Goal: Task Accomplishment & Management: Manage account settings

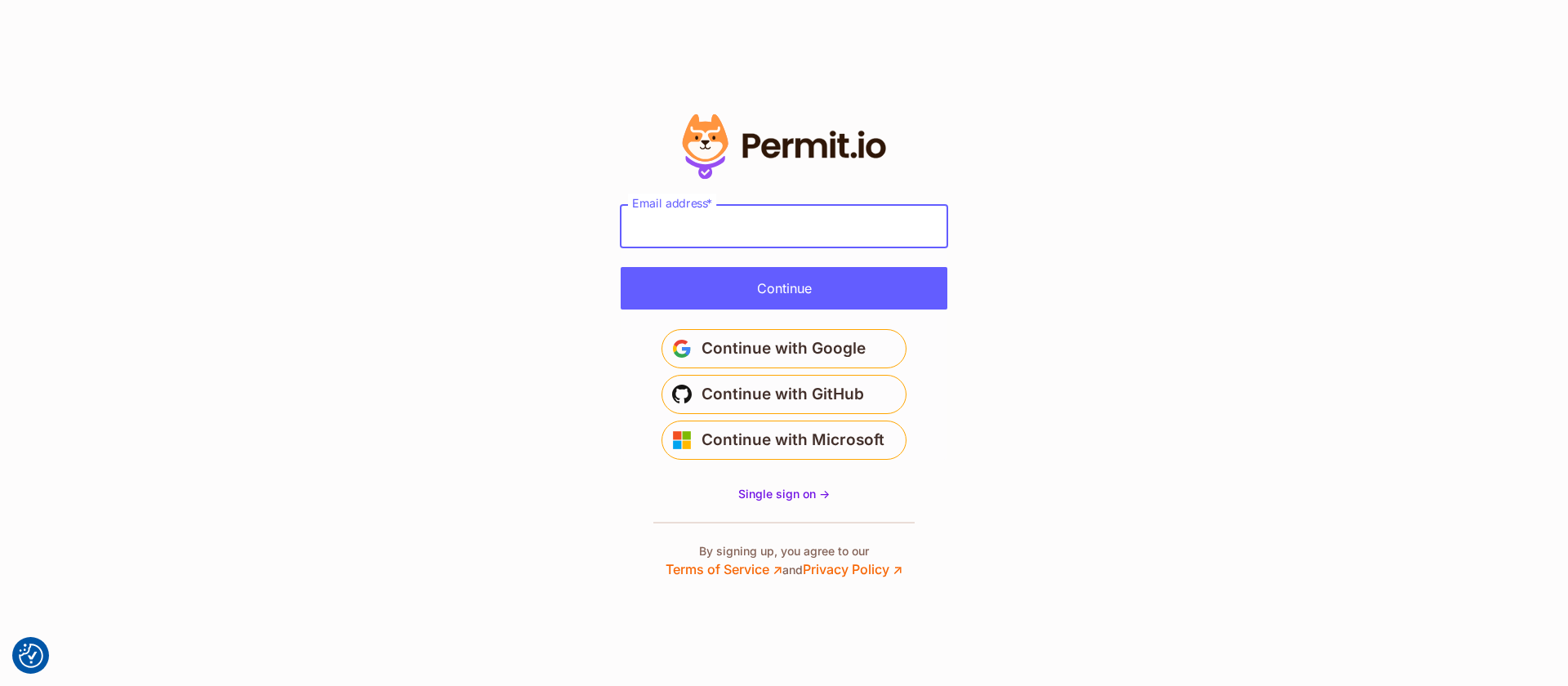
click at [698, 232] on input "Email address *" at bounding box center [784, 226] width 327 height 42
type input "**********"
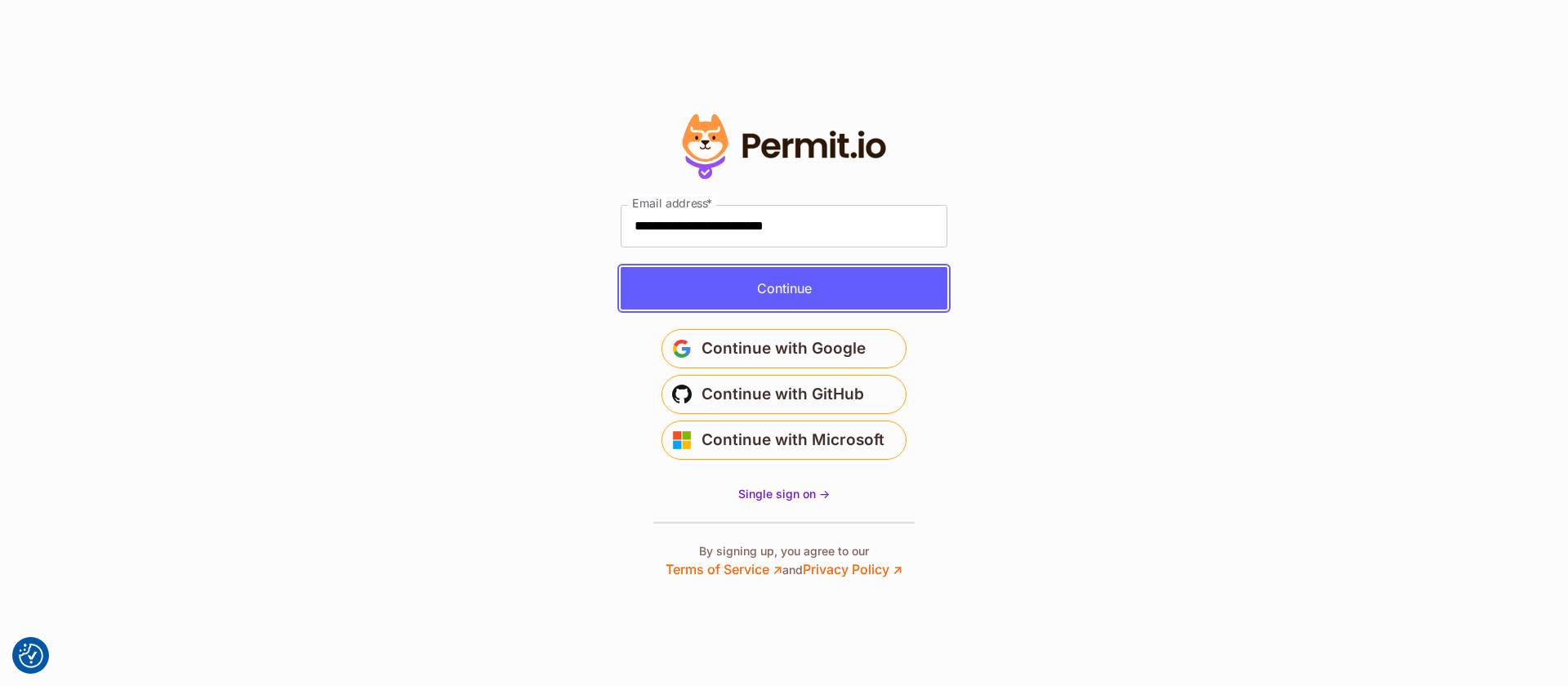
click at [710, 278] on button "Continue" at bounding box center [784, 288] width 327 height 42
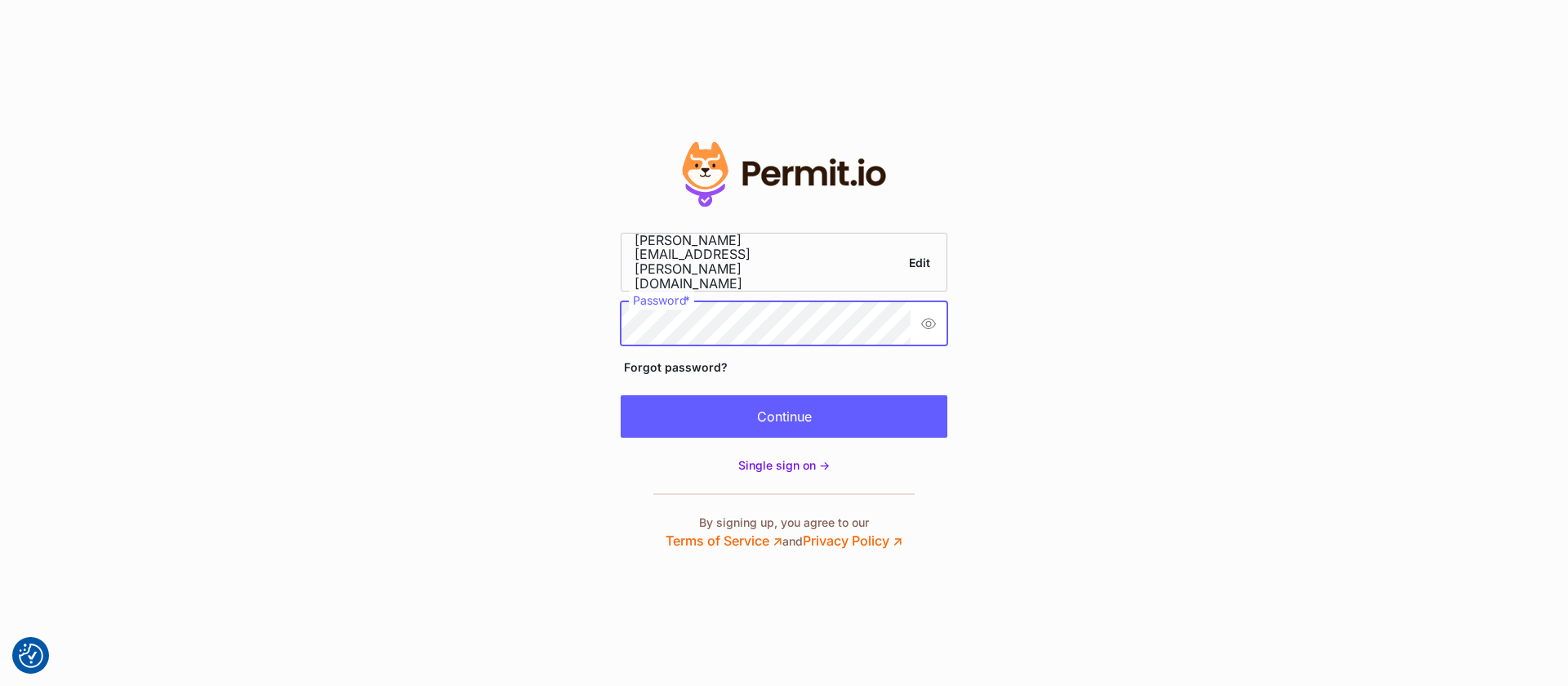
scroll to position [0, 46]
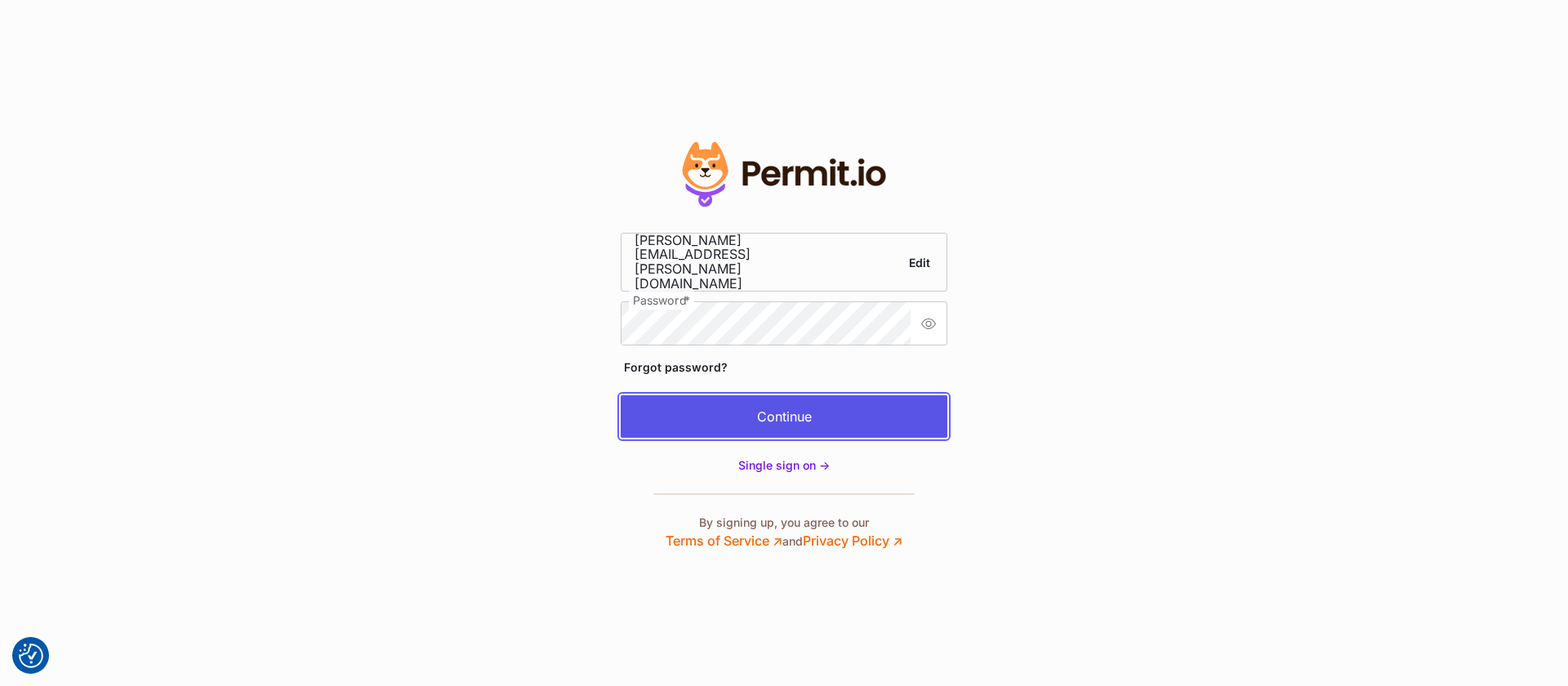
click at [736, 402] on button "Continue" at bounding box center [784, 416] width 327 height 42
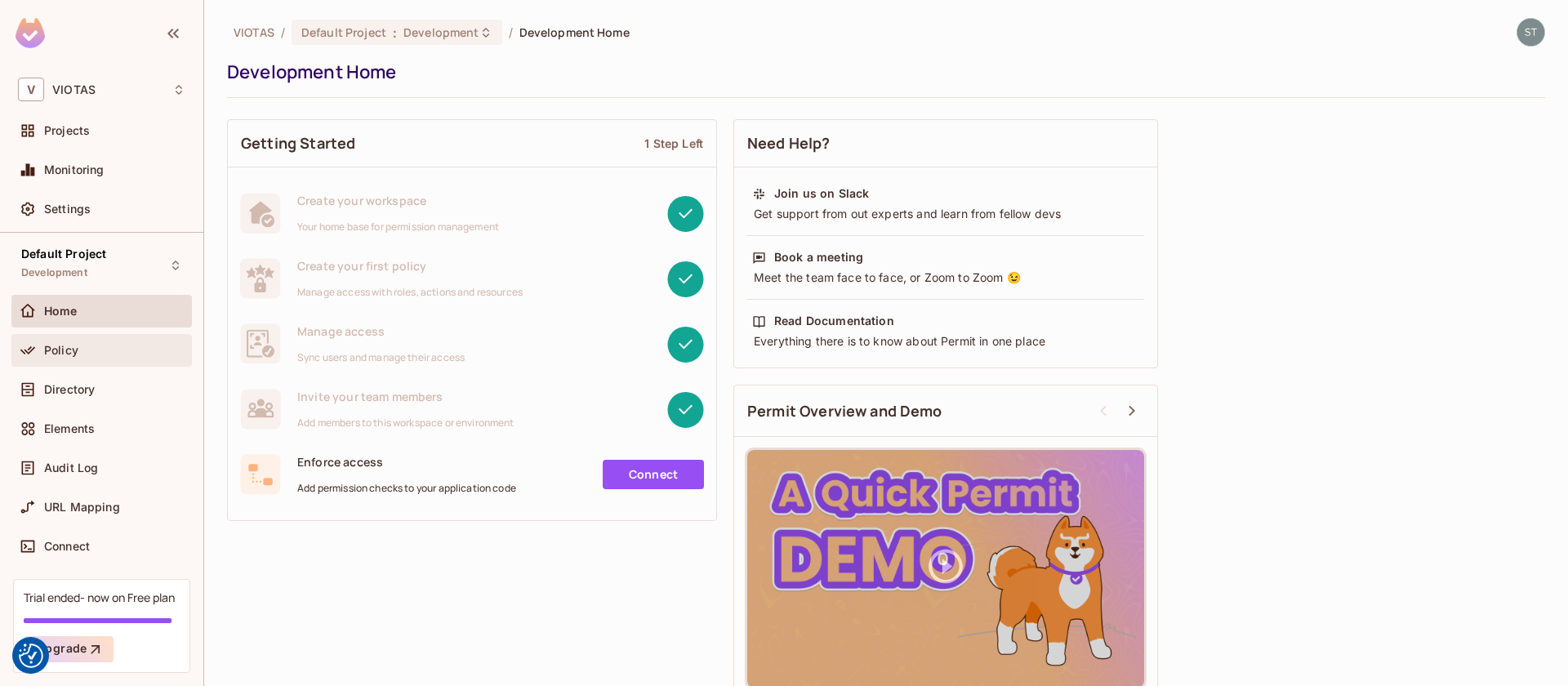
click at [83, 352] on div "Policy" at bounding box center [115, 350] width 142 height 13
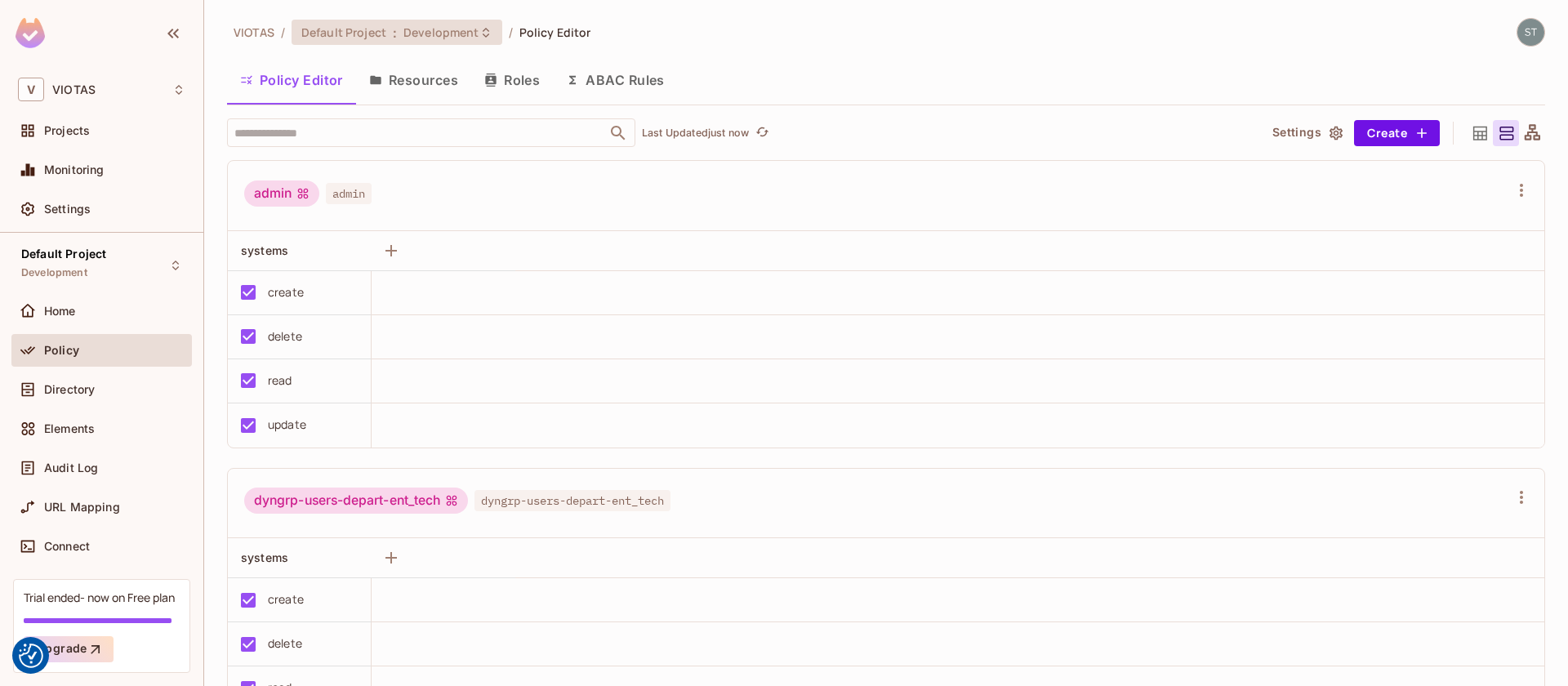
click at [480, 32] on icon at bounding box center [485, 32] width 13 height 13
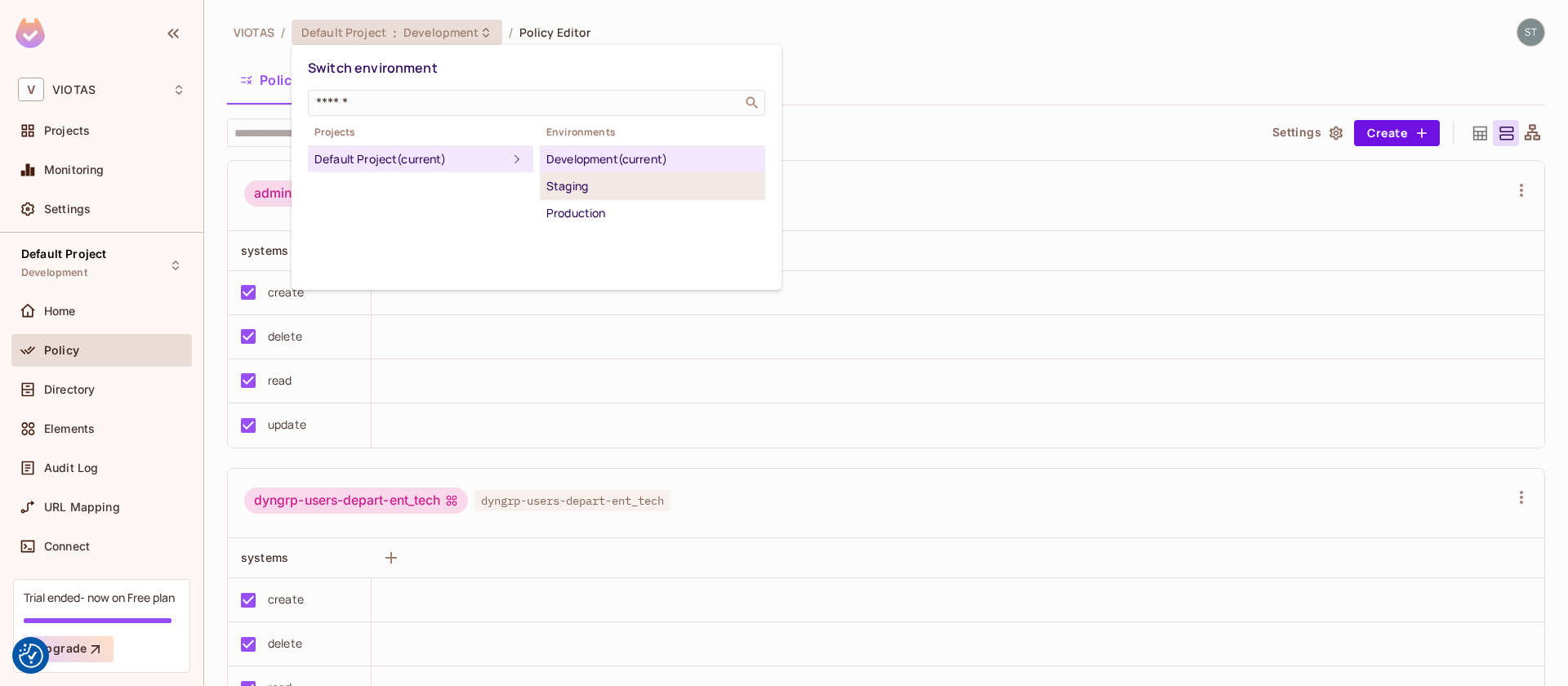
click at [573, 192] on div "Staging" at bounding box center [652, 187] width 213 height 20
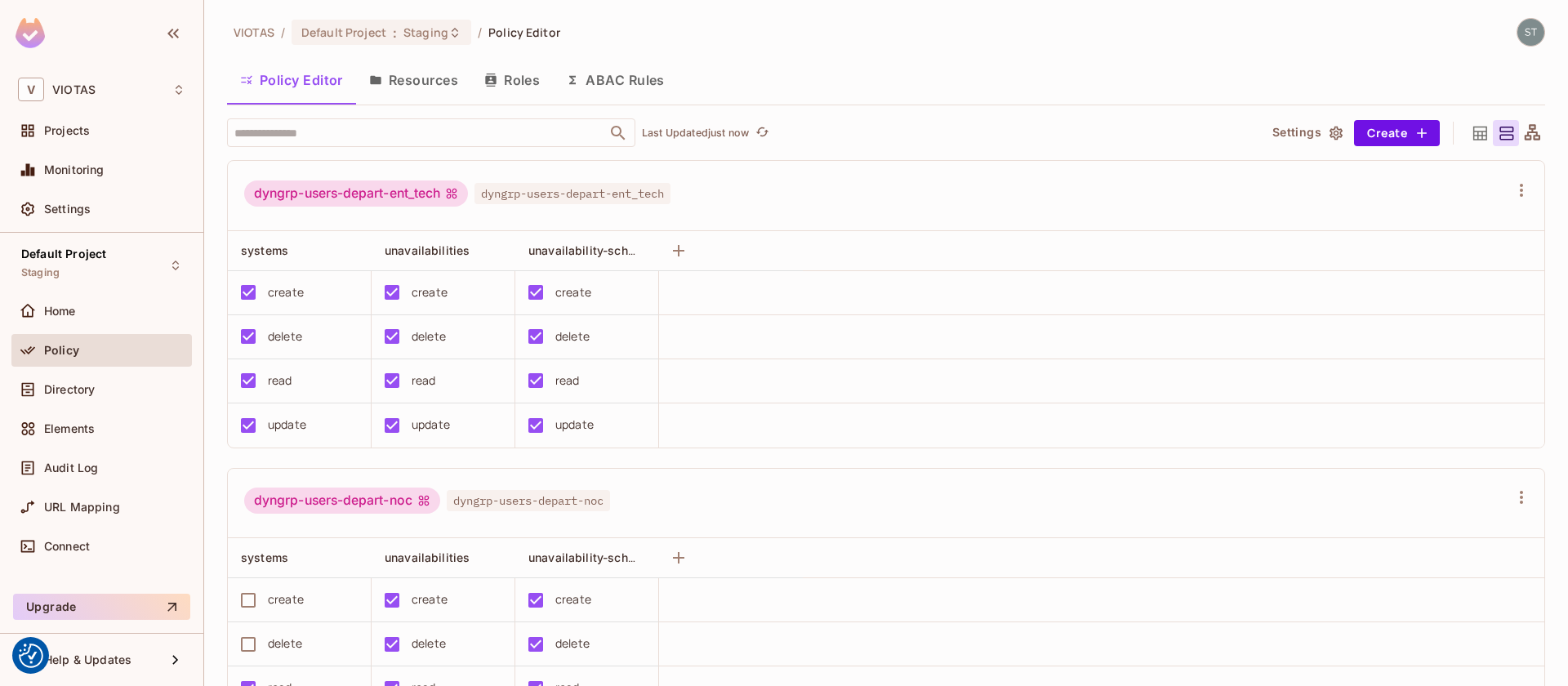
click at [442, 89] on button "Resources" at bounding box center [414, 80] width 115 height 41
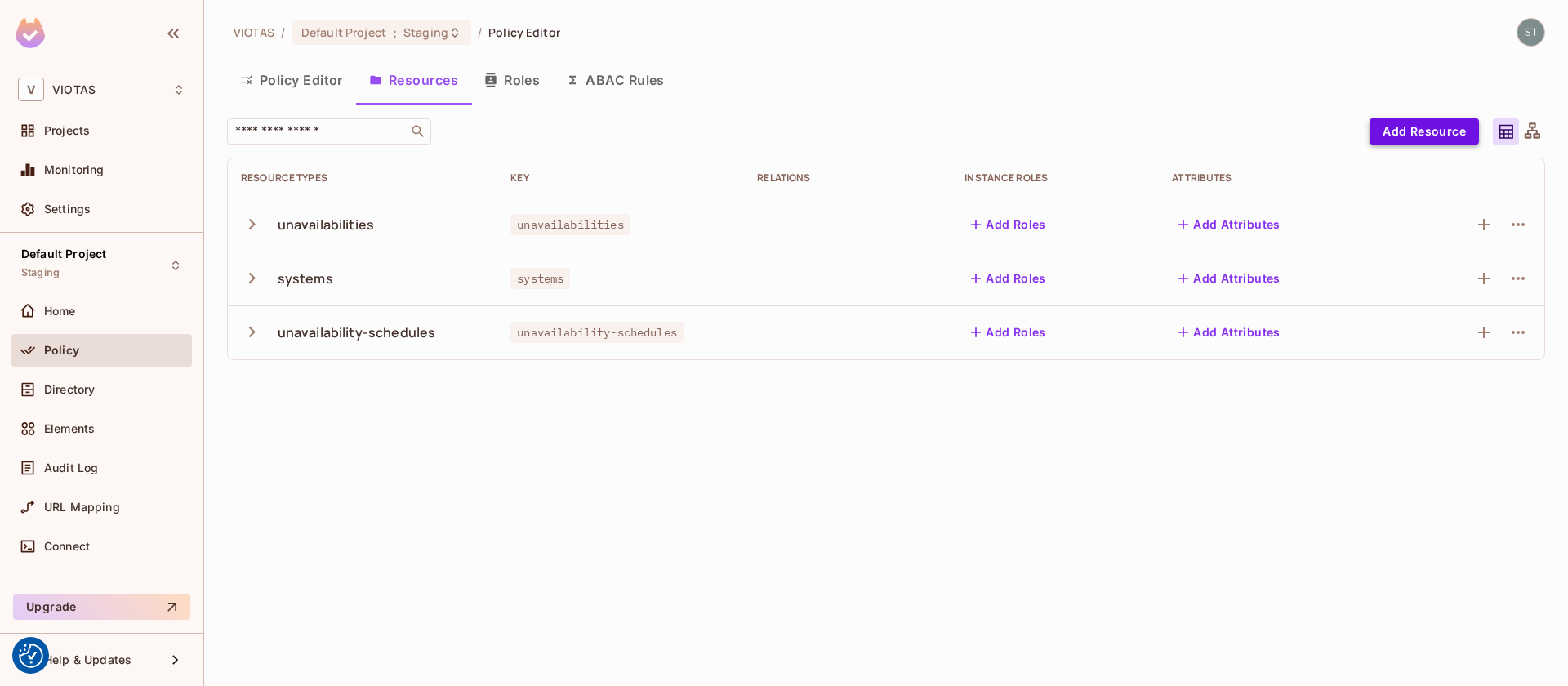
click at [1405, 126] on button "Add Resource" at bounding box center [1424, 131] width 109 height 26
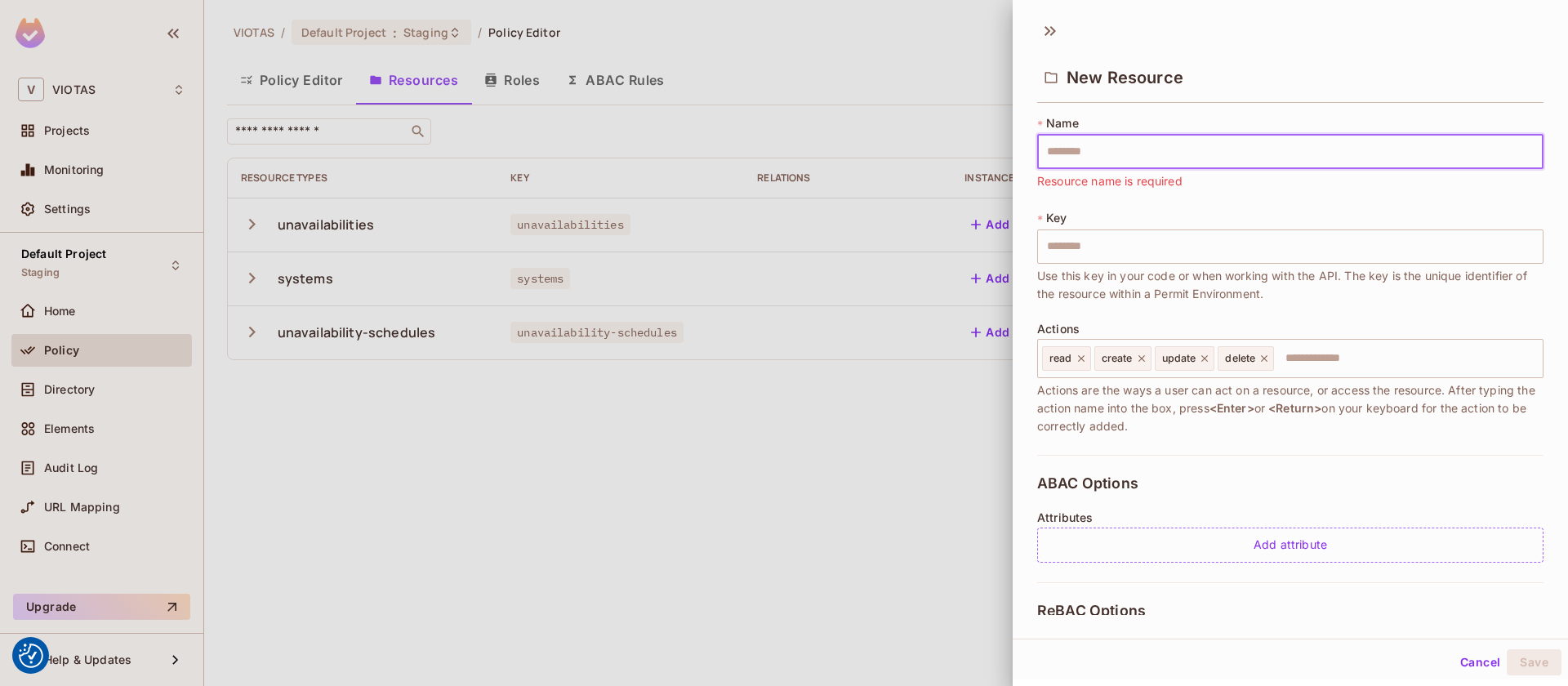
click at [1096, 160] on input "text" at bounding box center [1290, 152] width 507 height 34
paste input "*****"
type input "*****"
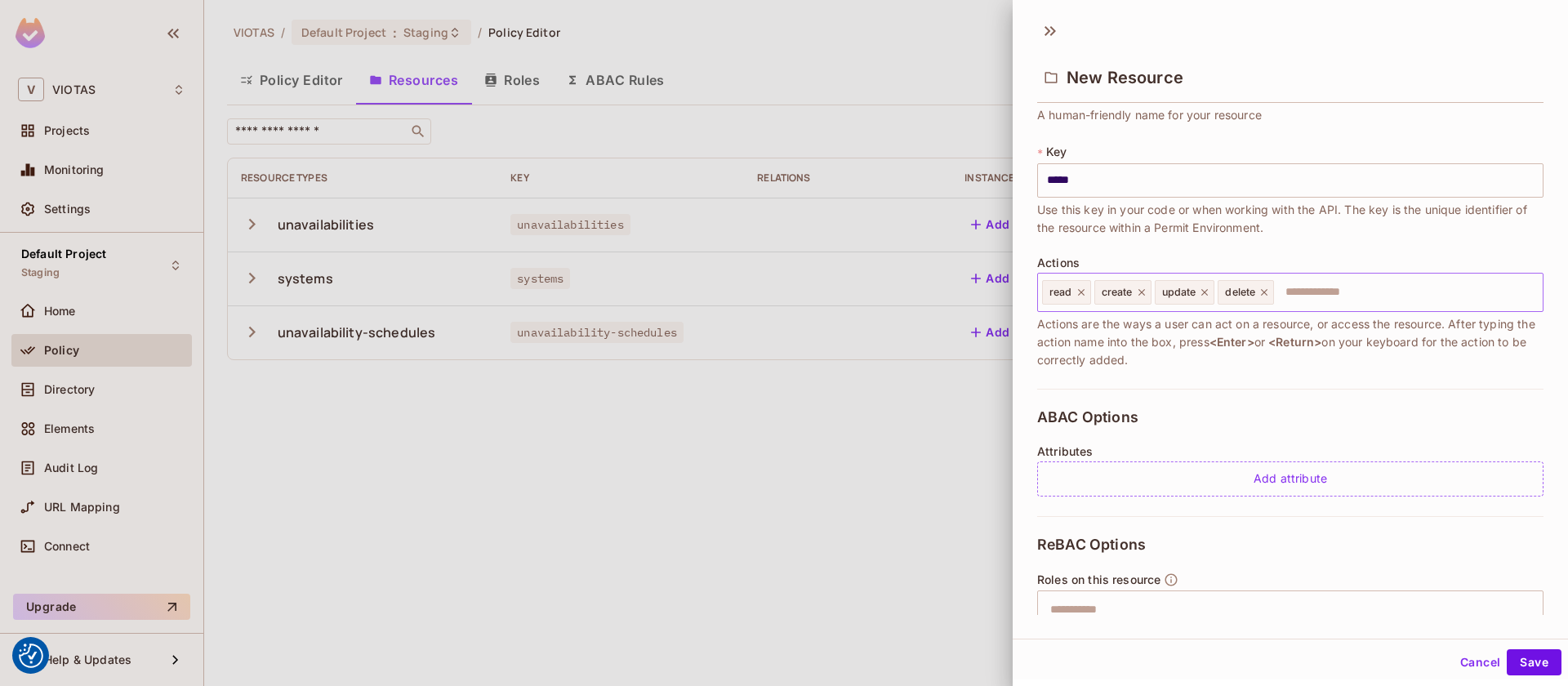
scroll to position [90, 0]
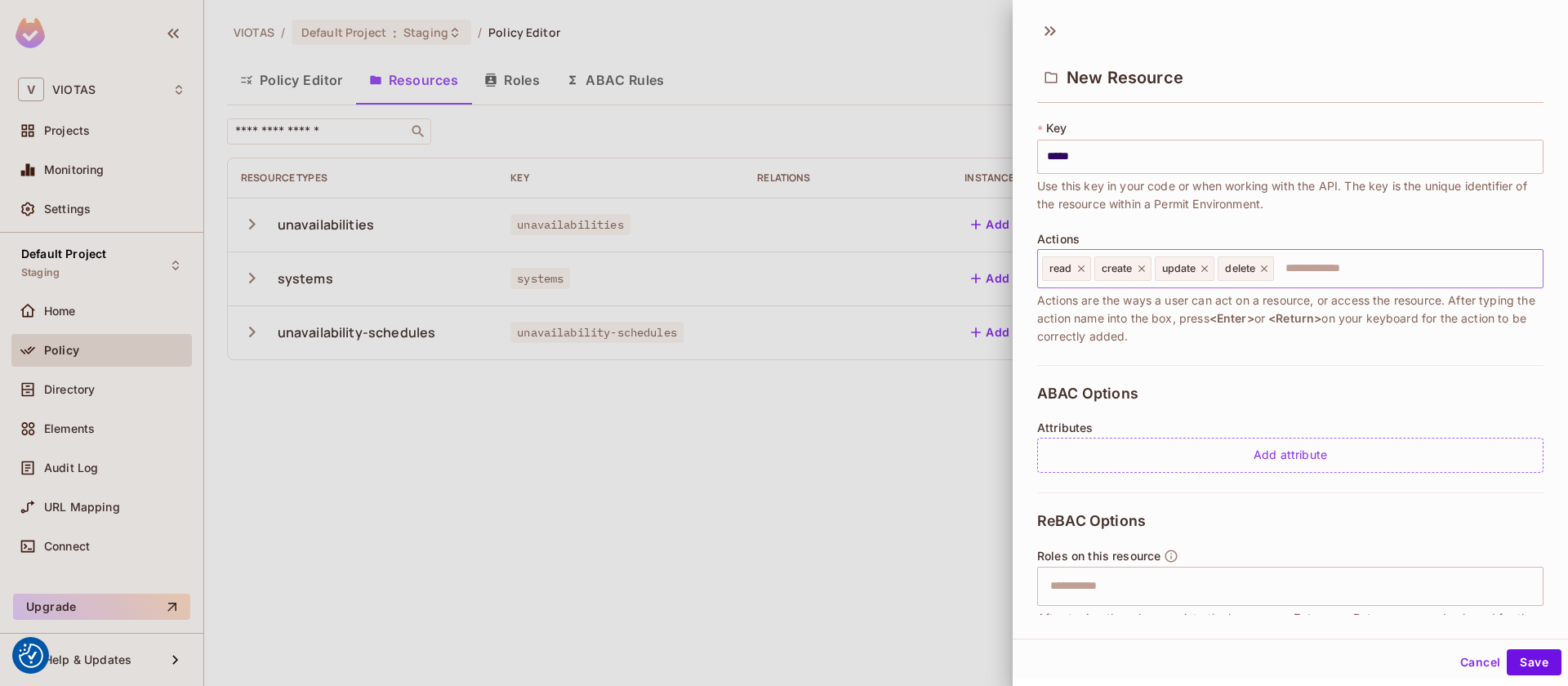
click at [1146, 269] on icon at bounding box center [1141, 268] width 12 height 12
click at [1146, 269] on icon at bounding box center [1145, 268] width 12 height 12
click at [1146, 269] on icon at bounding box center [1141, 268] width 12 height 12
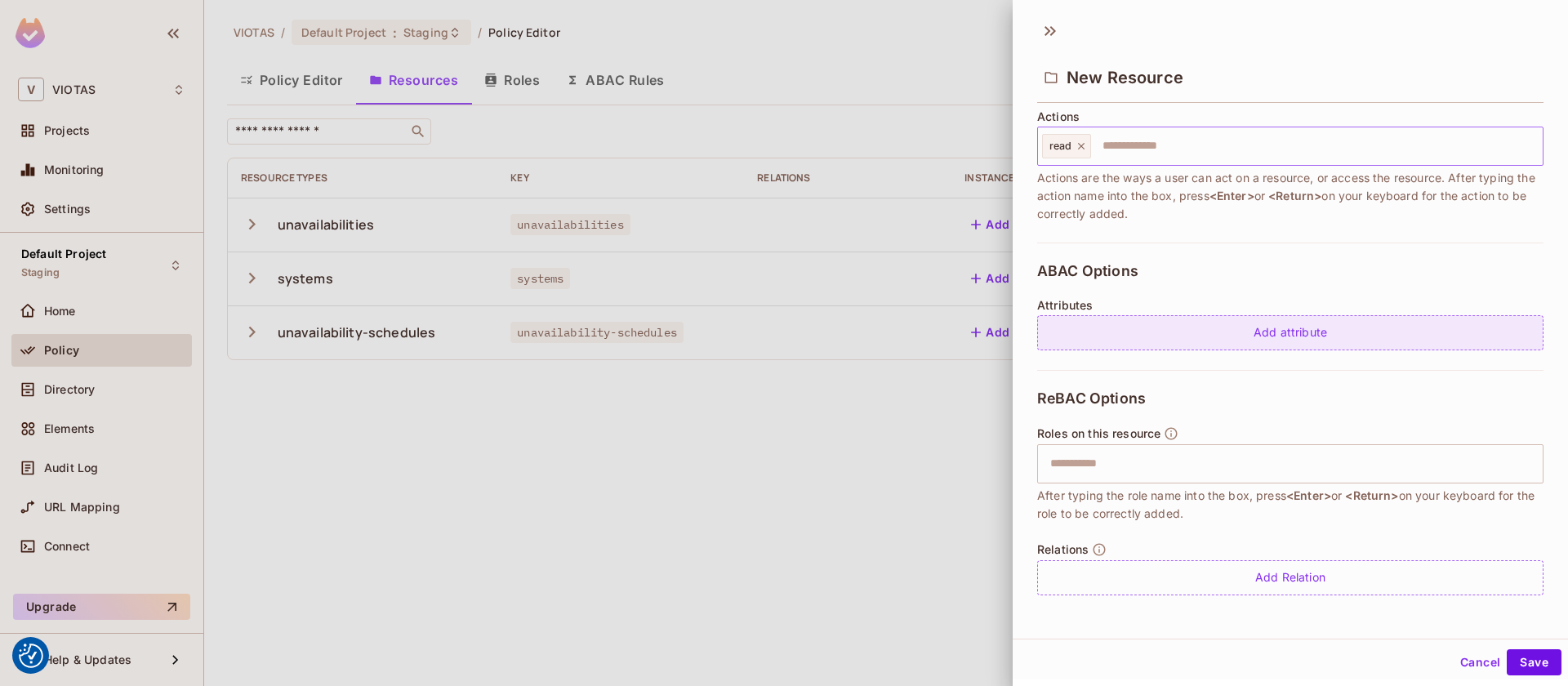
scroll to position [3, 0]
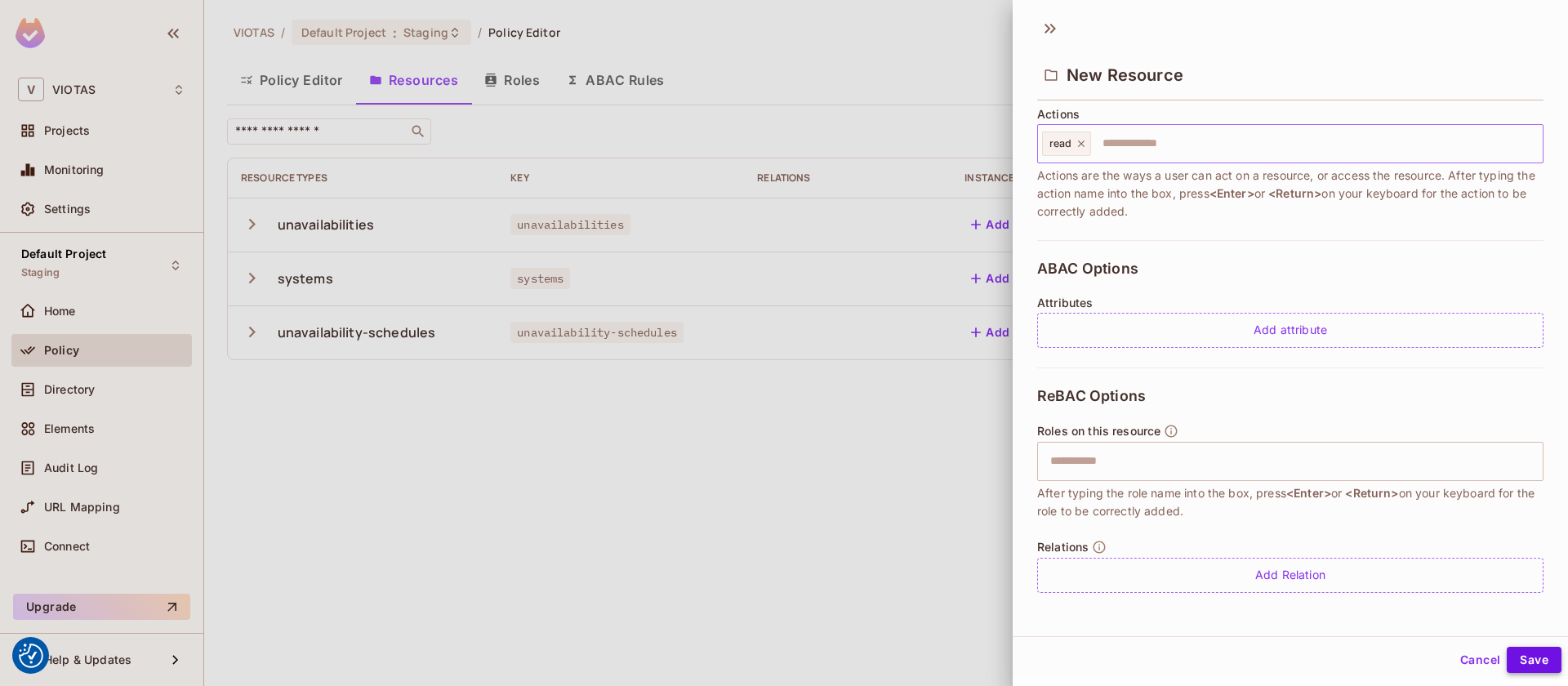
type input "*****"
click at [1537, 660] on button "Save" at bounding box center [1534, 659] width 55 height 26
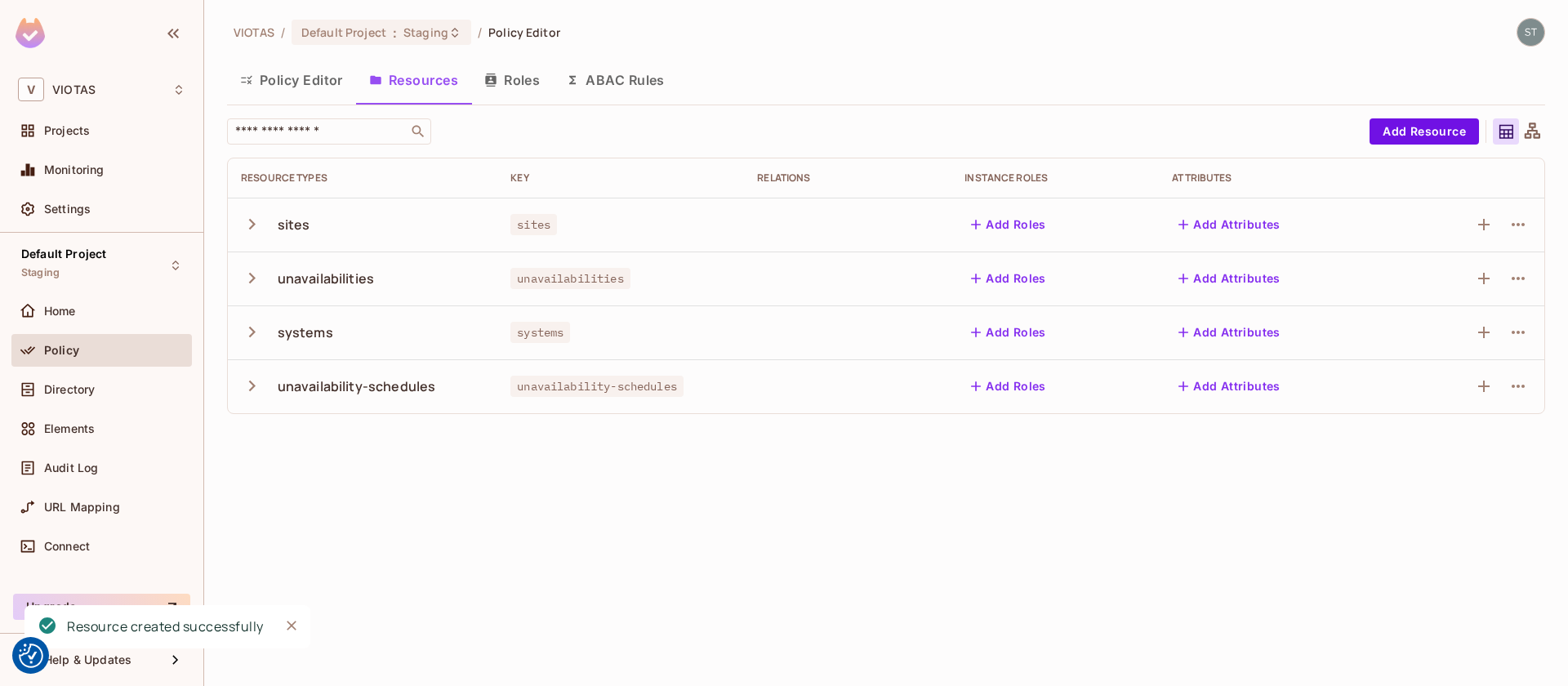
click at [256, 231] on icon "button" at bounding box center [252, 224] width 22 height 22
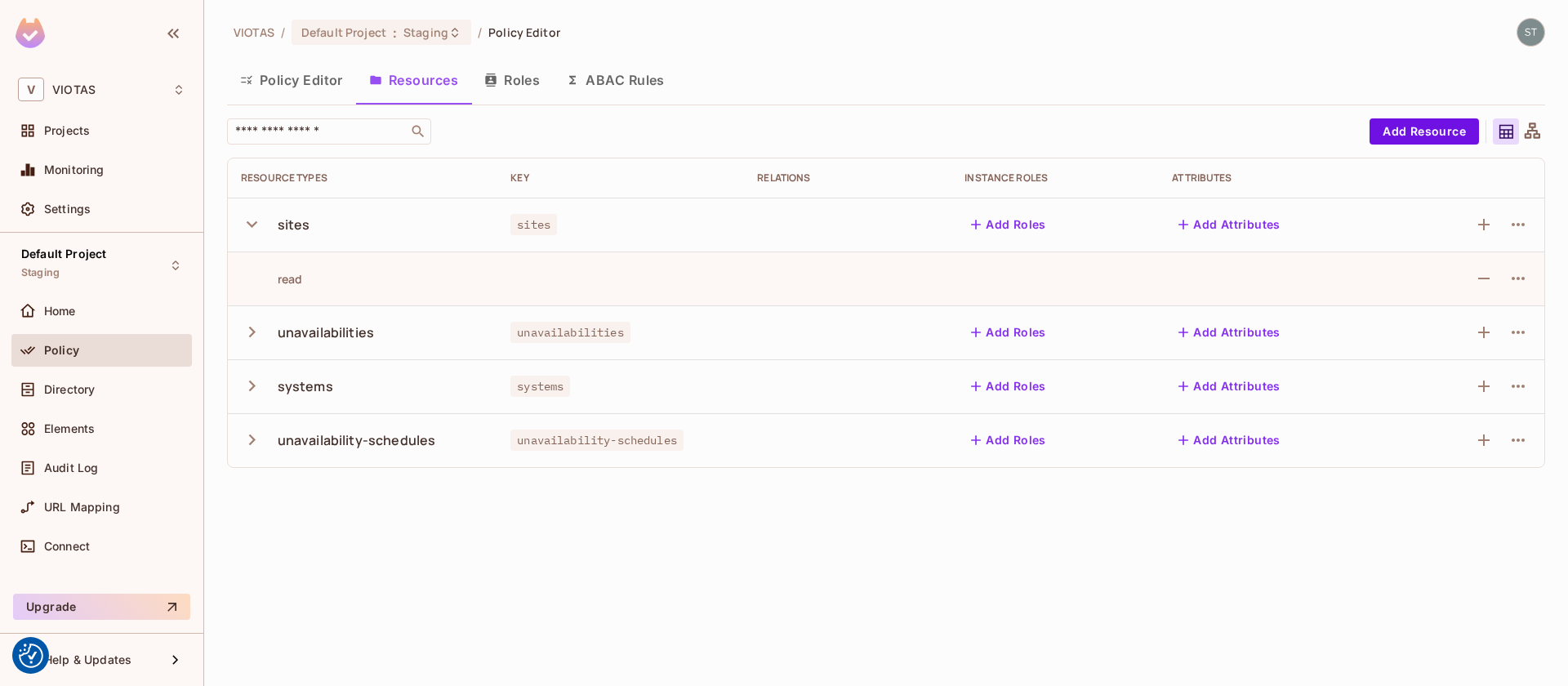
click at [256, 231] on icon "button" at bounding box center [252, 224] width 22 height 22
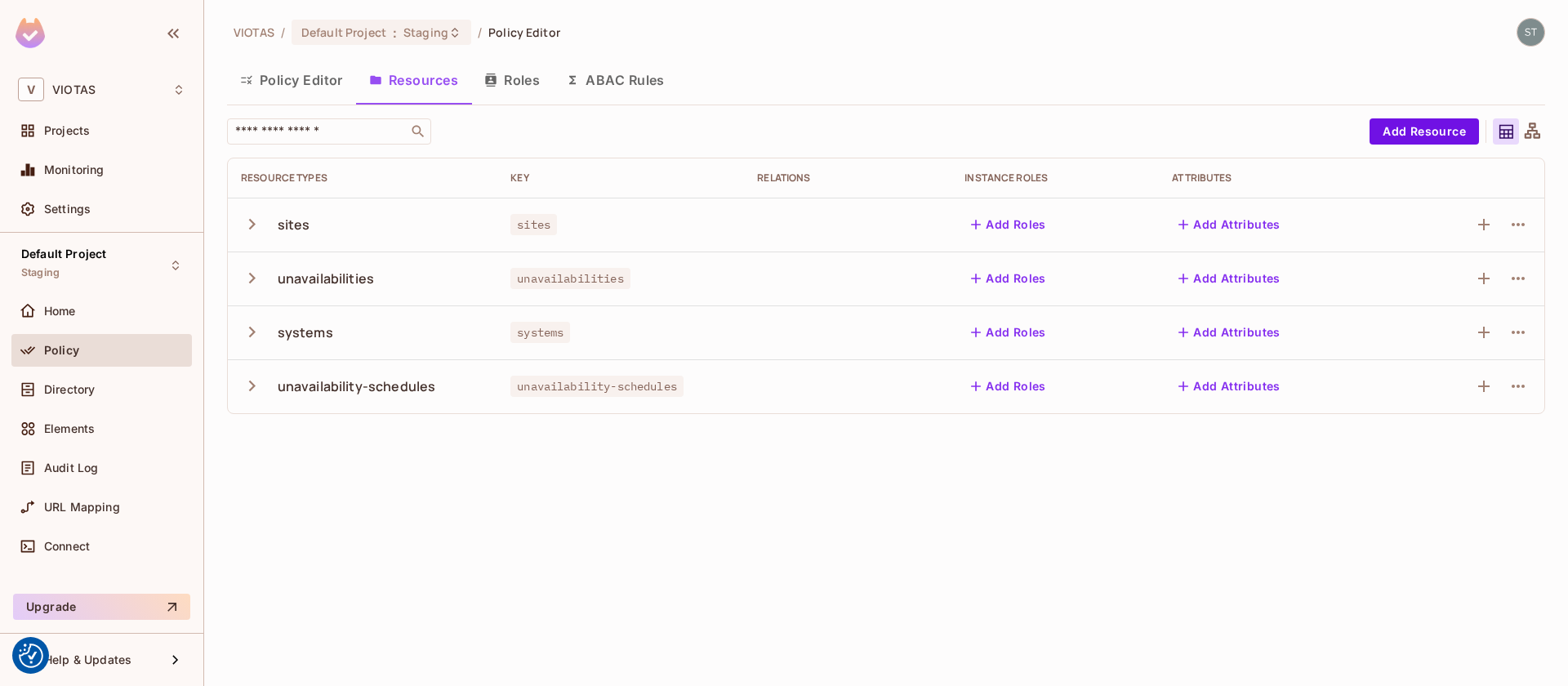
click at [290, 93] on button "Policy Editor" at bounding box center [292, 80] width 129 height 41
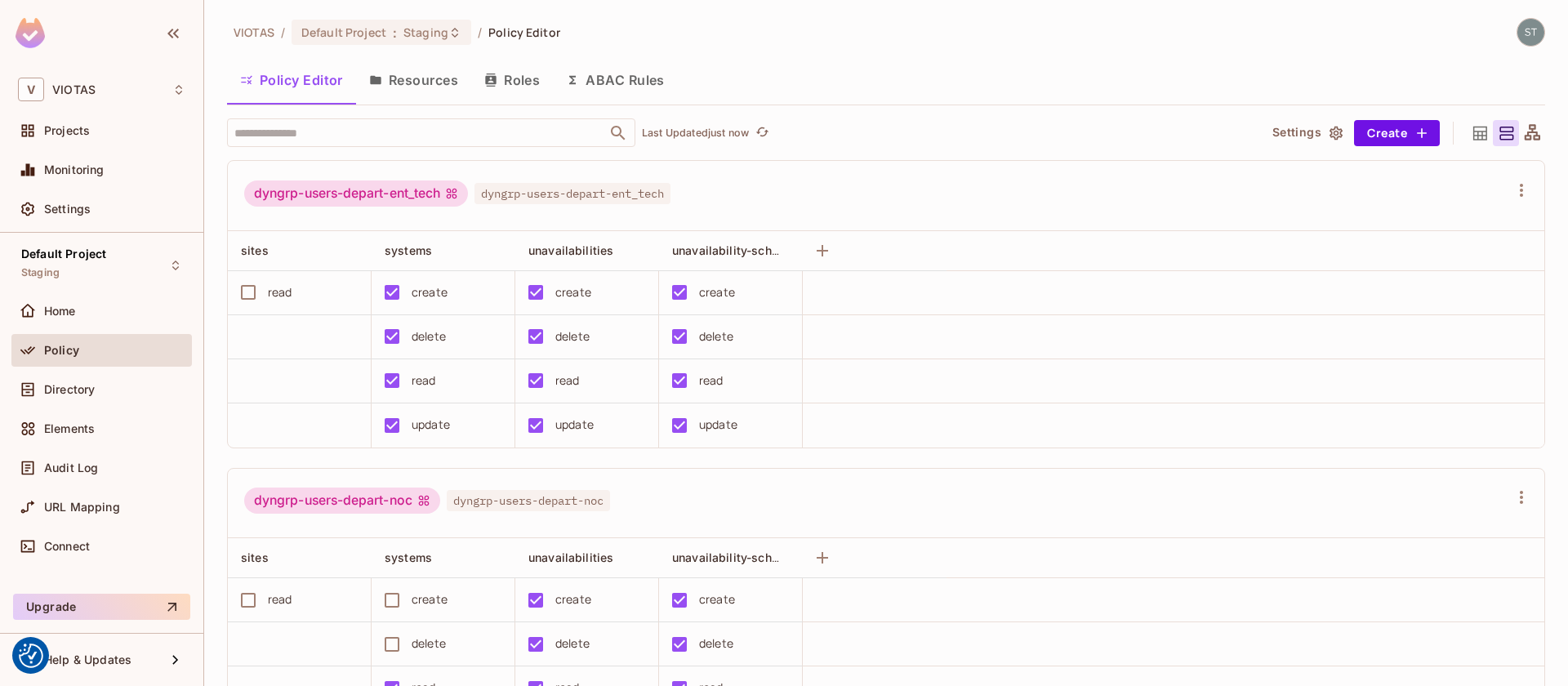
click at [1474, 134] on icon at bounding box center [1480, 133] width 21 height 21
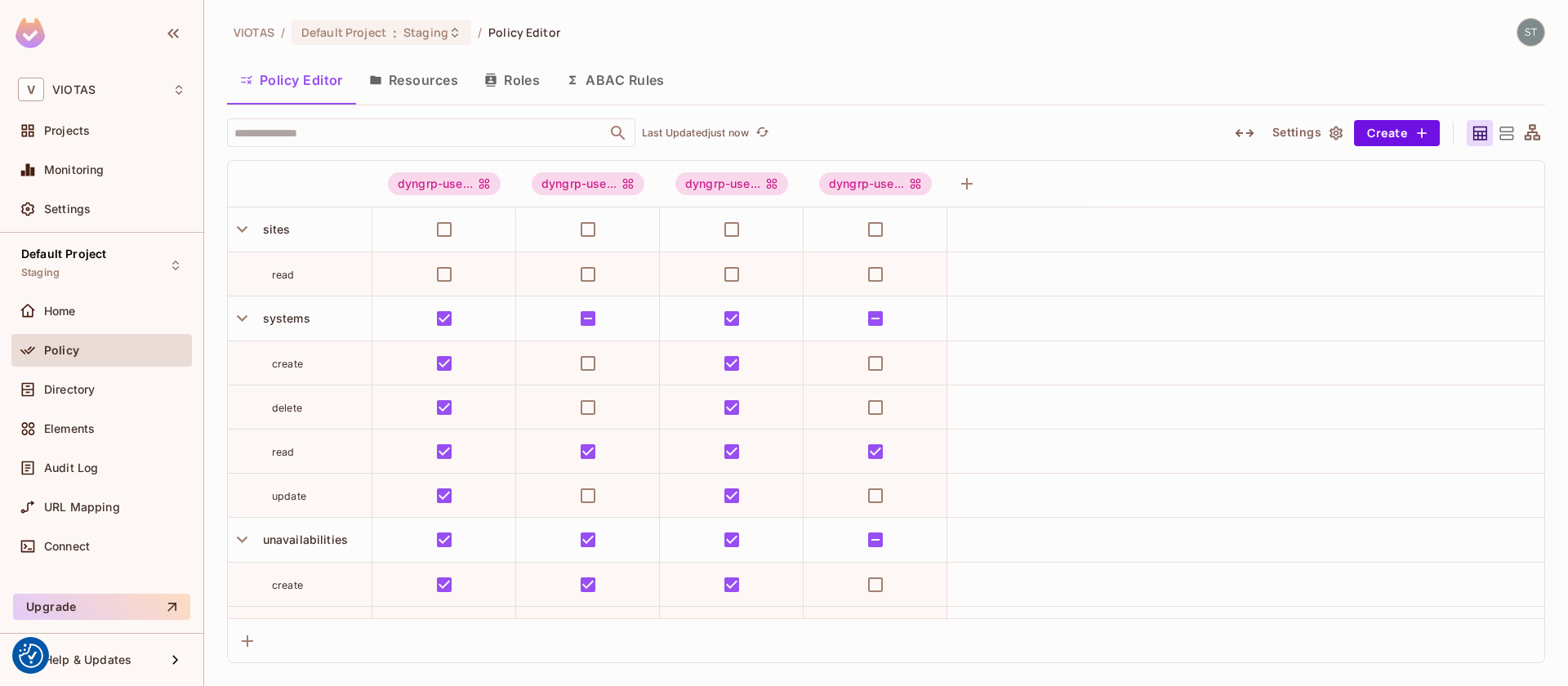
click at [1249, 131] on icon "button" at bounding box center [1245, 133] width 20 height 20
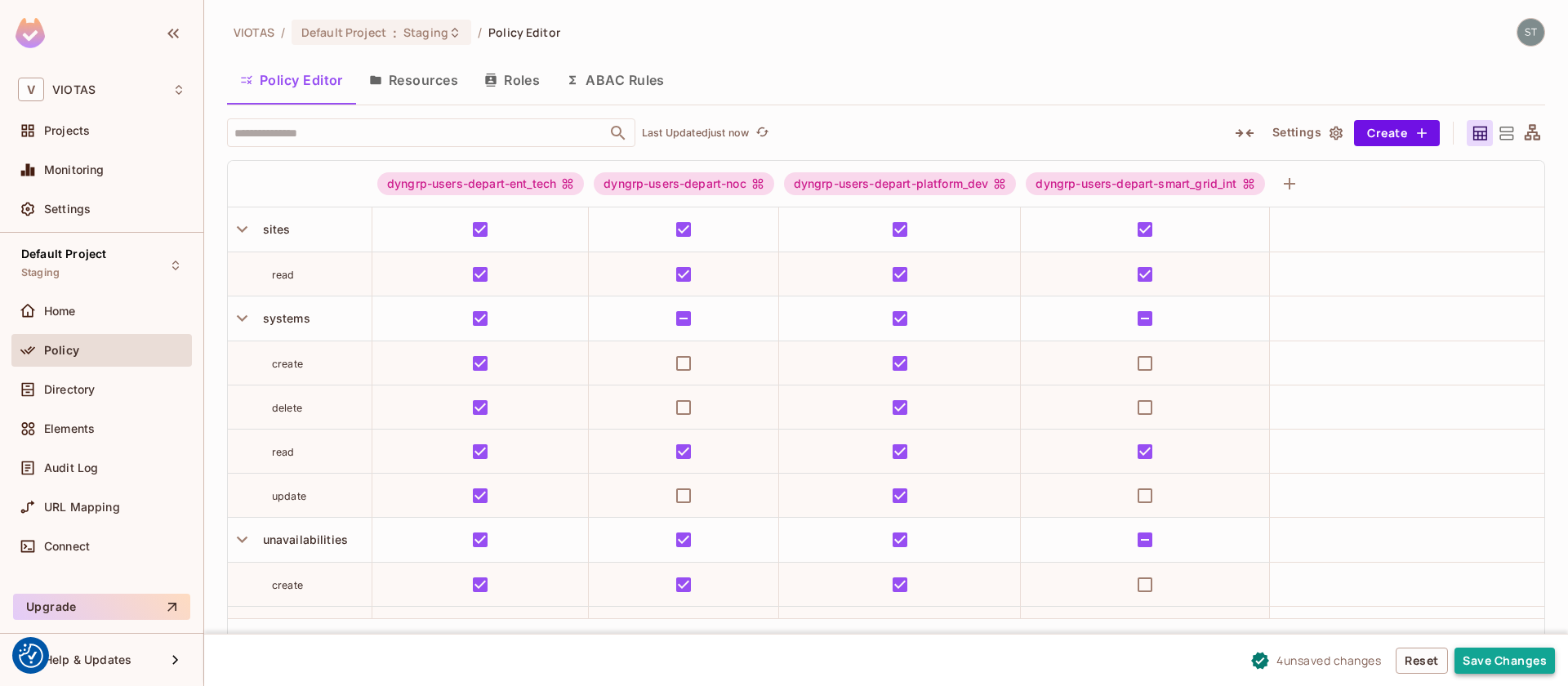
click at [1520, 656] on button "Save Changes" at bounding box center [1505, 660] width 100 height 26
click at [761, 137] on icon "refresh" at bounding box center [762, 131] width 13 height 13
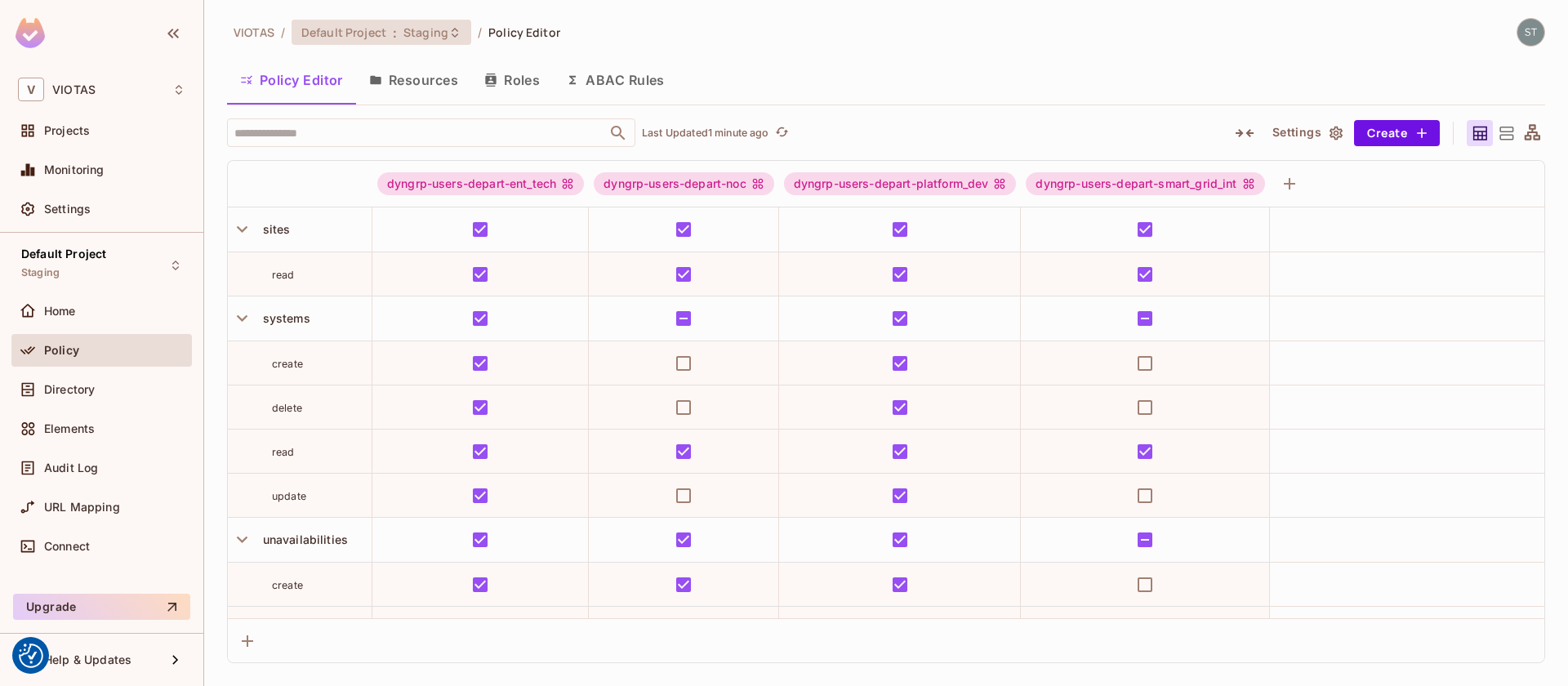
click at [455, 33] on icon at bounding box center [455, 32] width 13 height 13
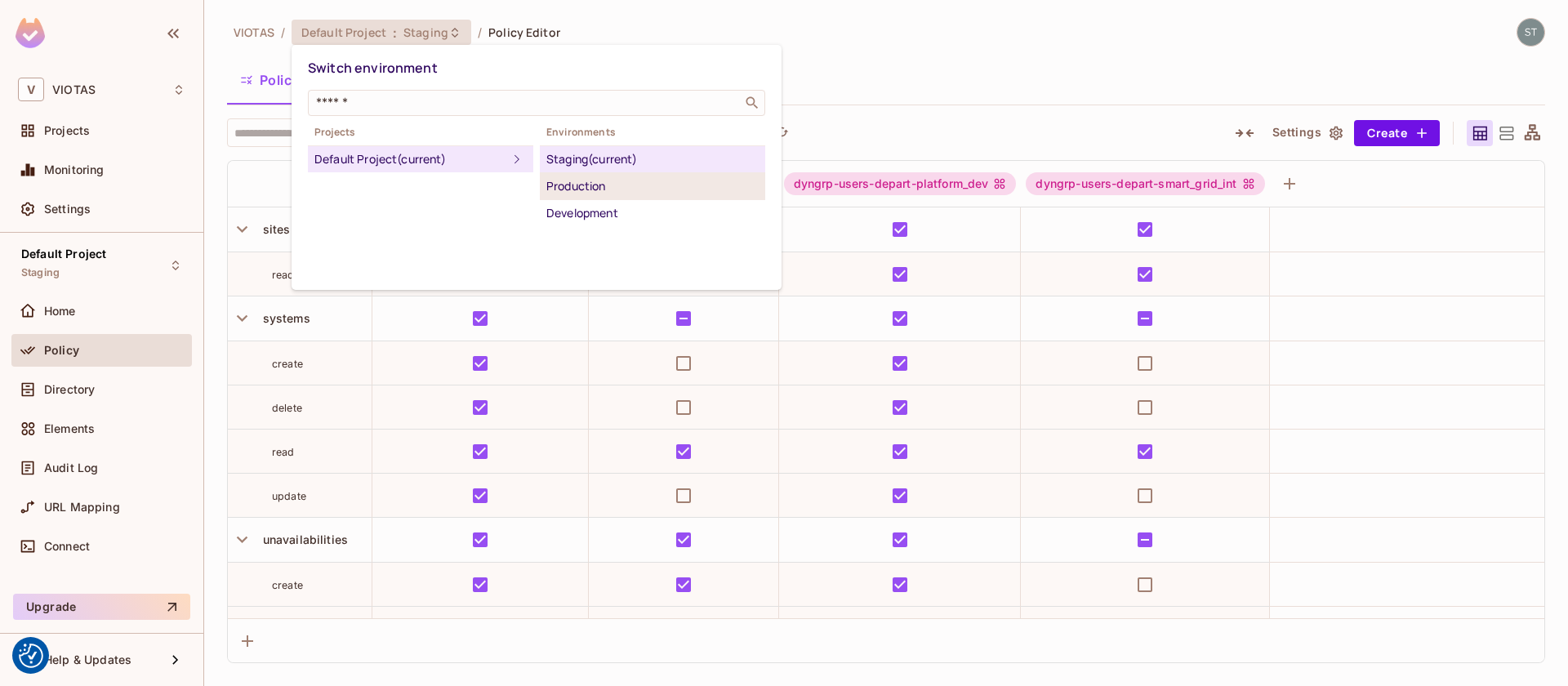
click at [558, 181] on div "Production" at bounding box center [652, 187] width 213 height 20
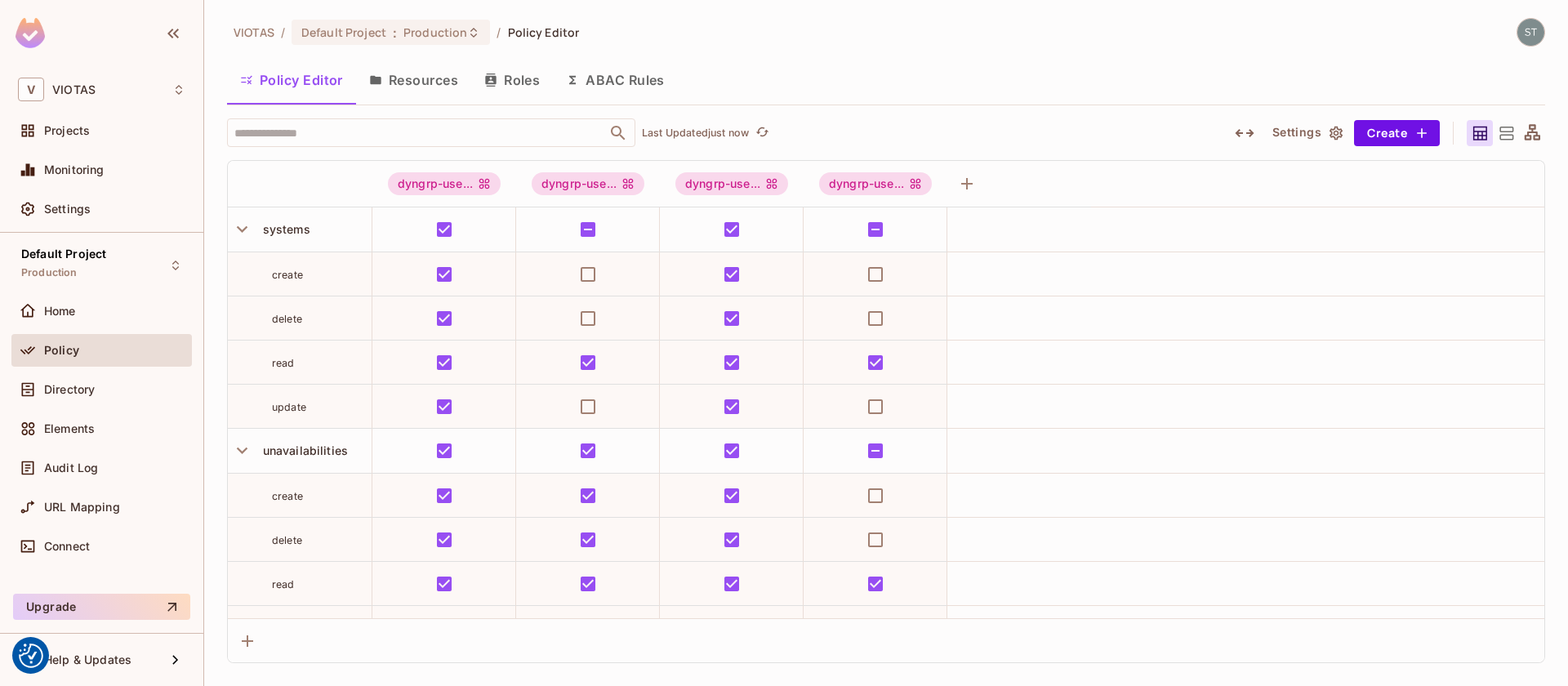
click at [431, 87] on button "Resources" at bounding box center [414, 80] width 115 height 41
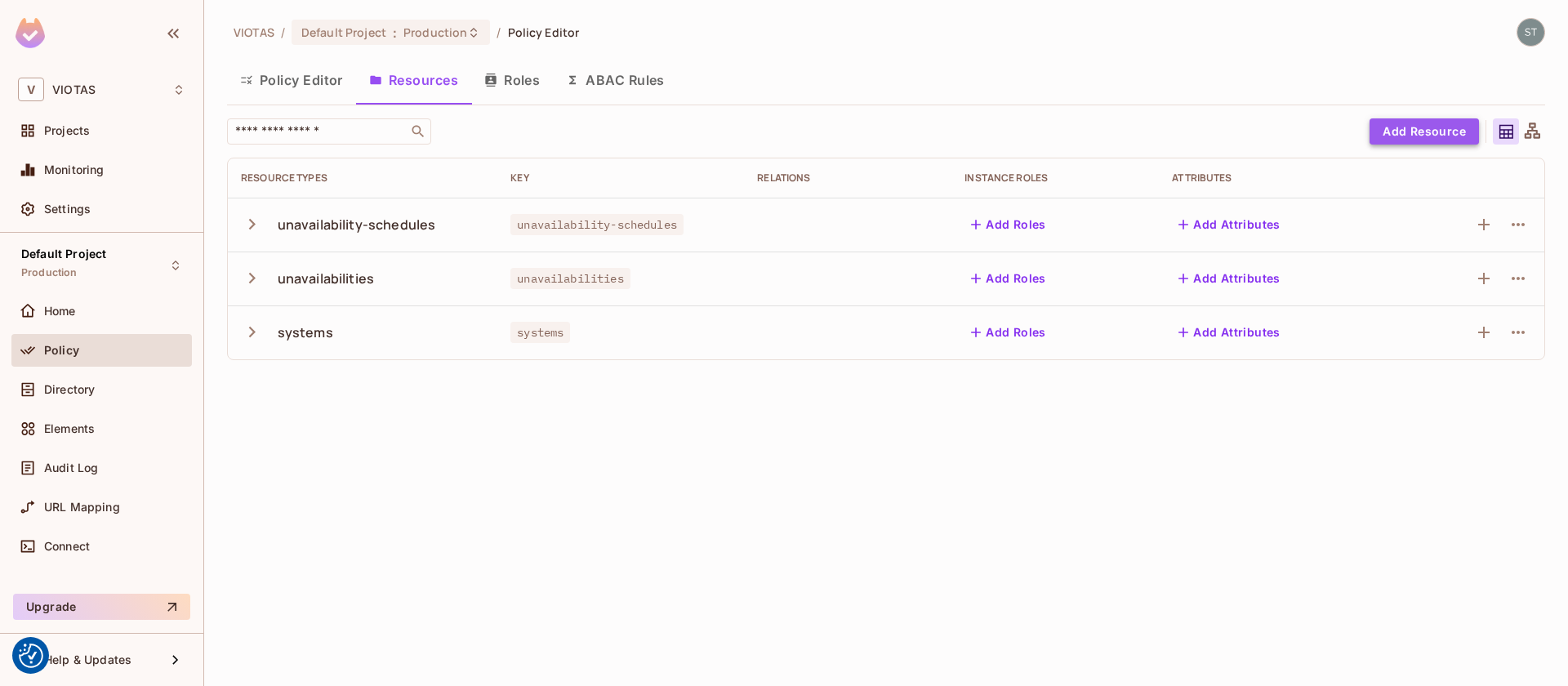
click at [1416, 126] on button "Add Resource" at bounding box center [1424, 131] width 109 height 26
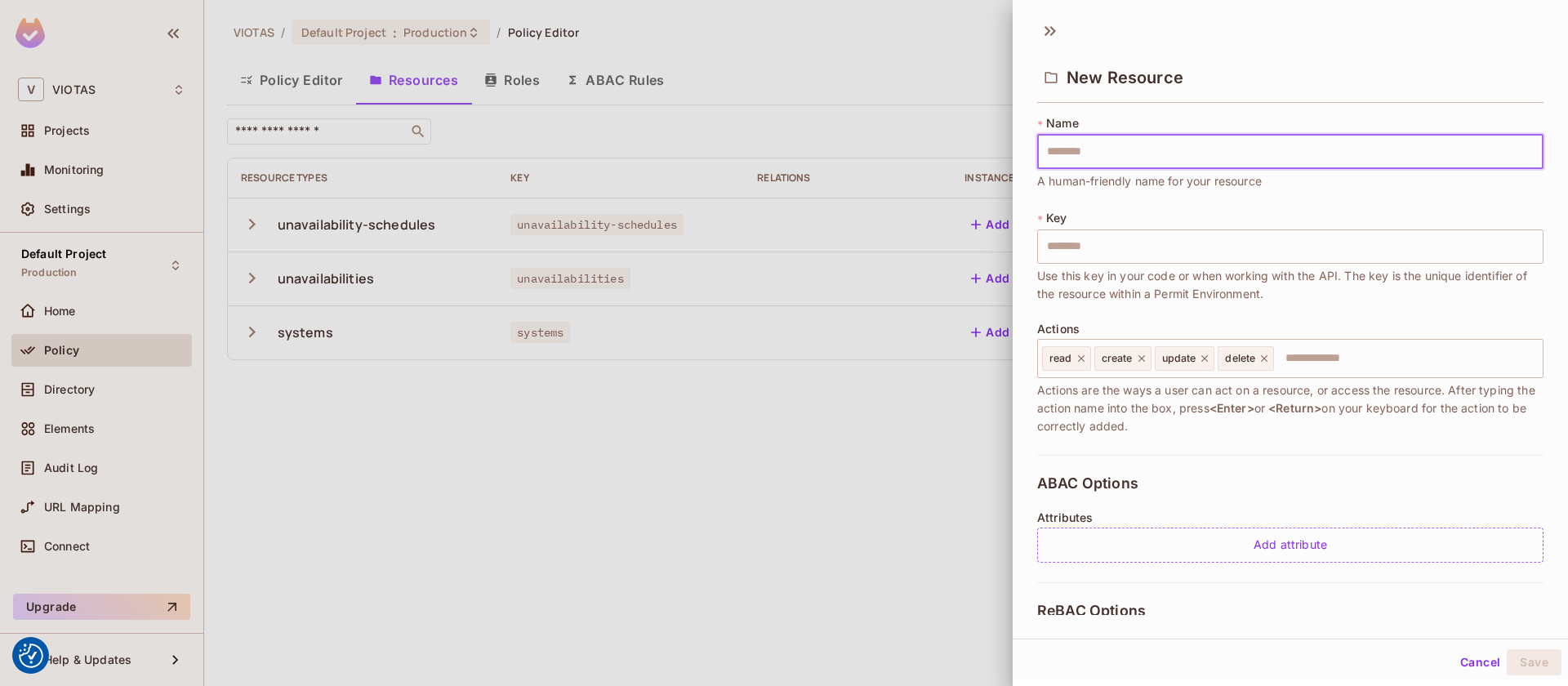
type input "*"
type input "**"
type input "***"
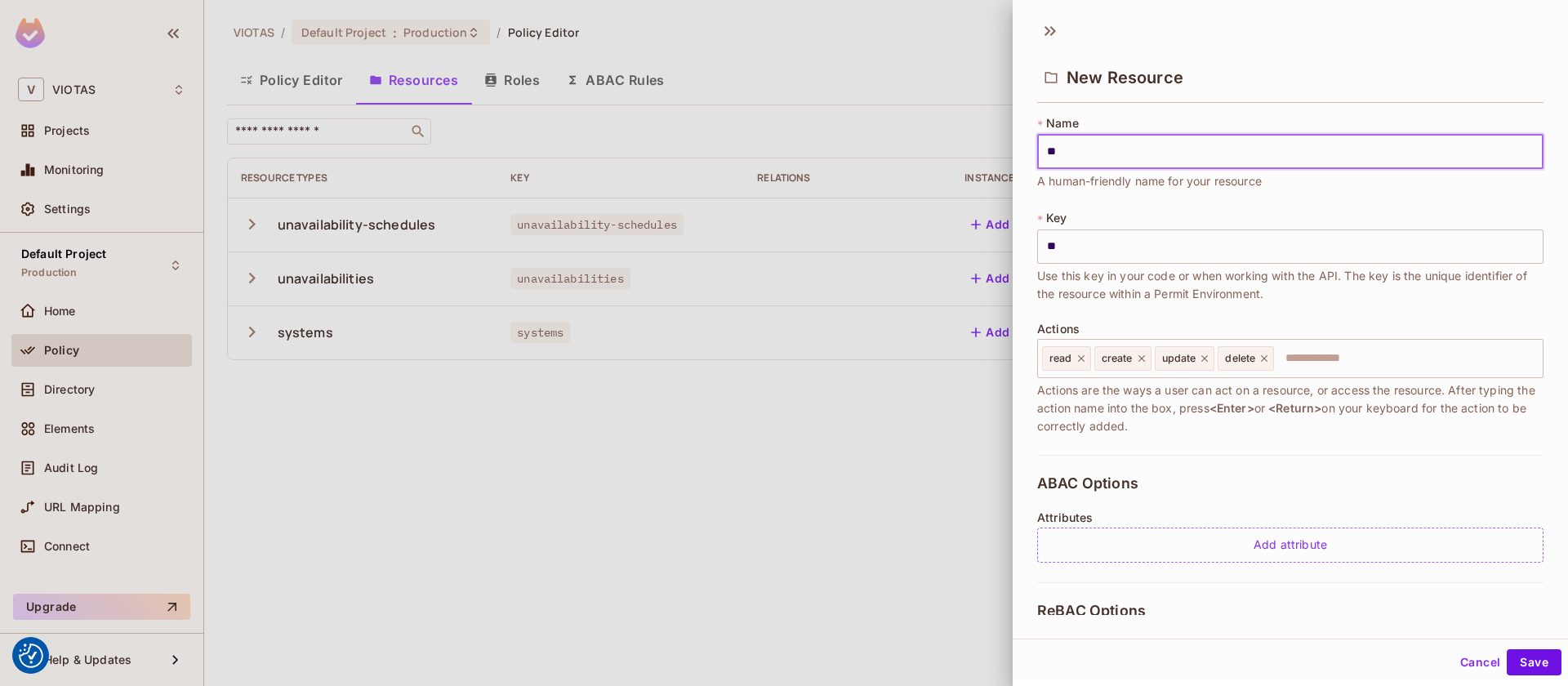
type input "***"
type input "****"
type input "*****"
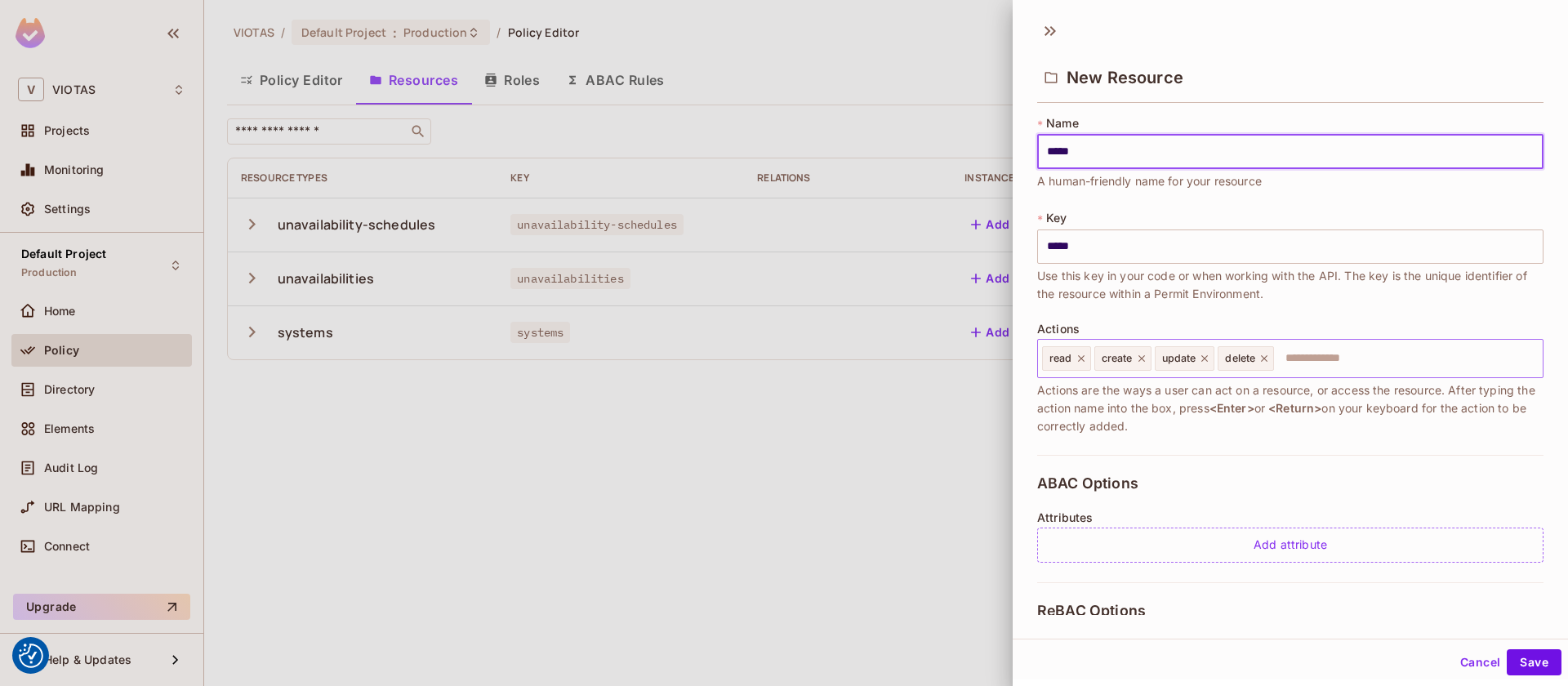
click at [1145, 360] on icon at bounding box center [1141, 358] width 12 height 12
click at [1145, 360] on icon at bounding box center [1145, 358] width 12 height 12
click at [1145, 360] on icon at bounding box center [1141, 358] width 12 height 12
type input "*****"
click at [1533, 658] on button "Save" at bounding box center [1534, 662] width 55 height 26
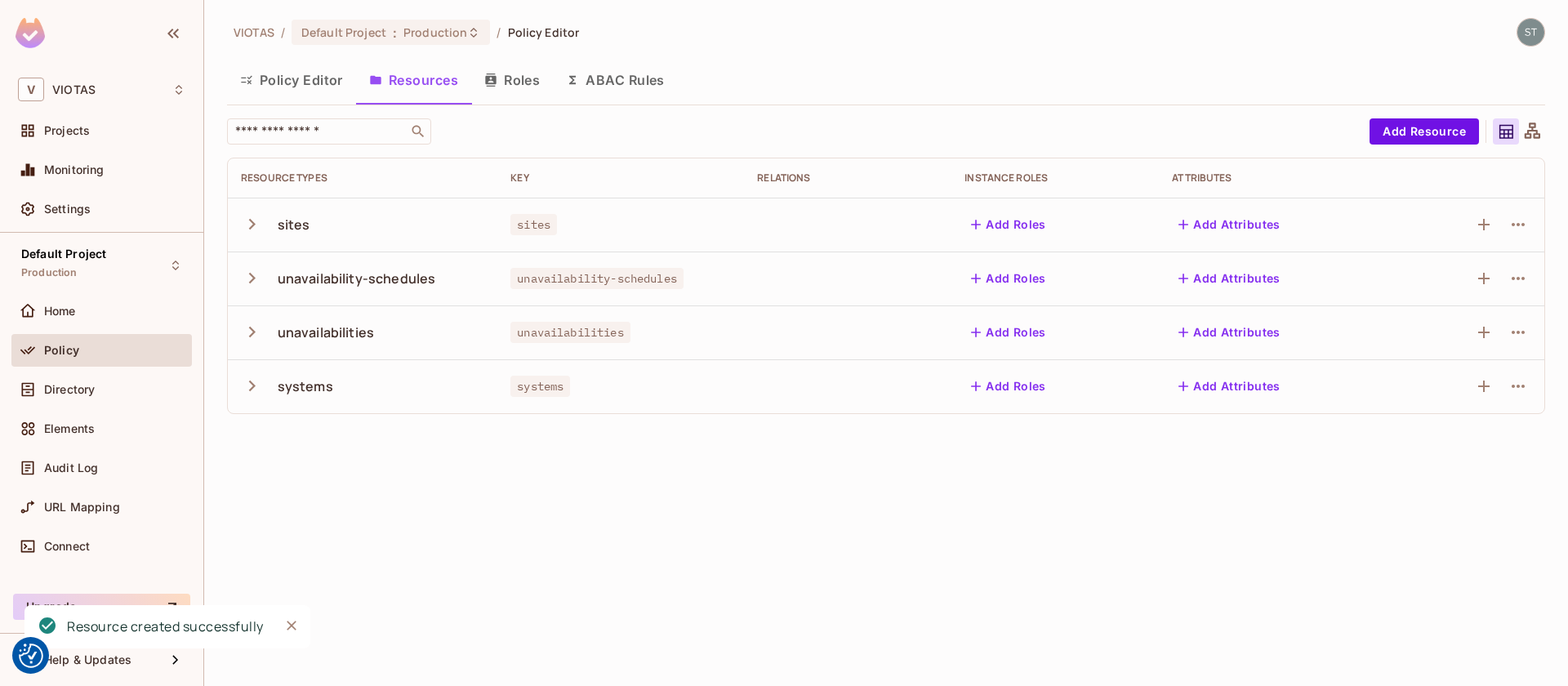
click at [287, 90] on button "Policy Editor" at bounding box center [292, 80] width 129 height 41
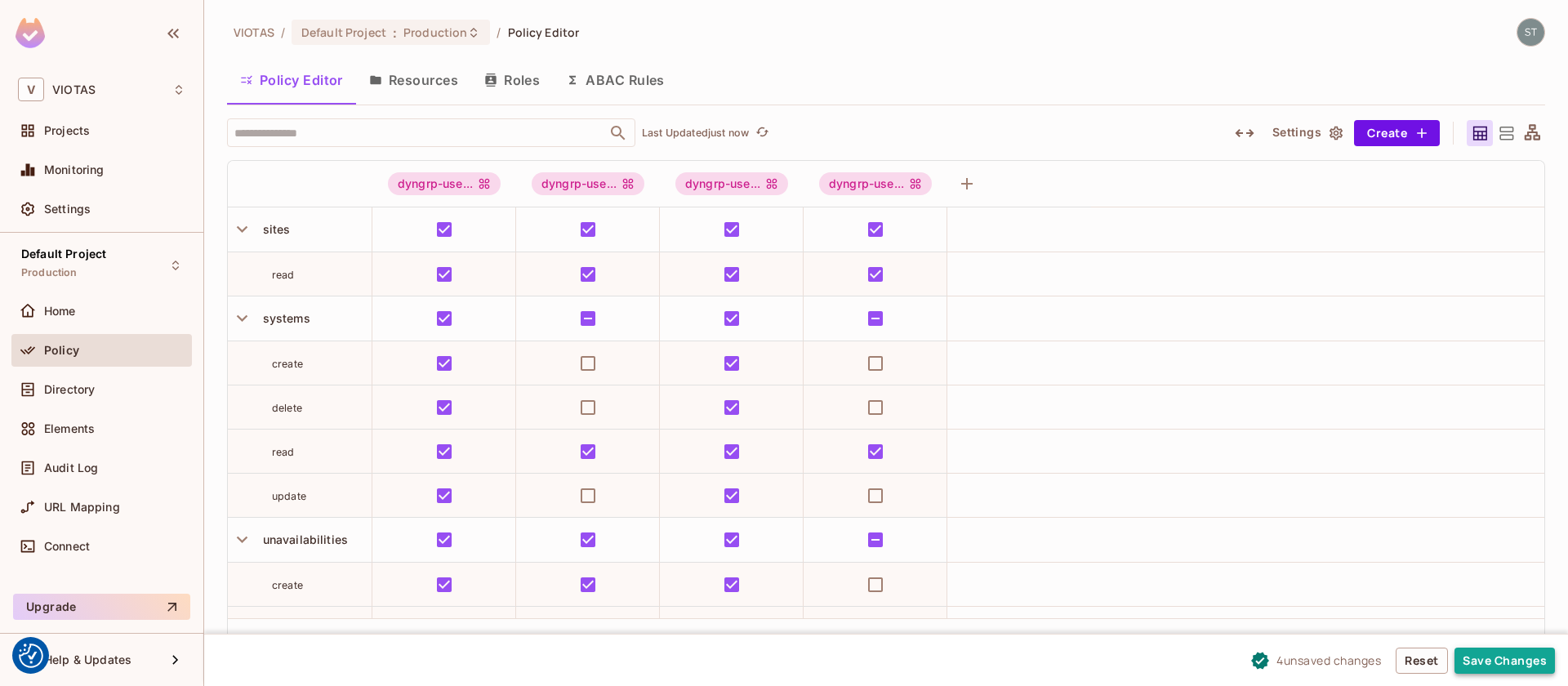
click at [1495, 654] on button "Save Changes" at bounding box center [1505, 660] width 100 height 26
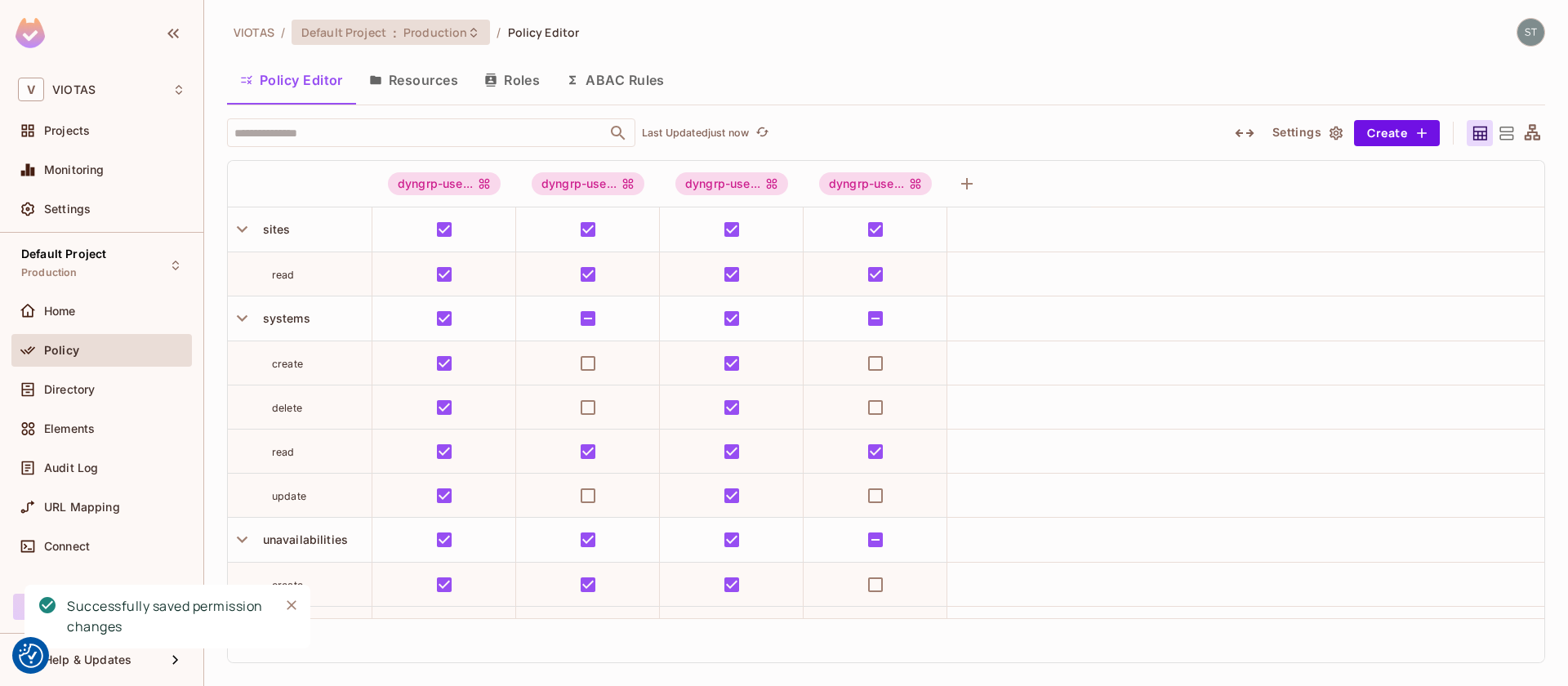
click at [470, 35] on icon at bounding box center [473, 31] width 6 height 10
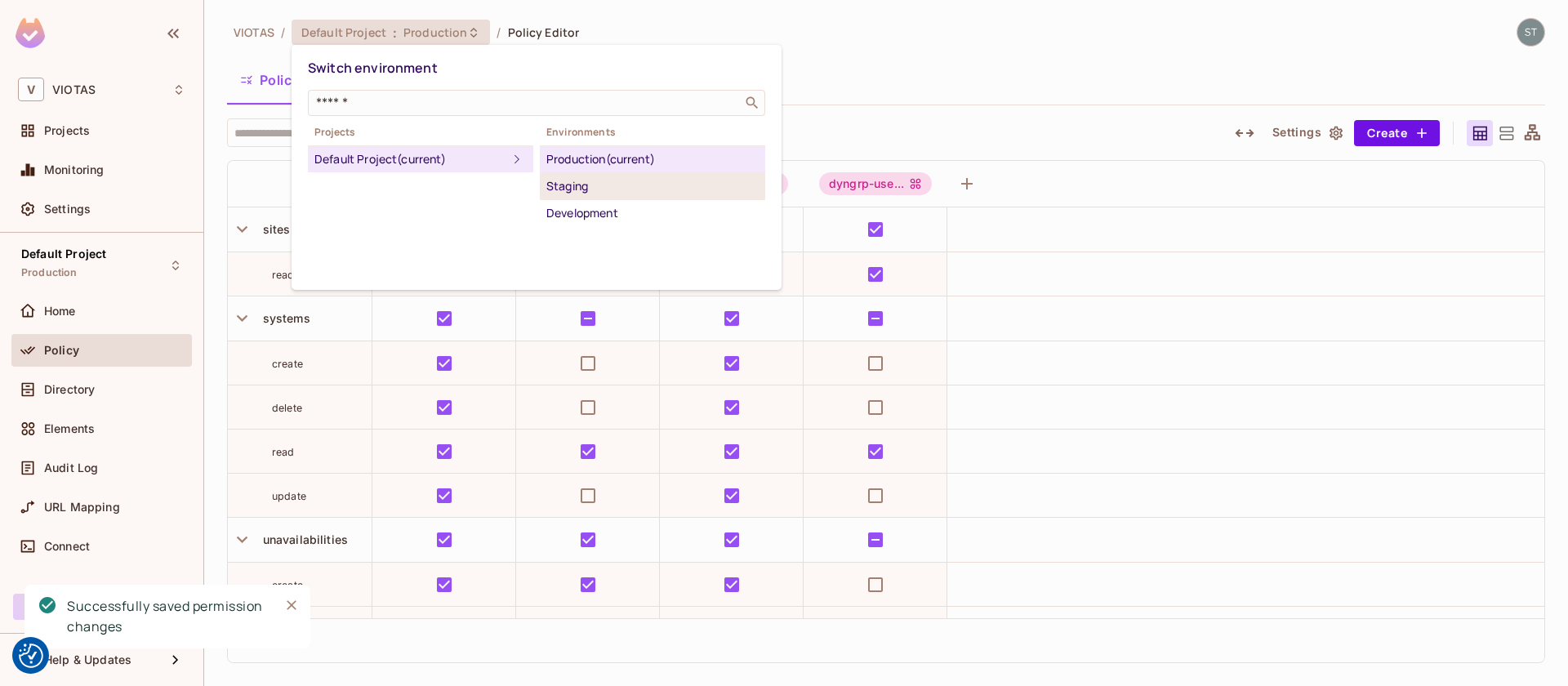
click at [575, 178] on div "Staging" at bounding box center [652, 187] width 213 height 20
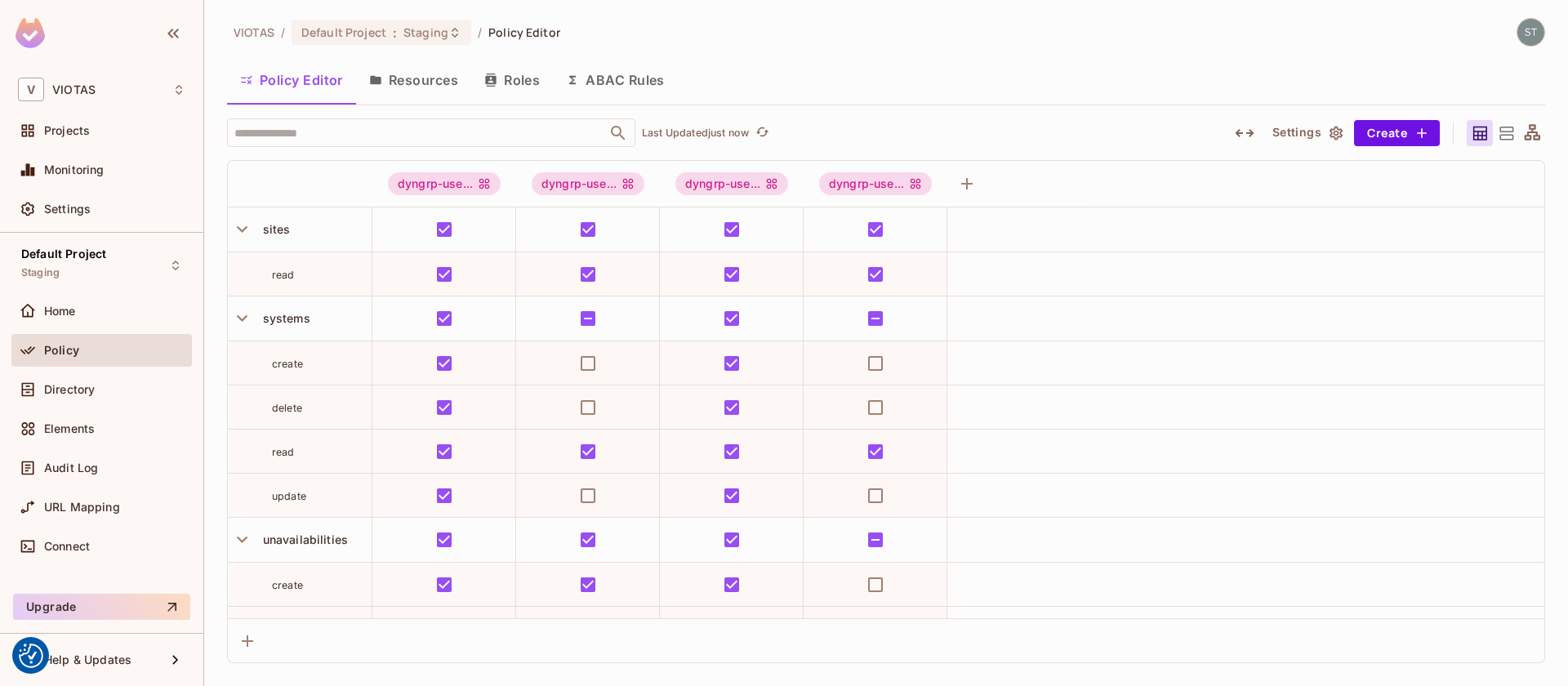
click at [441, 87] on button "Resources" at bounding box center [414, 80] width 115 height 41
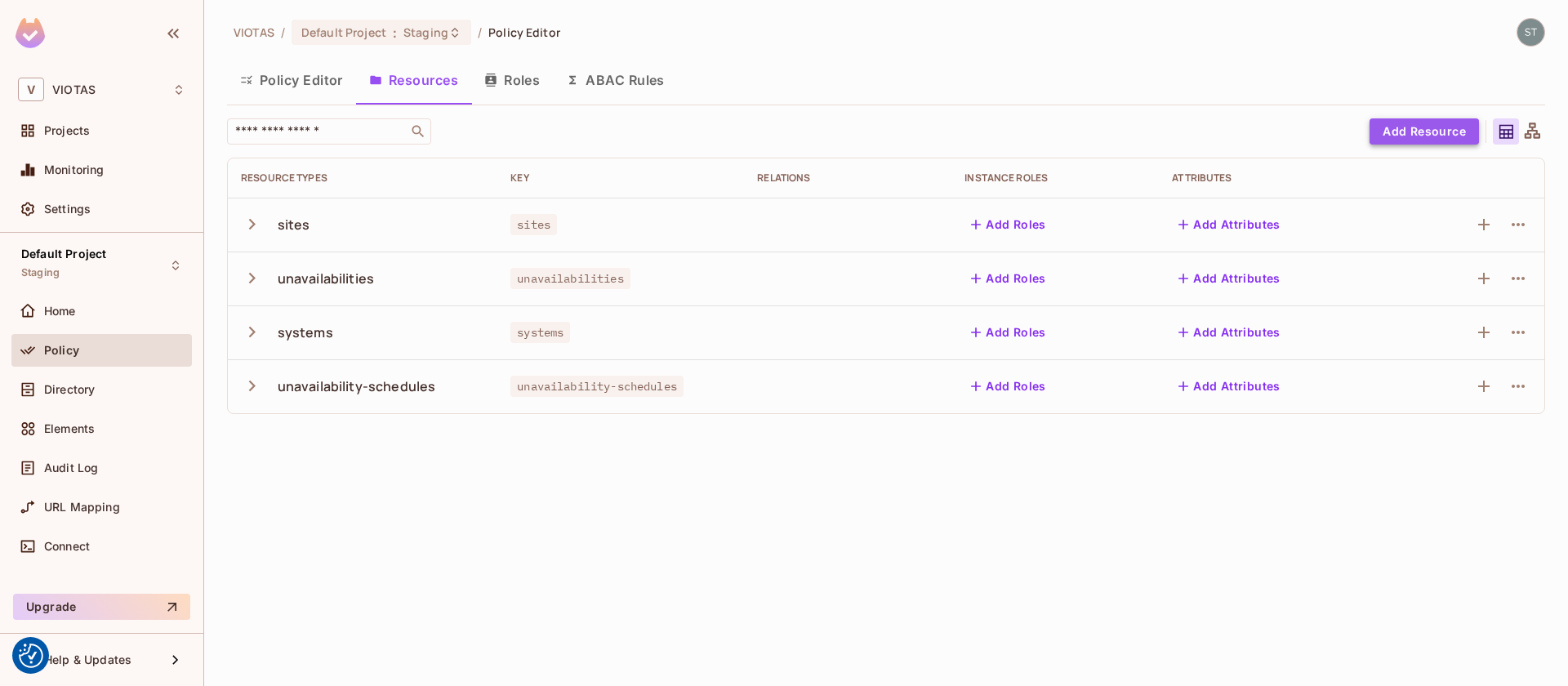
click at [1419, 135] on button "Add Resource" at bounding box center [1424, 131] width 109 height 26
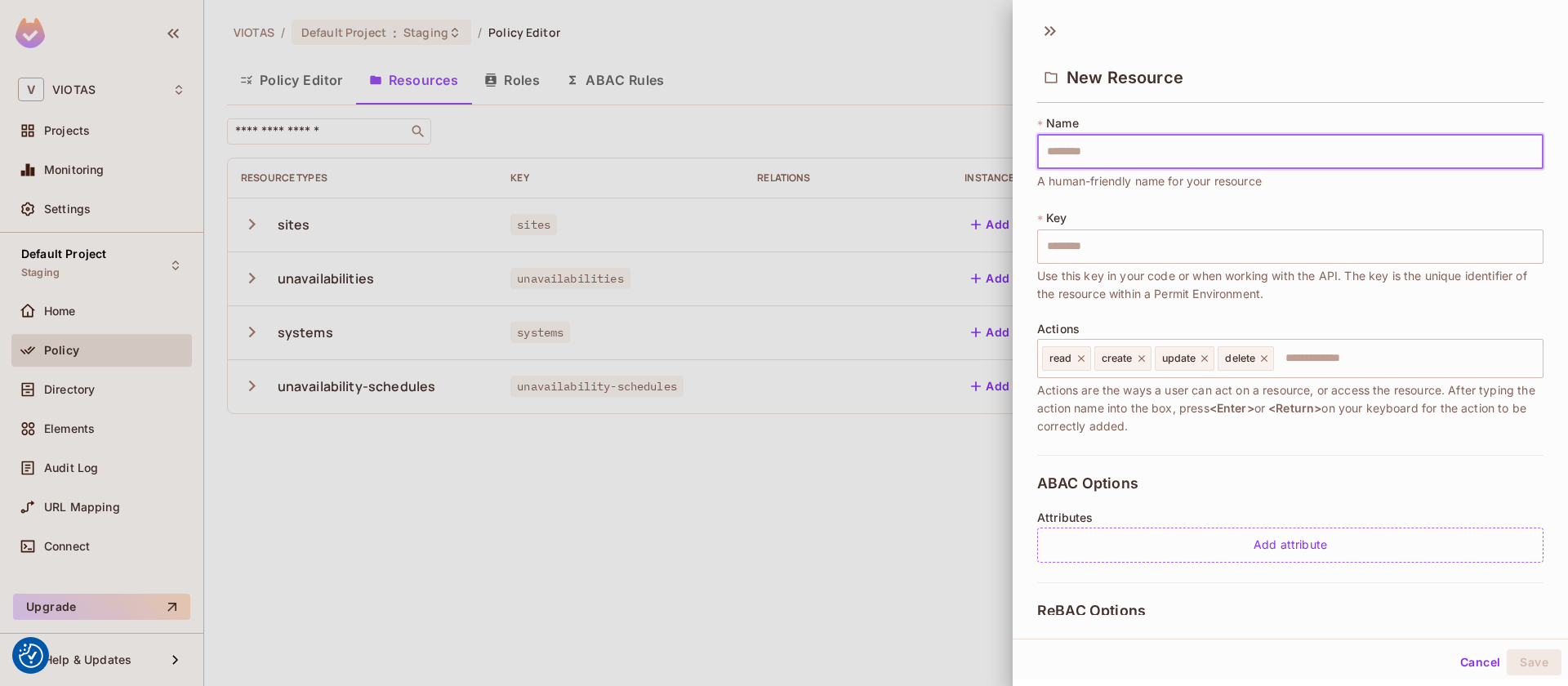
click at [1128, 144] on input "text" at bounding box center [1290, 152] width 507 height 34
type input "**********"
click at [1145, 360] on icon at bounding box center [1141, 358] width 12 height 12
click at [1145, 360] on icon at bounding box center [1145, 358] width 12 height 12
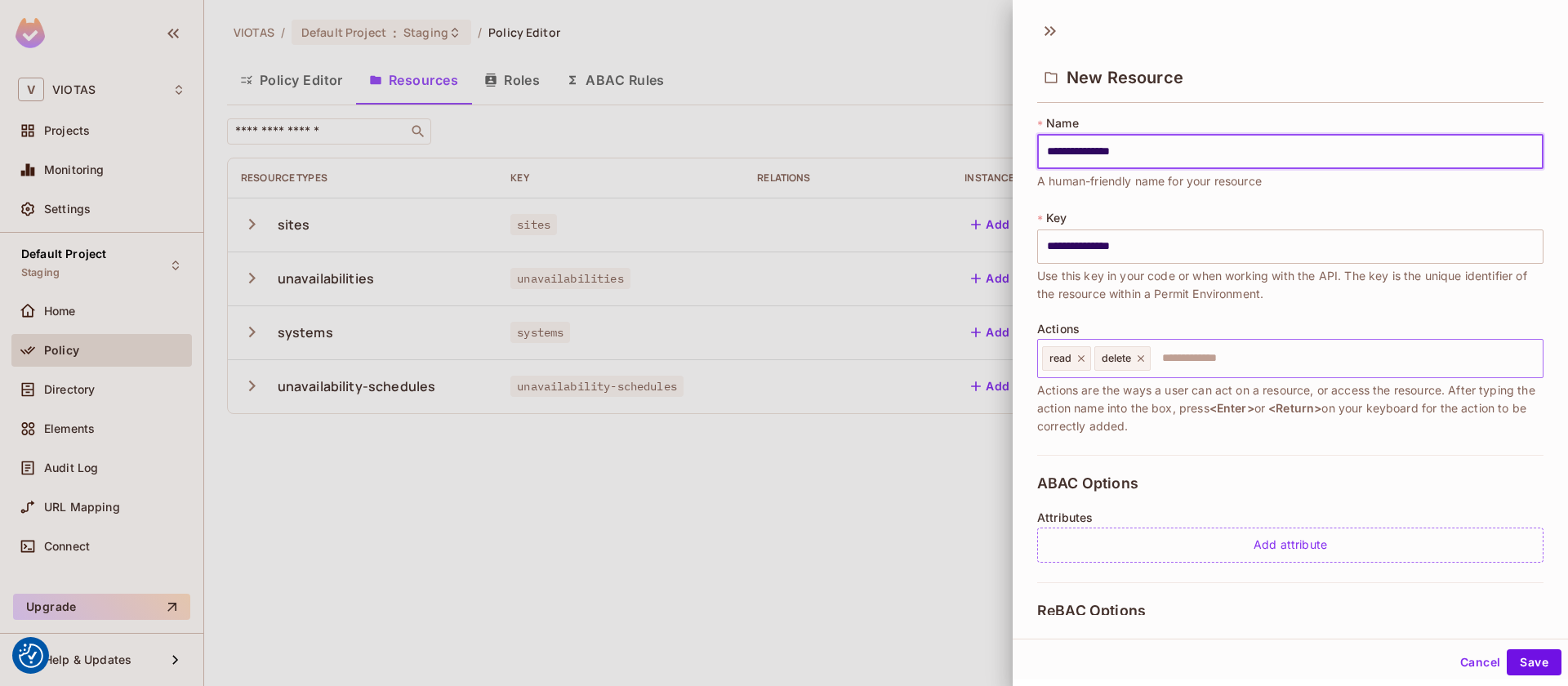
click at [1145, 360] on icon at bounding box center [1141, 358] width 12 height 12
type input "**********"
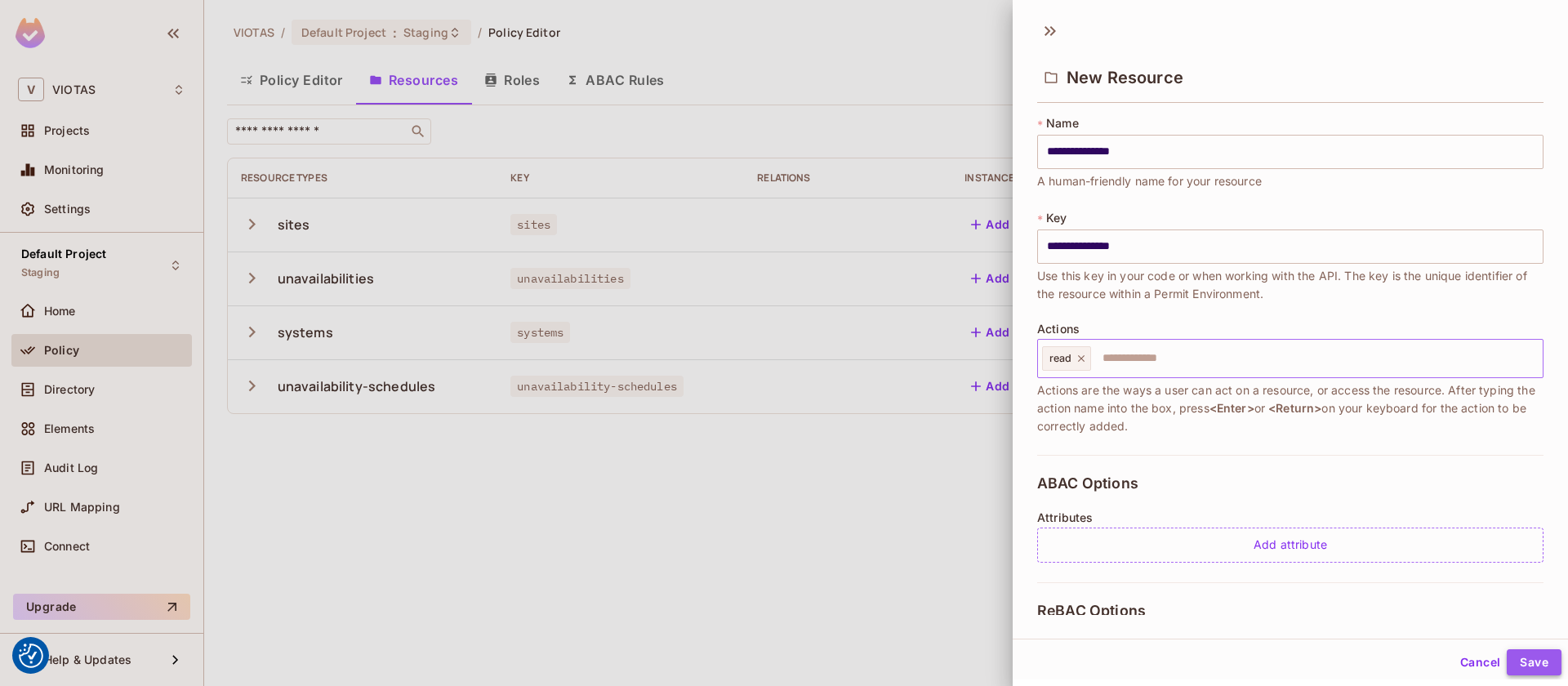
click at [1531, 656] on button "Save" at bounding box center [1534, 662] width 55 height 26
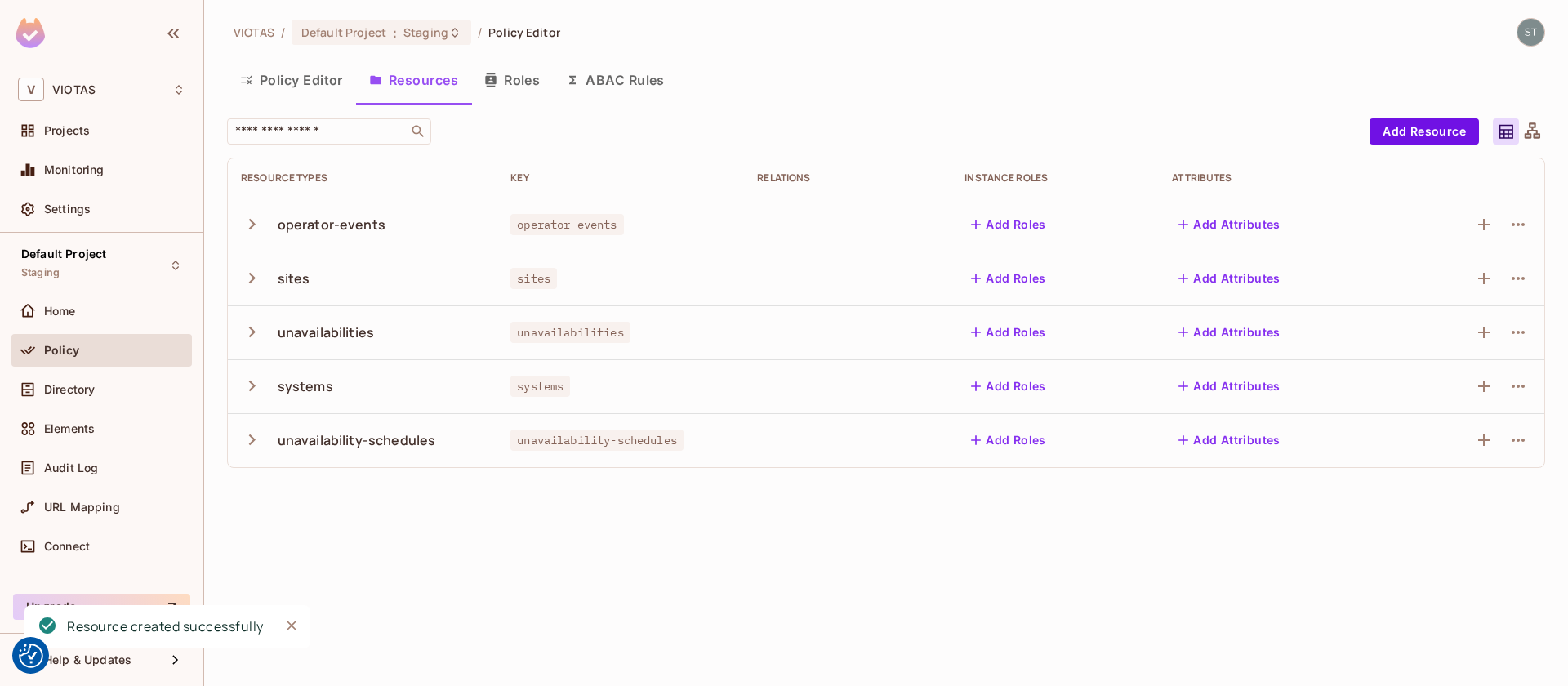
click at [292, 90] on button "Policy Editor" at bounding box center [292, 80] width 129 height 41
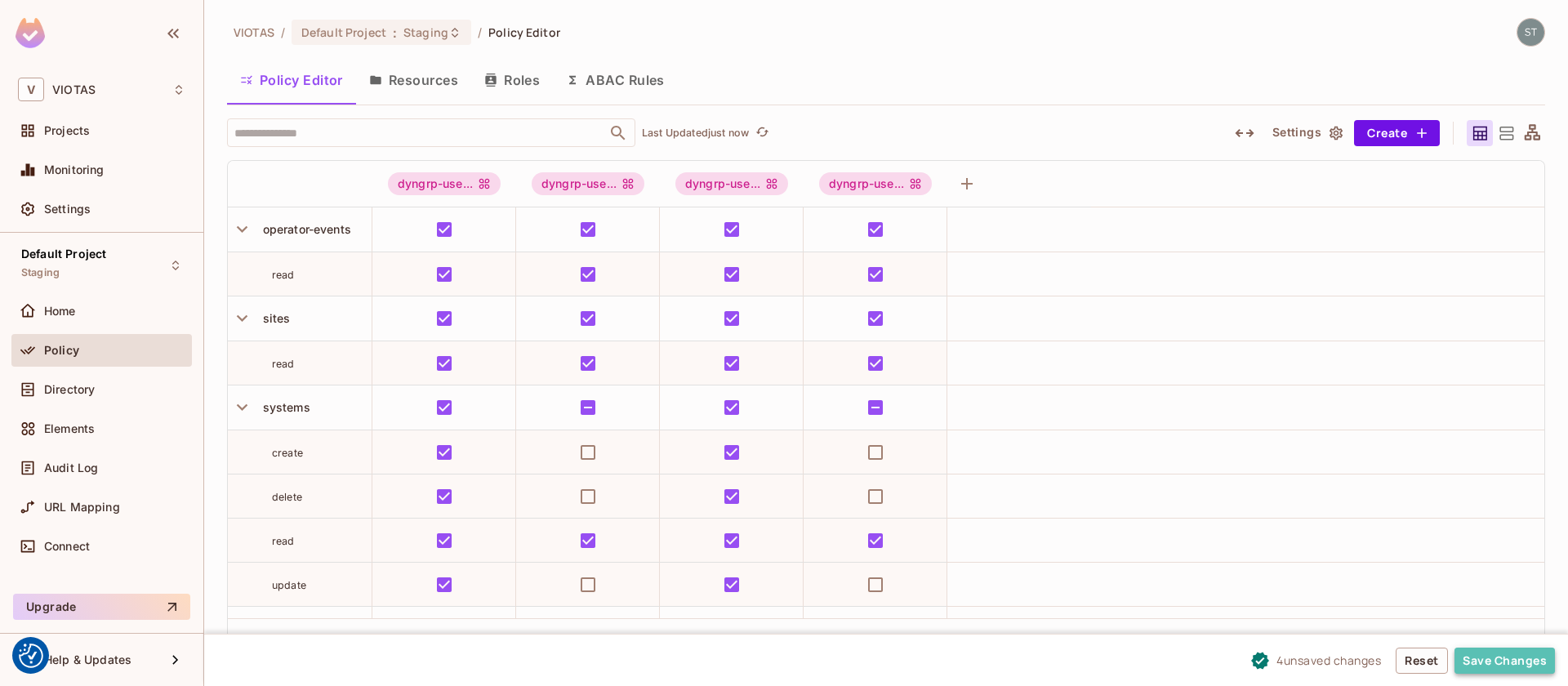
click at [1486, 656] on button "Save Changes" at bounding box center [1505, 660] width 100 height 26
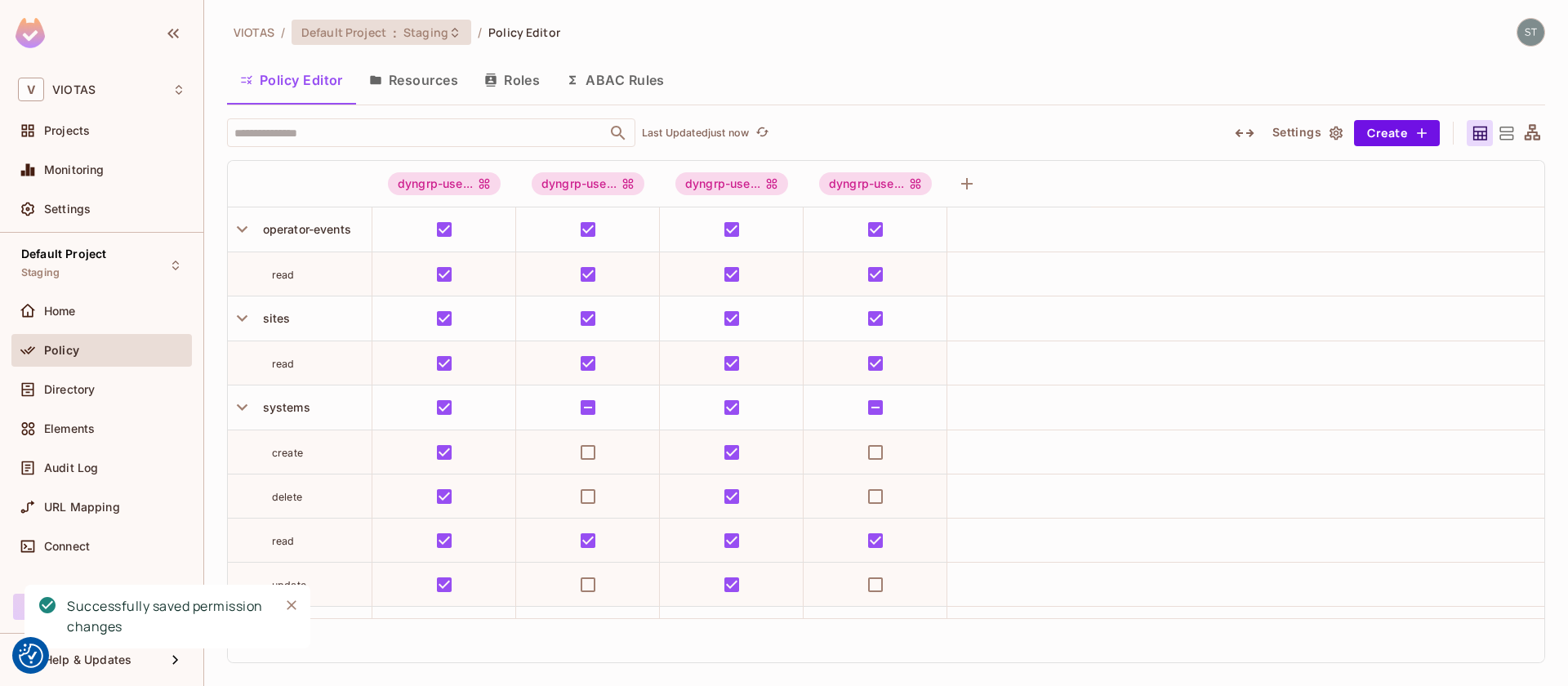
click at [449, 38] on icon at bounding box center [455, 32] width 13 height 13
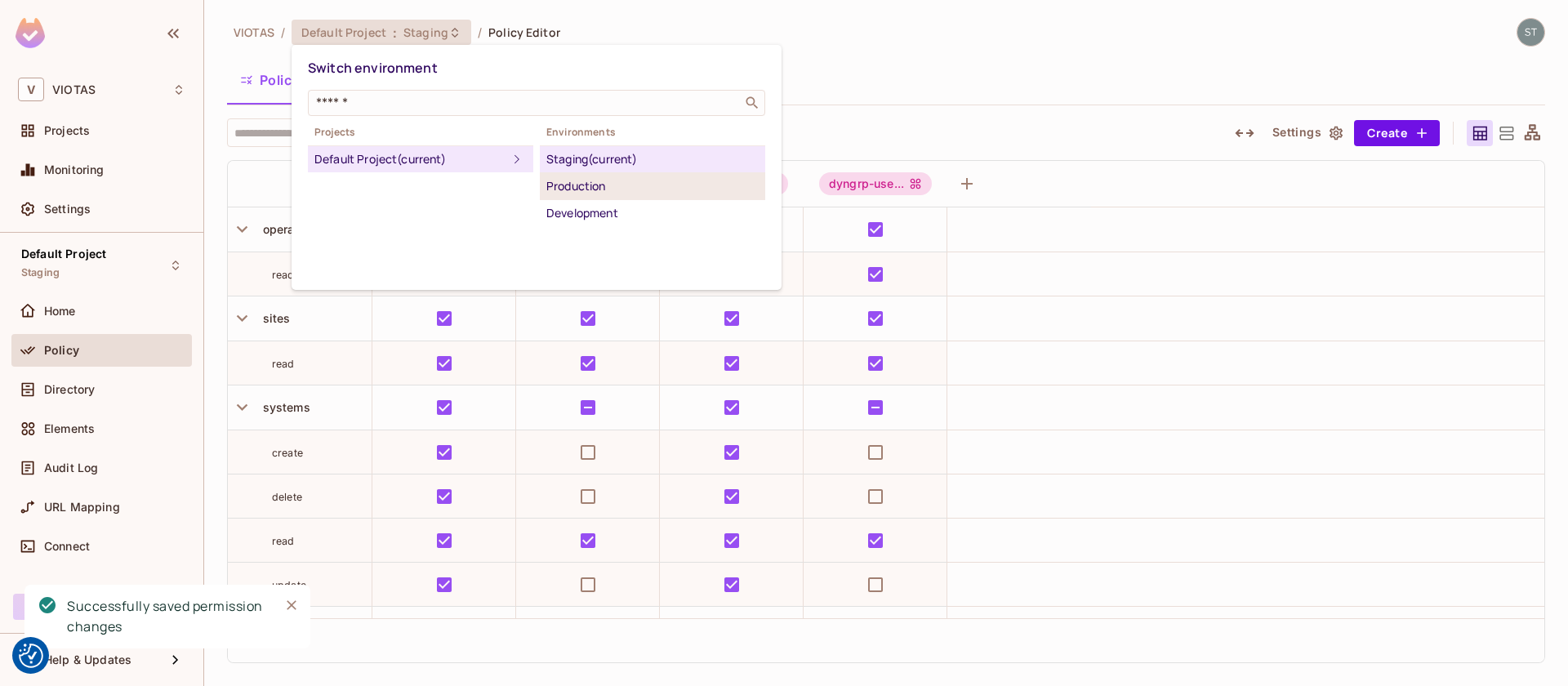
click at [575, 178] on div "Production" at bounding box center [652, 187] width 213 height 20
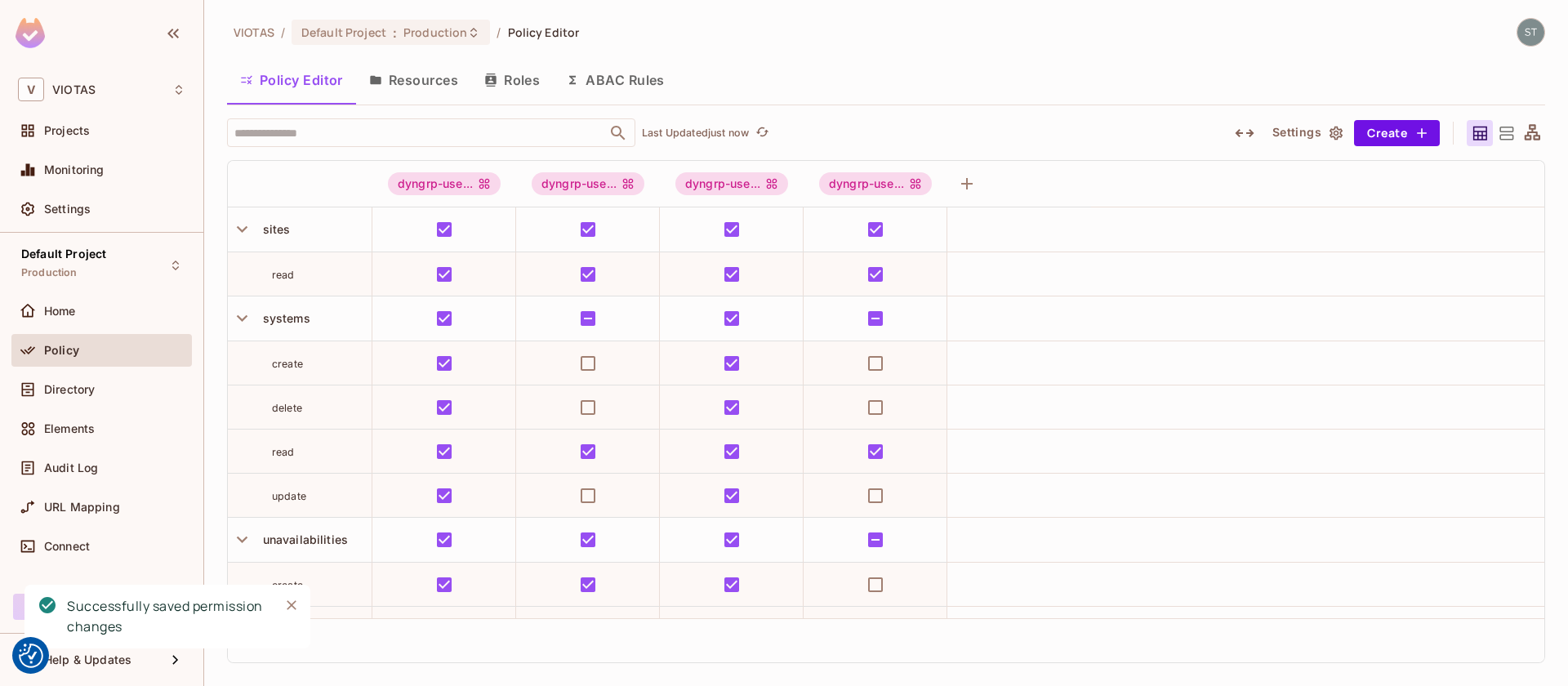
click at [427, 86] on button "Resources" at bounding box center [414, 80] width 115 height 41
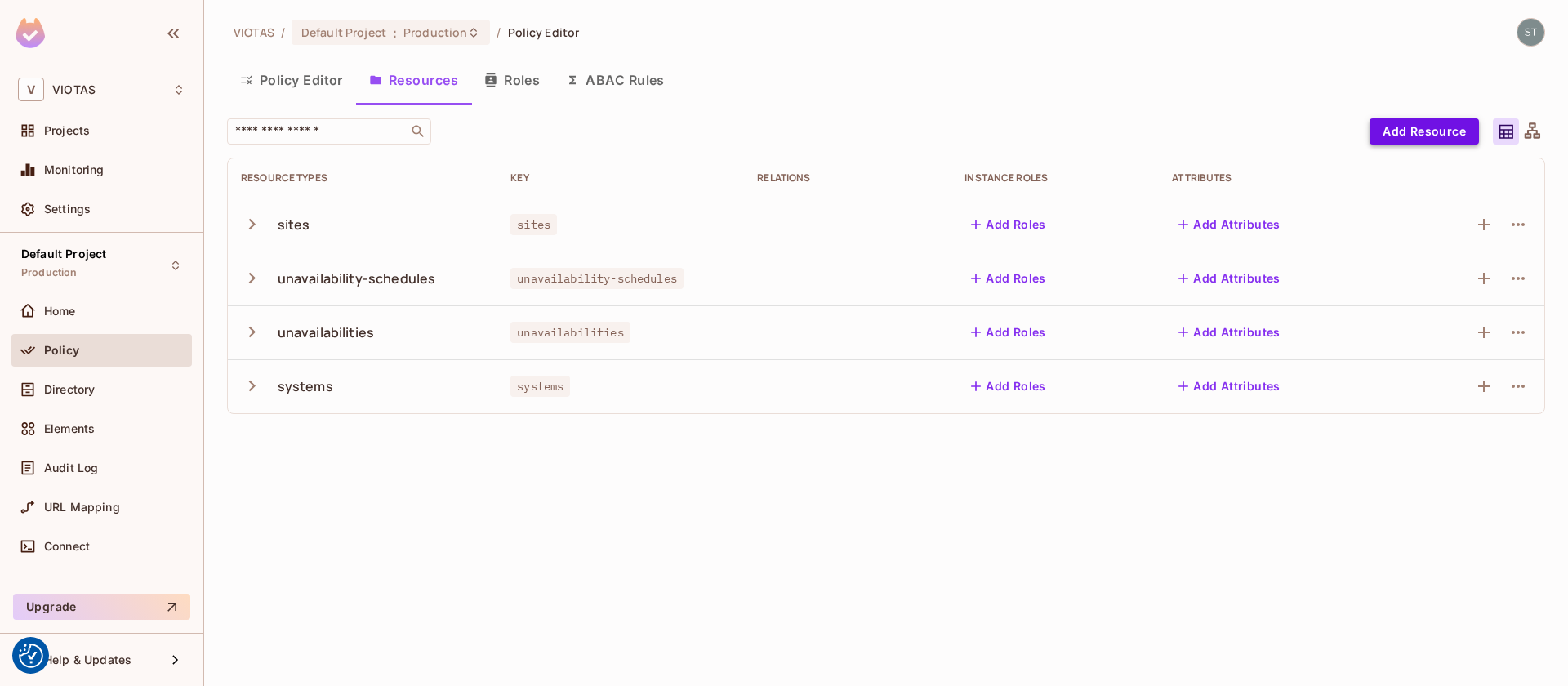
click at [1411, 127] on button "Add Resource" at bounding box center [1424, 131] width 109 height 26
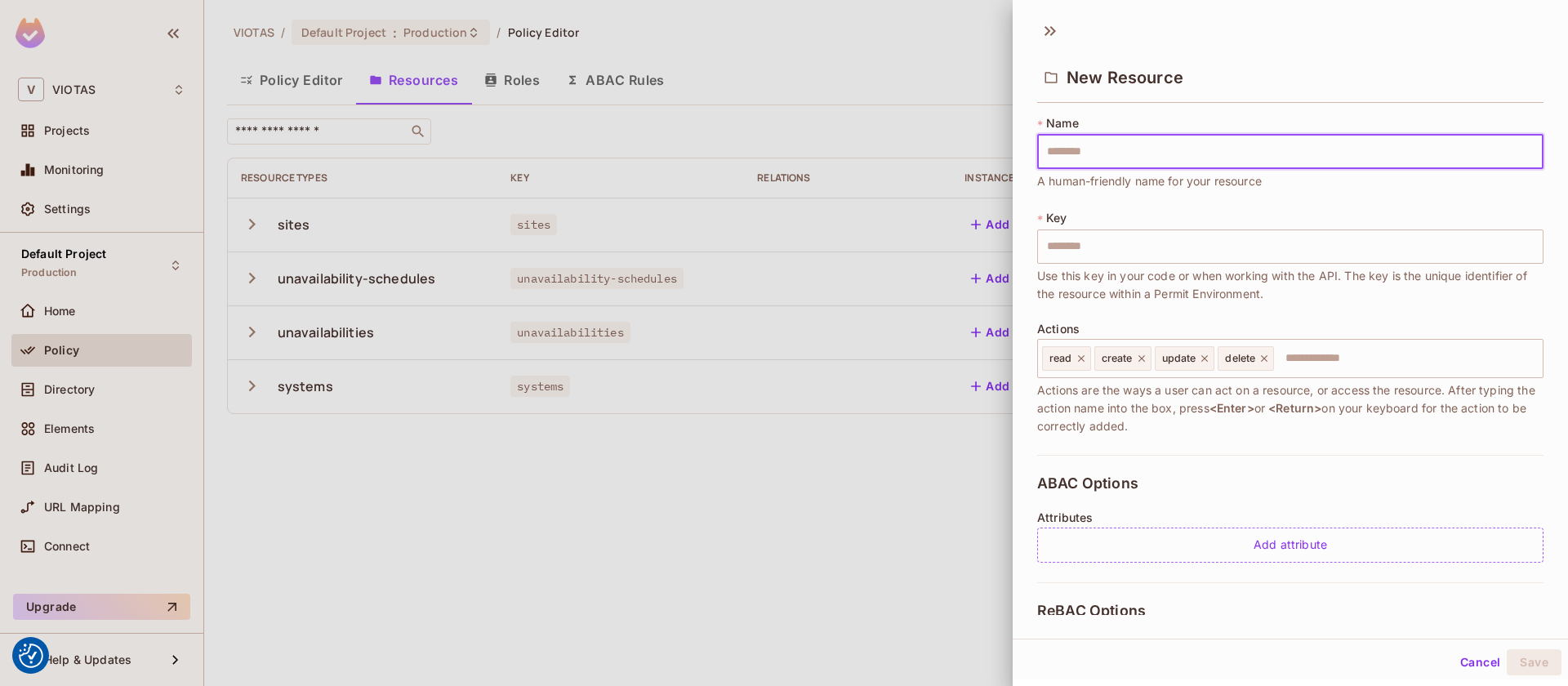
type input "**********"
click at [1140, 355] on icon at bounding box center [1141, 358] width 12 height 12
click at [1141, 356] on icon at bounding box center [1145, 354] width 12 height 12
click at [1146, 357] on icon at bounding box center [1141, 355] width 12 height 12
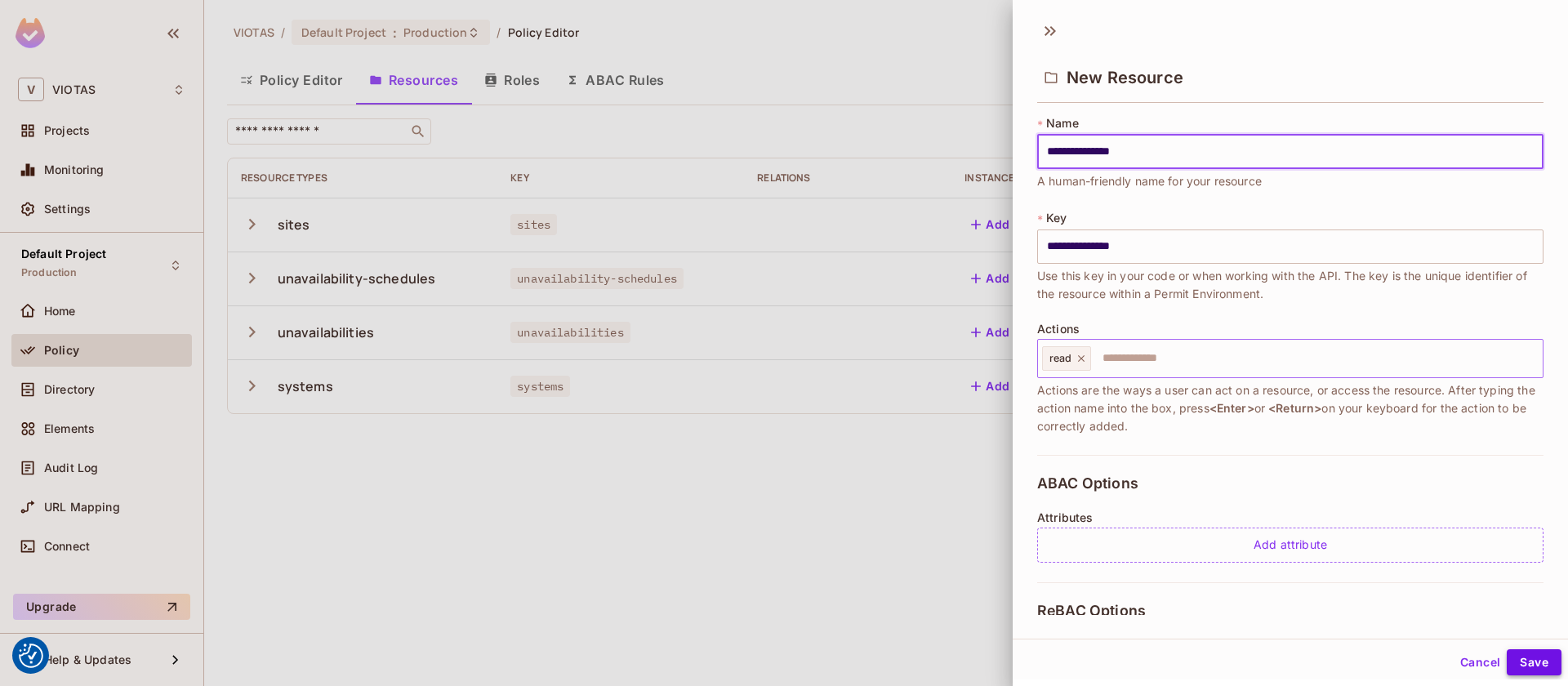
type input "**********"
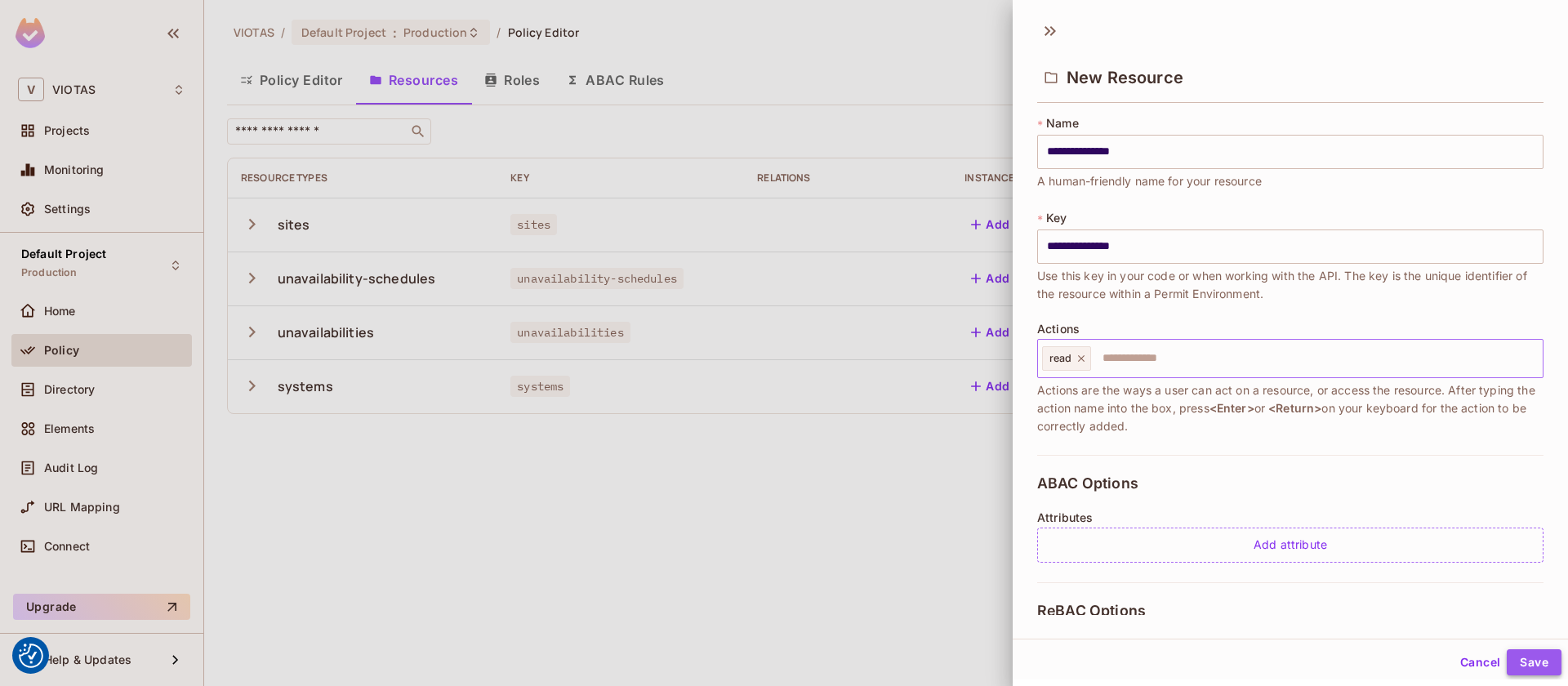
click at [1520, 656] on button "Save" at bounding box center [1534, 662] width 55 height 26
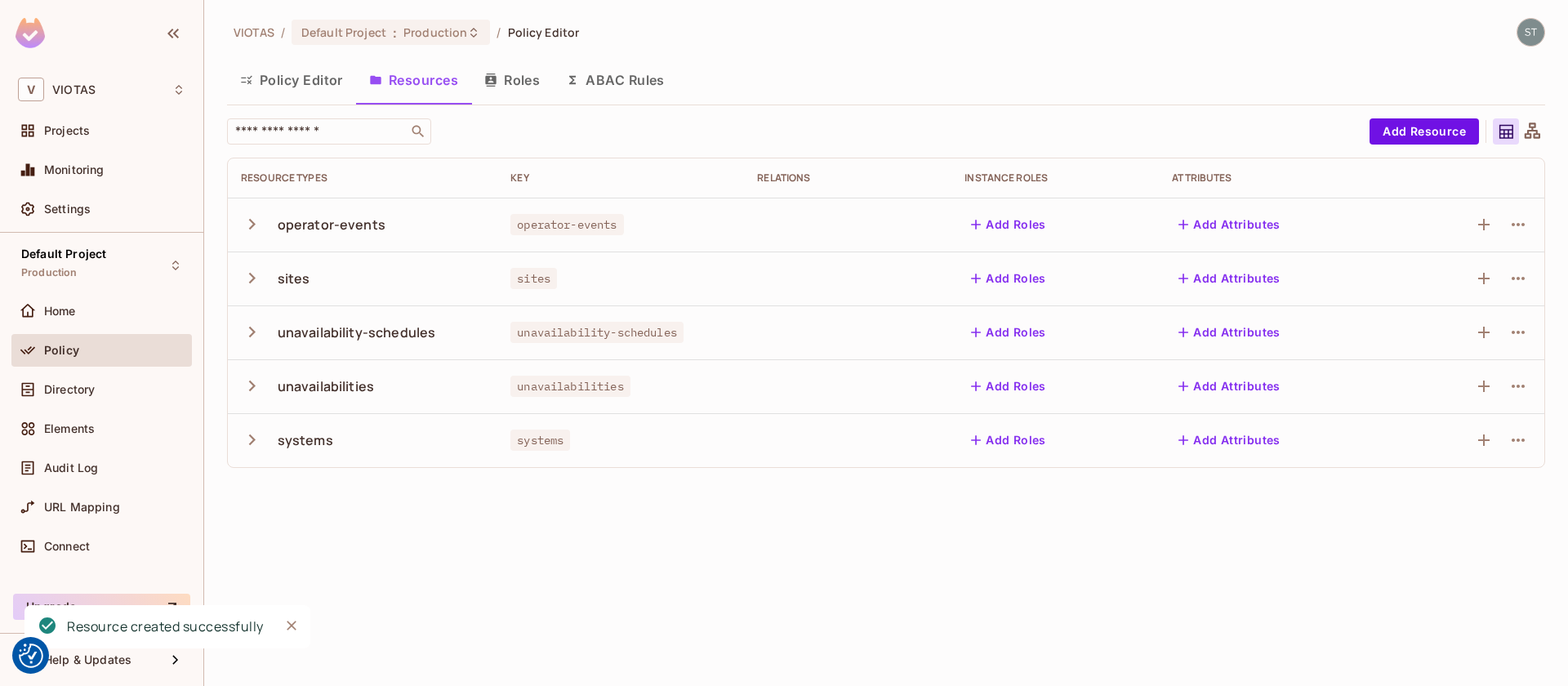
click at [311, 93] on button "Policy Editor" at bounding box center [292, 80] width 129 height 41
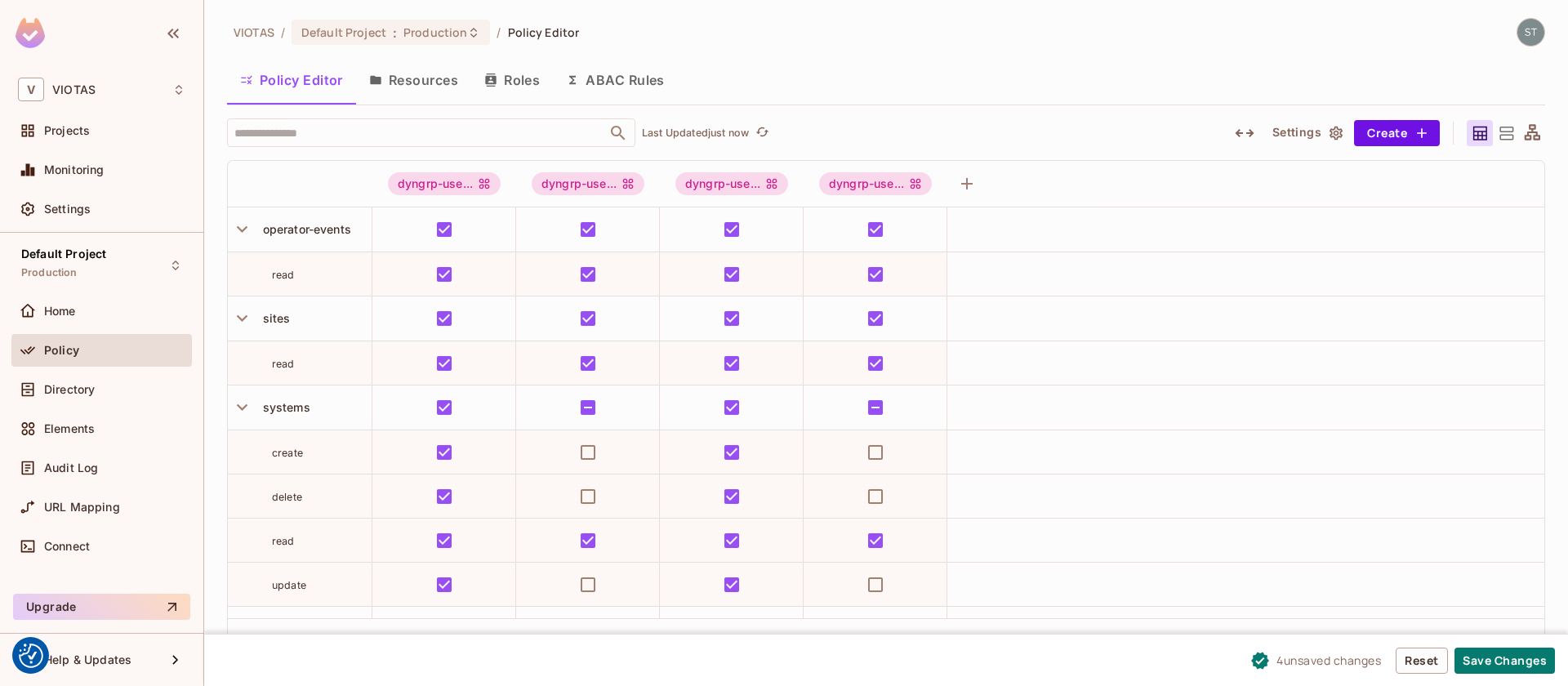
click at [431, 85] on button "Resources" at bounding box center [414, 80] width 115 height 41
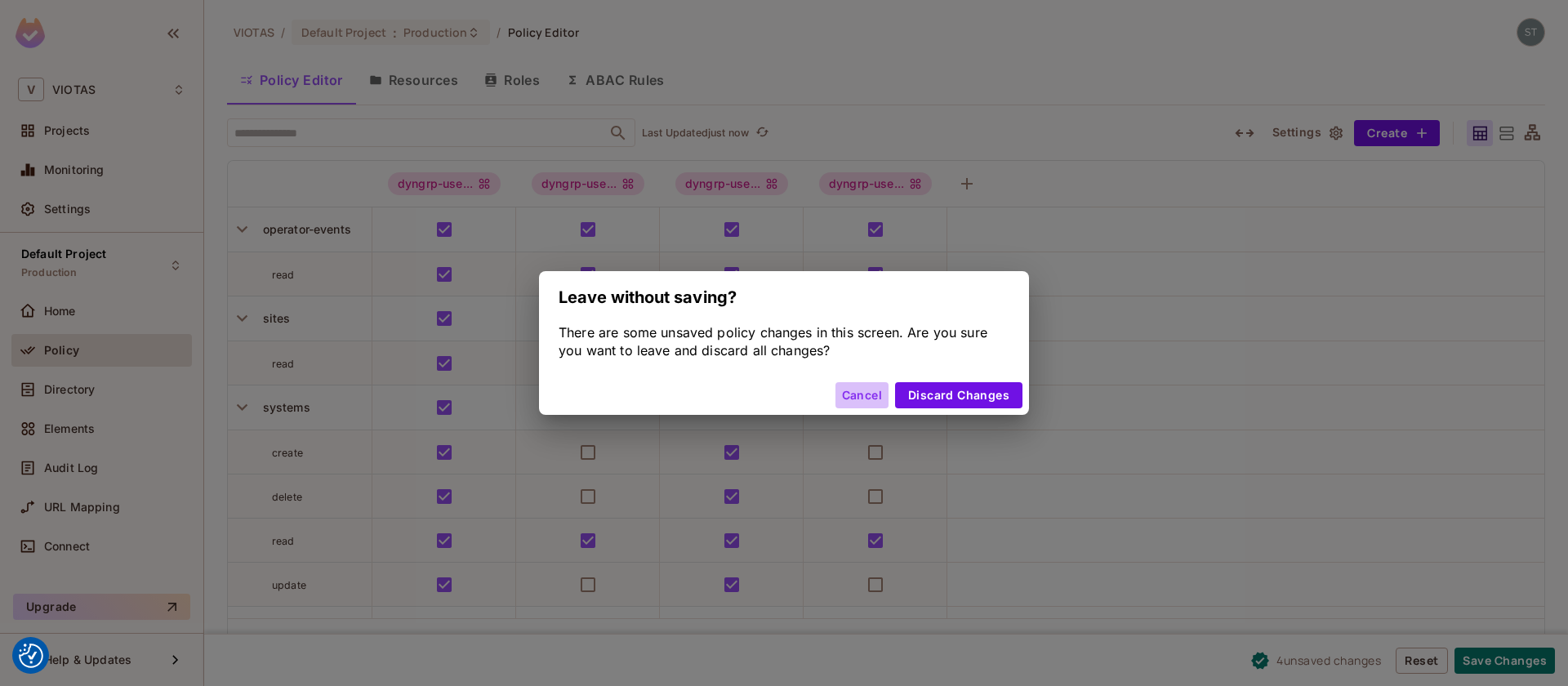
drag, startPoint x: 863, startPoint y: 387, endPoint x: 871, endPoint y: 393, distance: 10.0
click at [863, 387] on button "Cancel" at bounding box center [861, 395] width 53 height 26
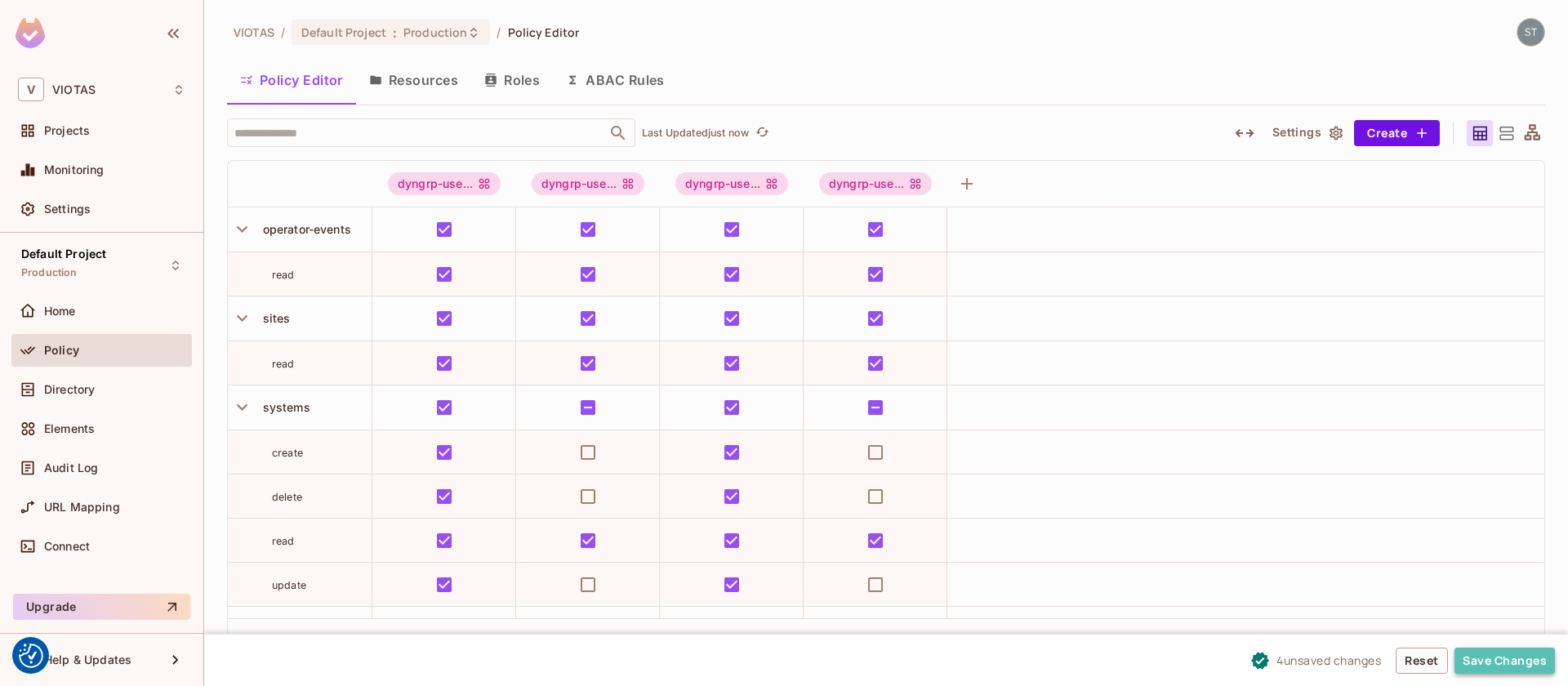
click at [1468, 659] on button "Save Changes" at bounding box center [1505, 660] width 100 height 26
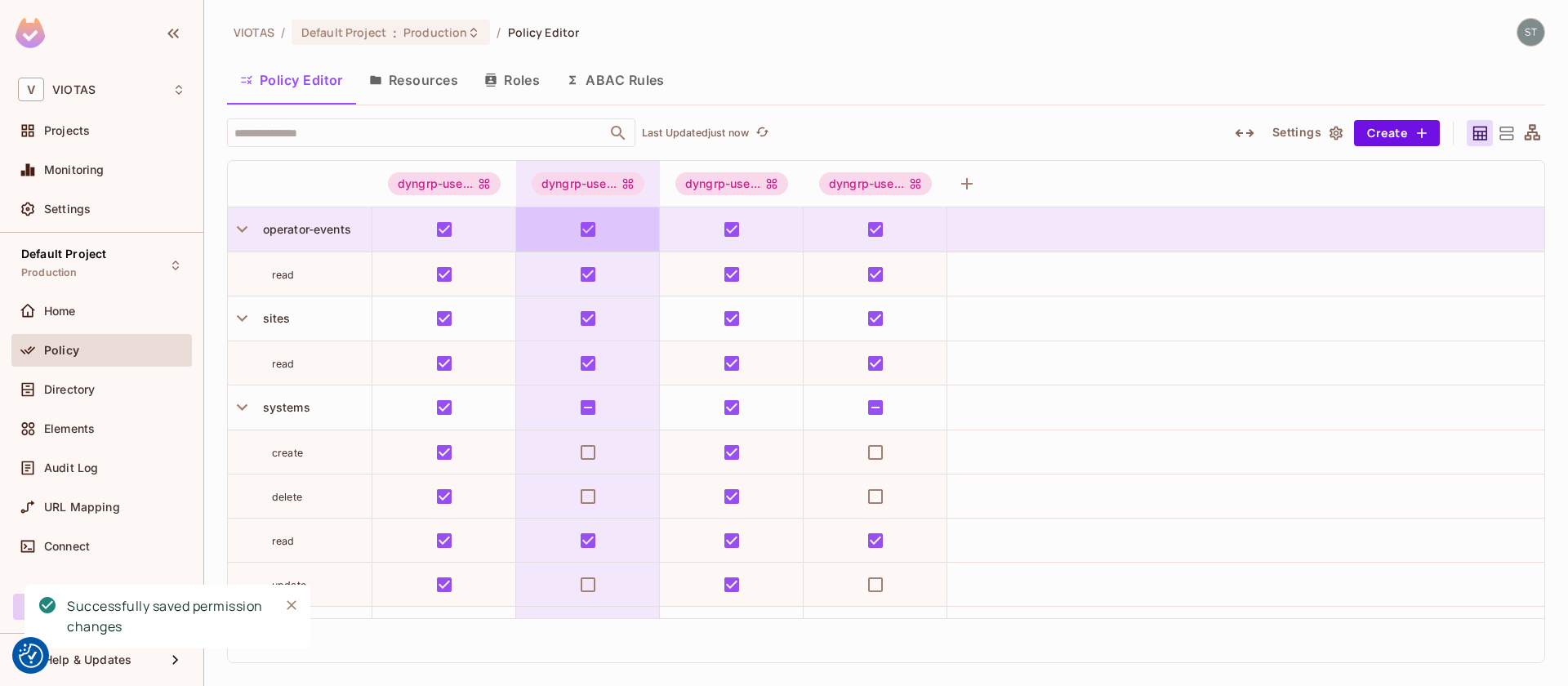
click at [428, 77] on button "Resources" at bounding box center [414, 80] width 115 height 41
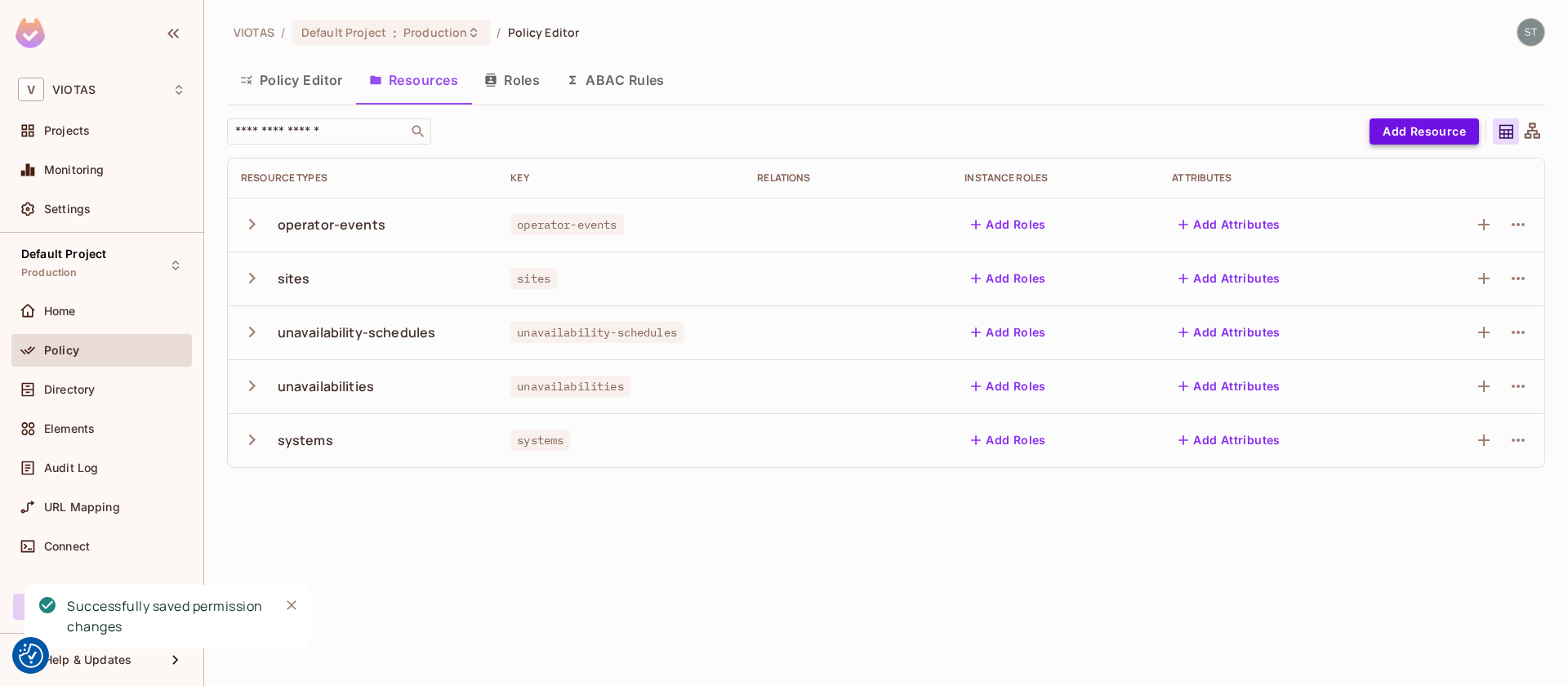
click at [1416, 129] on button "Add Resource" at bounding box center [1424, 131] width 109 height 26
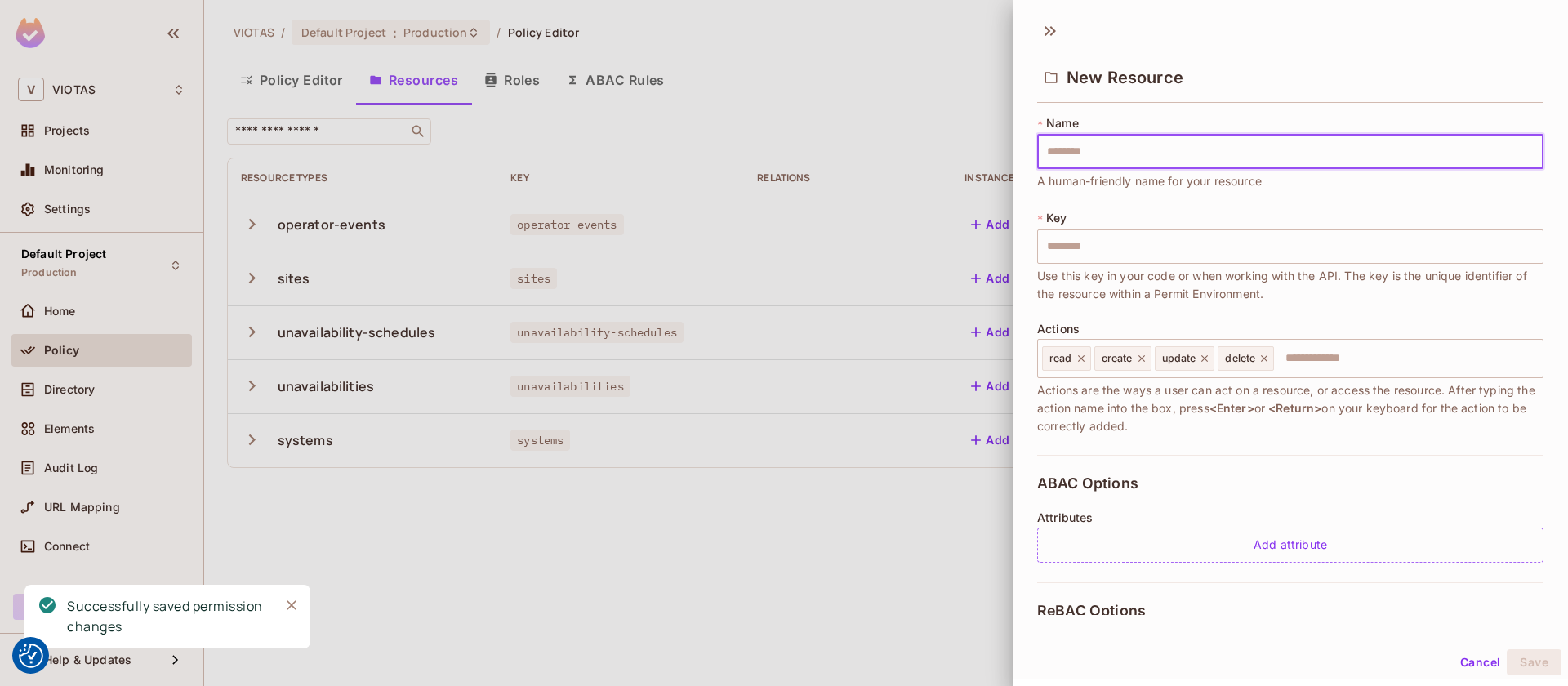
type input "******"
click at [1146, 359] on icon at bounding box center [1141, 358] width 12 height 12
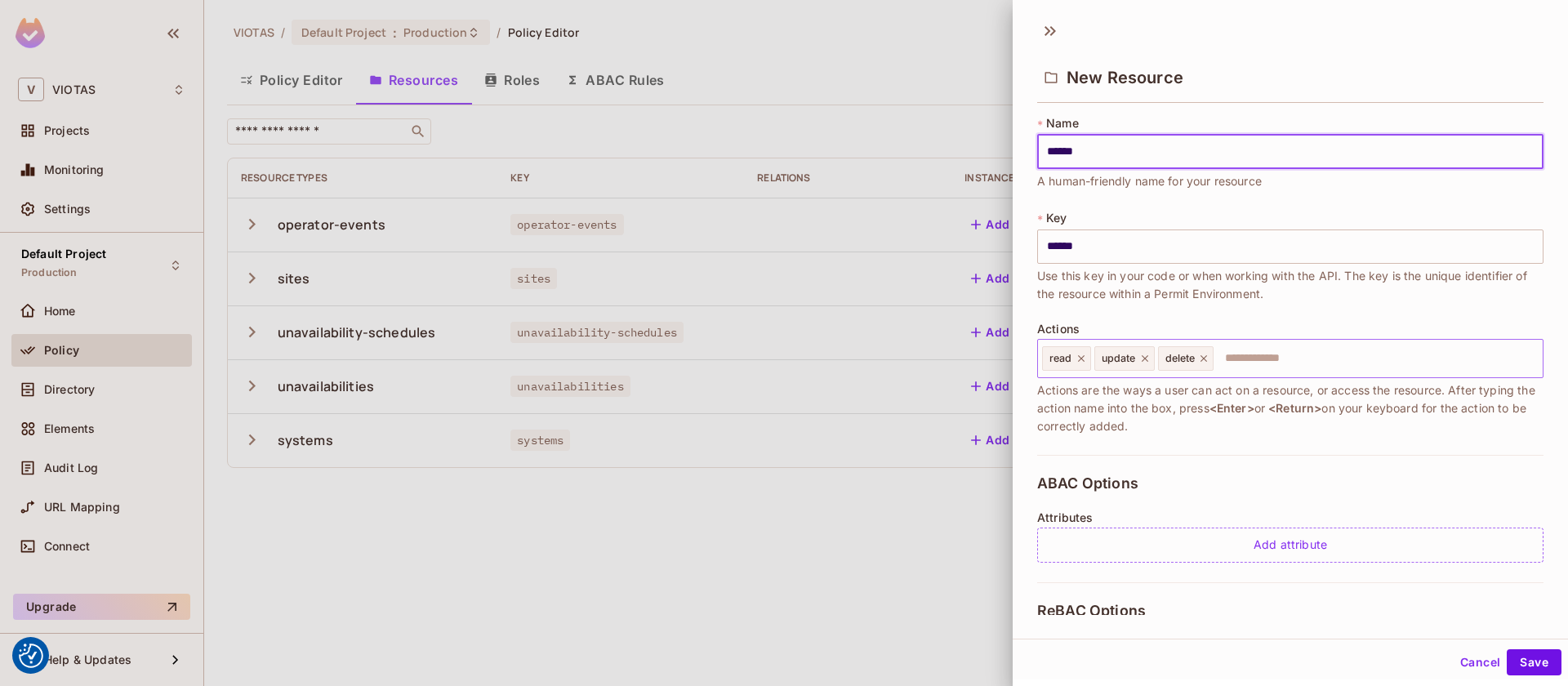
click at [1146, 359] on icon at bounding box center [1145, 358] width 12 height 12
click at [1146, 359] on div "delete" at bounding box center [1122, 358] width 57 height 24
type input "******"
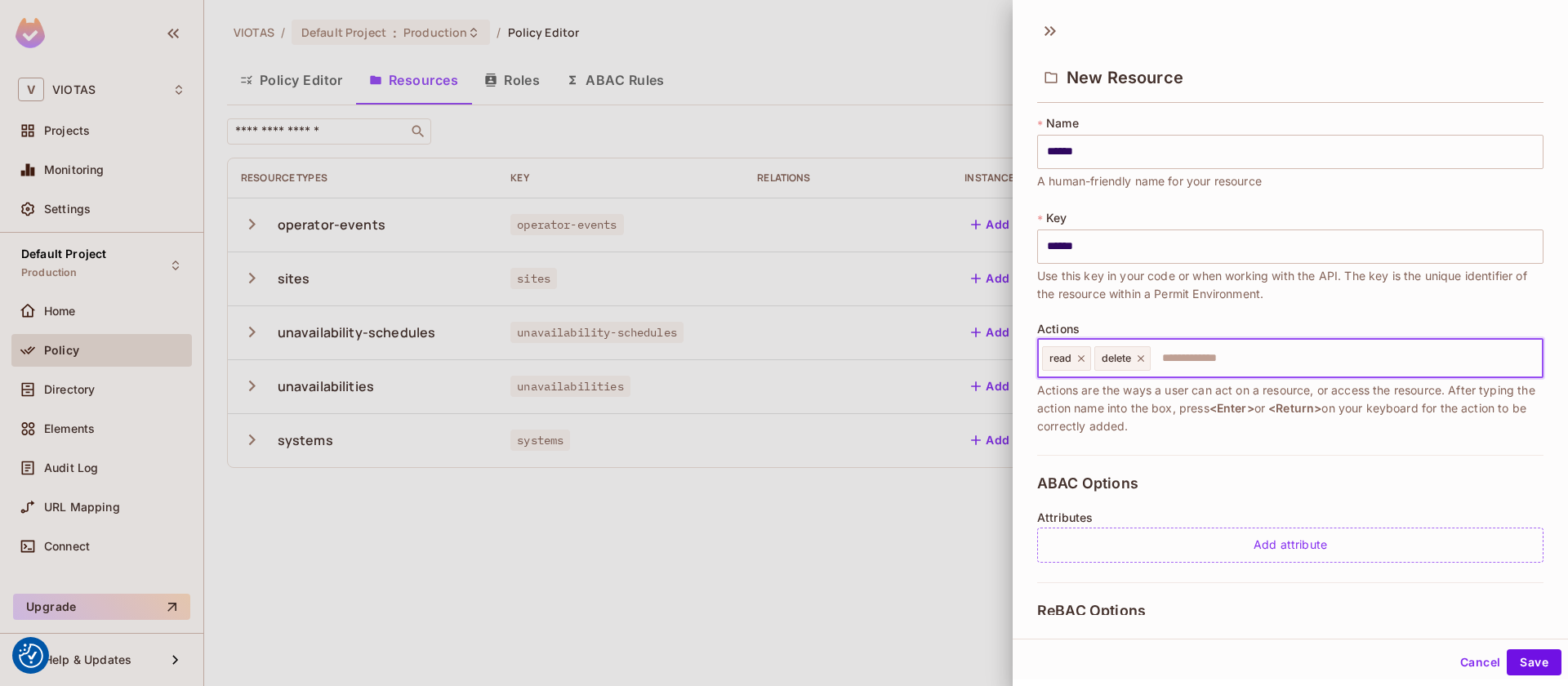
click at [1141, 359] on icon at bounding box center [1139, 358] width 6 height 6
click at [1534, 663] on button "Save" at bounding box center [1534, 662] width 55 height 26
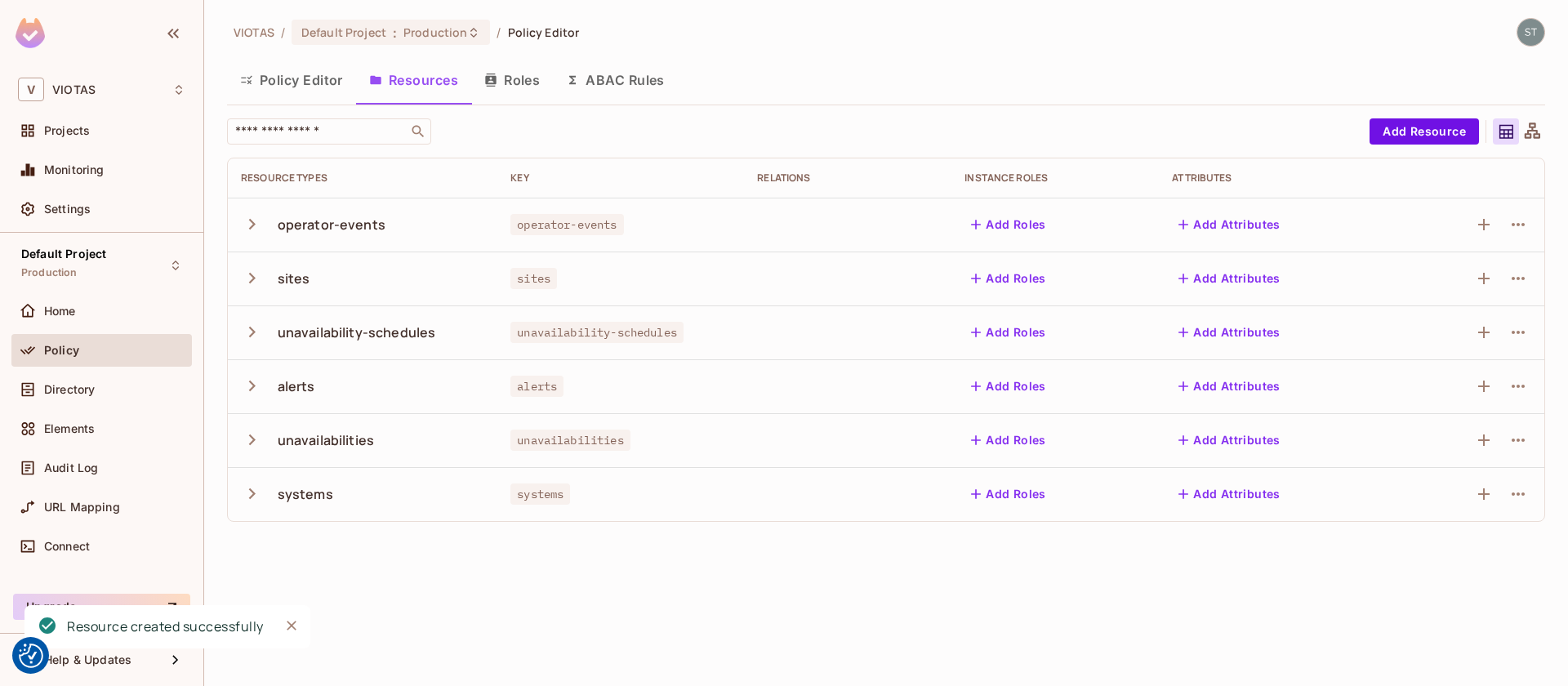
click at [323, 82] on button "Policy Editor" at bounding box center [292, 80] width 129 height 41
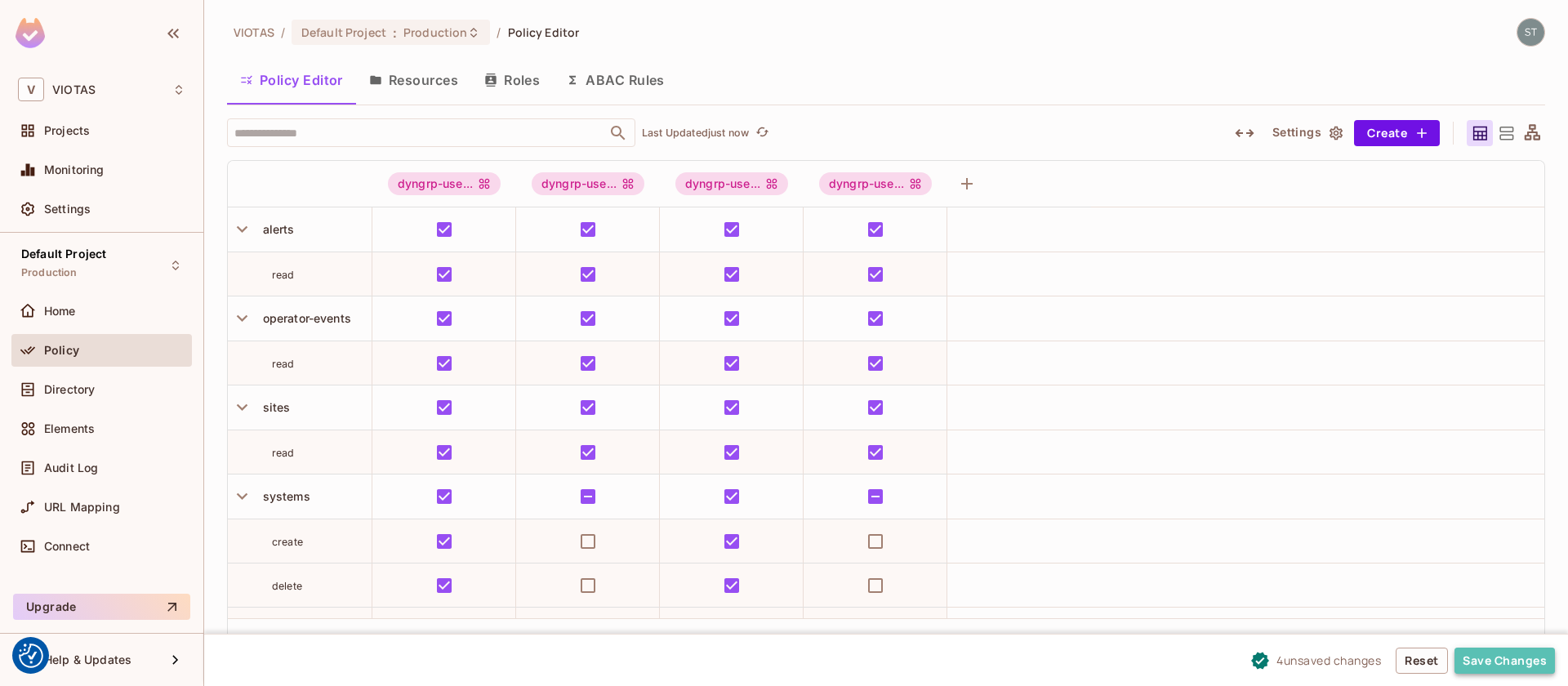
click at [1503, 664] on button "Save Changes" at bounding box center [1505, 660] width 100 height 26
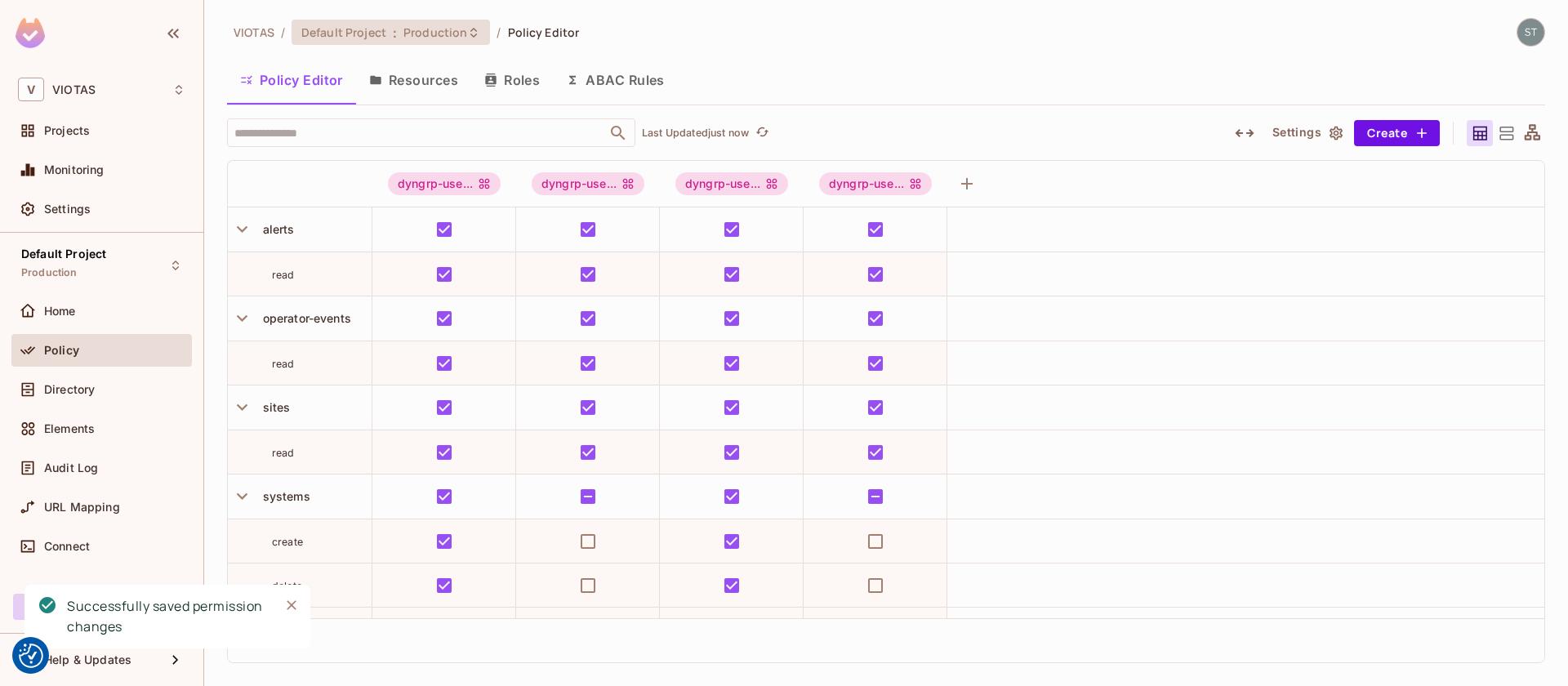
click at [473, 33] on icon at bounding box center [473, 31] width 6 height 10
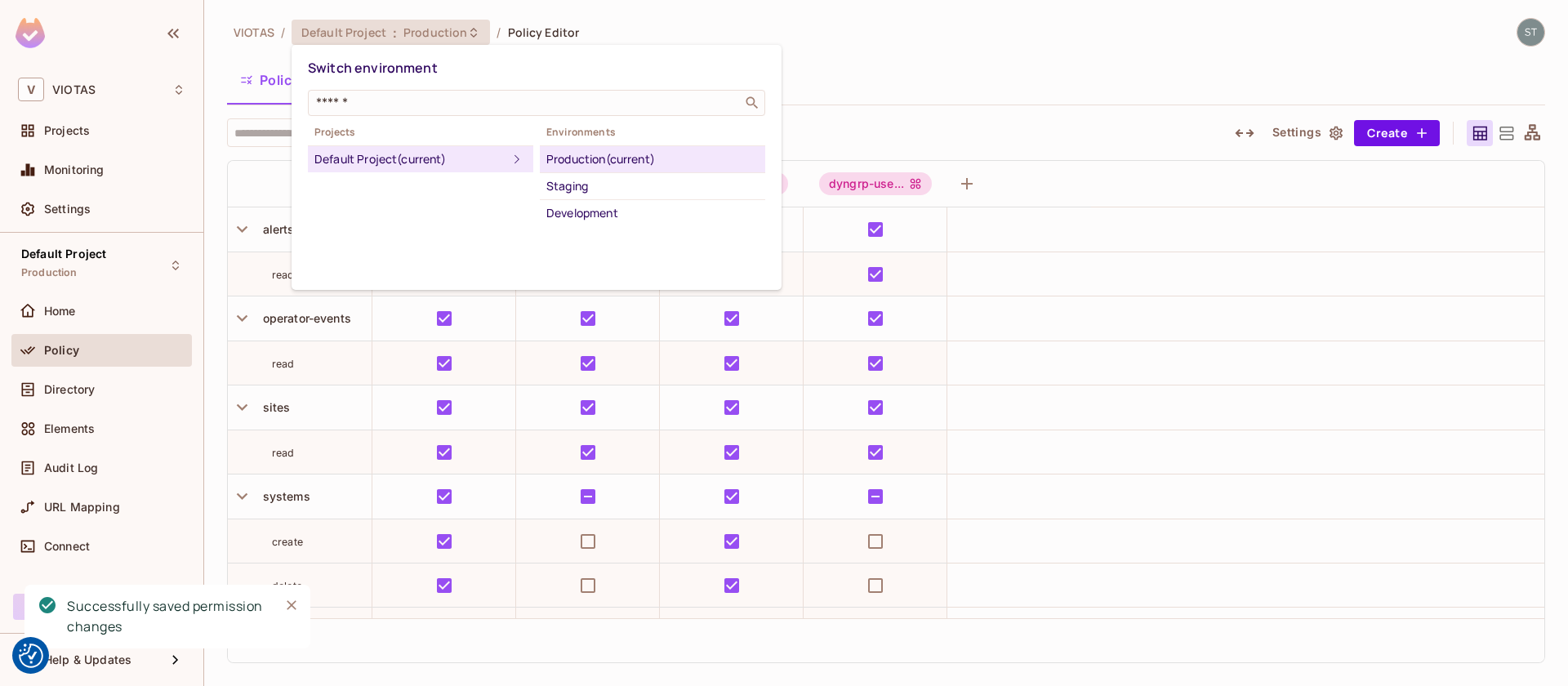
drag, startPoint x: 566, startPoint y: 190, endPoint x: 563, endPoint y: 166, distance: 24.2
click at [565, 190] on div "Staging" at bounding box center [652, 187] width 213 height 20
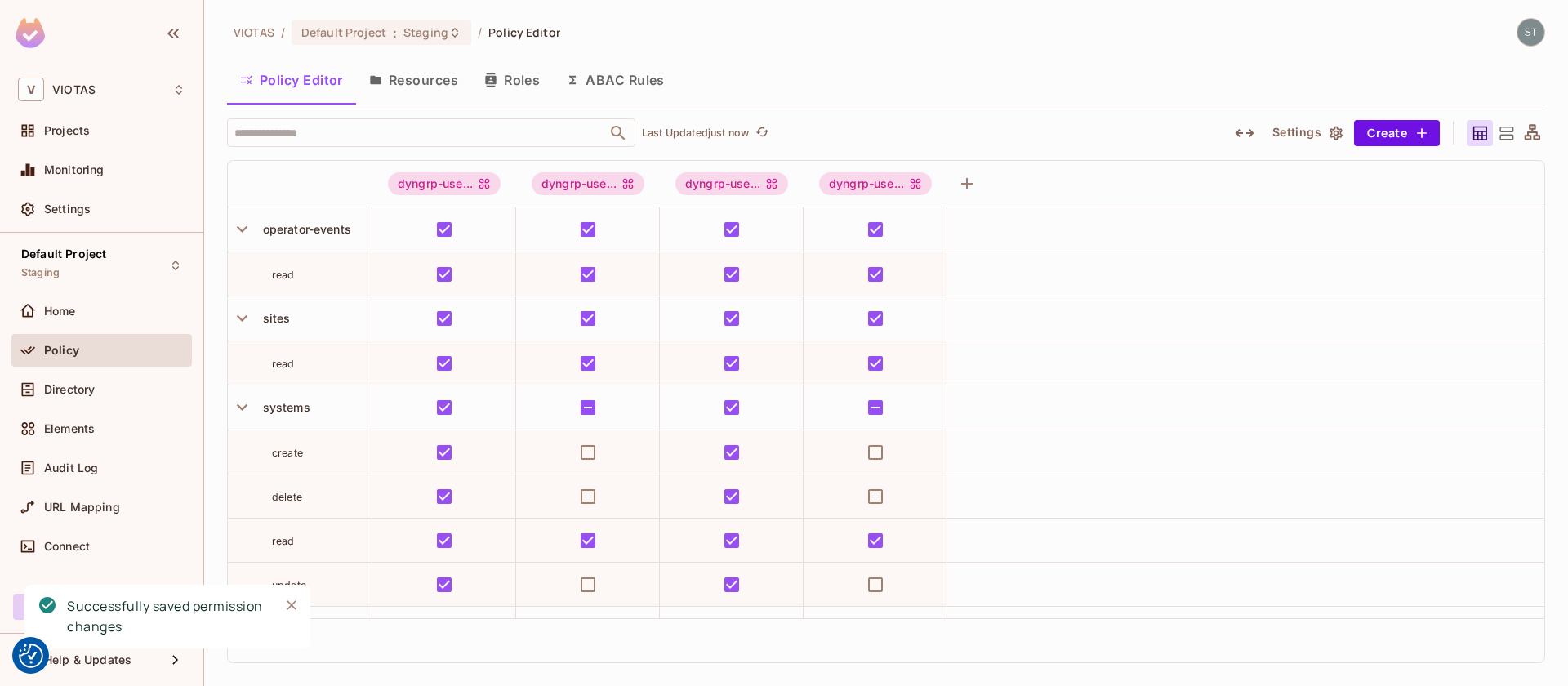
click at [442, 87] on button "Resources" at bounding box center [414, 80] width 115 height 41
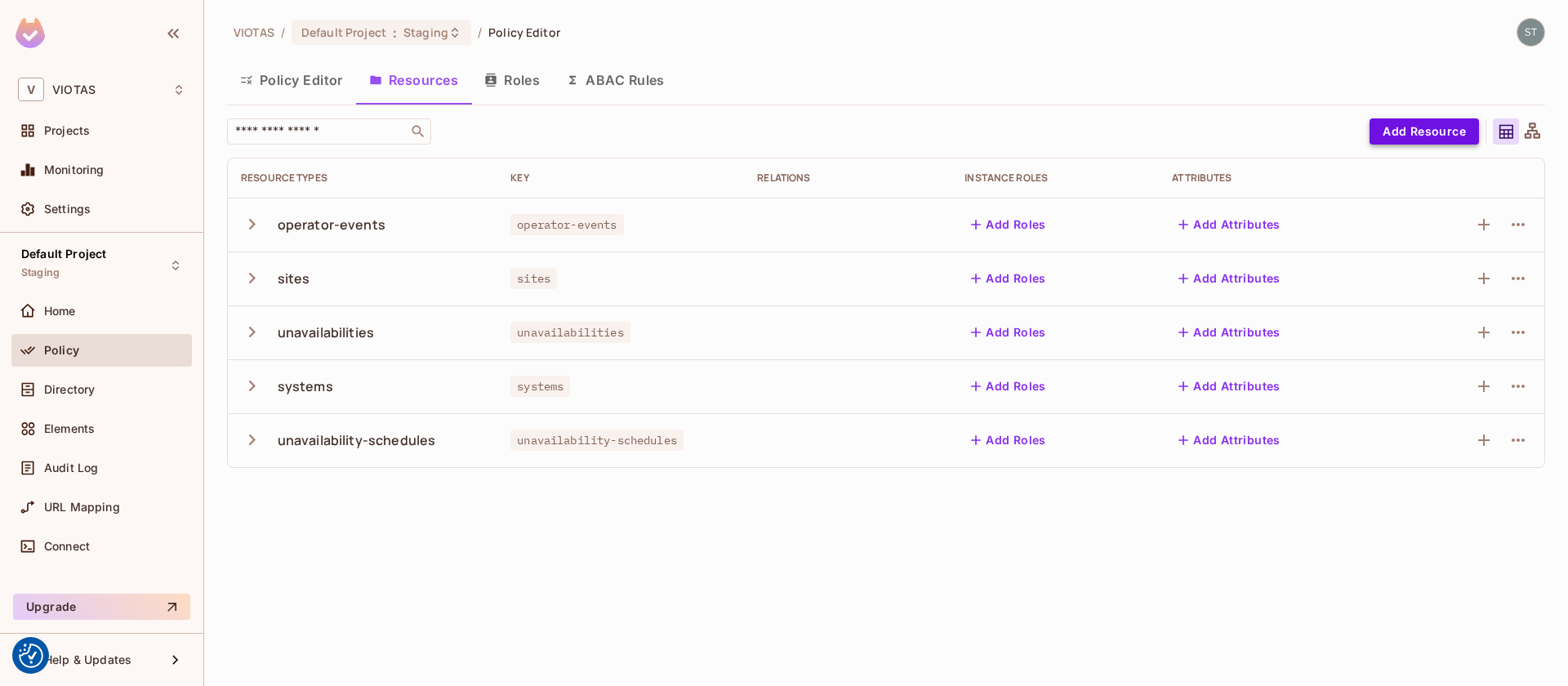
click at [1424, 134] on button "Add Resource" at bounding box center [1424, 131] width 109 height 26
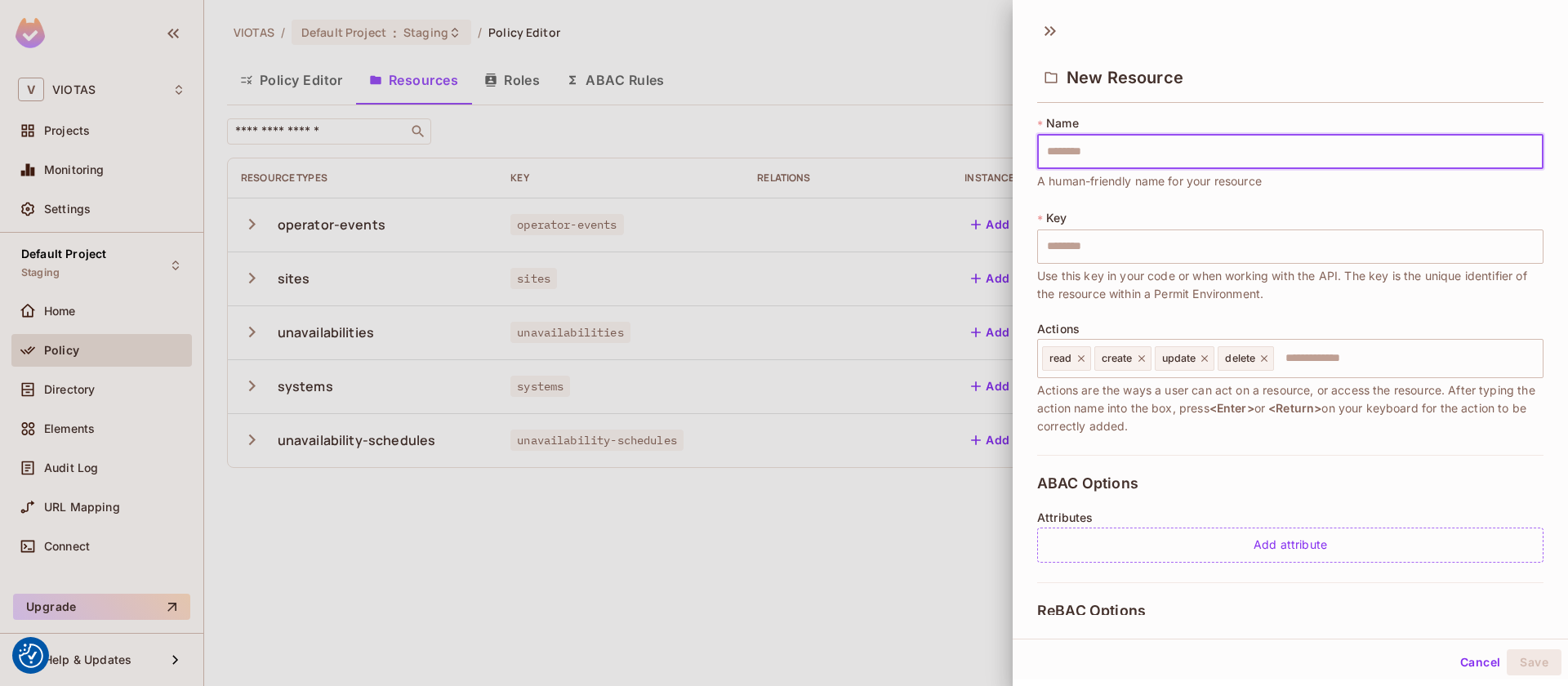
type input "******"
click at [1537, 666] on button "Save" at bounding box center [1534, 662] width 55 height 26
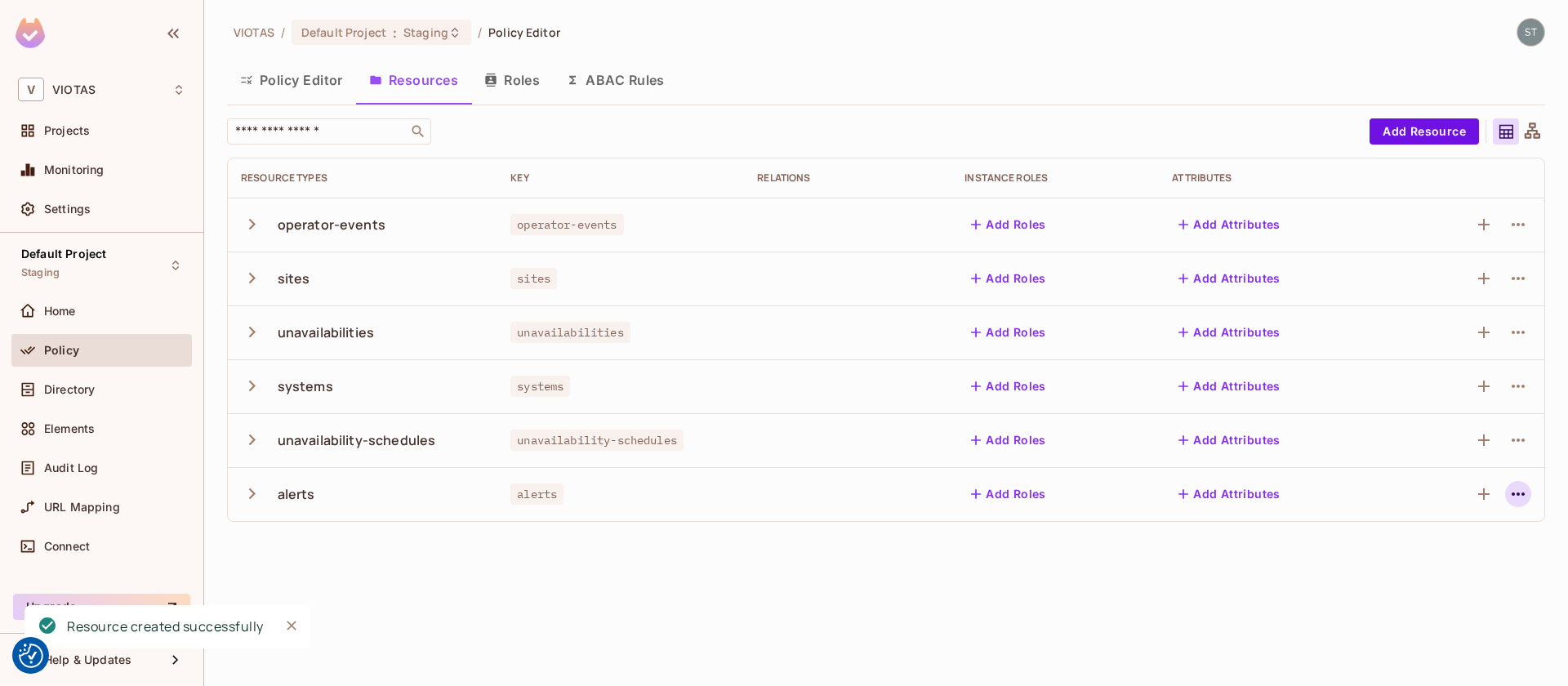
click at [1509, 490] on icon "button" at bounding box center [1519, 494] width 20 height 20
click at [1459, 557] on div "Edit Resource" at bounding box center [1448, 559] width 77 height 16
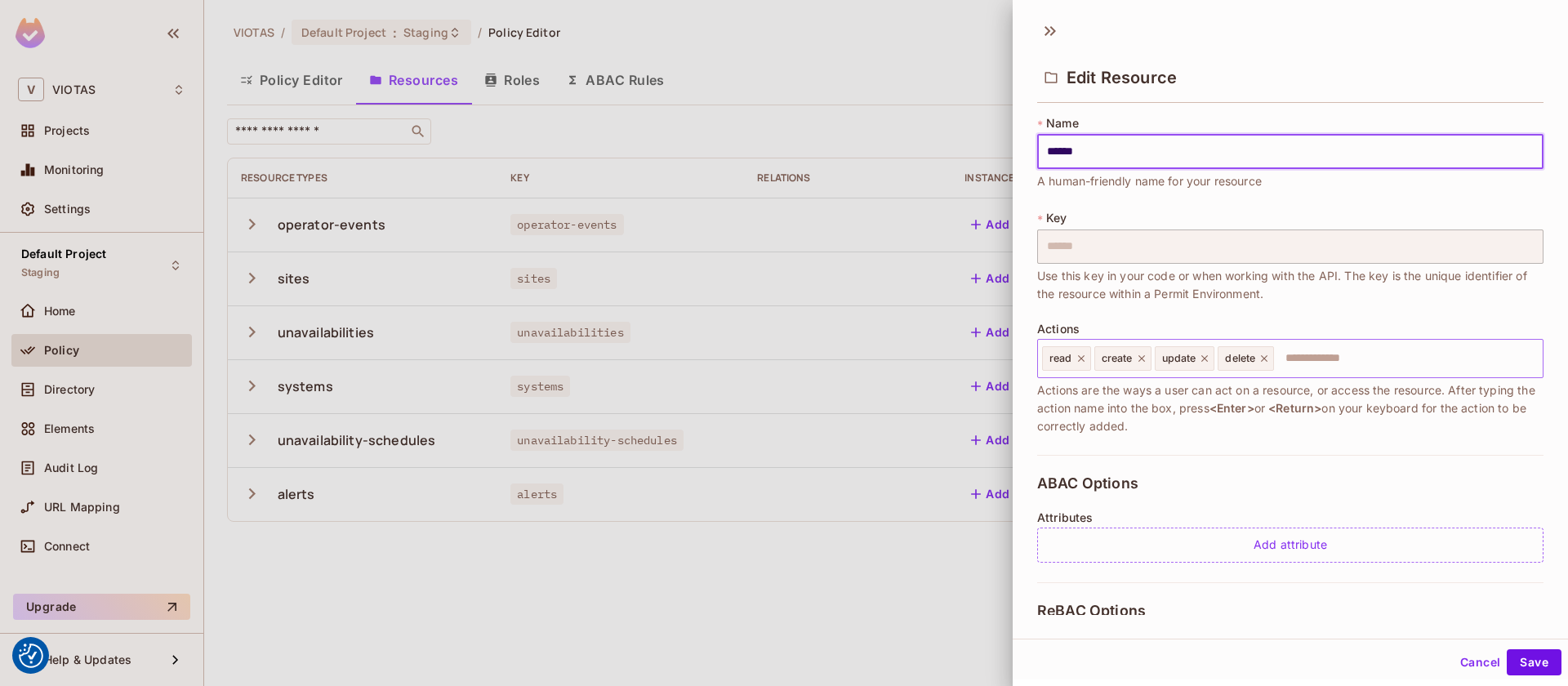
click at [1270, 362] on icon at bounding box center [1264, 358] width 12 height 12
click at [1210, 360] on icon at bounding box center [1205, 358] width 12 height 12
click at [1146, 360] on icon at bounding box center [1141, 358] width 12 height 12
click at [1538, 656] on button "Save" at bounding box center [1534, 662] width 55 height 26
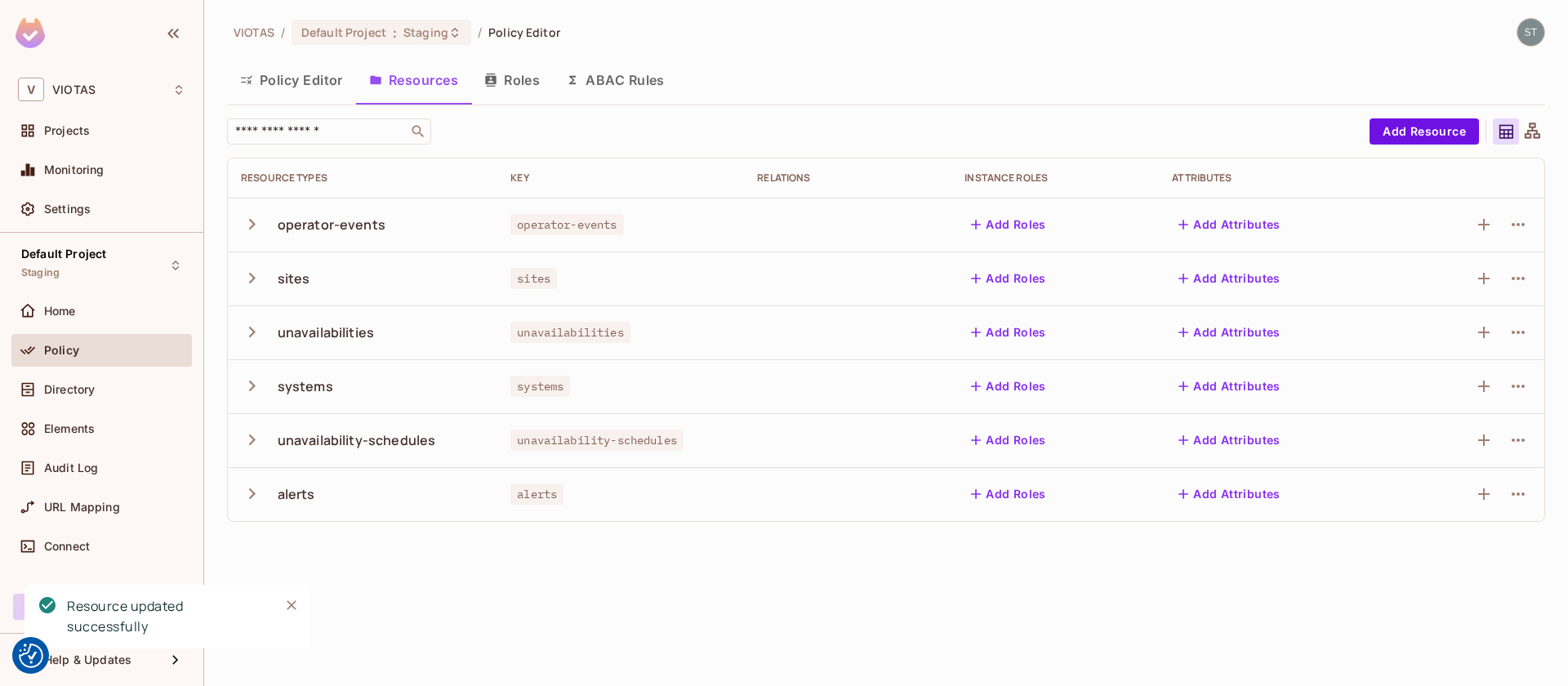
click at [286, 97] on button "Policy Editor" at bounding box center [292, 80] width 129 height 41
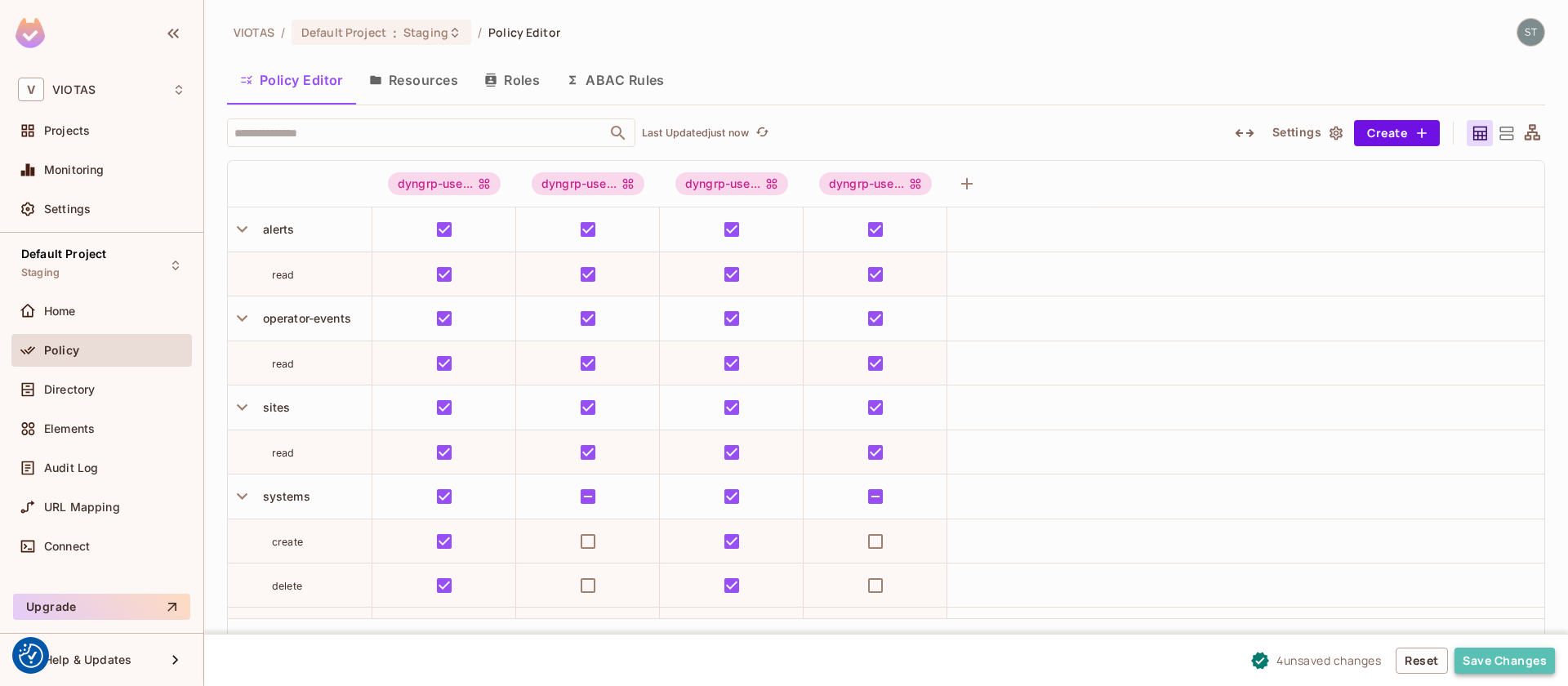
click at [1515, 659] on button "Save Changes" at bounding box center [1505, 660] width 100 height 26
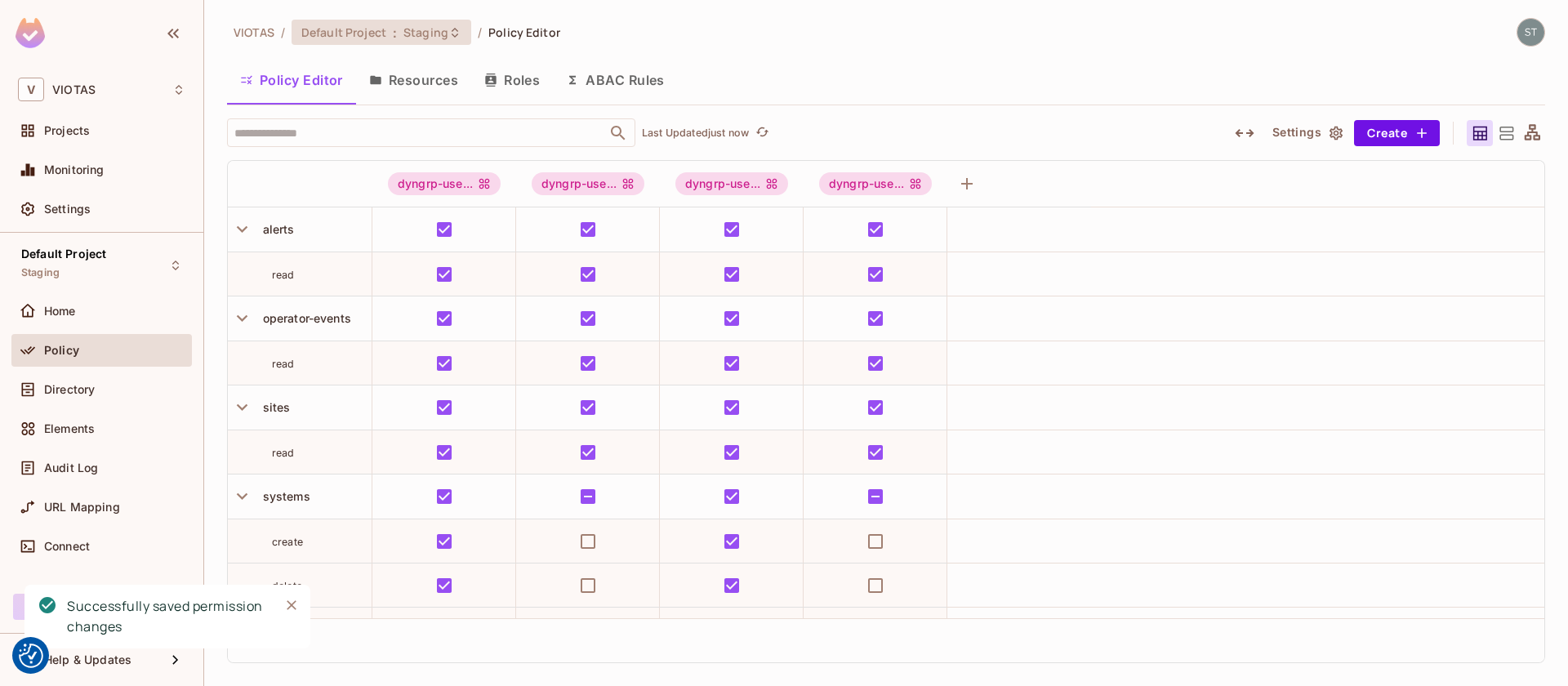
click at [456, 35] on icon at bounding box center [455, 32] width 13 height 13
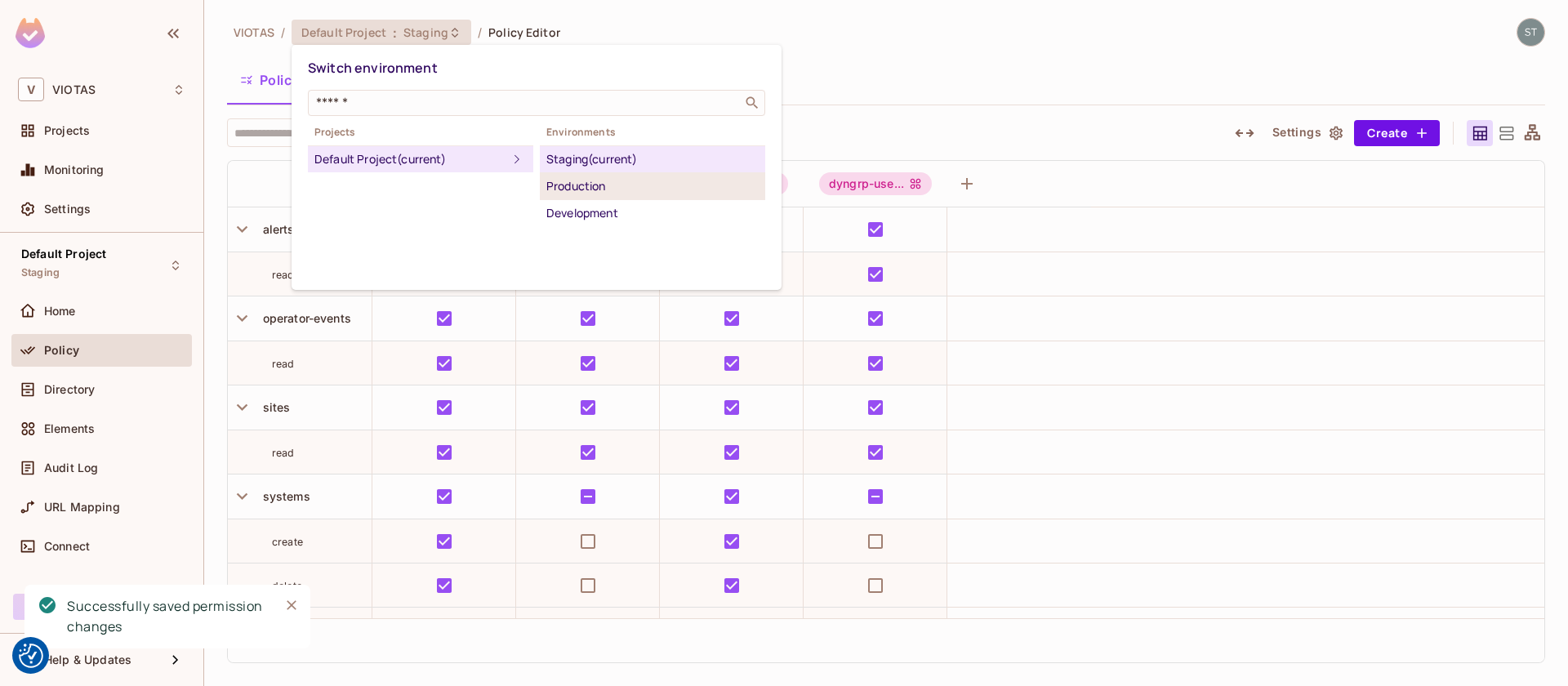
click at [581, 187] on div "Production" at bounding box center [652, 187] width 213 height 20
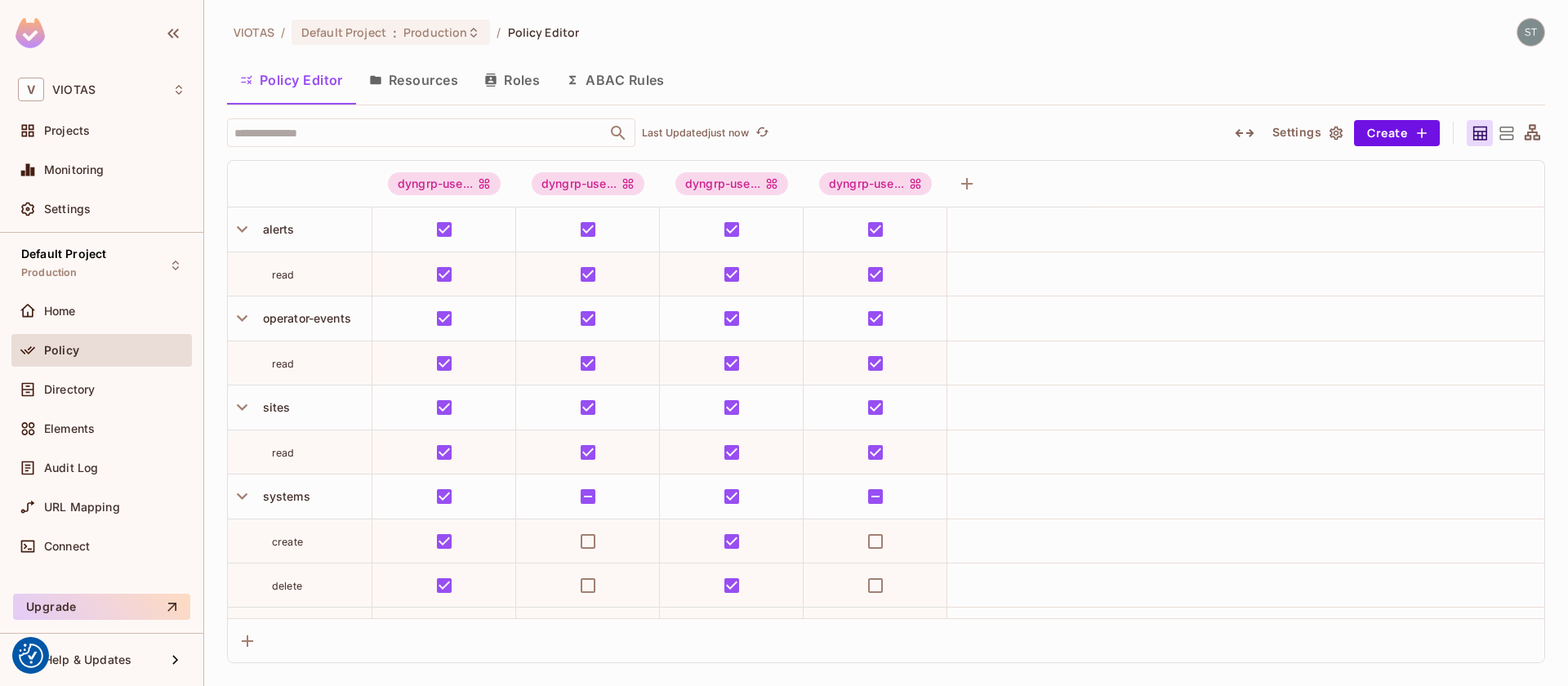
click at [404, 82] on button "Resources" at bounding box center [414, 80] width 115 height 41
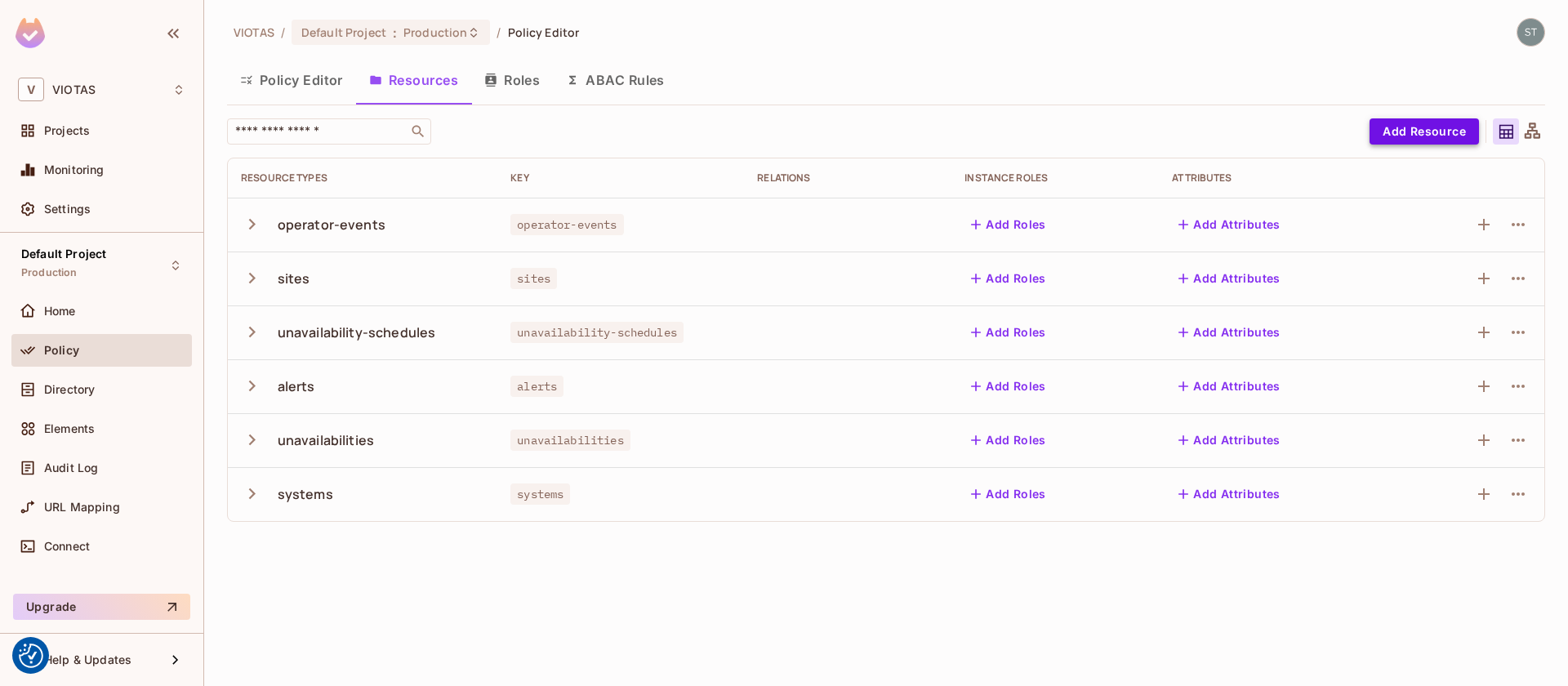
click at [1404, 137] on button "Add Resource" at bounding box center [1424, 131] width 109 height 26
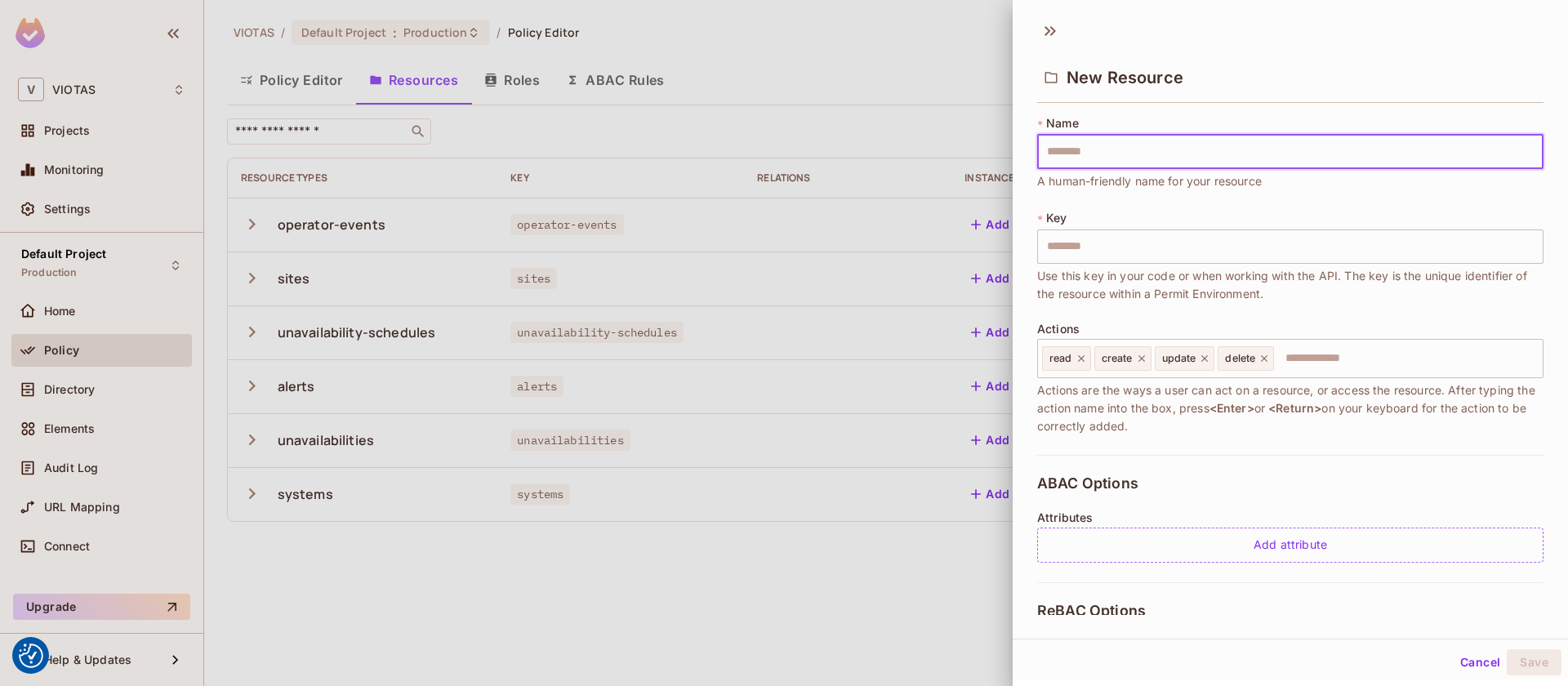
type input "******"
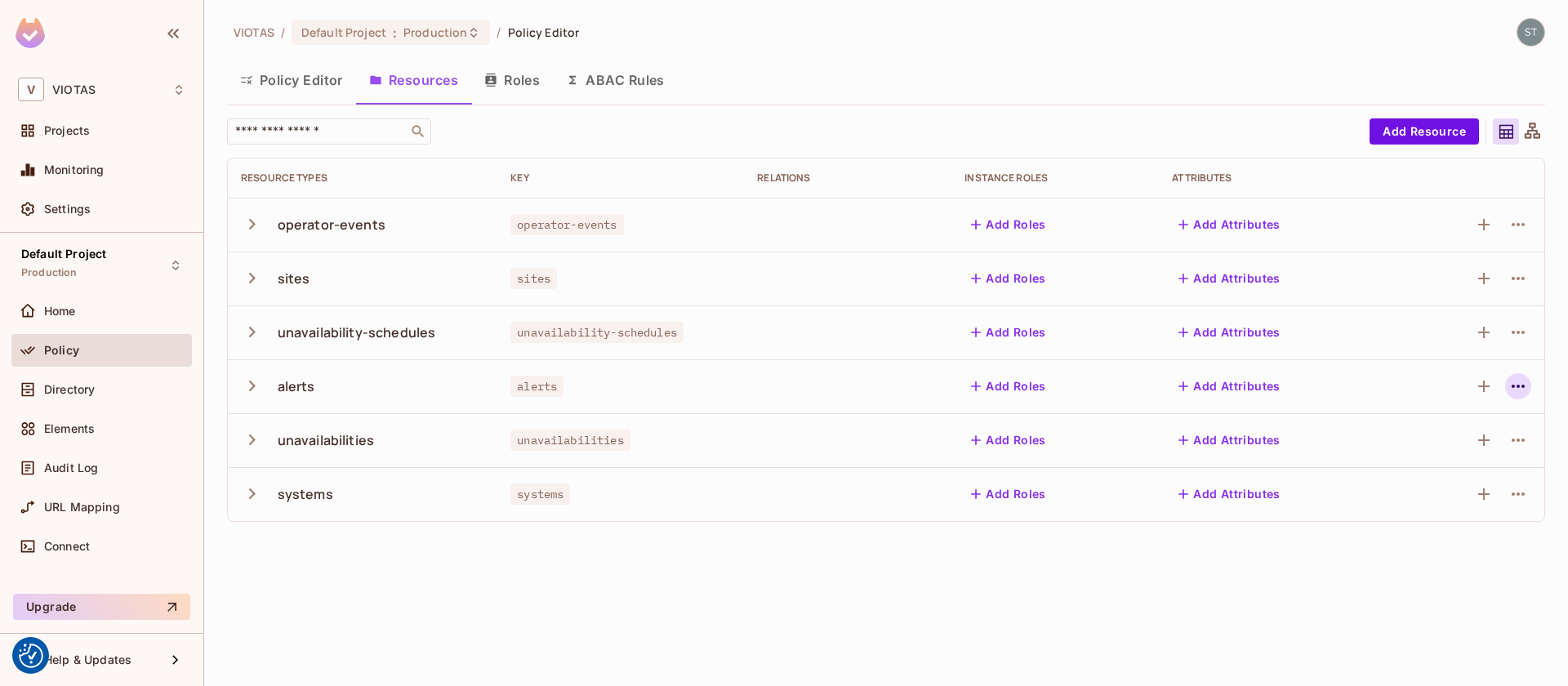
click at [1522, 386] on icon "button" at bounding box center [1518, 386] width 13 height 4
click at [1452, 440] on span "Edit Resource" at bounding box center [1447, 450] width 87 height 26
click at [297, 76] on button "Policy Editor" at bounding box center [292, 80] width 129 height 41
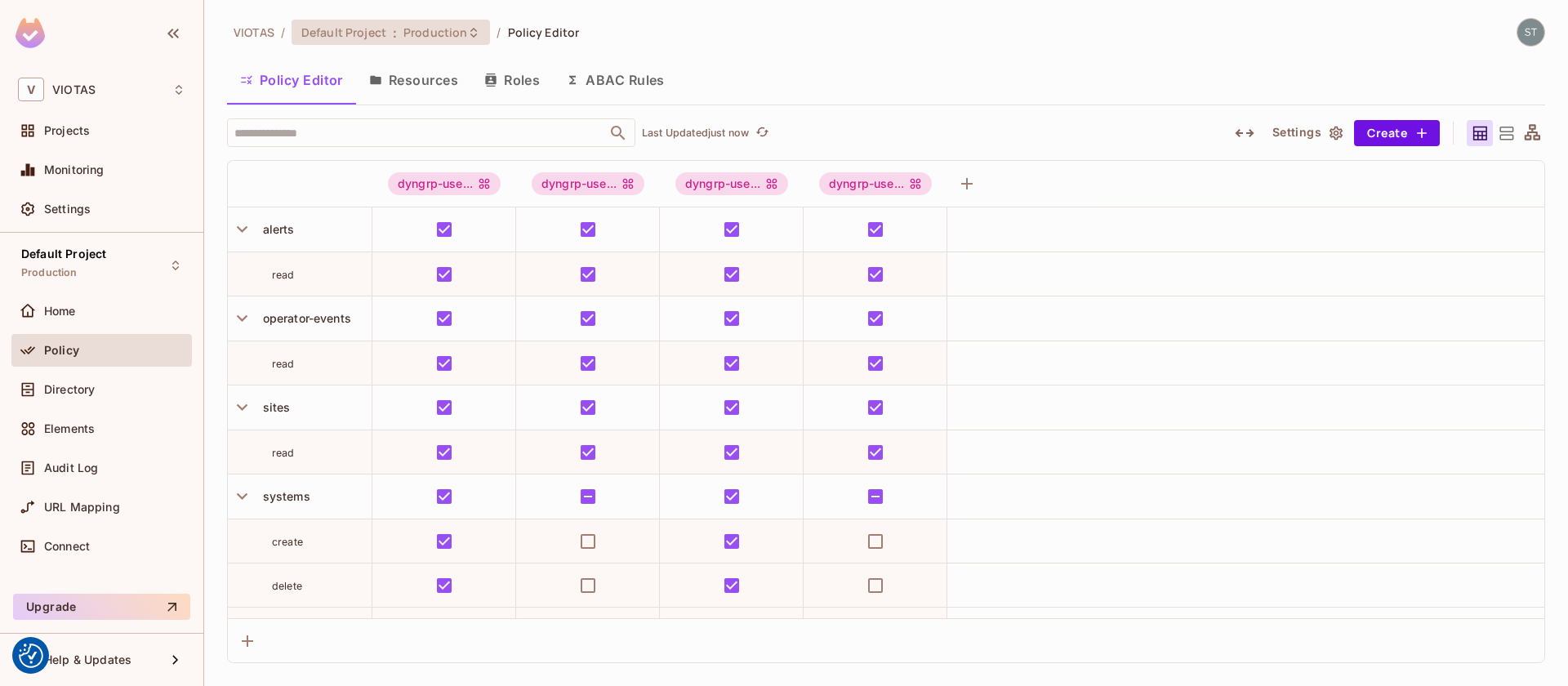
click at [474, 34] on icon at bounding box center [474, 32] width 13 height 13
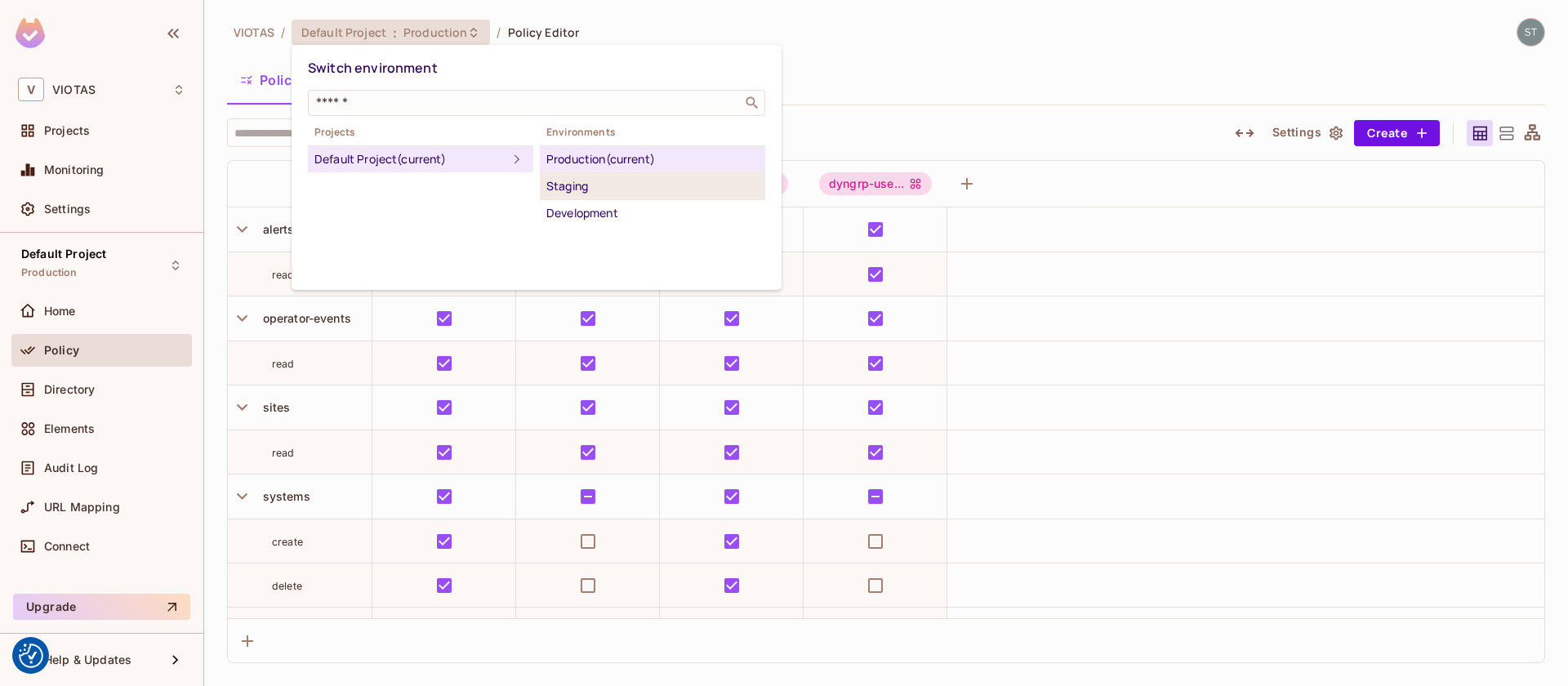
click at [569, 182] on div "Staging" at bounding box center [652, 187] width 213 height 20
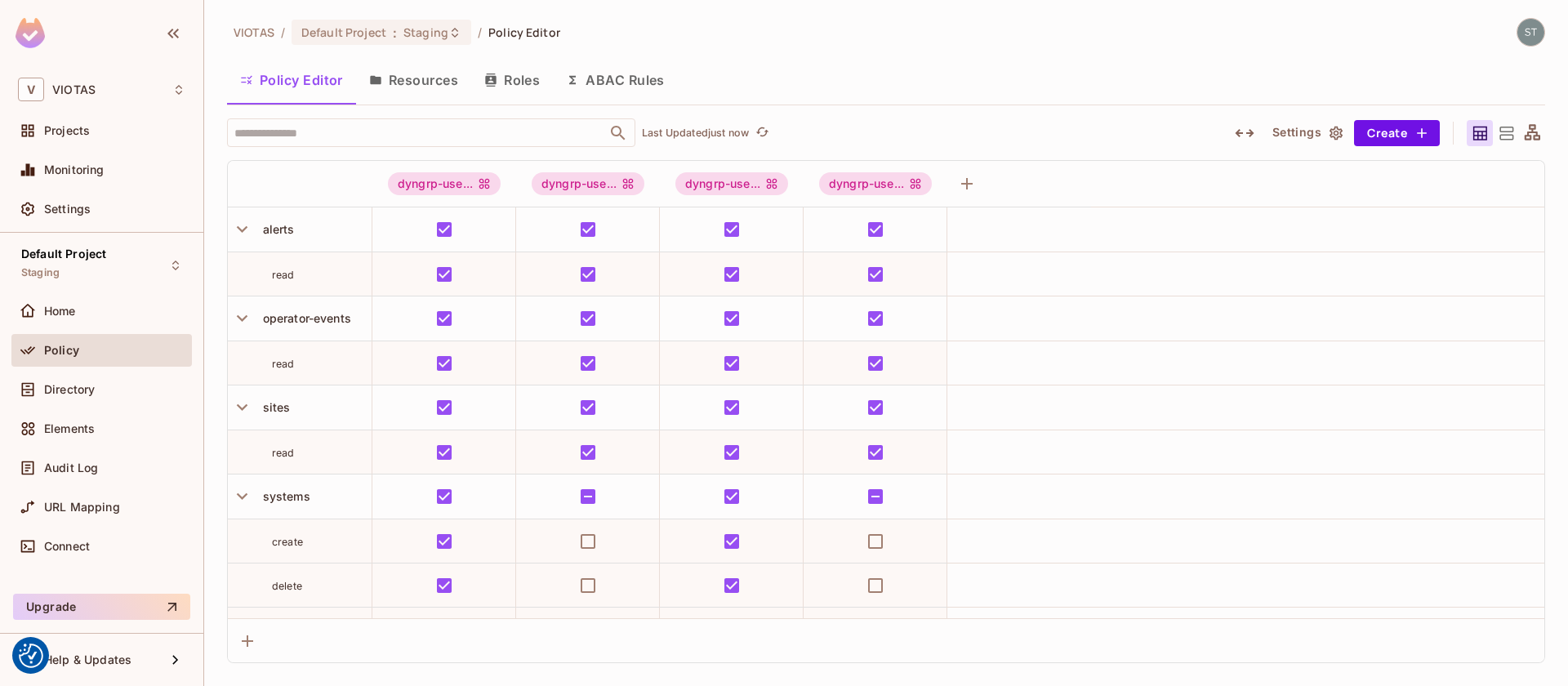
click at [443, 83] on button "Resources" at bounding box center [414, 80] width 115 height 41
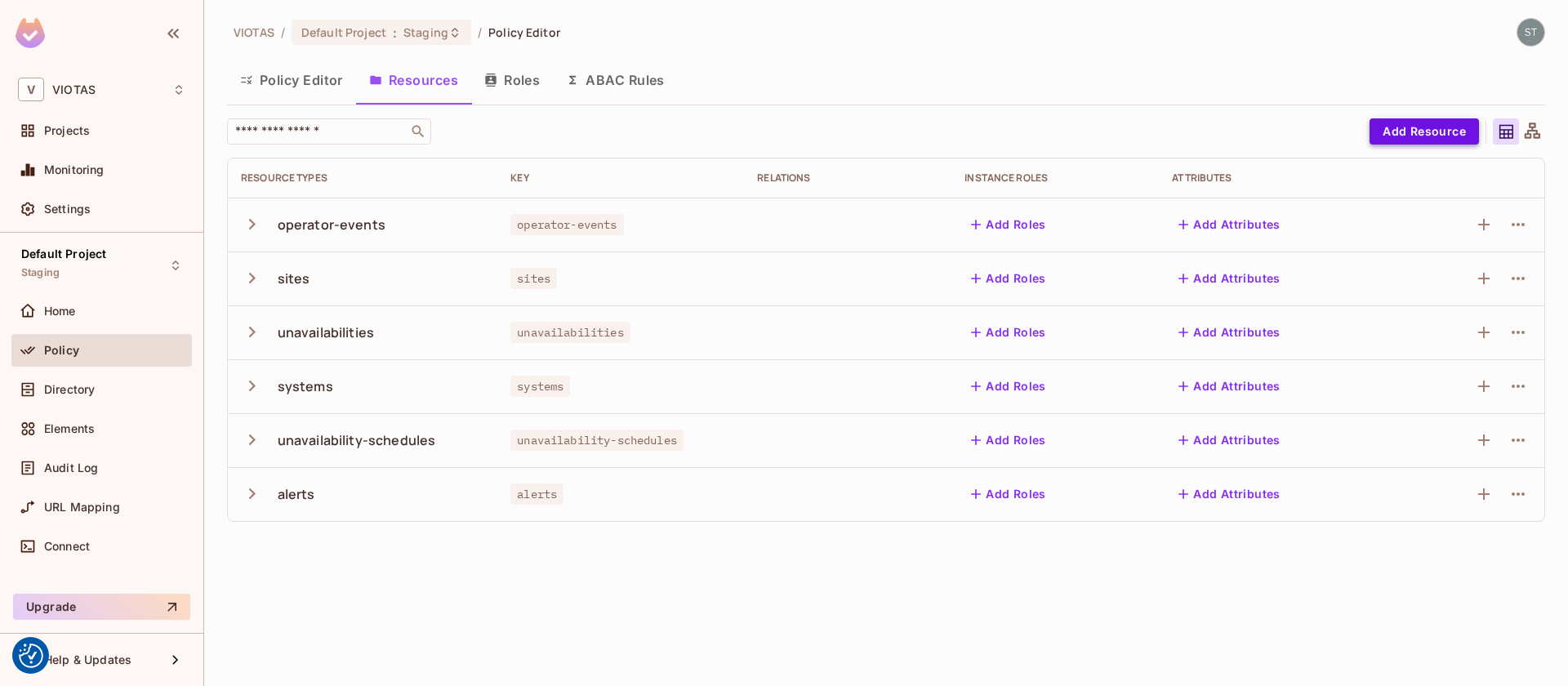
click at [1383, 137] on button "Add Resource" at bounding box center [1424, 131] width 109 height 26
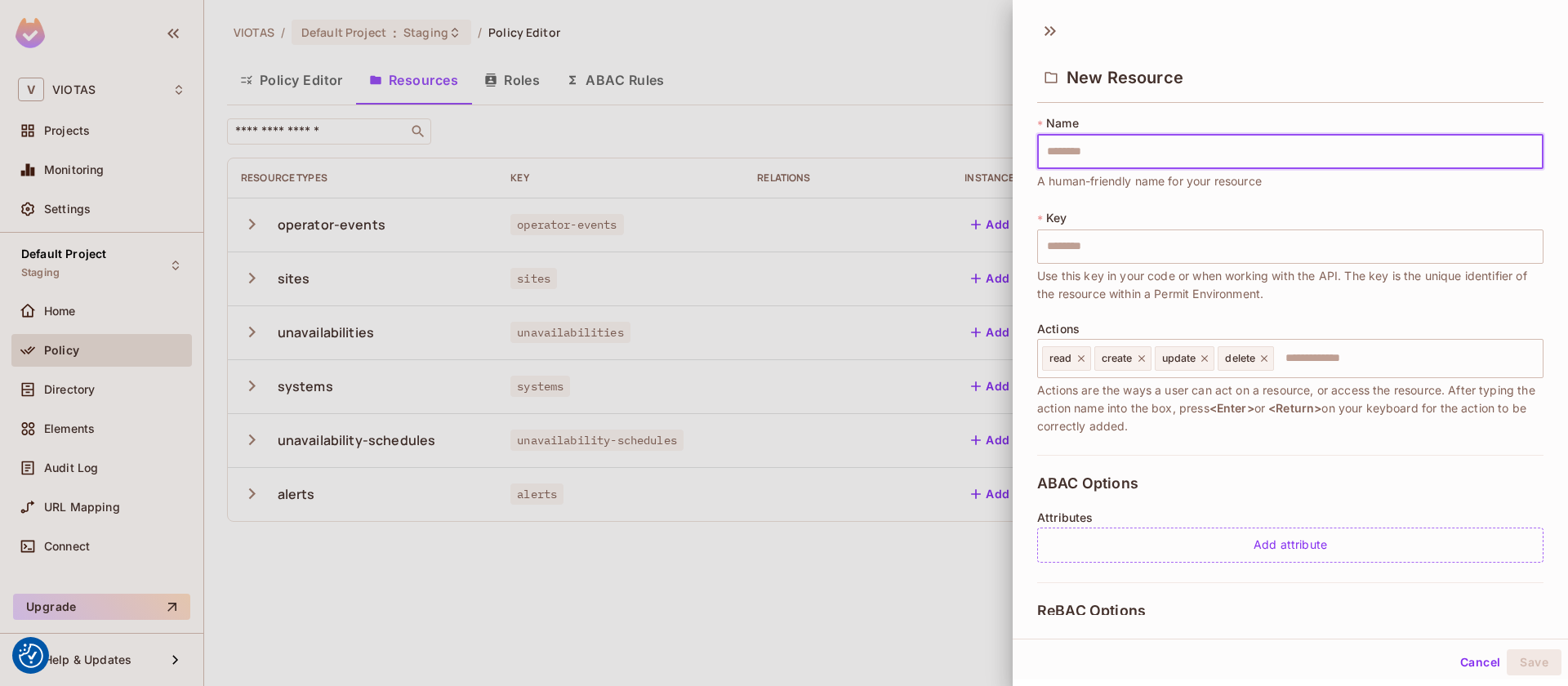
type input "**********"
click at [1264, 362] on icon at bounding box center [1264, 358] width 12 height 12
drag, startPoint x: 1207, startPoint y: 360, endPoint x: 1166, endPoint y: 358, distance: 41.0
click at [1207, 360] on icon at bounding box center [1204, 358] width 6 height 6
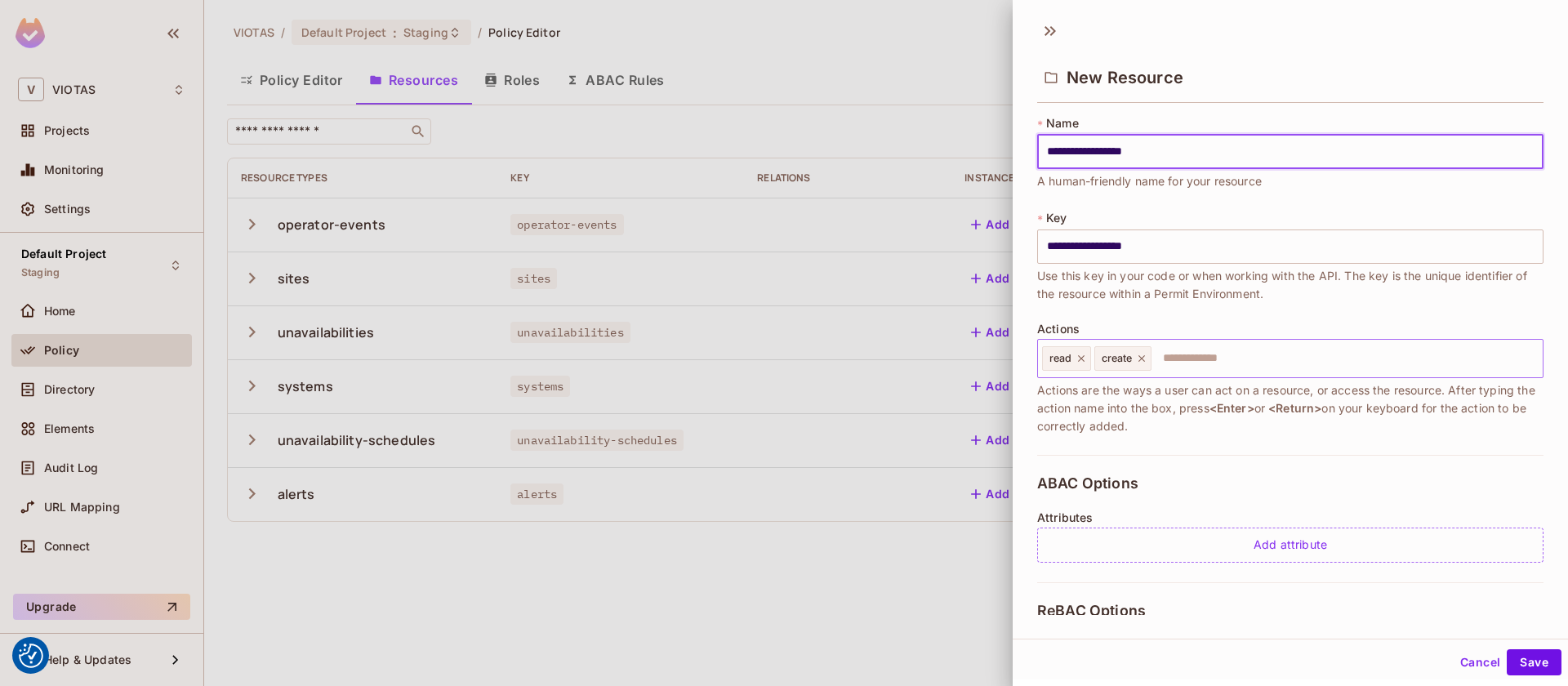
click at [1139, 359] on icon at bounding box center [1141, 358] width 12 height 12
type input "**********"
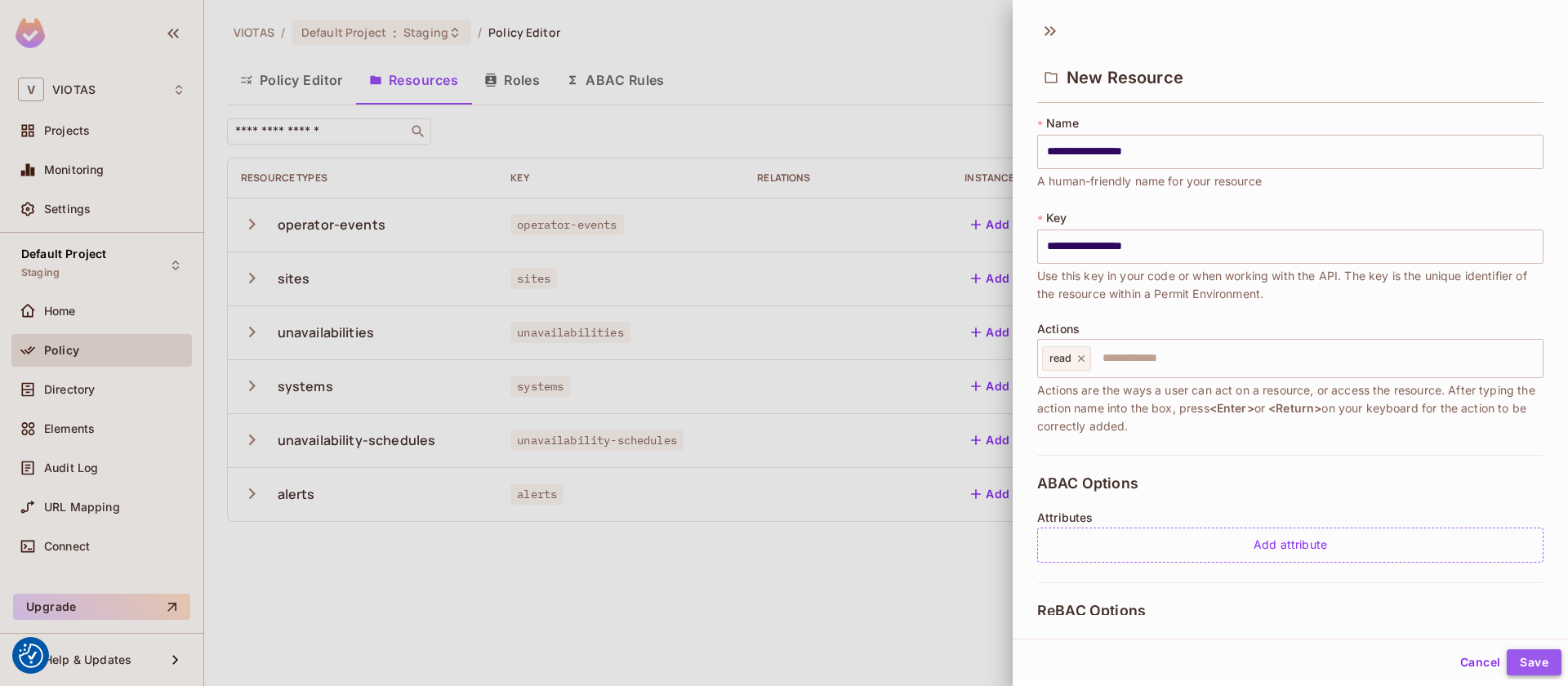
click at [1524, 657] on button "Save" at bounding box center [1534, 662] width 55 height 26
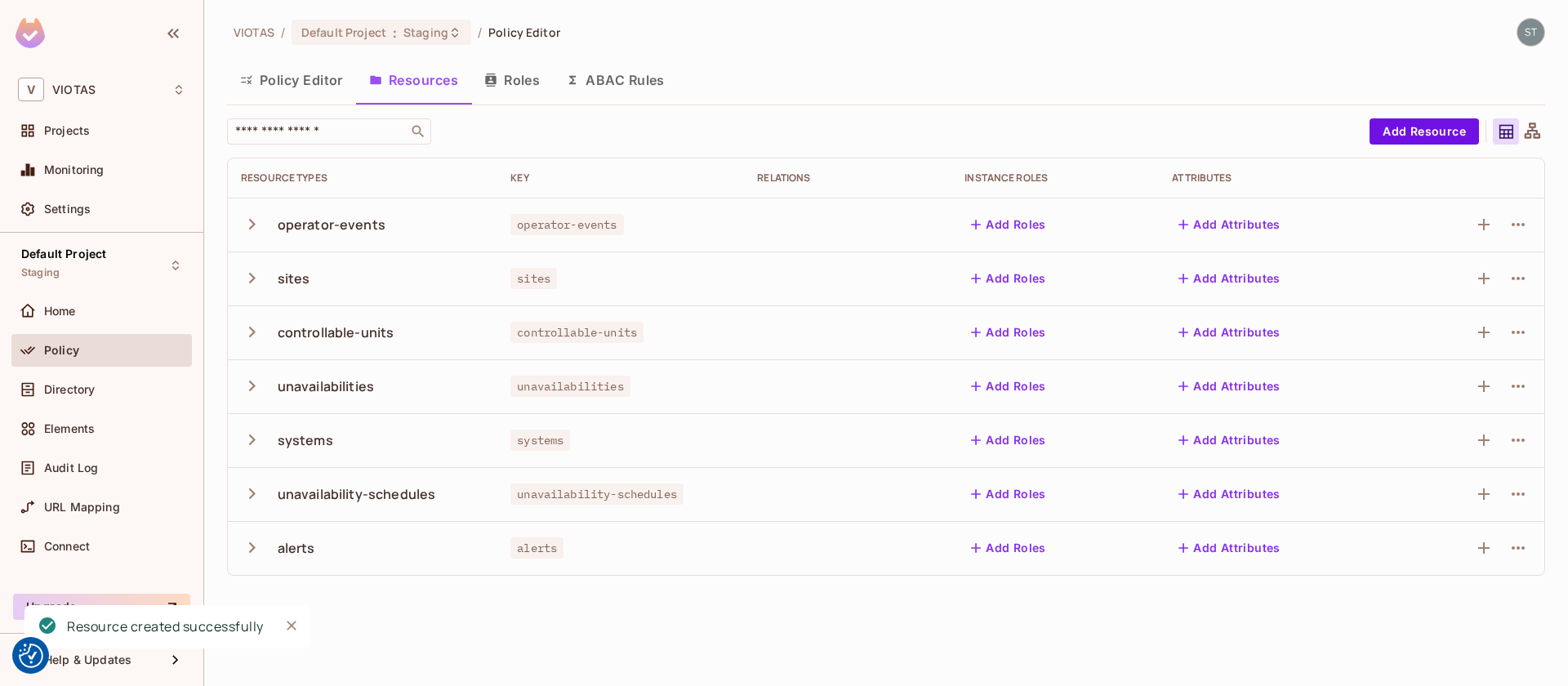
click at [288, 77] on button "Policy Editor" at bounding box center [292, 80] width 129 height 41
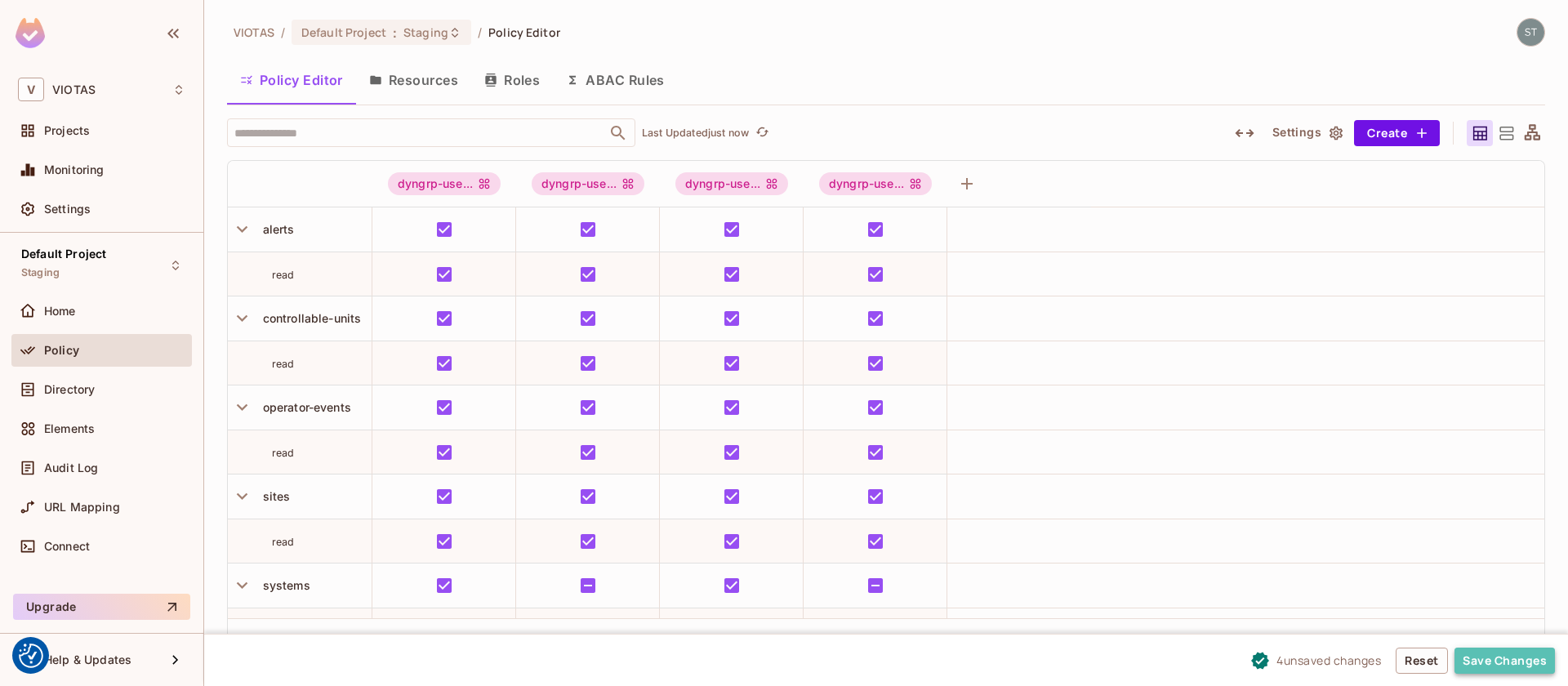
click at [1504, 665] on button "Save Changes" at bounding box center [1505, 660] width 100 height 26
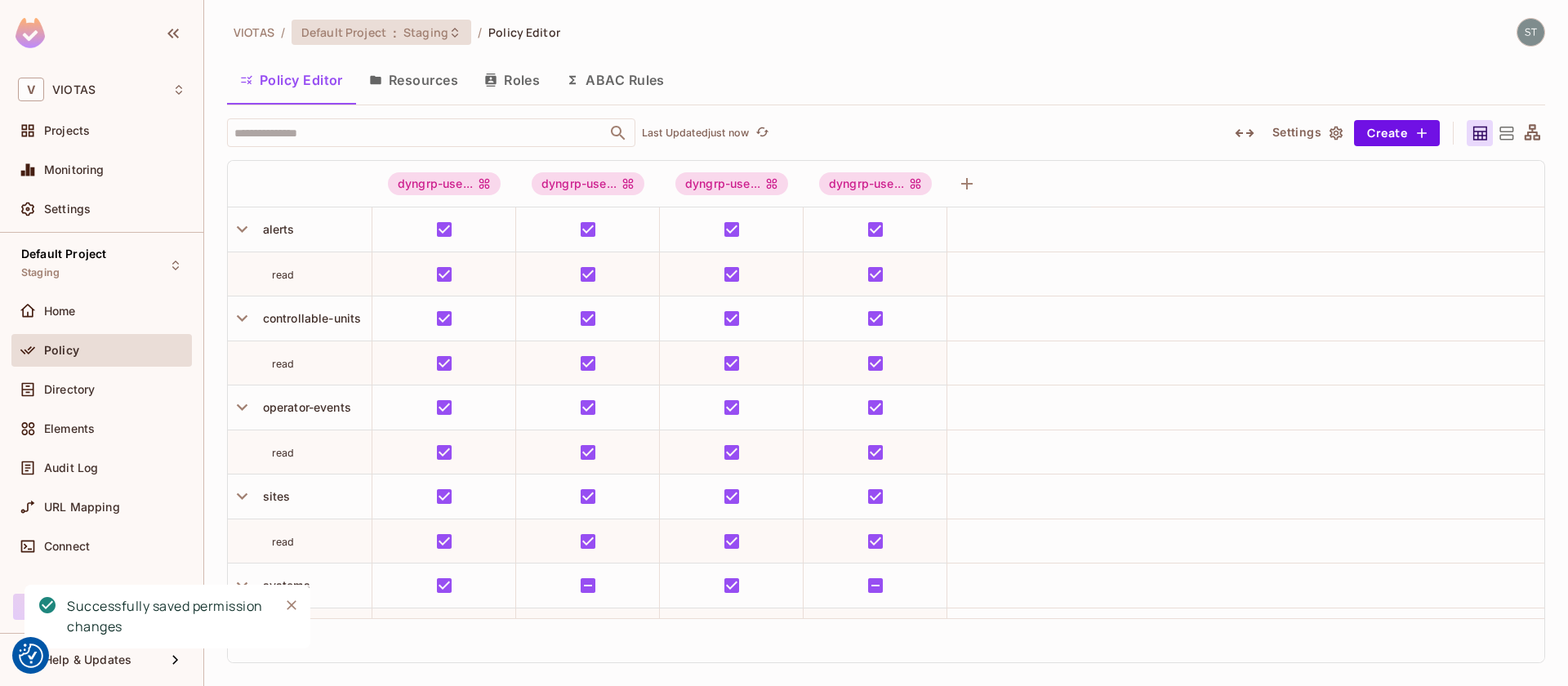
click at [448, 41] on div "Default Project : Staging" at bounding box center [381, 32] width 179 height 25
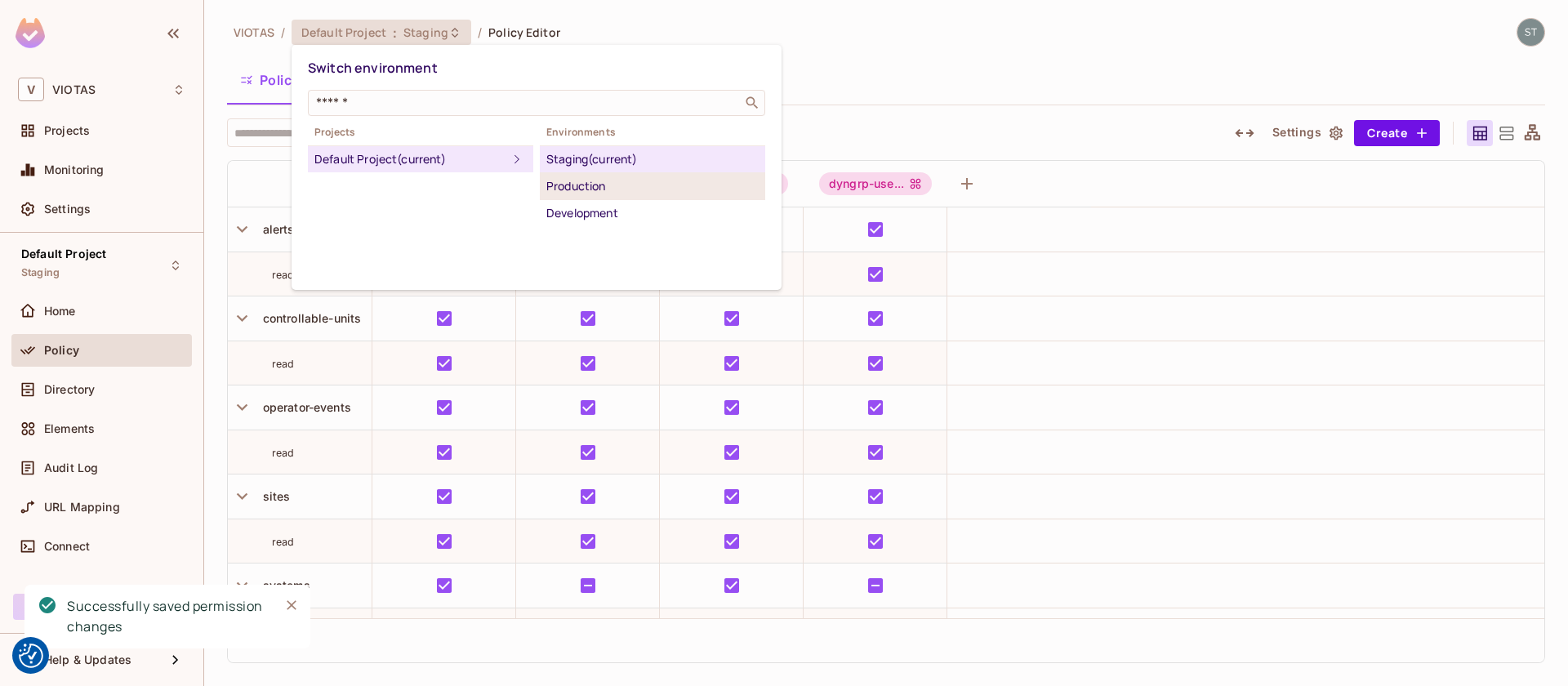
click at [579, 178] on div "Production" at bounding box center [652, 187] width 213 height 20
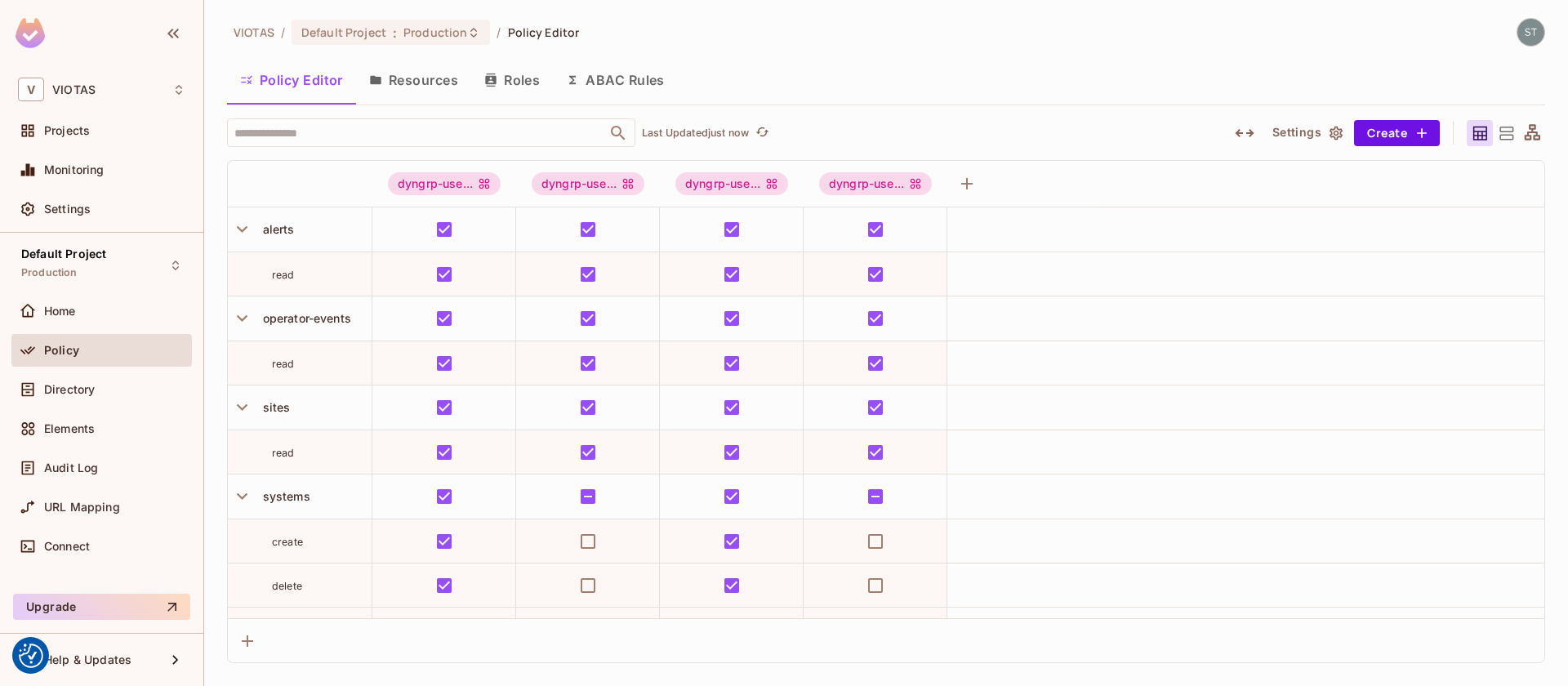
click at [431, 82] on button "Resources" at bounding box center [414, 80] width 115 height 41
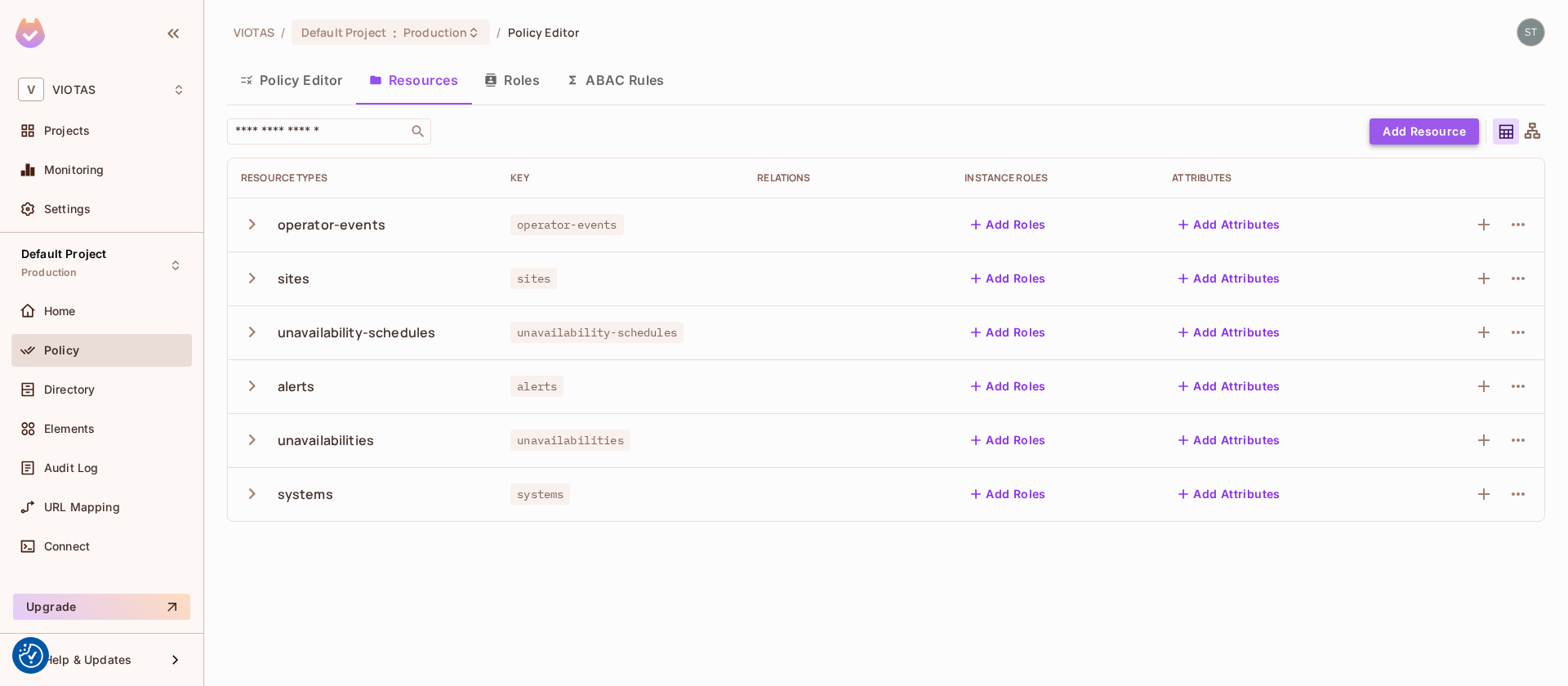
click at [1400, 135] on button "Add Resource" at bounding box center [1424, 131] width 109 height 26
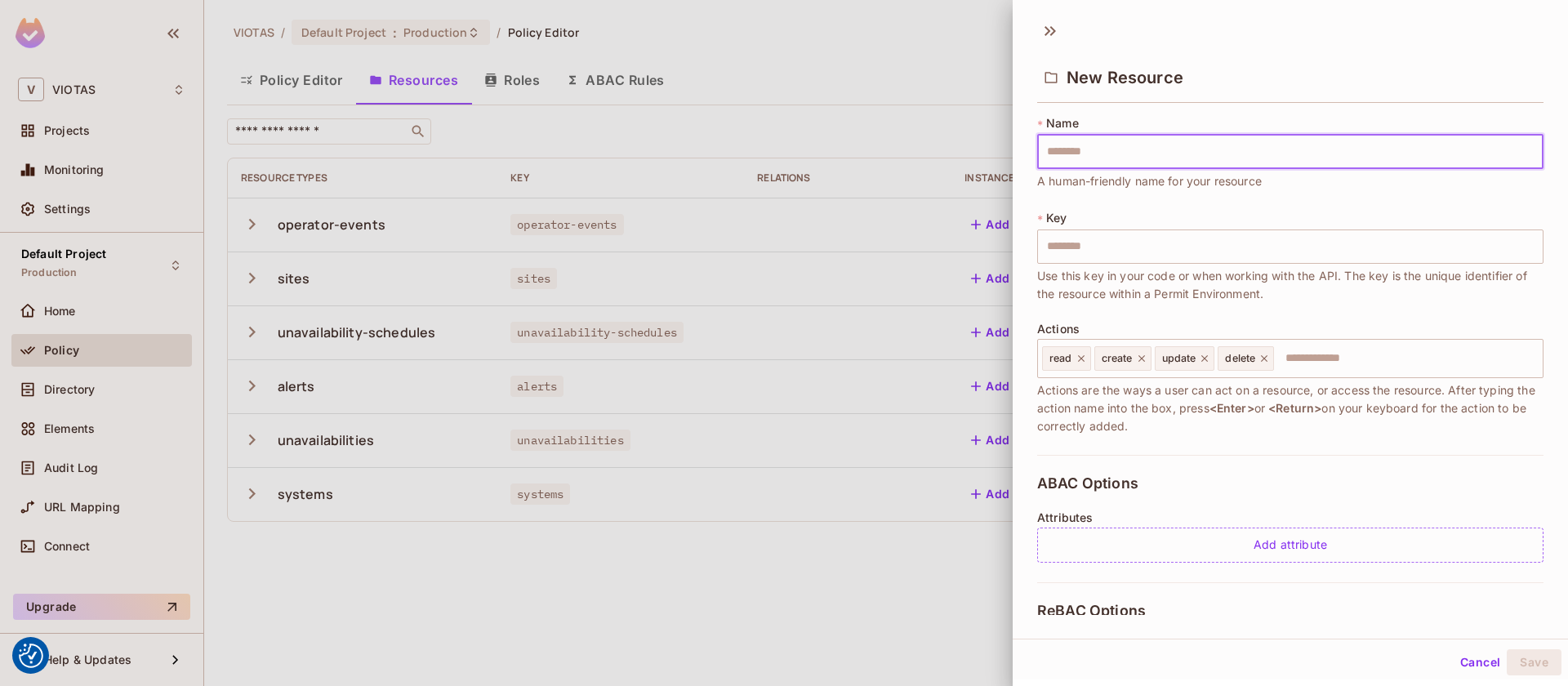
type input "**********"
click at [1145, 360] on icon at bounding box center [1140, 358] width 6 height 6
click at [1145, 360] on icon at bounding box center [1145, 358] width 12 height 12
click at [1145, 360] on icon at bounding box center [1141, 358] width 12 height 12
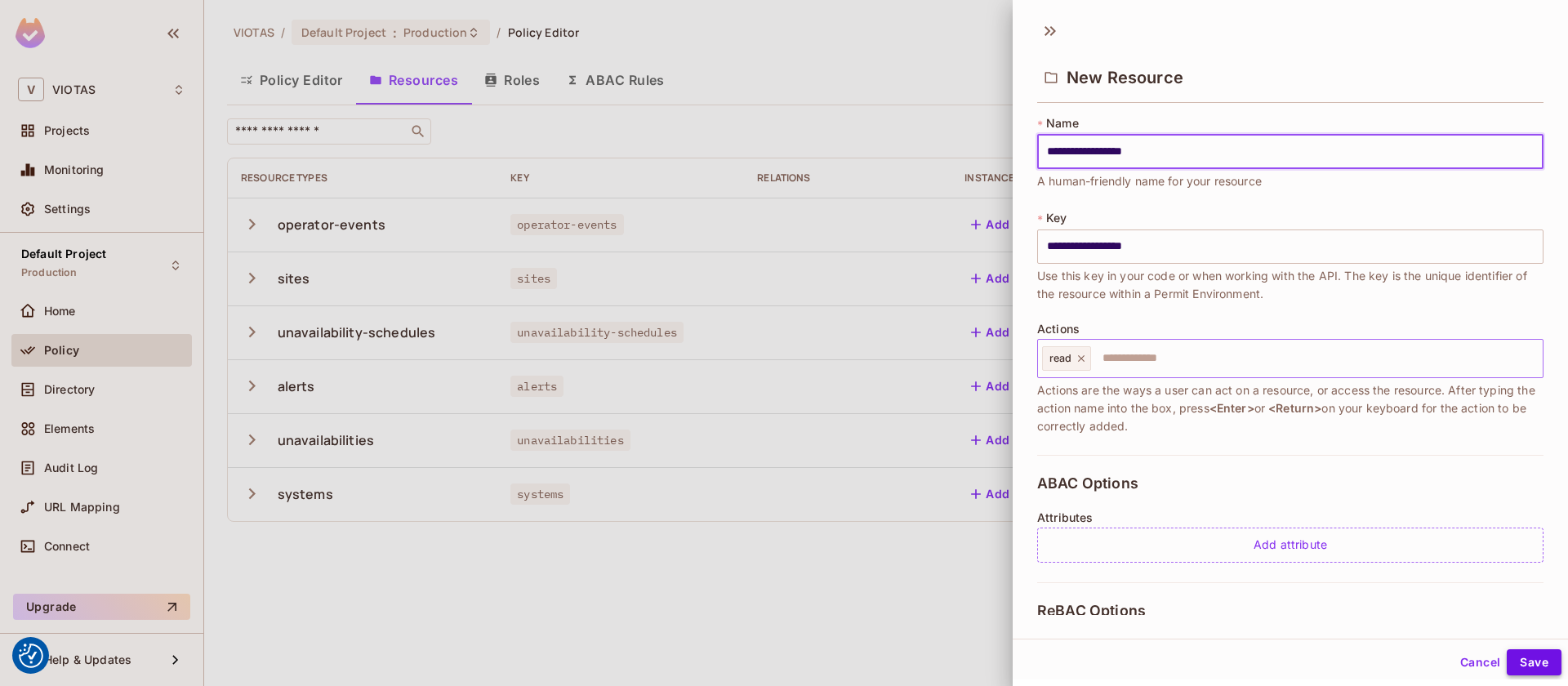
type input "**********"
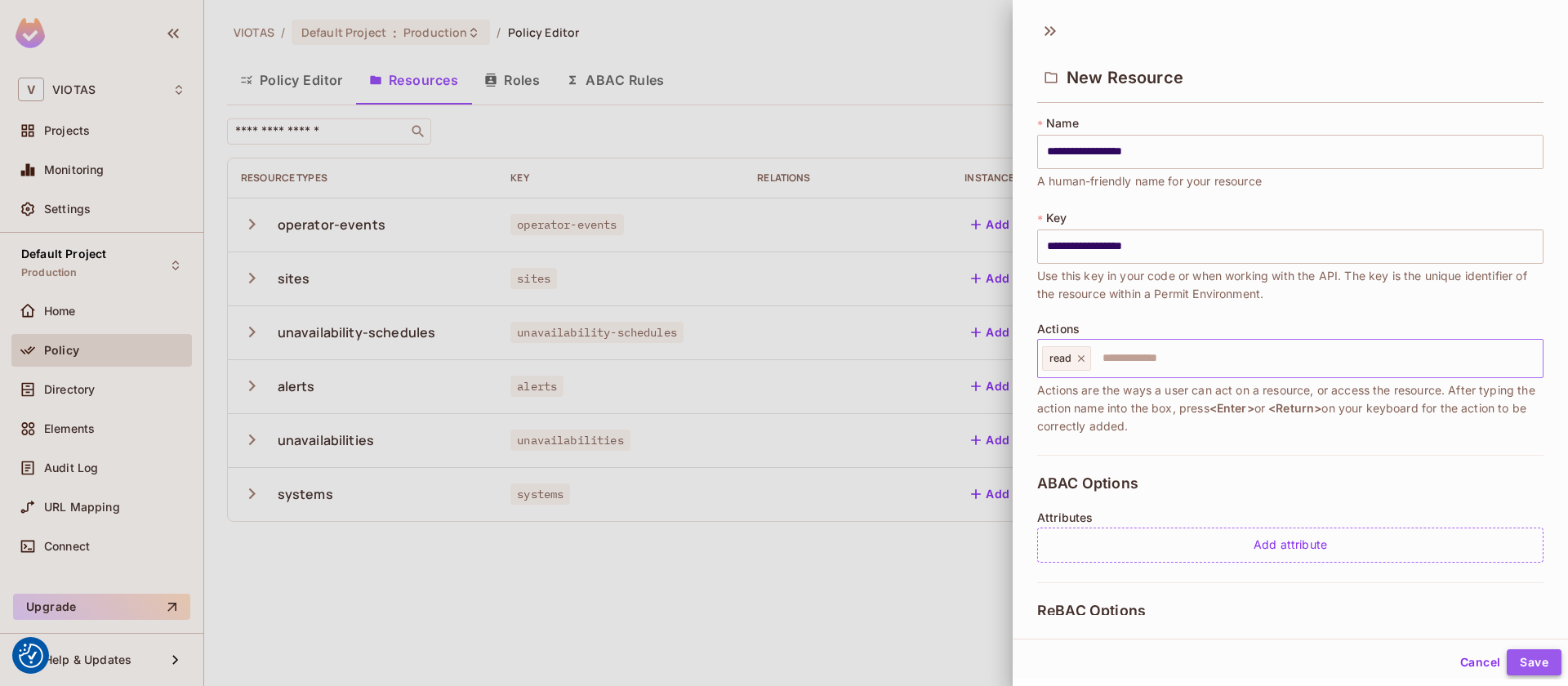
click at [1542, 660] on button "Save" at bounding box center [1534, 662] width 55 height 26
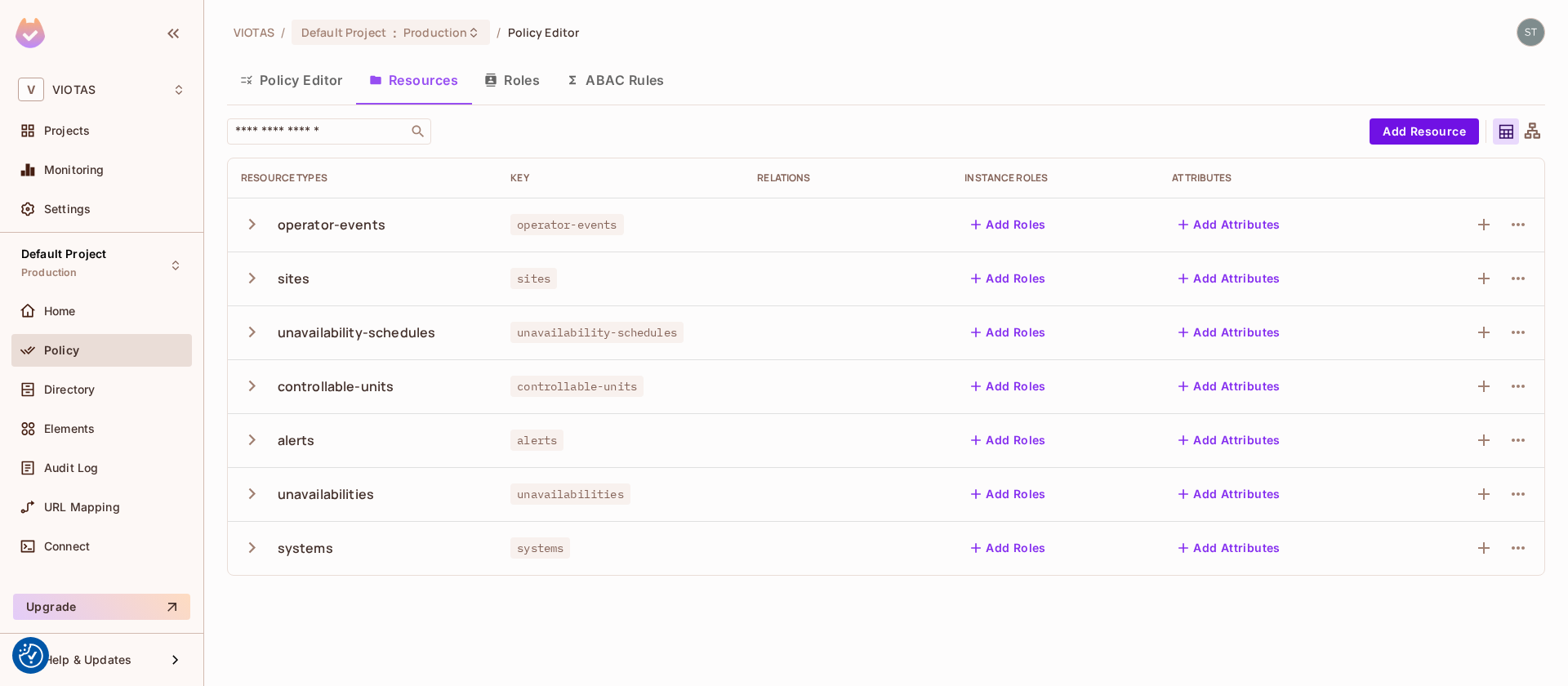
click at [282, 80] on button "Policy Editor" at bounding box center [292, 80] width 129 height 41
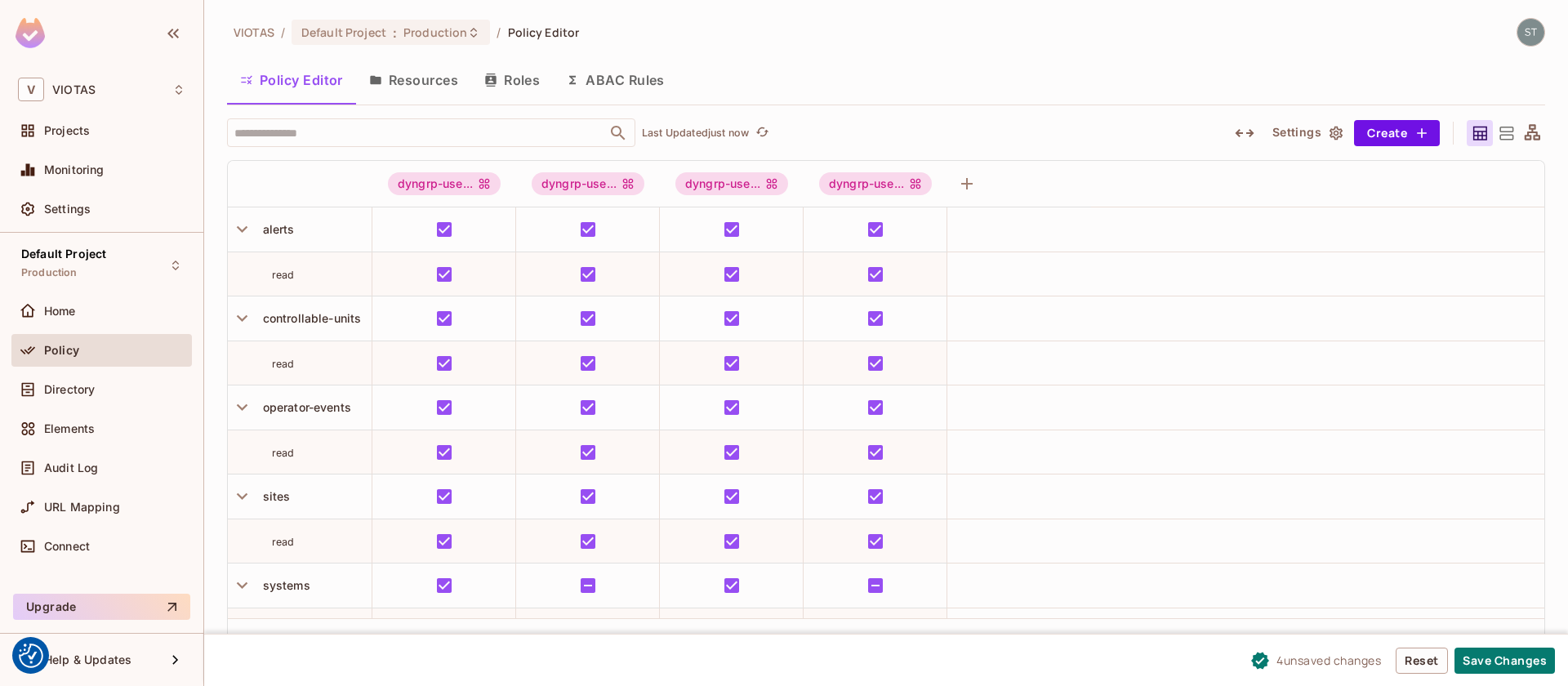
scroll to position [1, 0]
click at [467, 38] on icon at bounding box center [474, 32] width 13 height 13
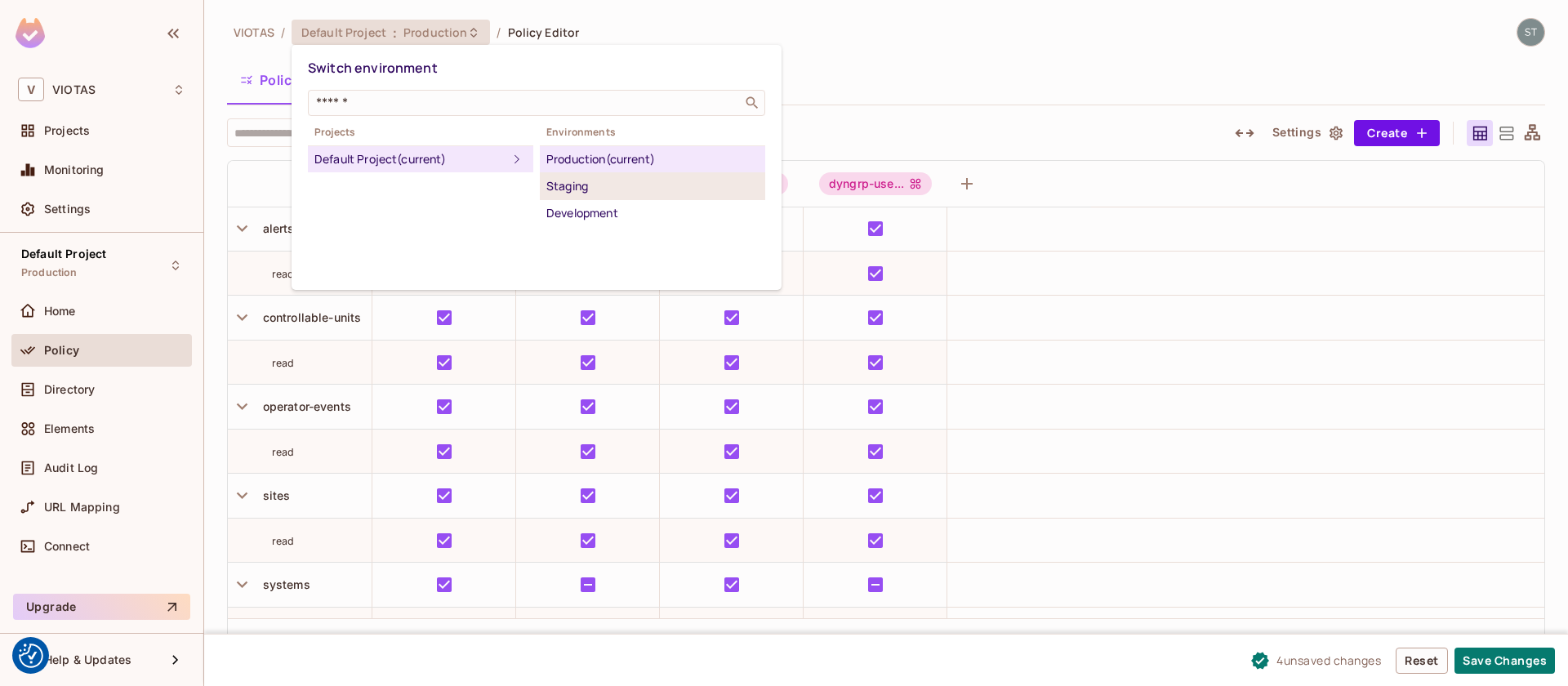
click at [575, 180] on div "Staging" at bounding box center [652, 187] width 213 height 20
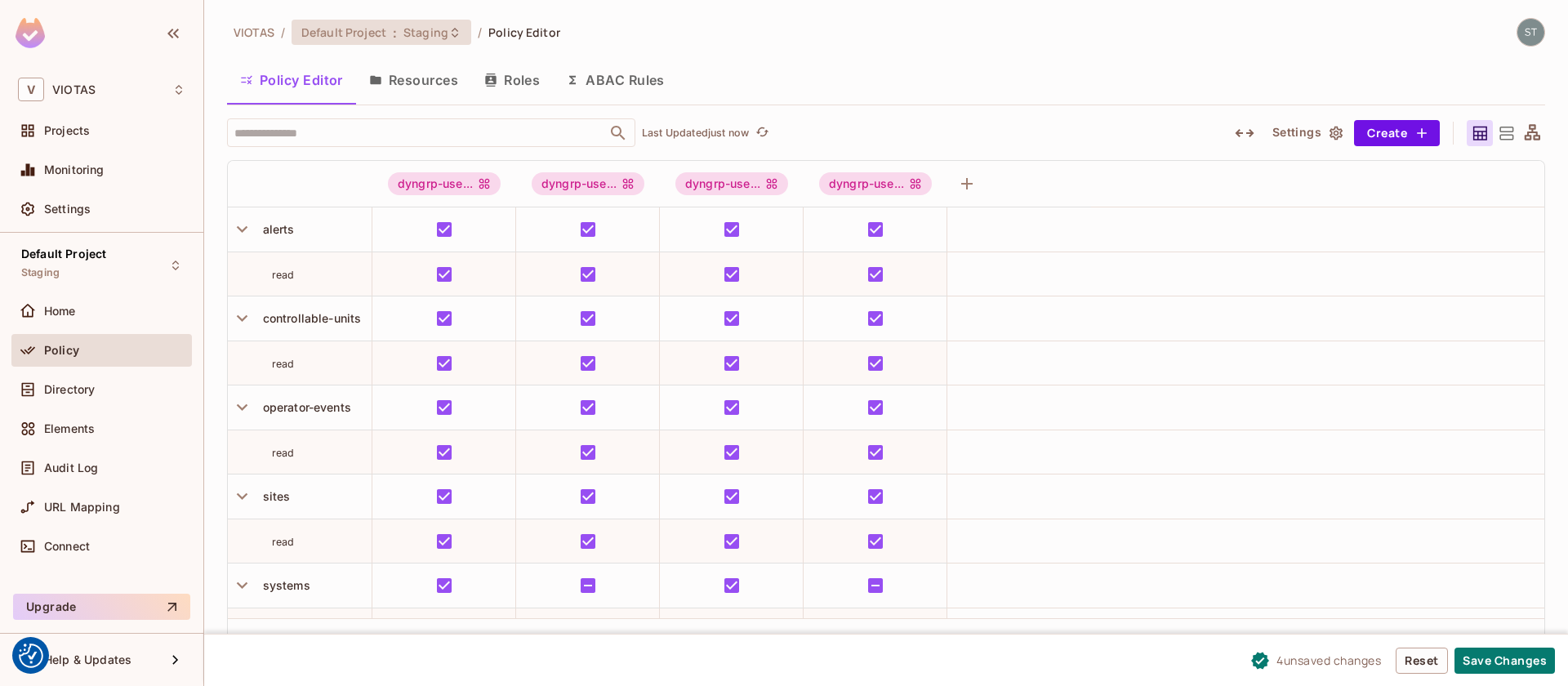
click at [454, 39] on icon at bounding box center [455, 32] width 13 height 13
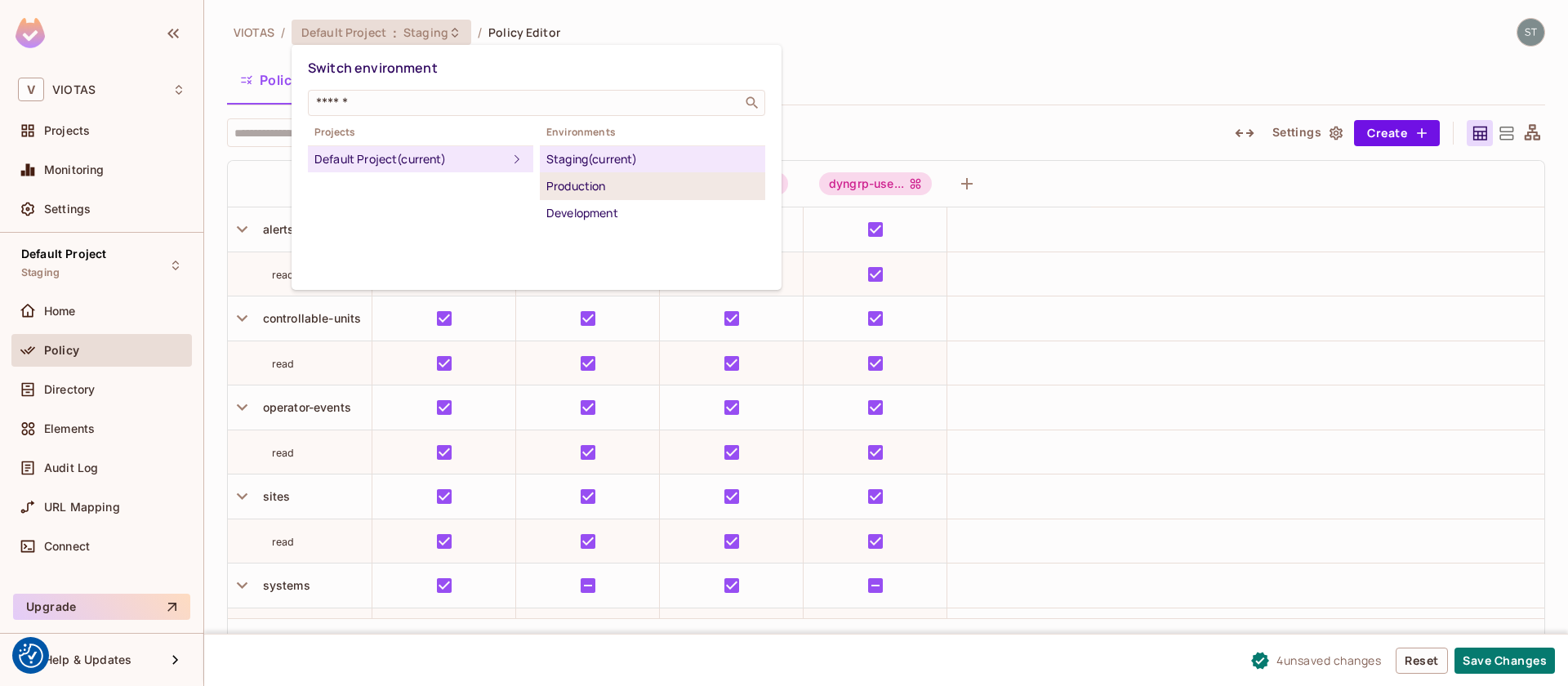
click at [562, 181] on div "Production" at bounding box center [652, 187] width 213 height 20
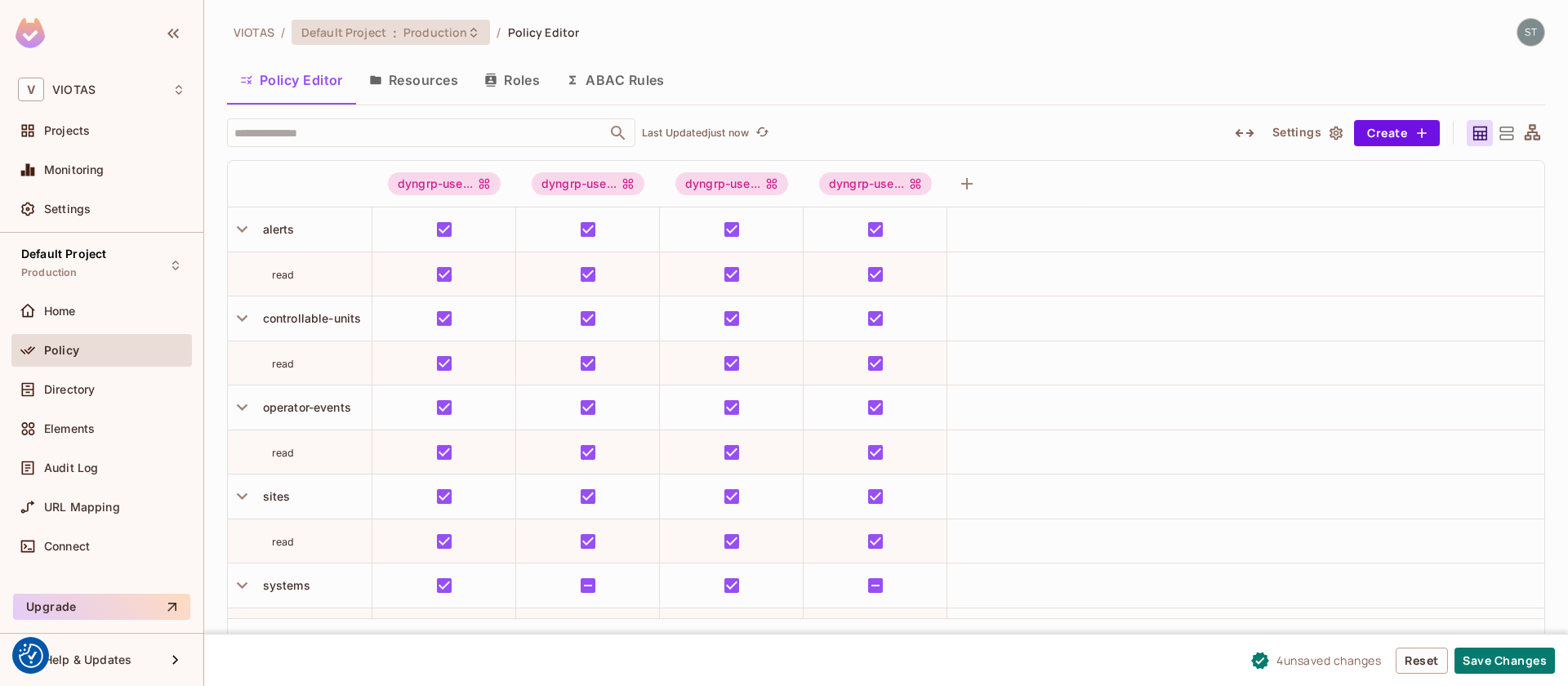
click at [475, 39] on div "Default Project : Production" at bounding box center [390, 32] width 198 height 25
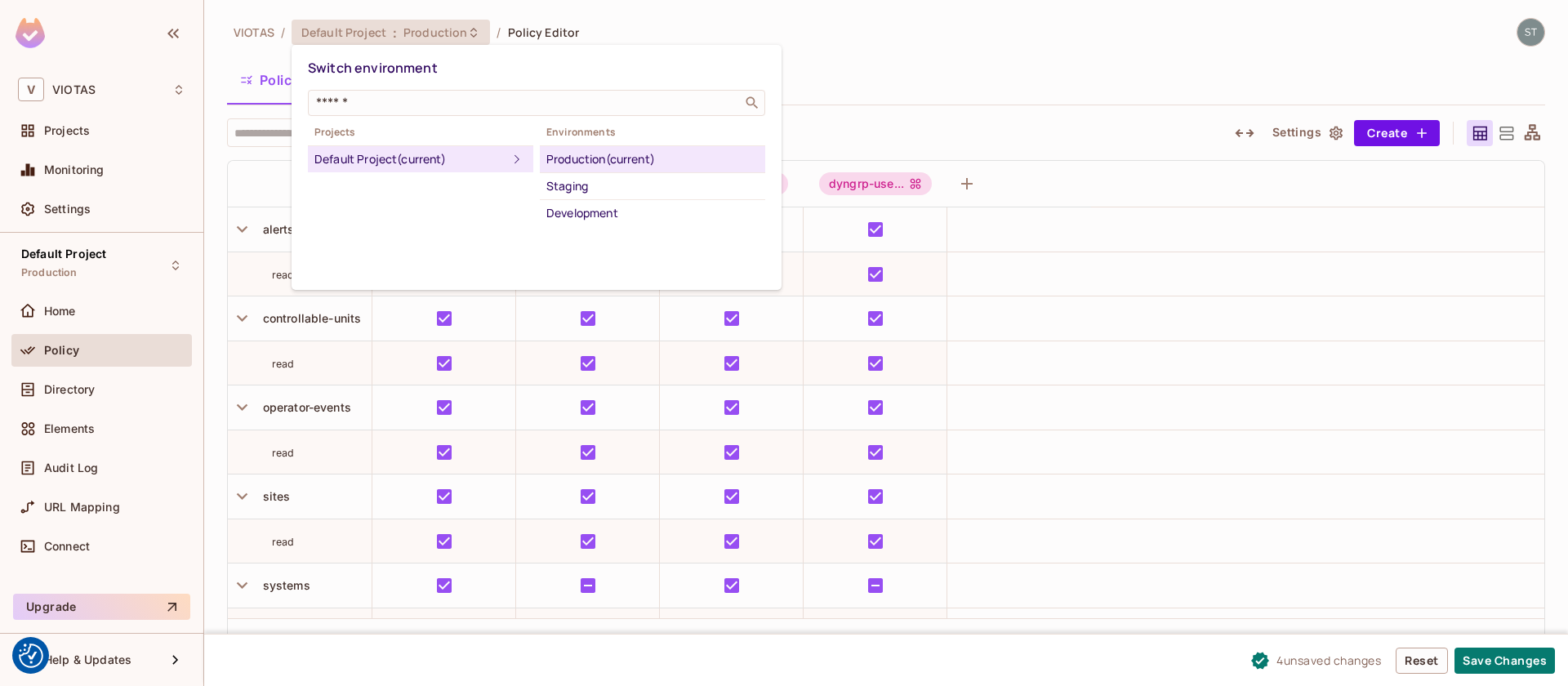
click at [558, 185] on div "Staging" at bounding box center [652, 187] width 213 height 20
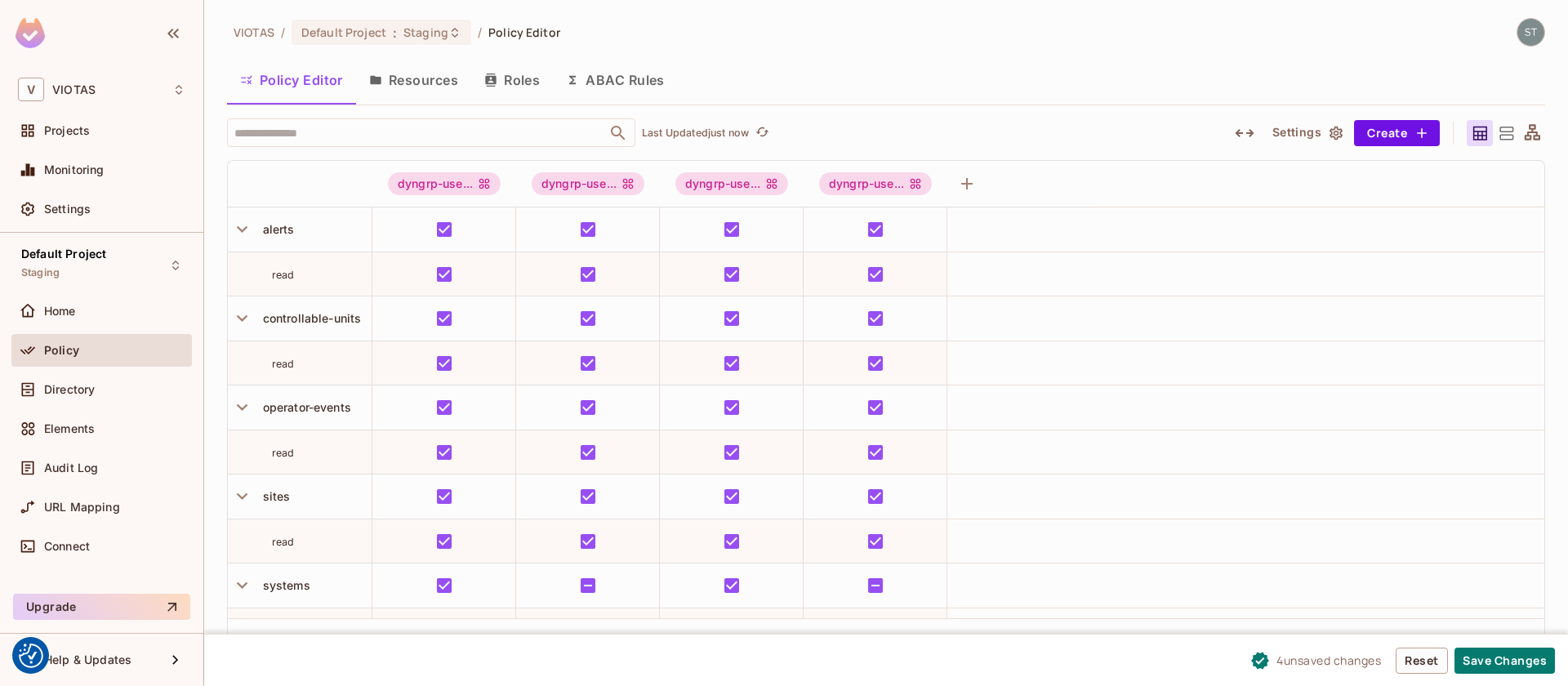
click at [445, 65] on button "Resources" at bounding box center [414, 80] width 115 height 41
click at [453, 30] on icon at bounding box center [455, 31] width 6 height 10
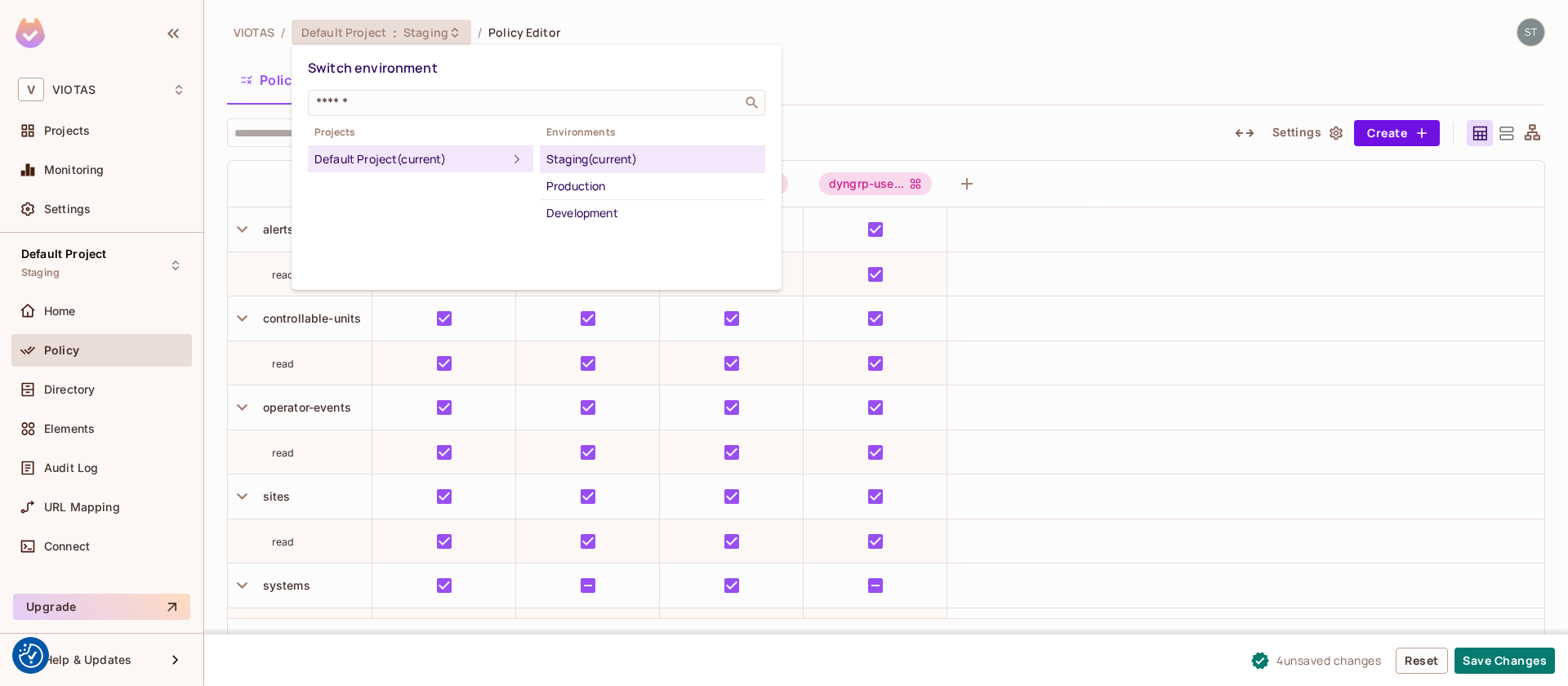
click at [584, 188] on div "Production" at bounding box center [652, 187] width 213 height 20
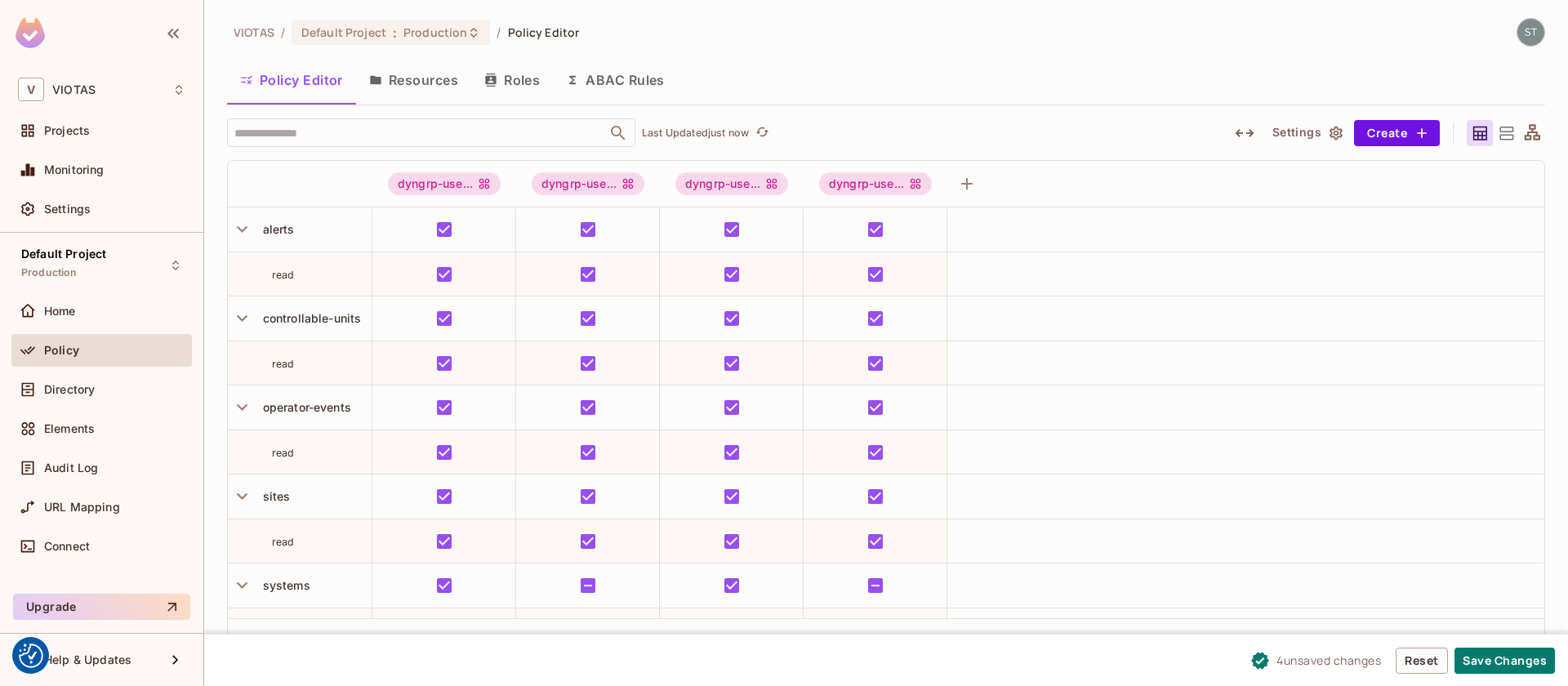
click at [434, 85] on button "Resources" at bounding box center [414, 80] width 115 height 41
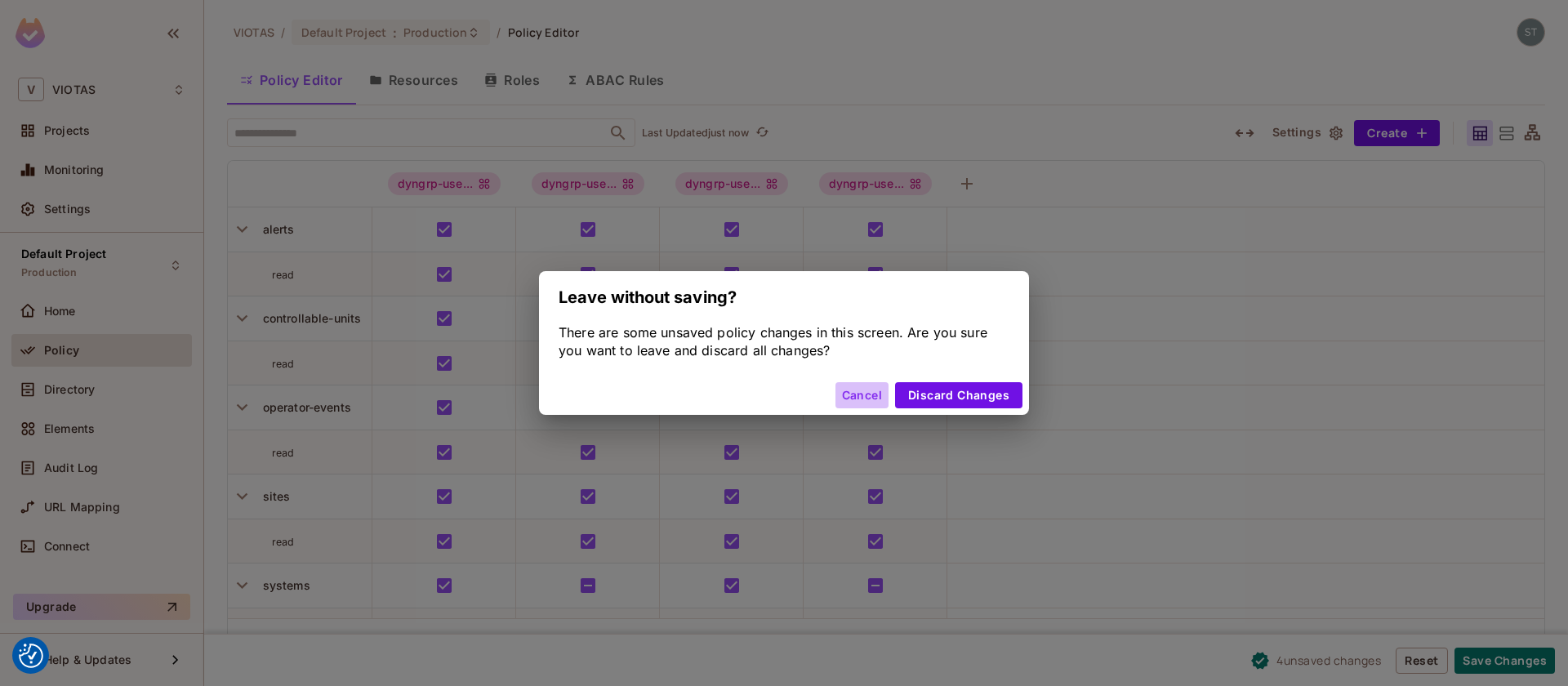
drag, startPoint x: 872, startPoint y: 389, endPoint x: 1085, endPoint y: 506, distance: 243.0
click at [872, 389] on button "Cancel" at bounding box center [861, 395] width 53 height 26
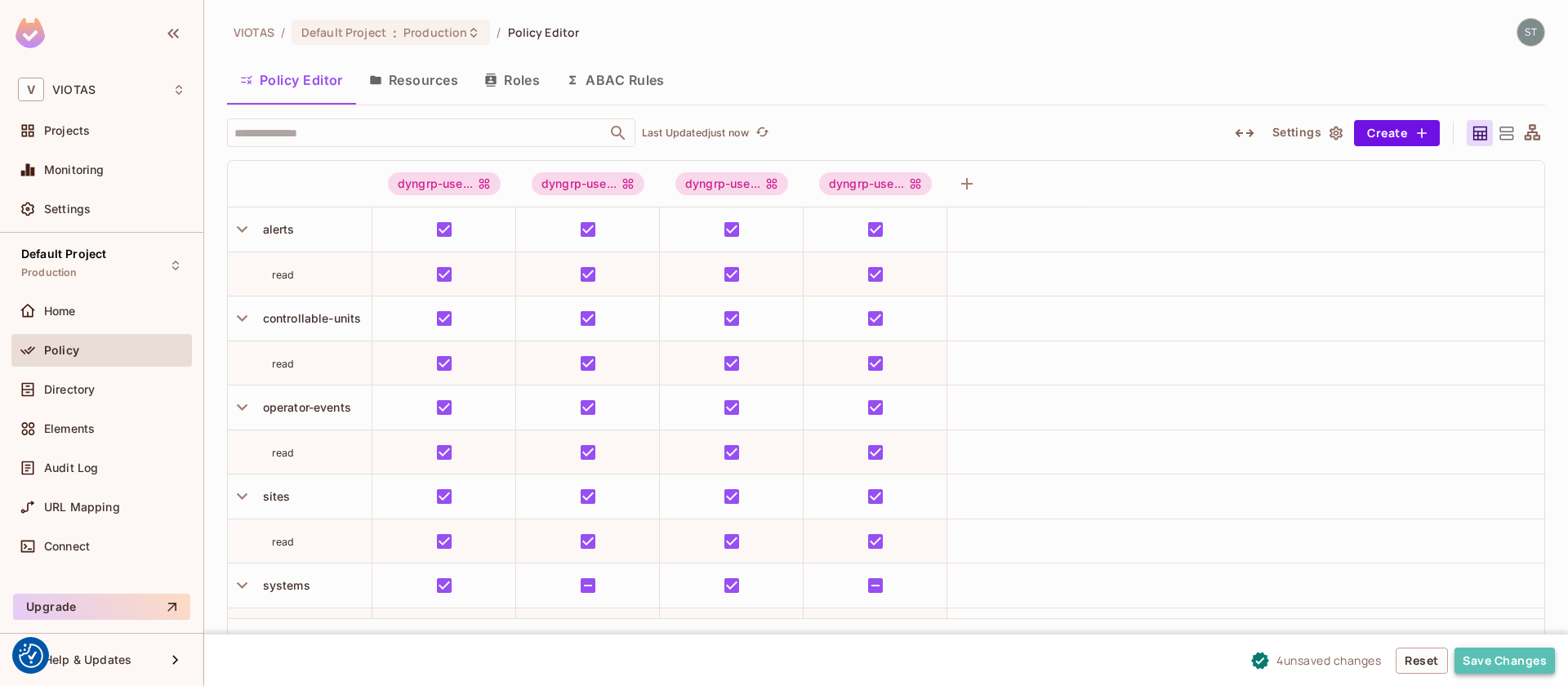
click at [1507, 650] on button "Save Changes" at bounding box center [1505, 660] width 100 height 26
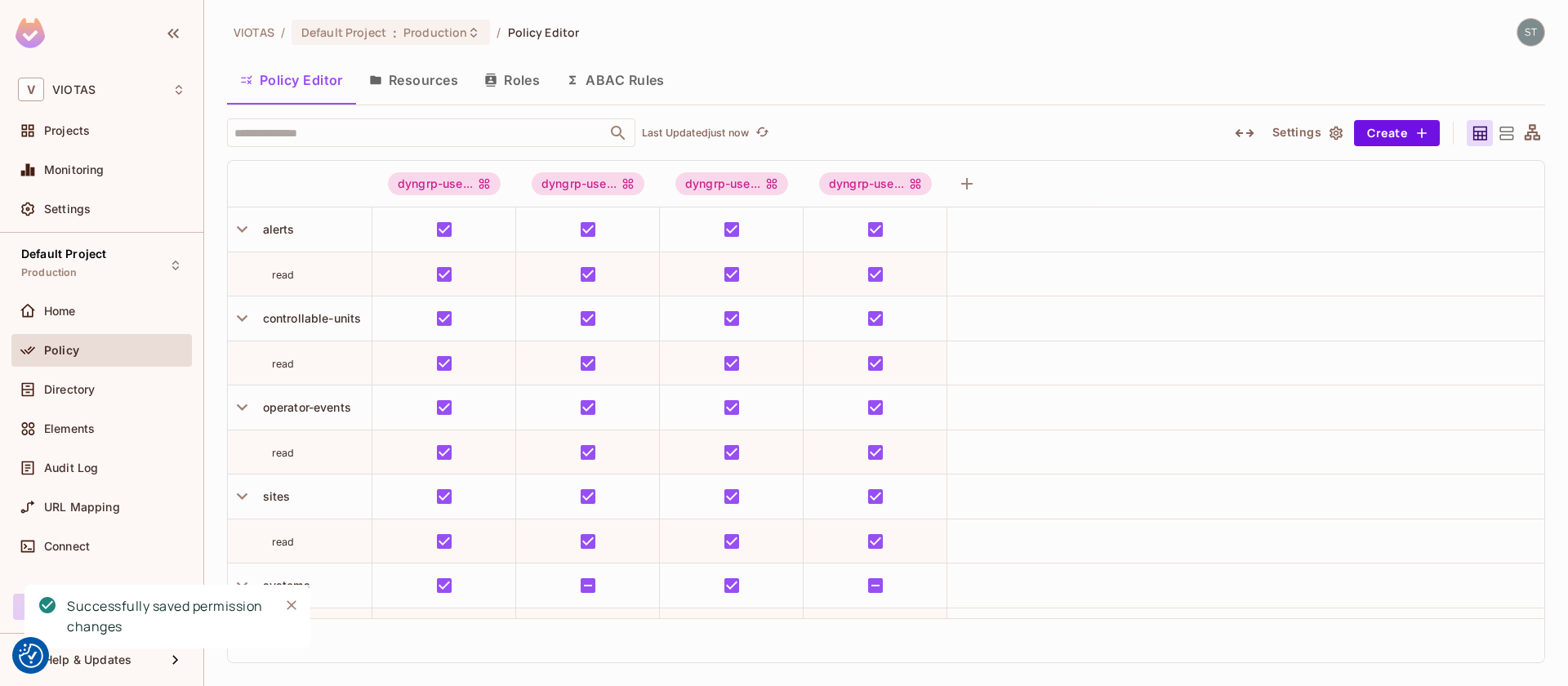
click at [434, 83] on button "Resources" at bounding box center [414, 80] width 115 height 41
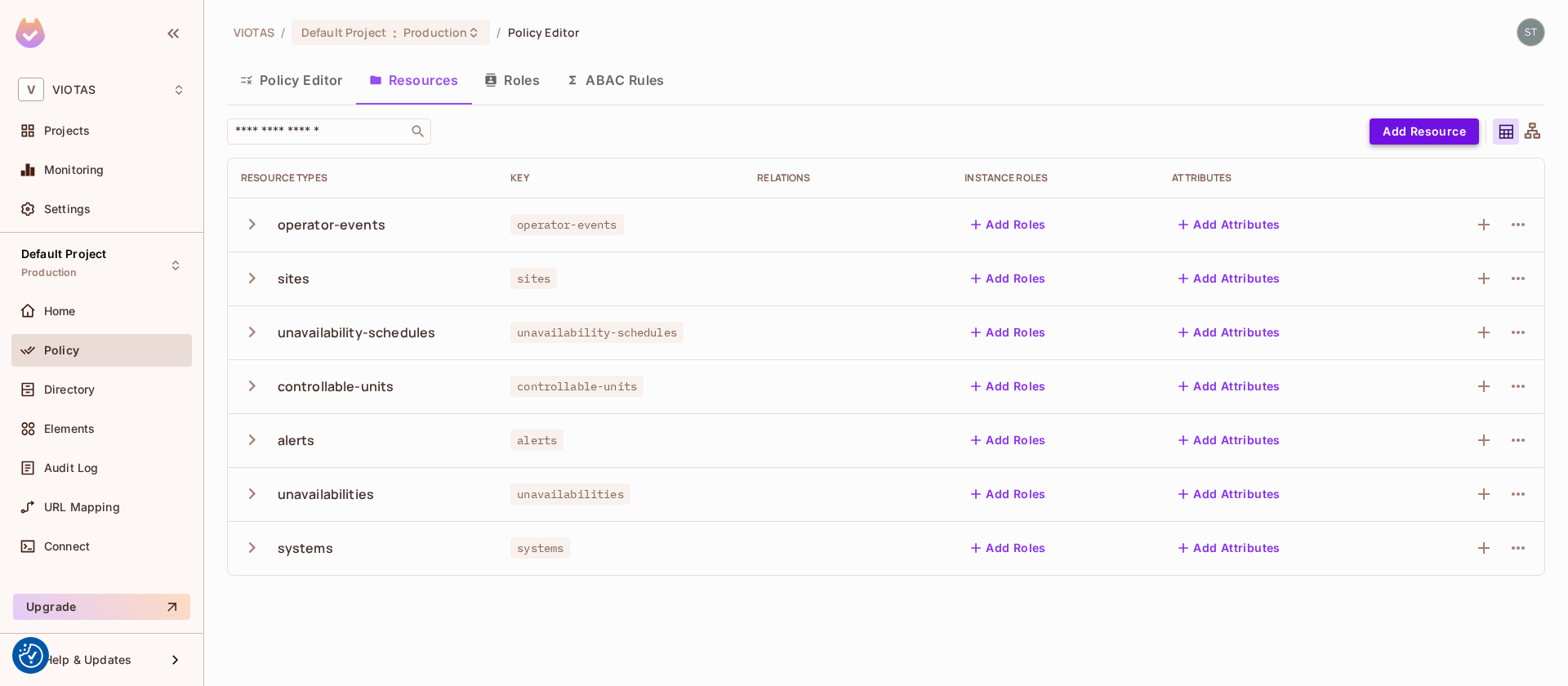
click at [1421, 121] on button "Add Resource" at bounding box center [1424, 131] width 109 height 26
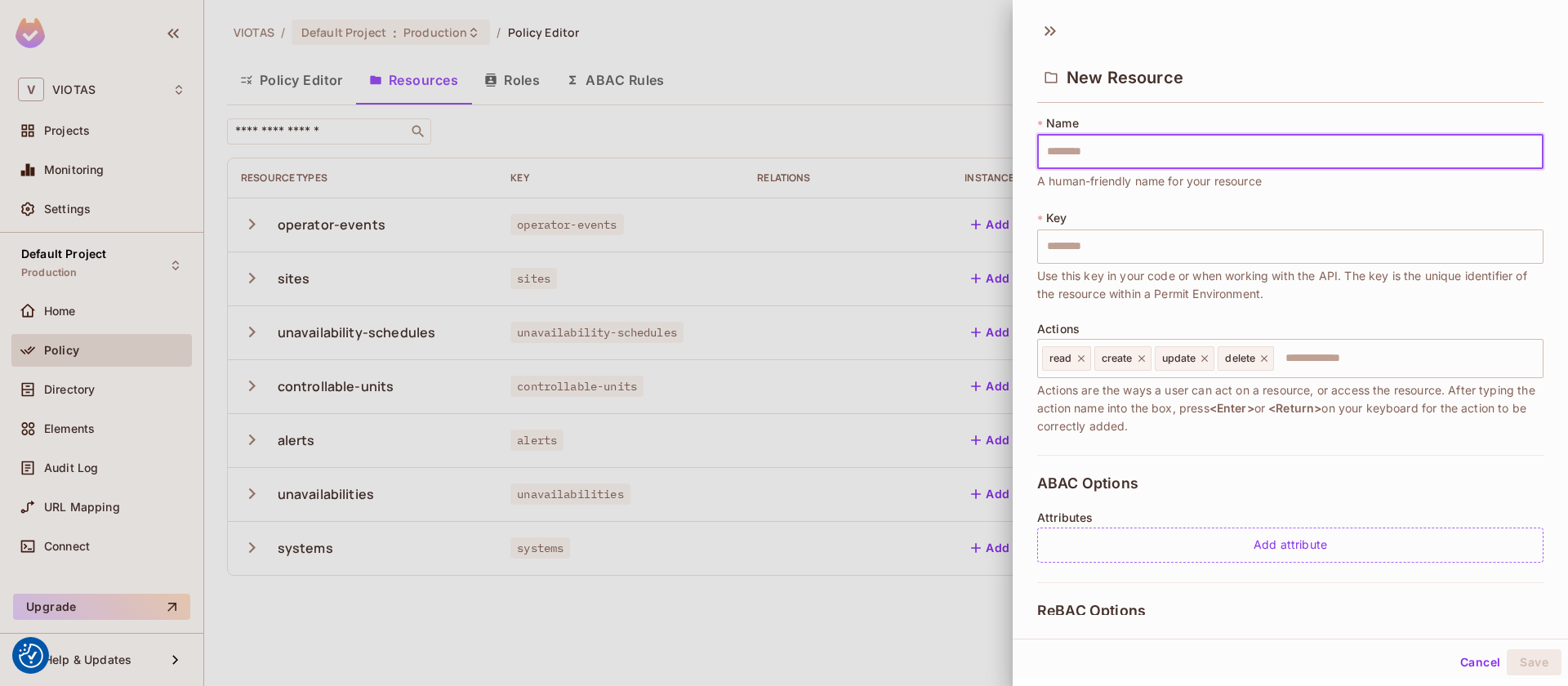
type input "*"
type input "**"
type input "***"
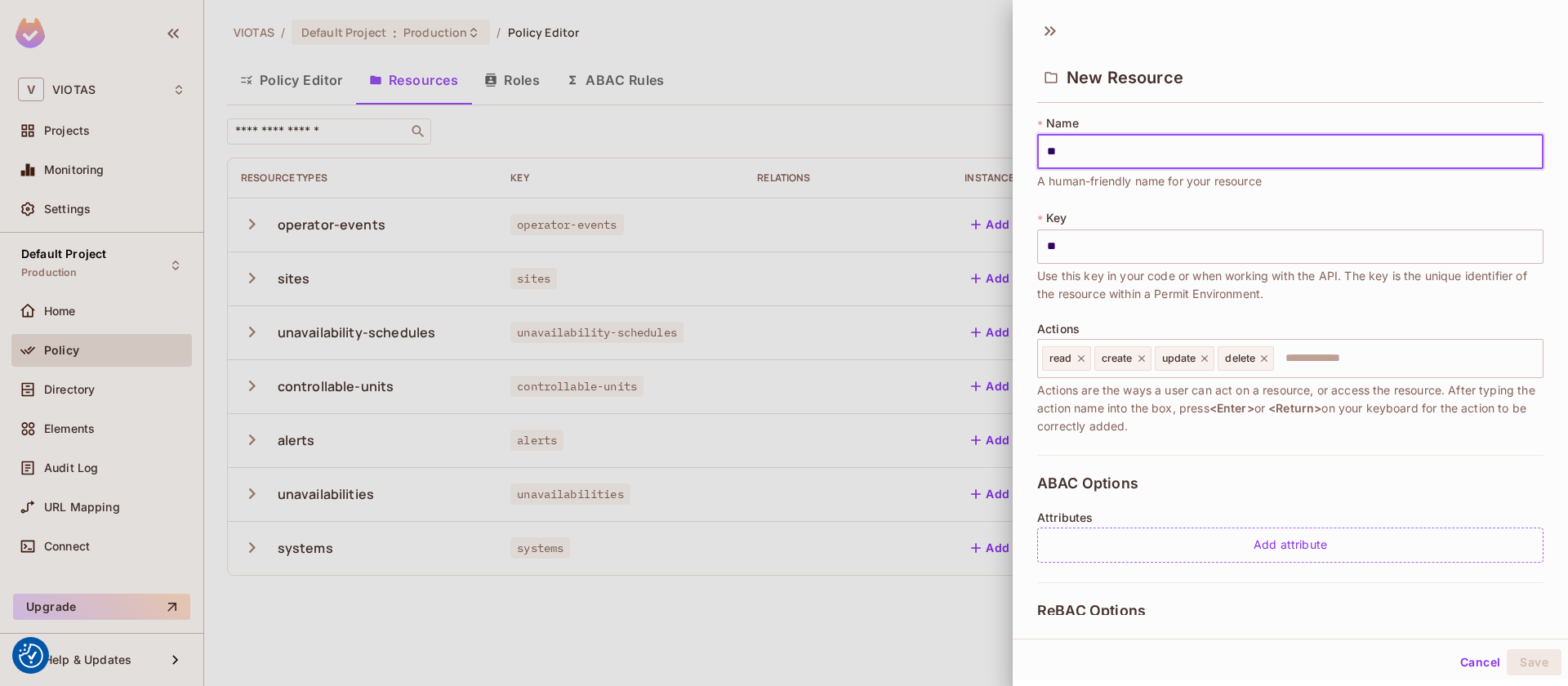
type input "***"
type input "****"
type input "*****"
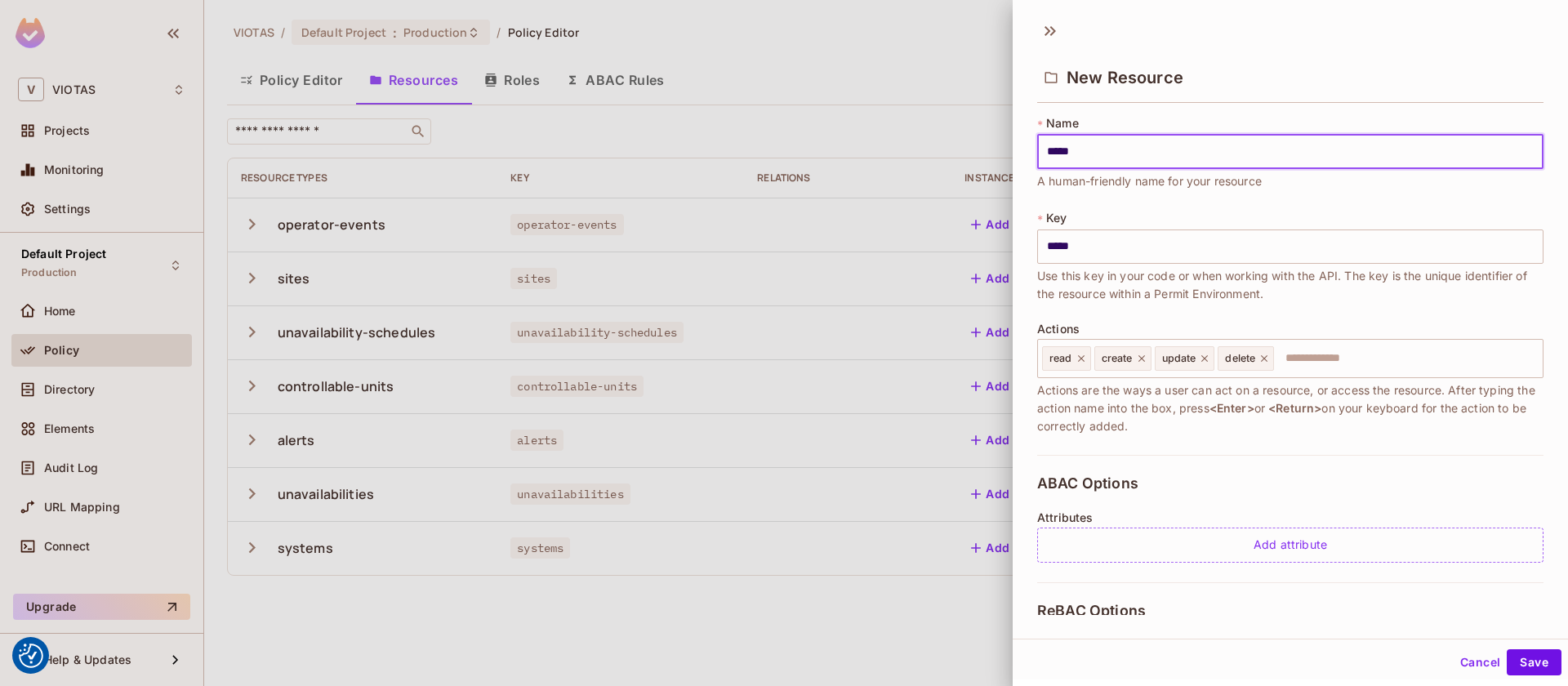
type input "******"
type input "*******"
type input "******"
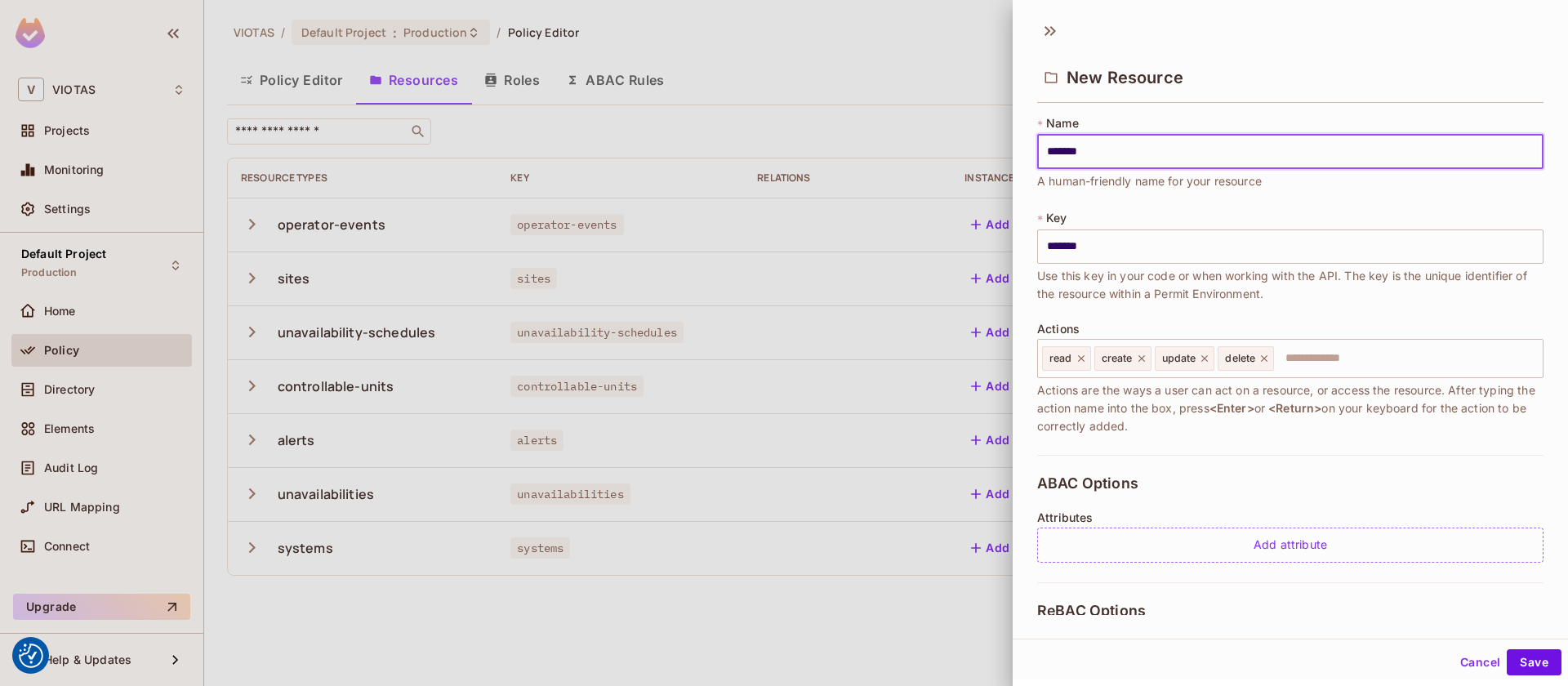
type input "******"
type input "*******"
type input "******"
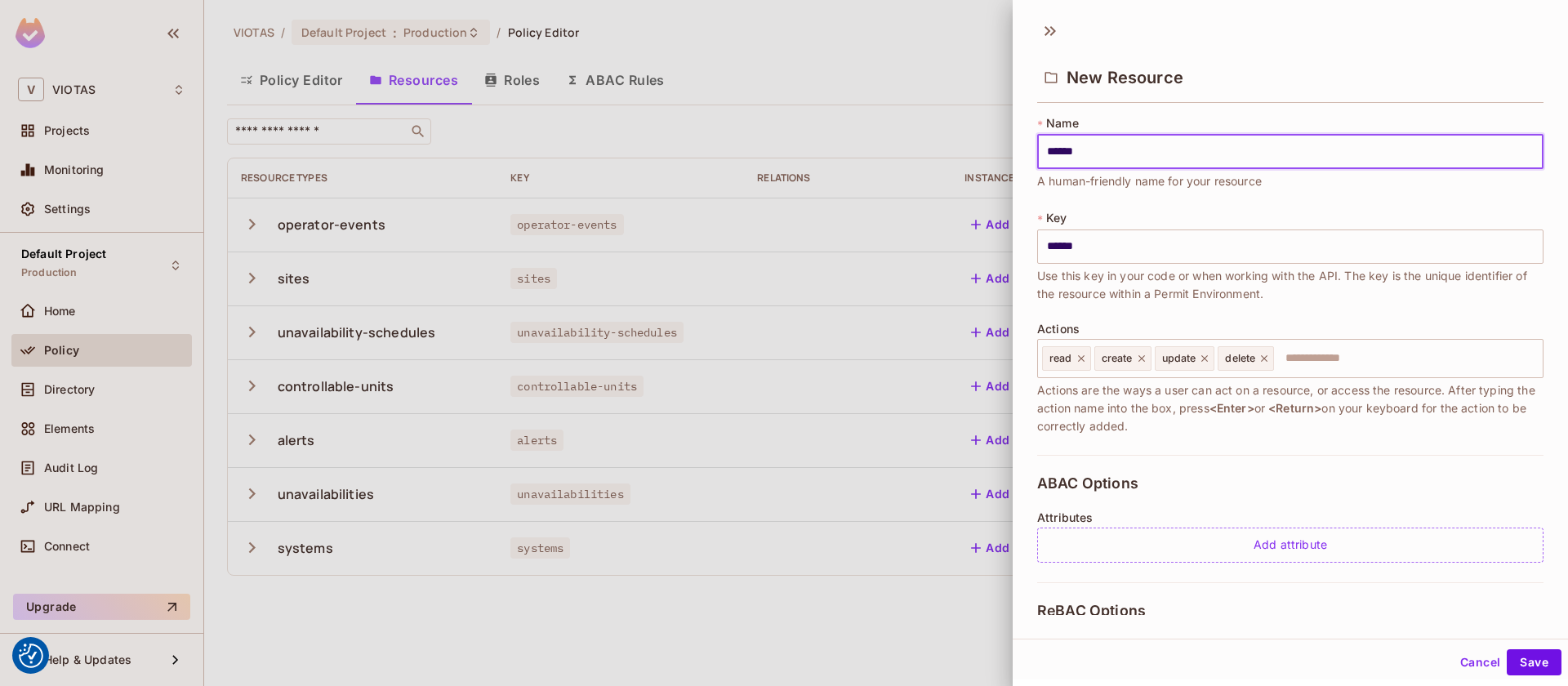
type input "*****"
type input "******"
type input "*******"
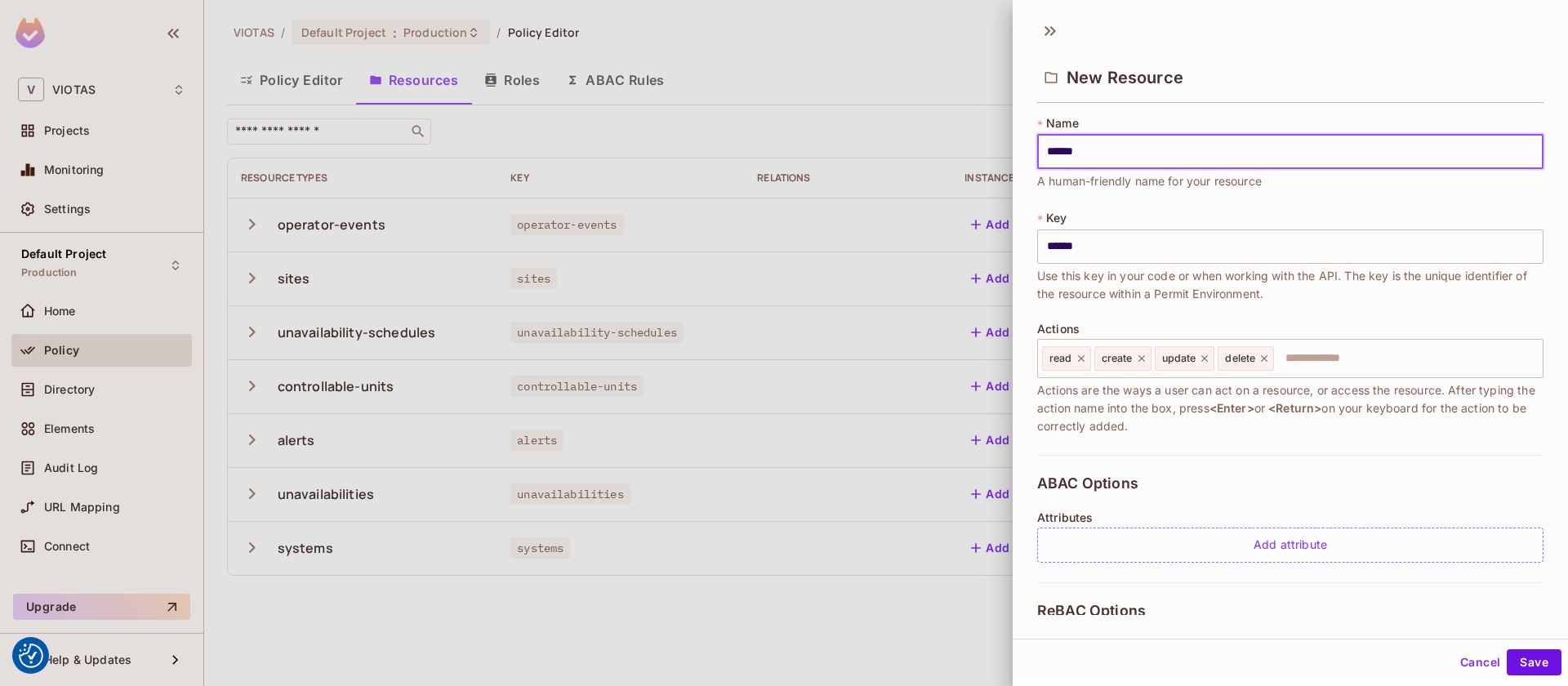
type input "*******"
type input "********"
type input "*********"
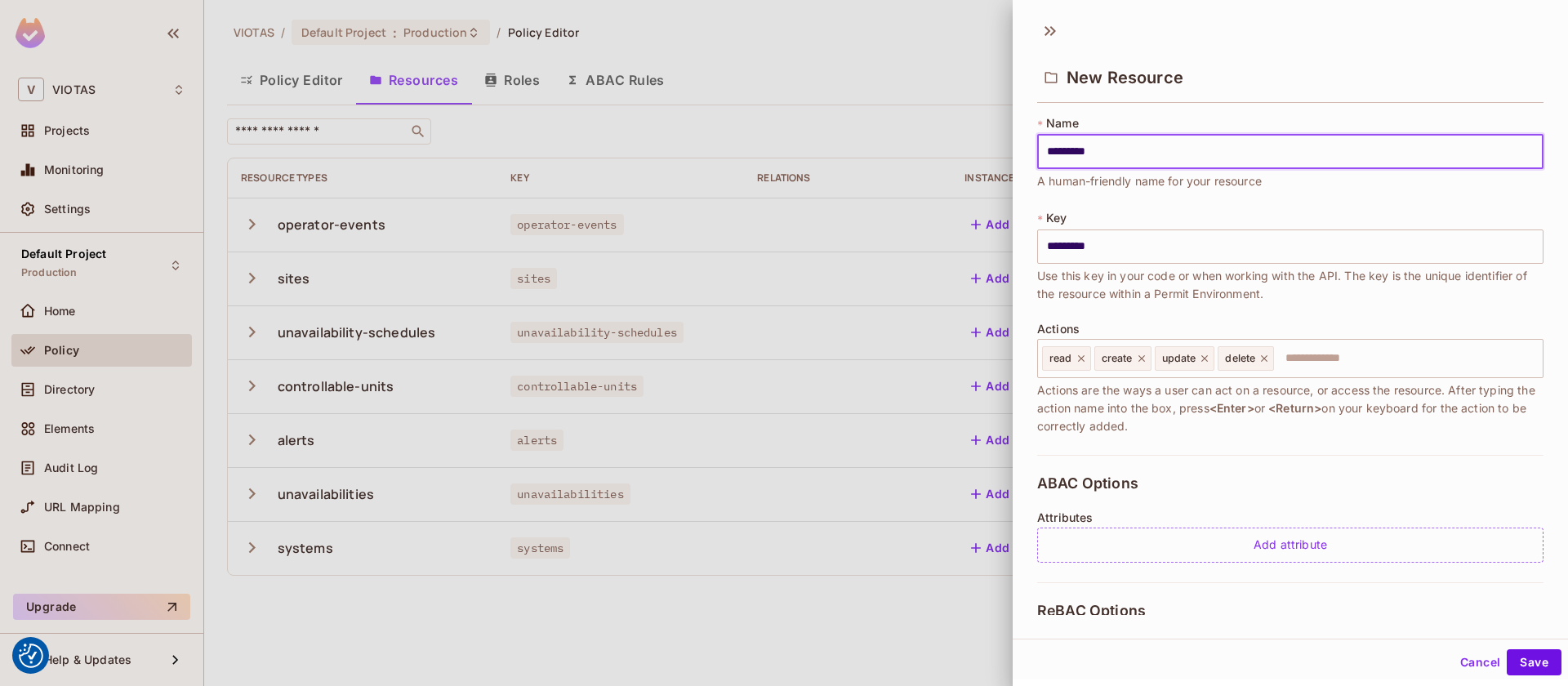
type input "**********"
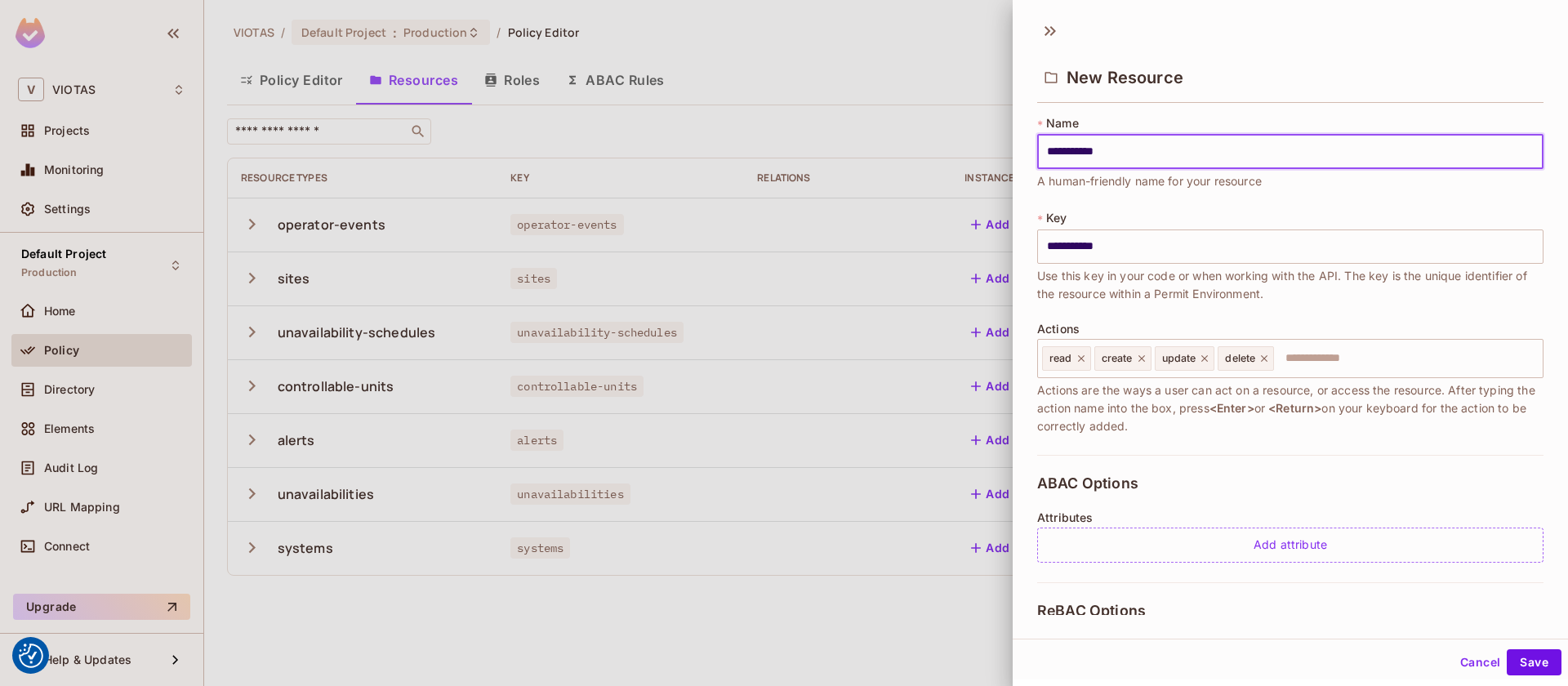
type input "**********"
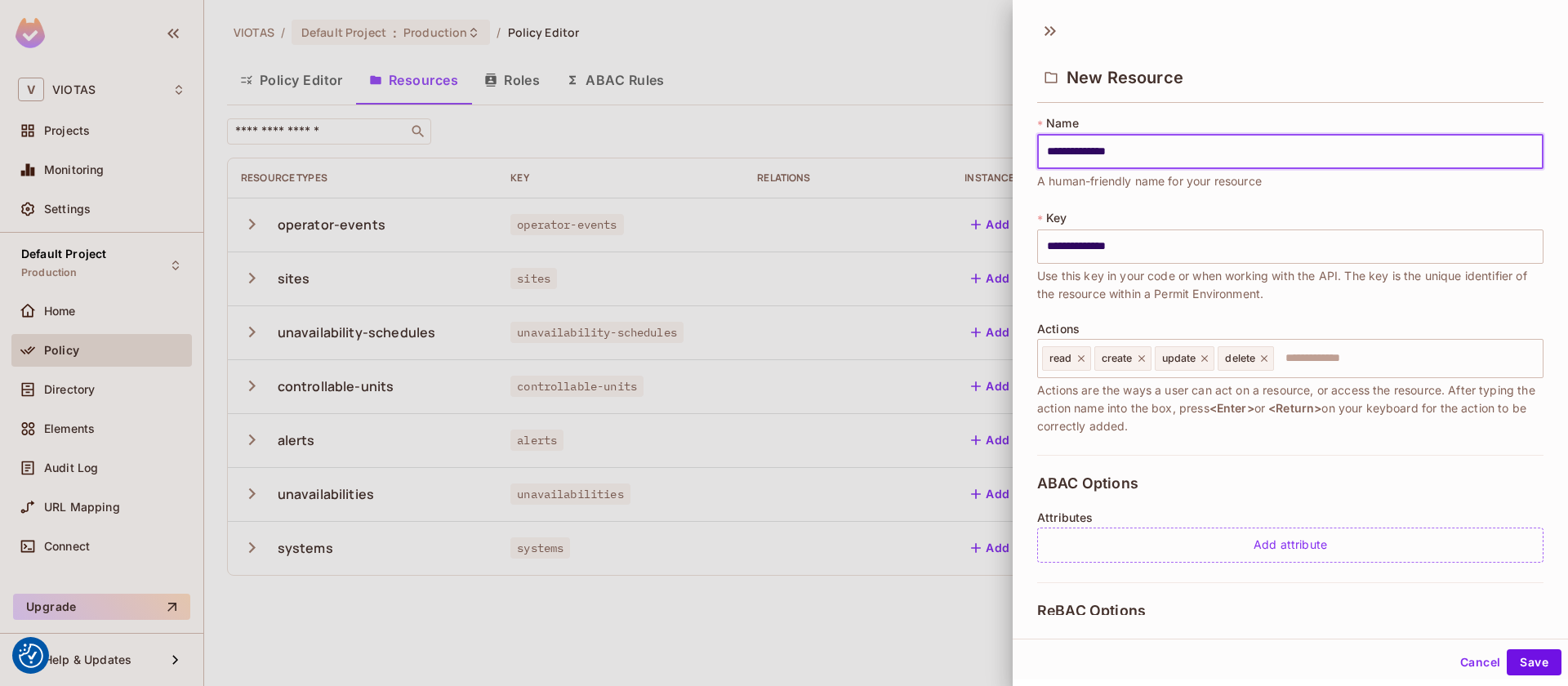
type input "**********"
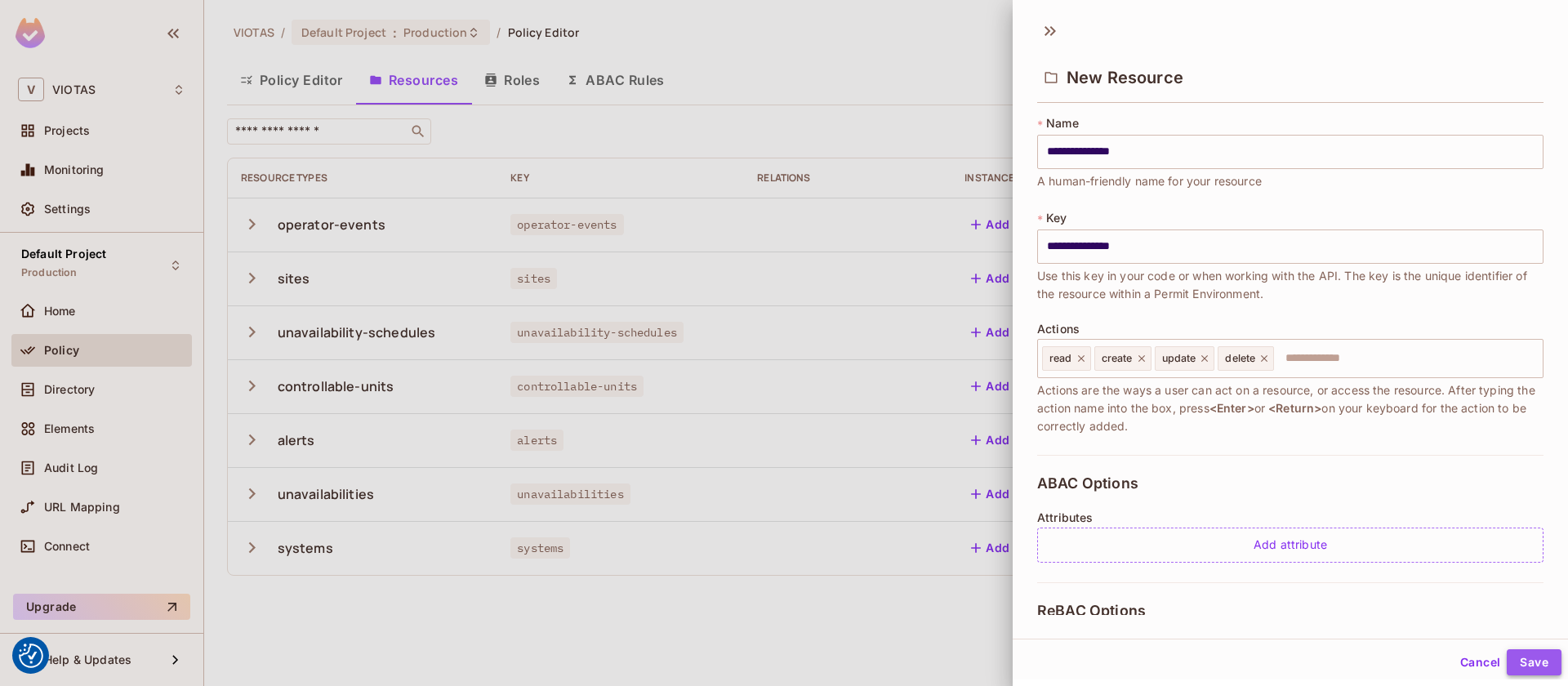
click at [1533, 652] on button "Save" at bounding box center [1534, 662] width 55 height 26
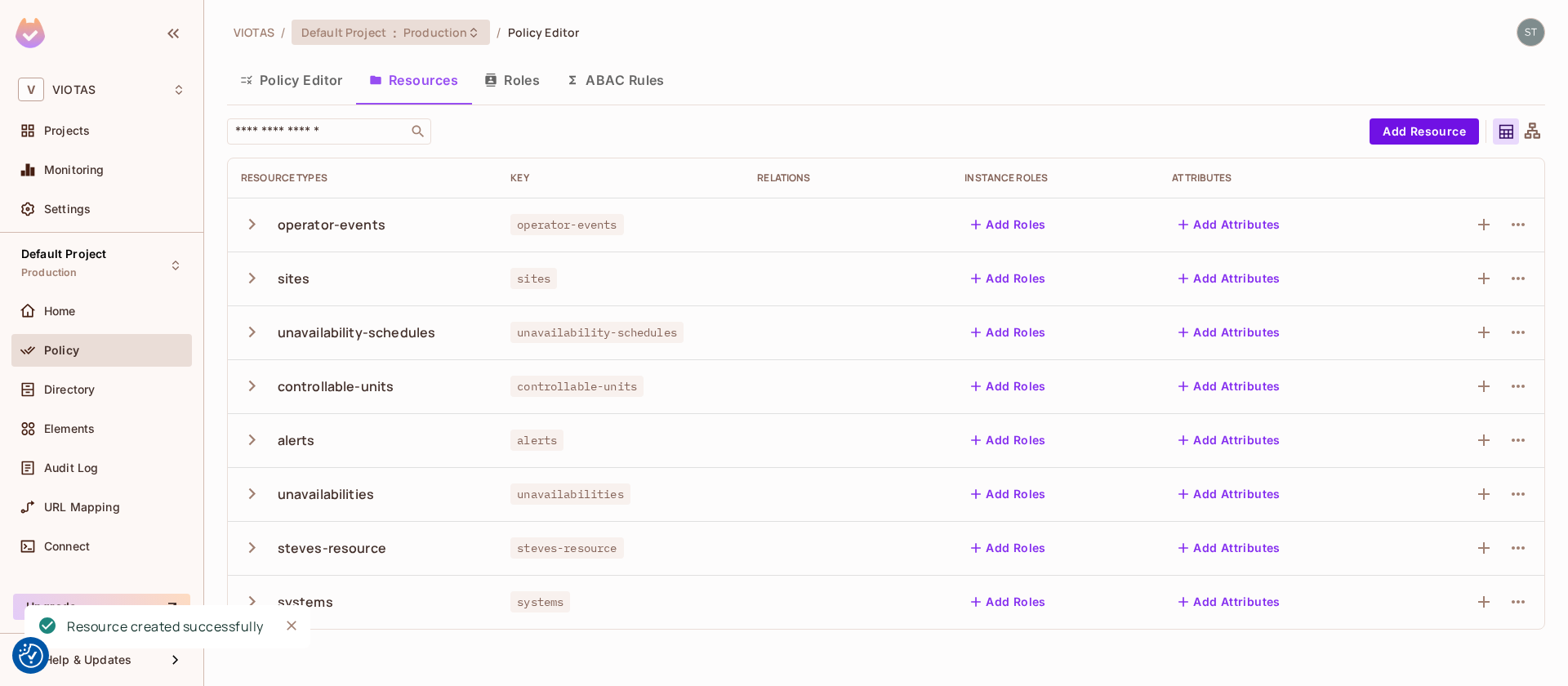
click at [471, 40] on div "Default Project : Production" at bounding box center [390, 32] width 198 height 25
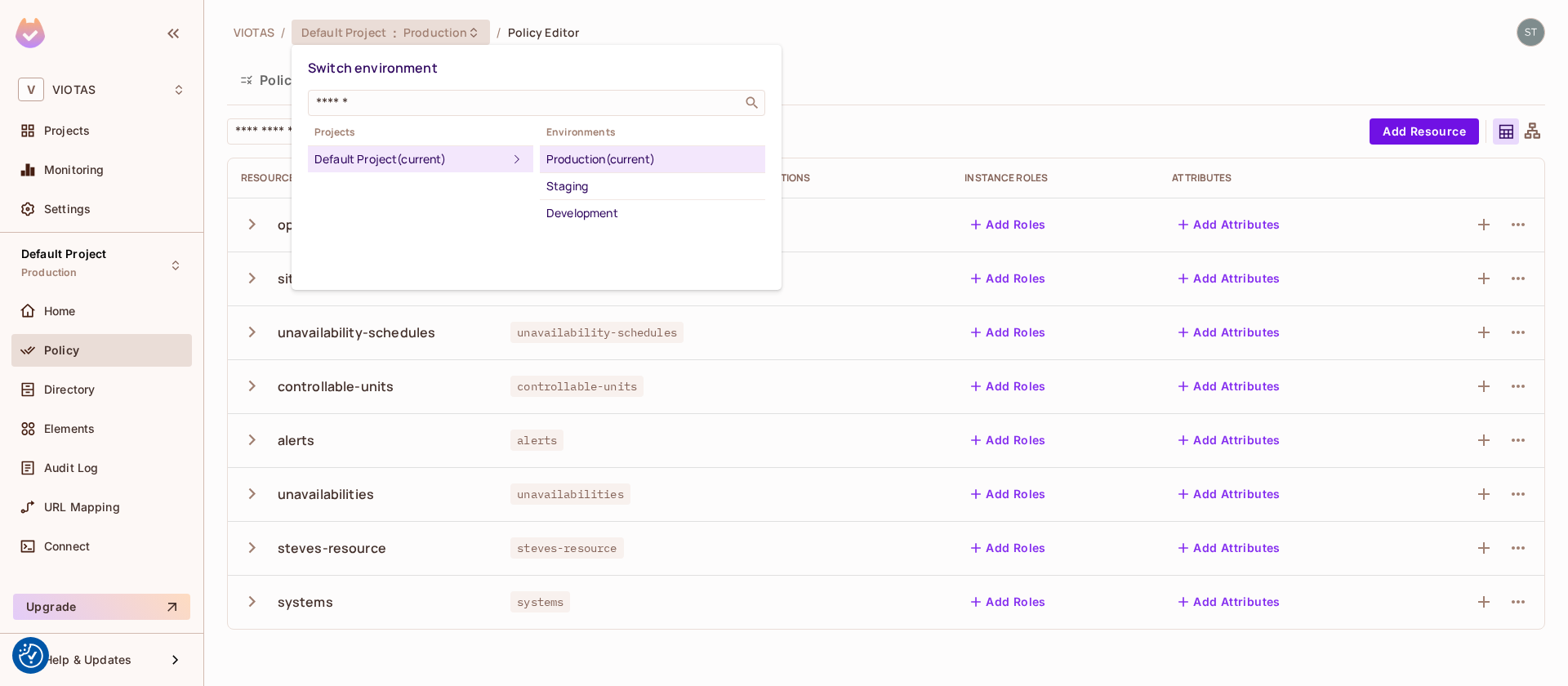
click at [588, 186] on div "Staging" at bounding box center [652, 187] width 213 height 20
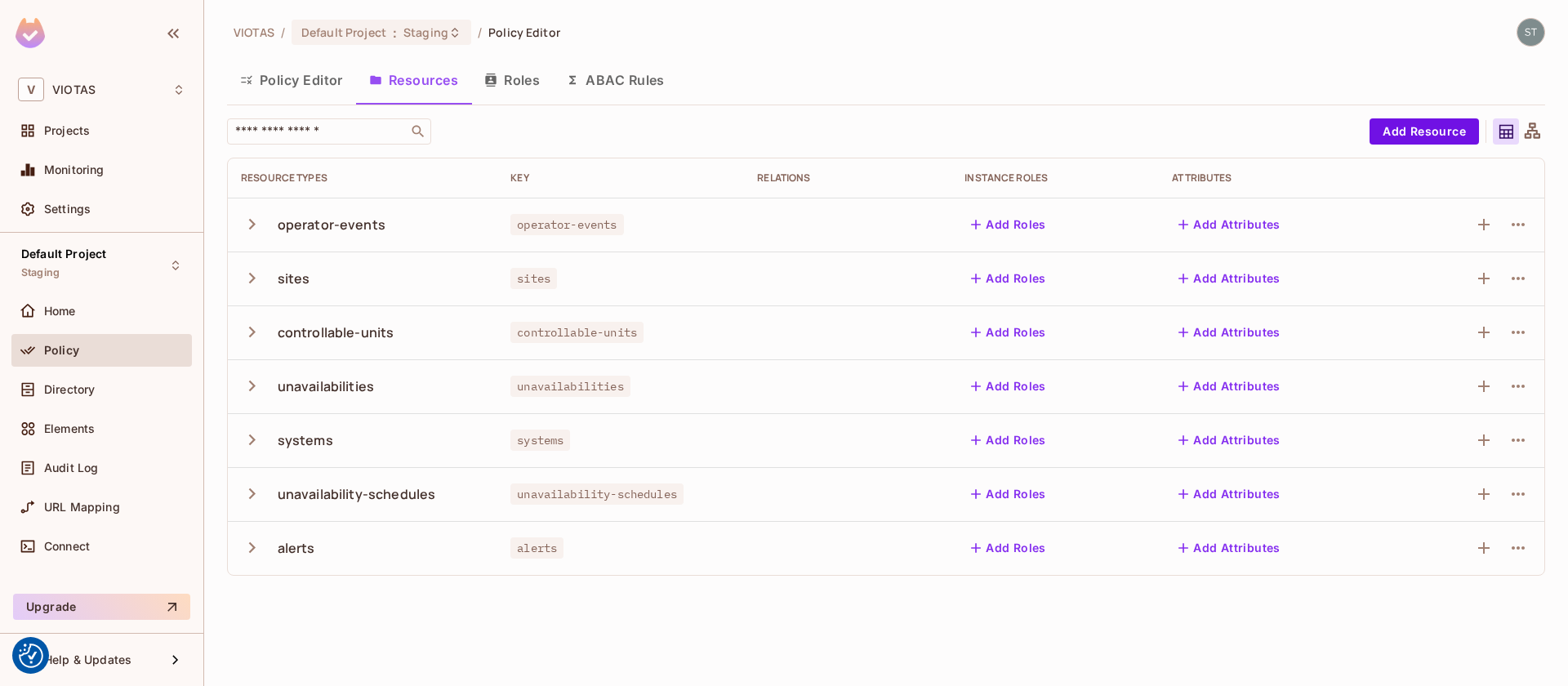
click at [309, 83] on button "Policy Editor" at bounding box center [292, 80] width 129 height 41
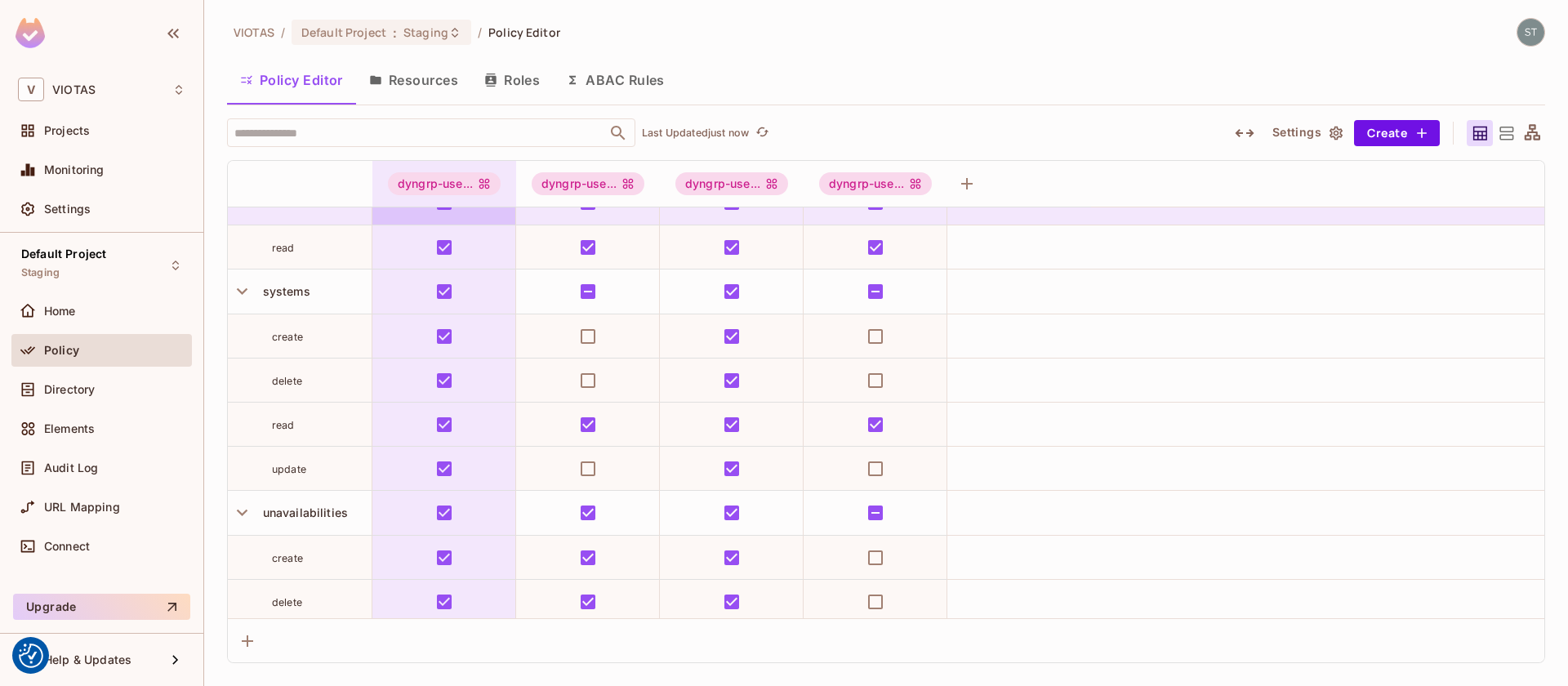
scroll to position [259, 0]
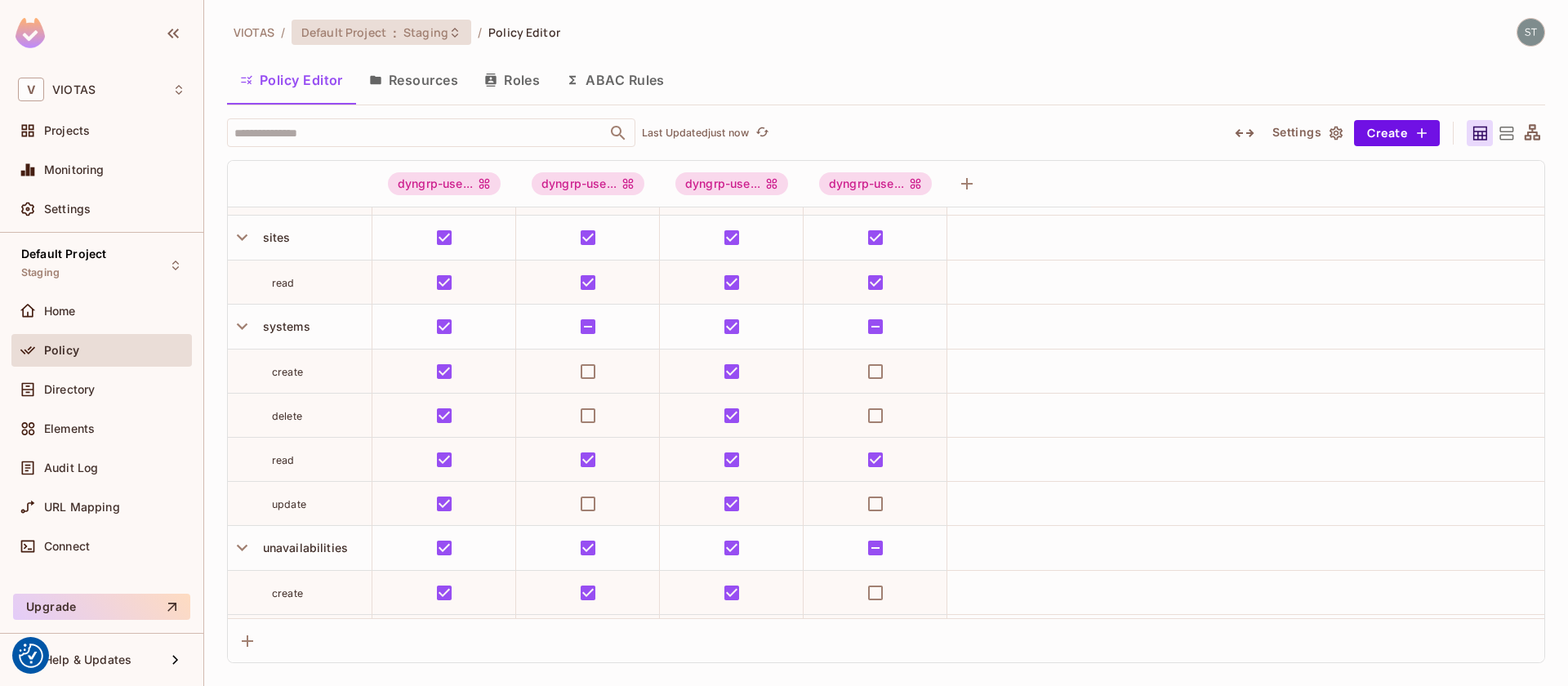
click at [438, 37] on span "Staging" at bounding box center [426, 31] width 45 height 15
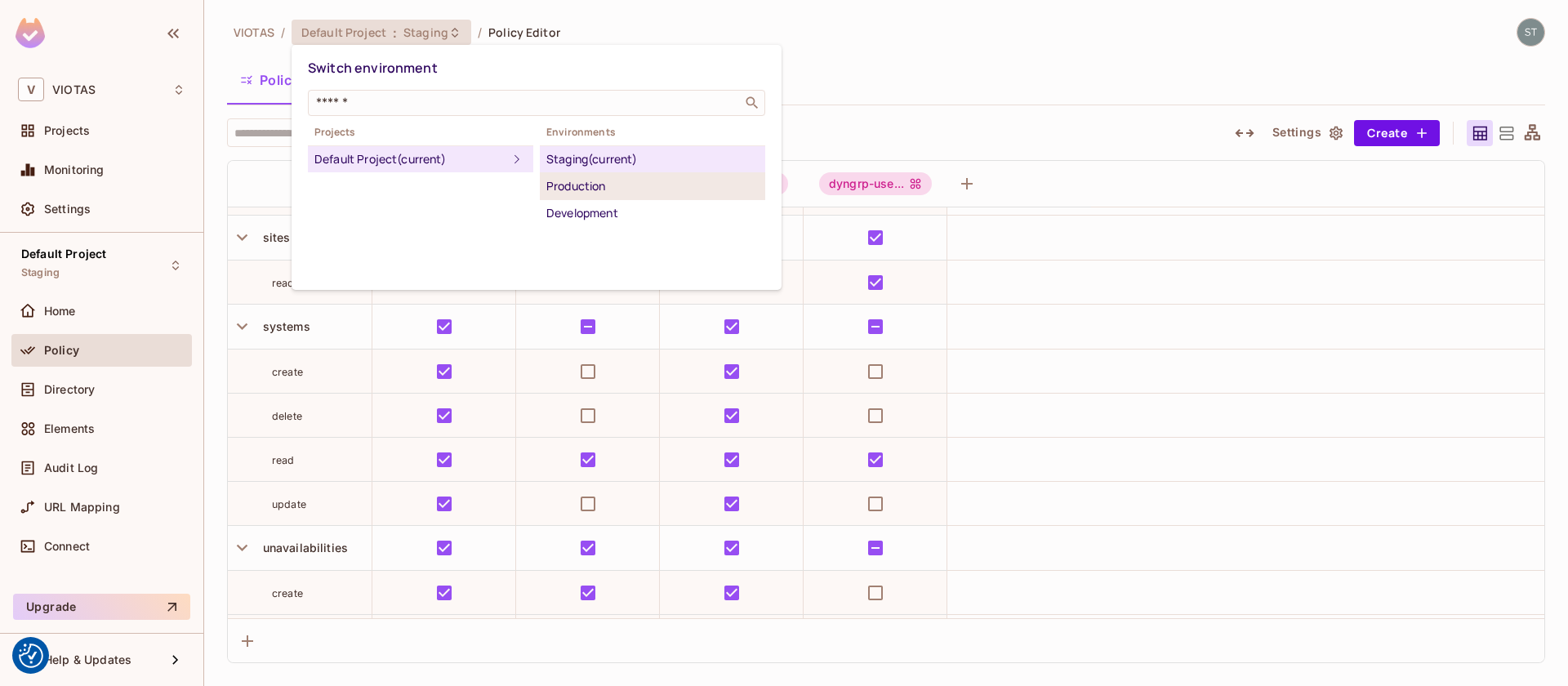
click at [564, 178] on div "Production" at bounding box center [652, 187] width 213 height 20
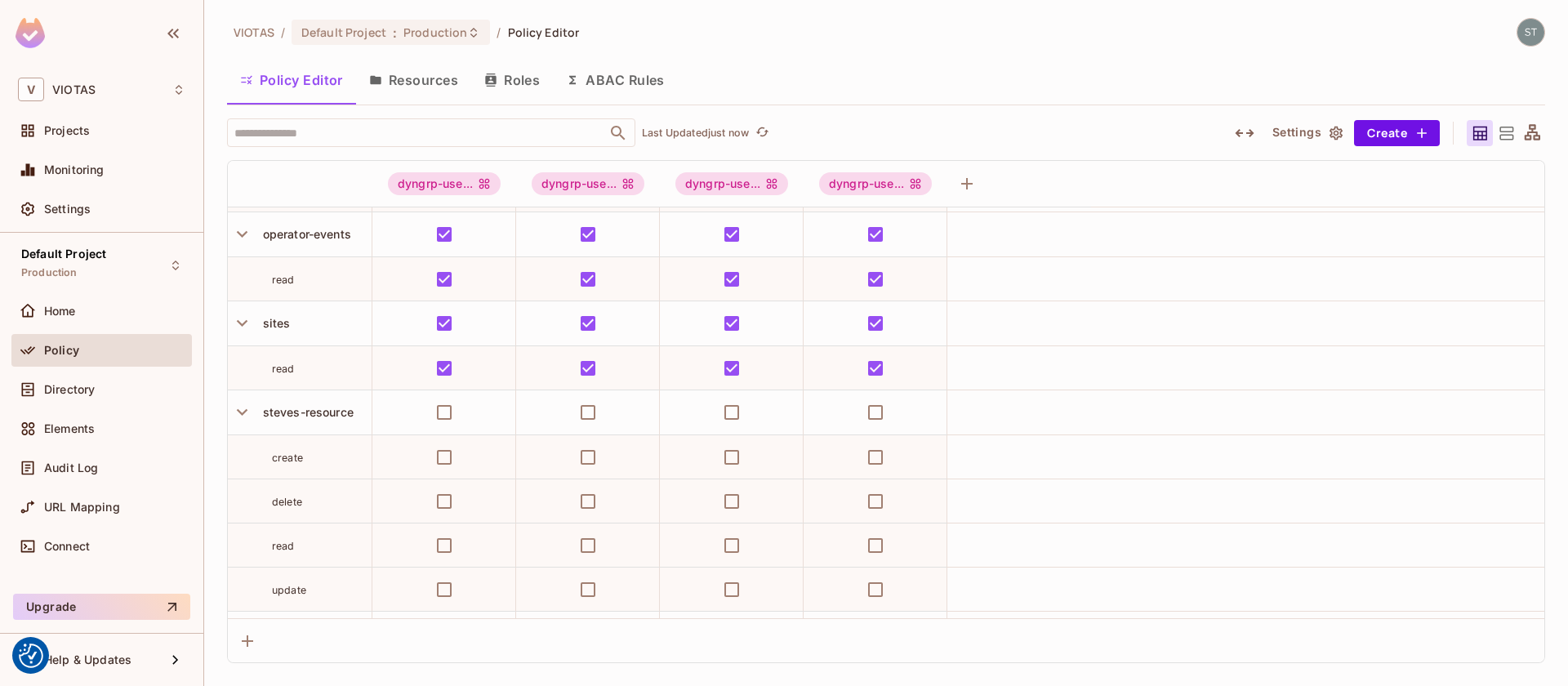
scroll to position [203, 0]
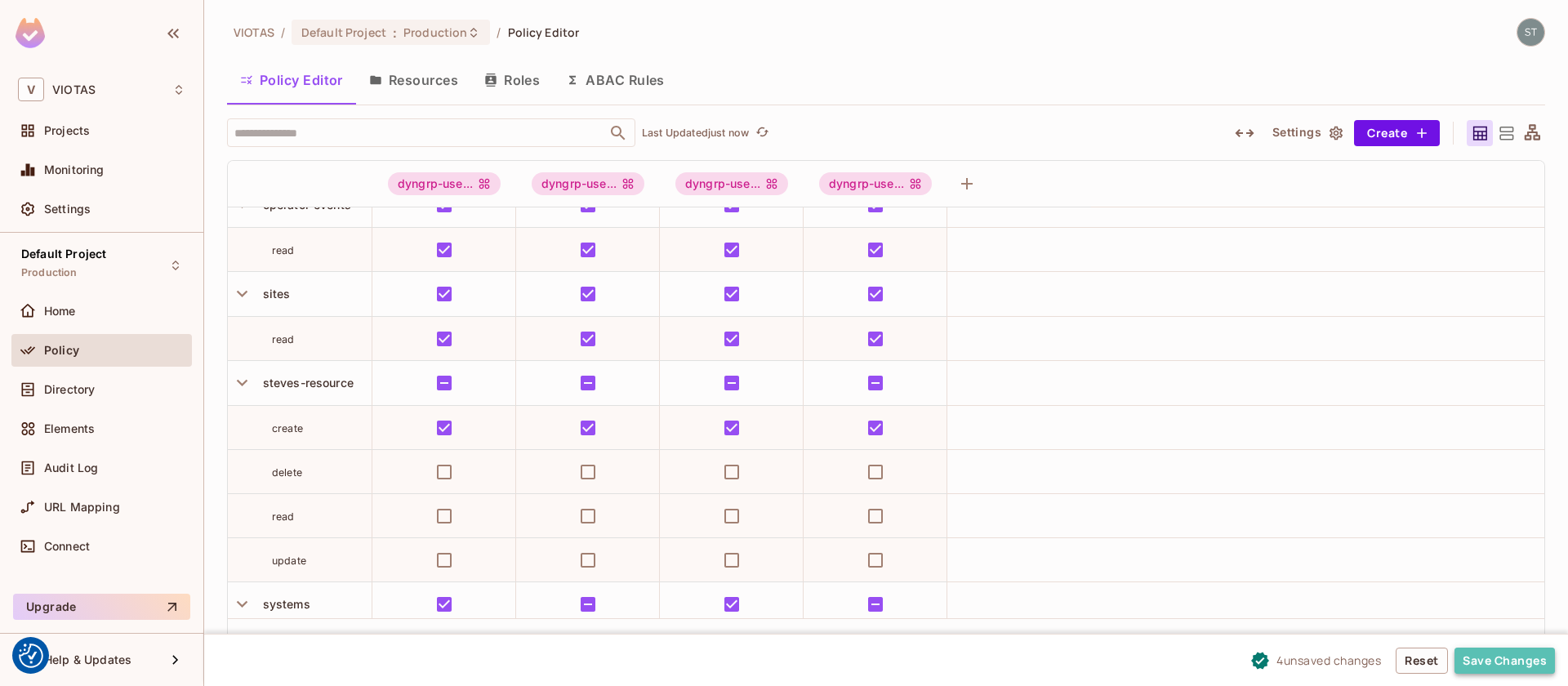
click at [1476, 656] on button "Save Changes" at bounding box center [1505, 660] width 100 height 26
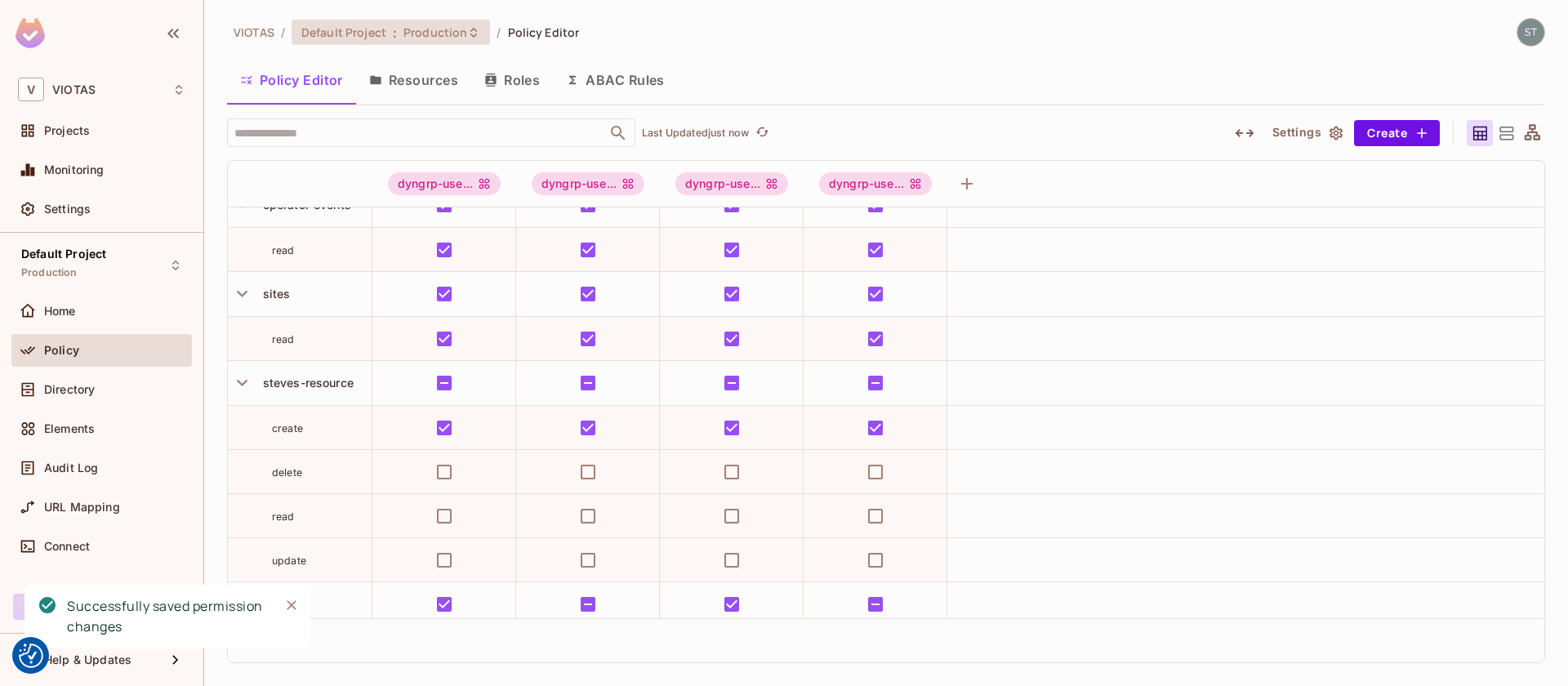
click at [426, 36] on span "Production" at bounding box center [435, 31] width 64 height 15
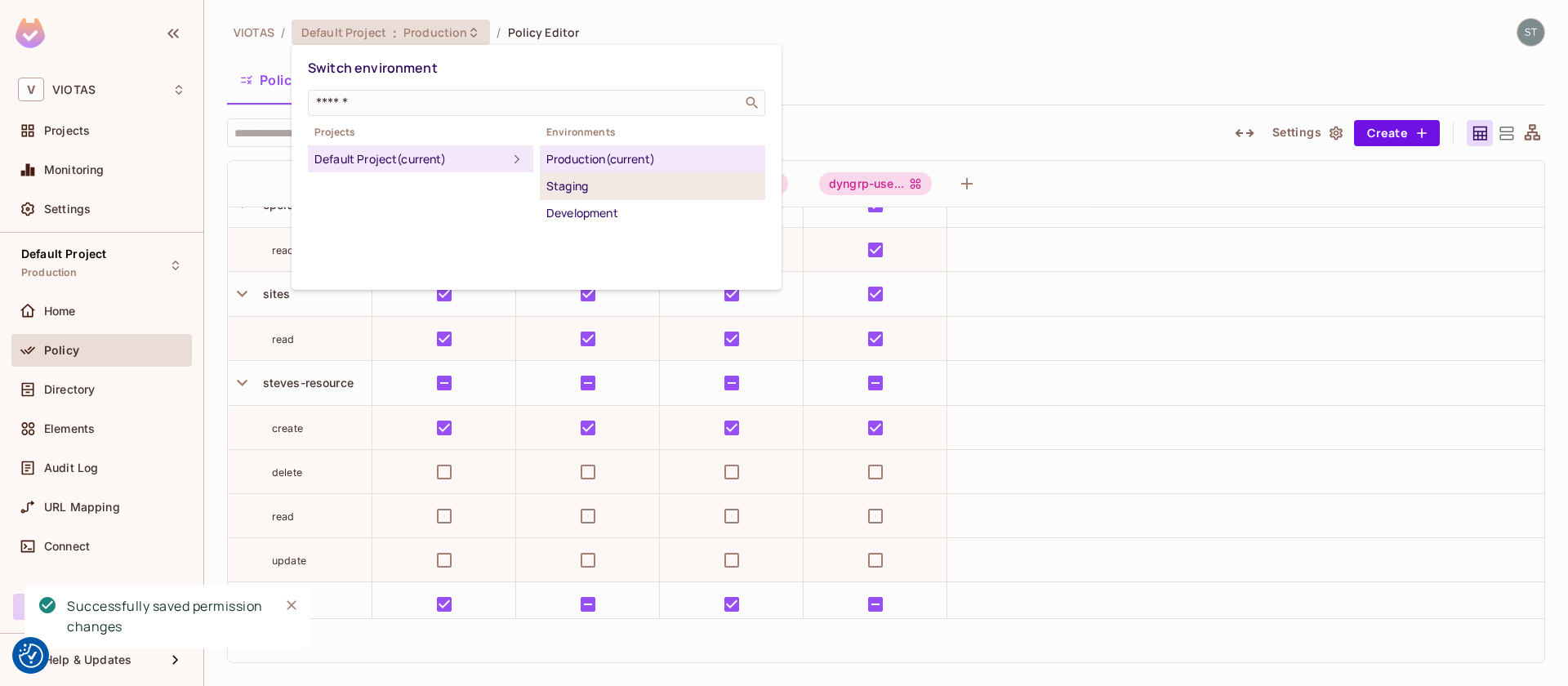
click at [569, 187] on div "Staging" at bounding box center [652, 187] width 213 height 20
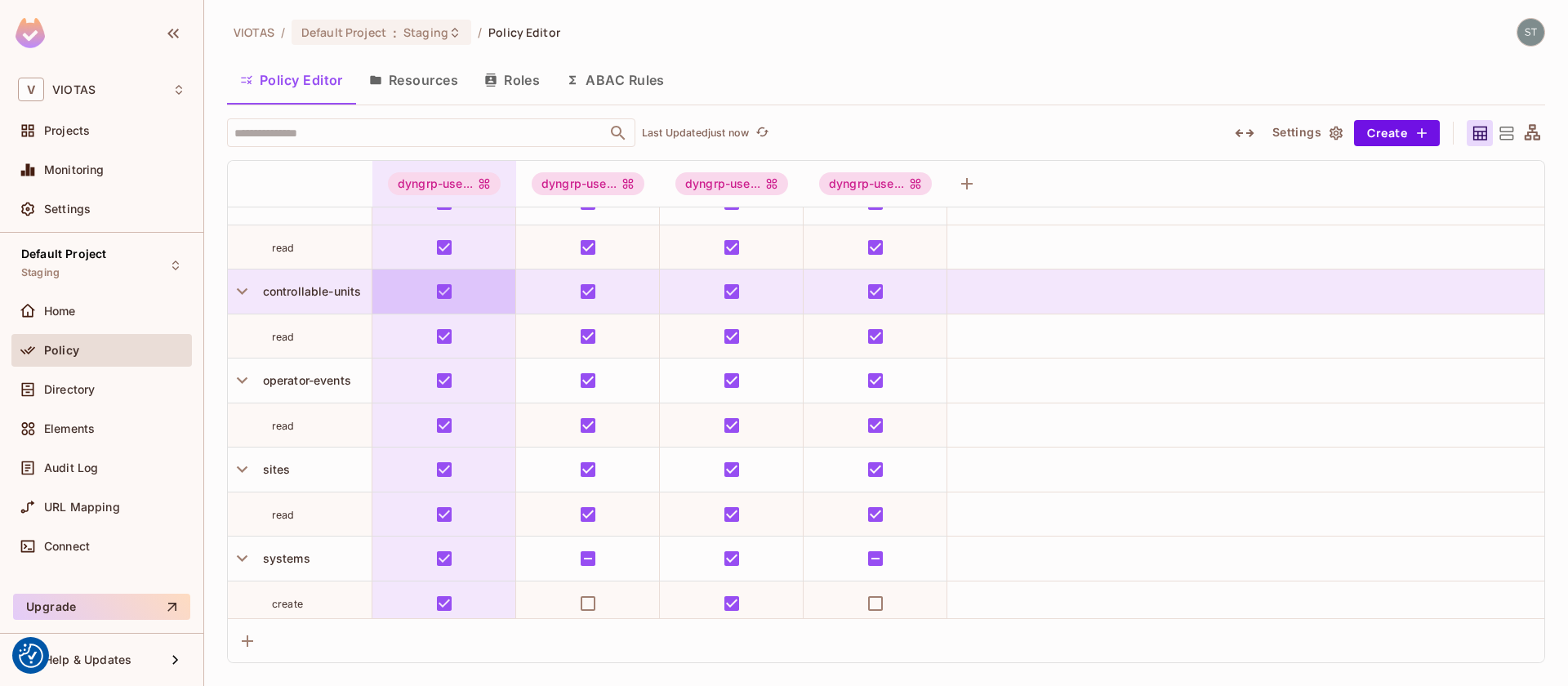
scroll to position [0, 0]
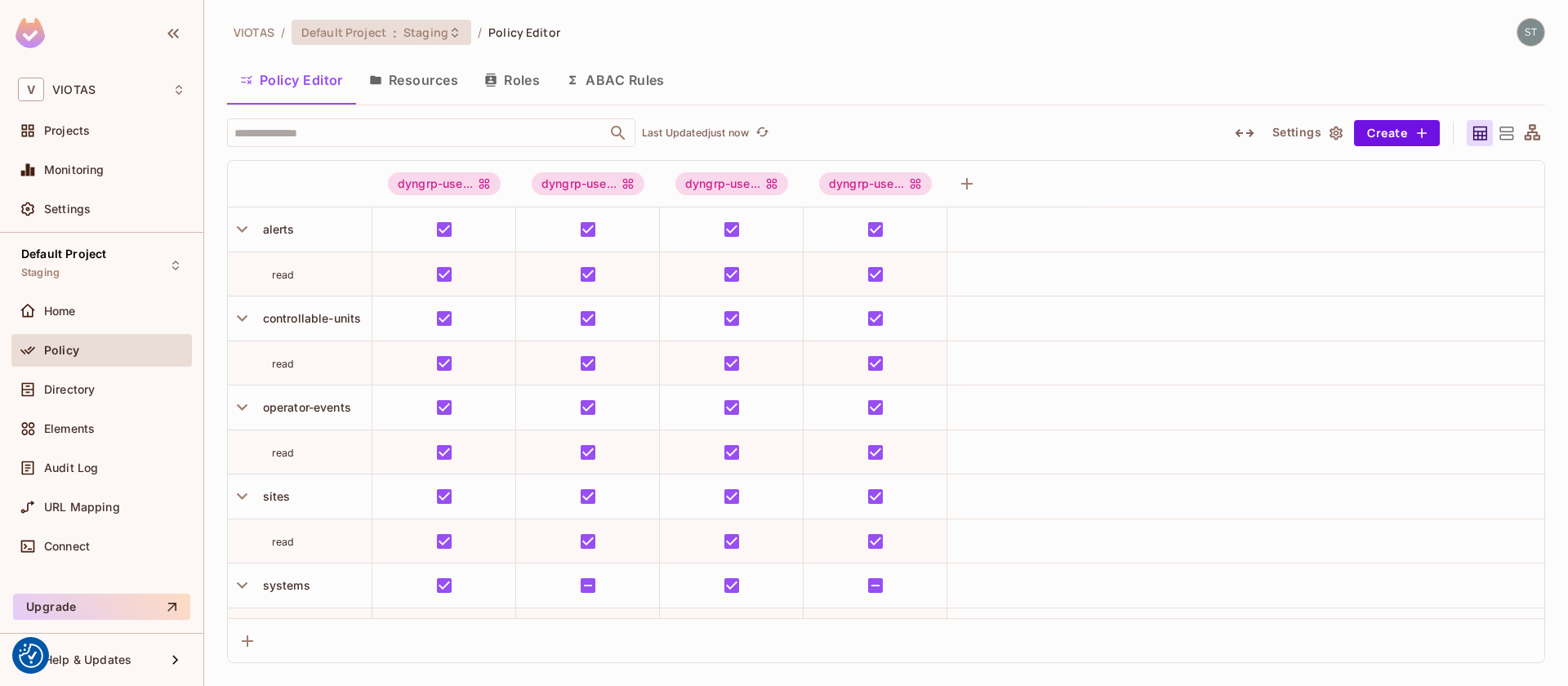
click at [440, 35] on span "Staging" at bounding box center [426, 31] width 45 height 15
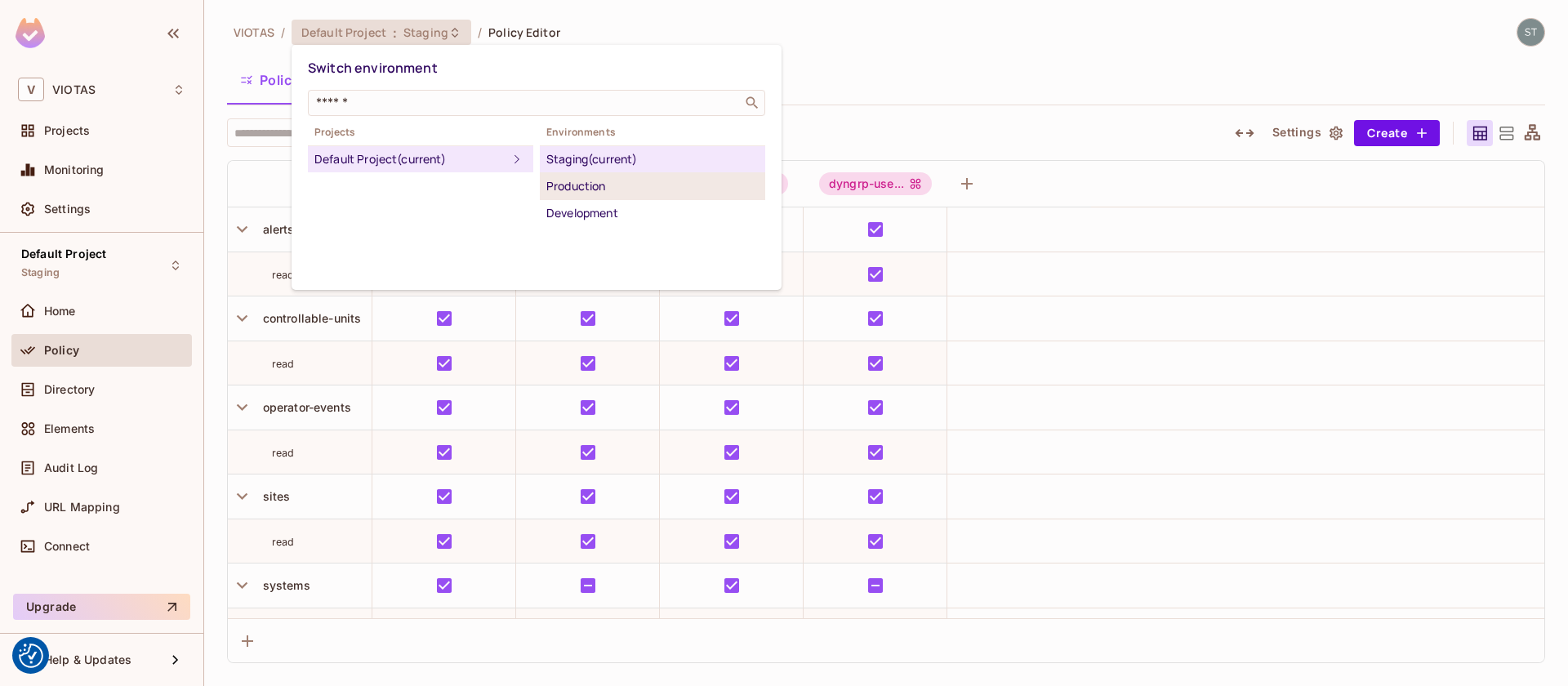
click at [581, 182] on div "Production" at bounding box center [652, 187] width 213 height 20
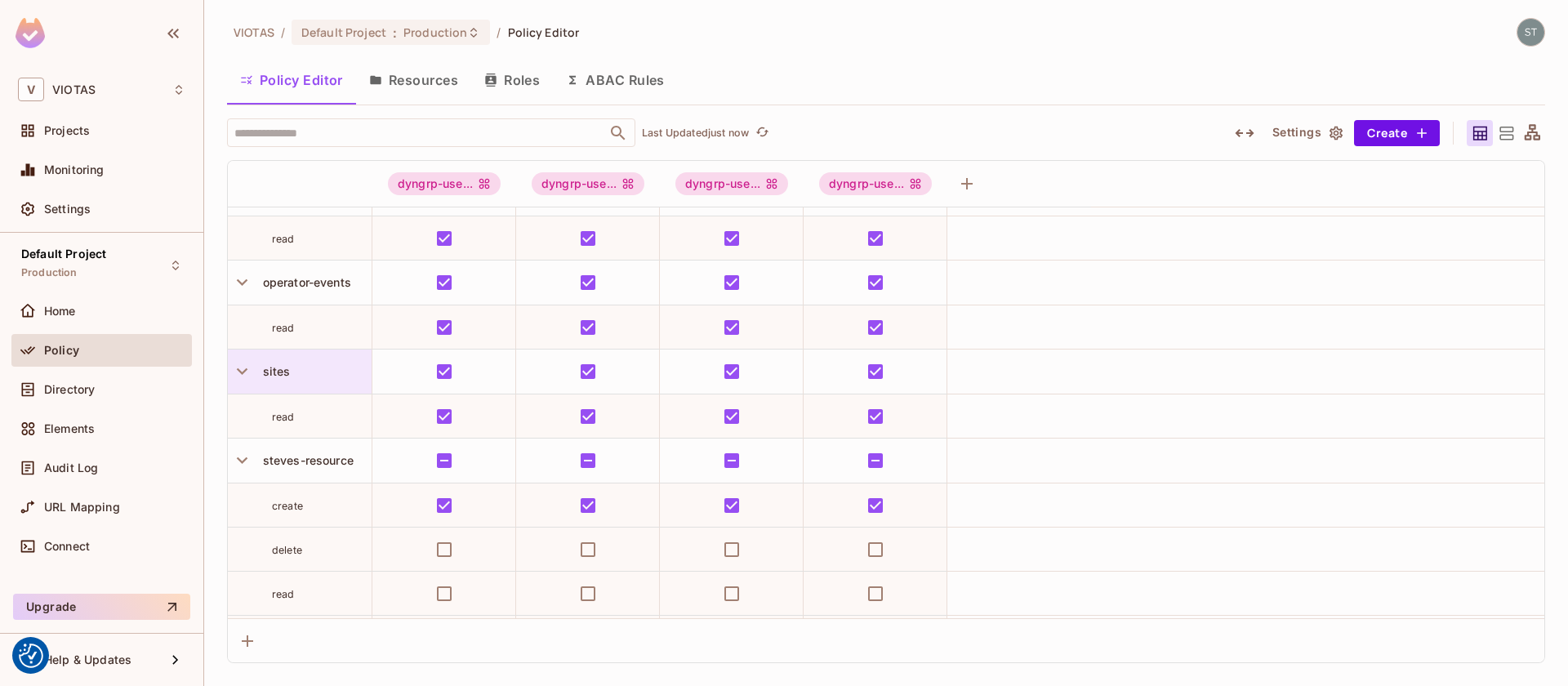
scroll to position [131, 0]
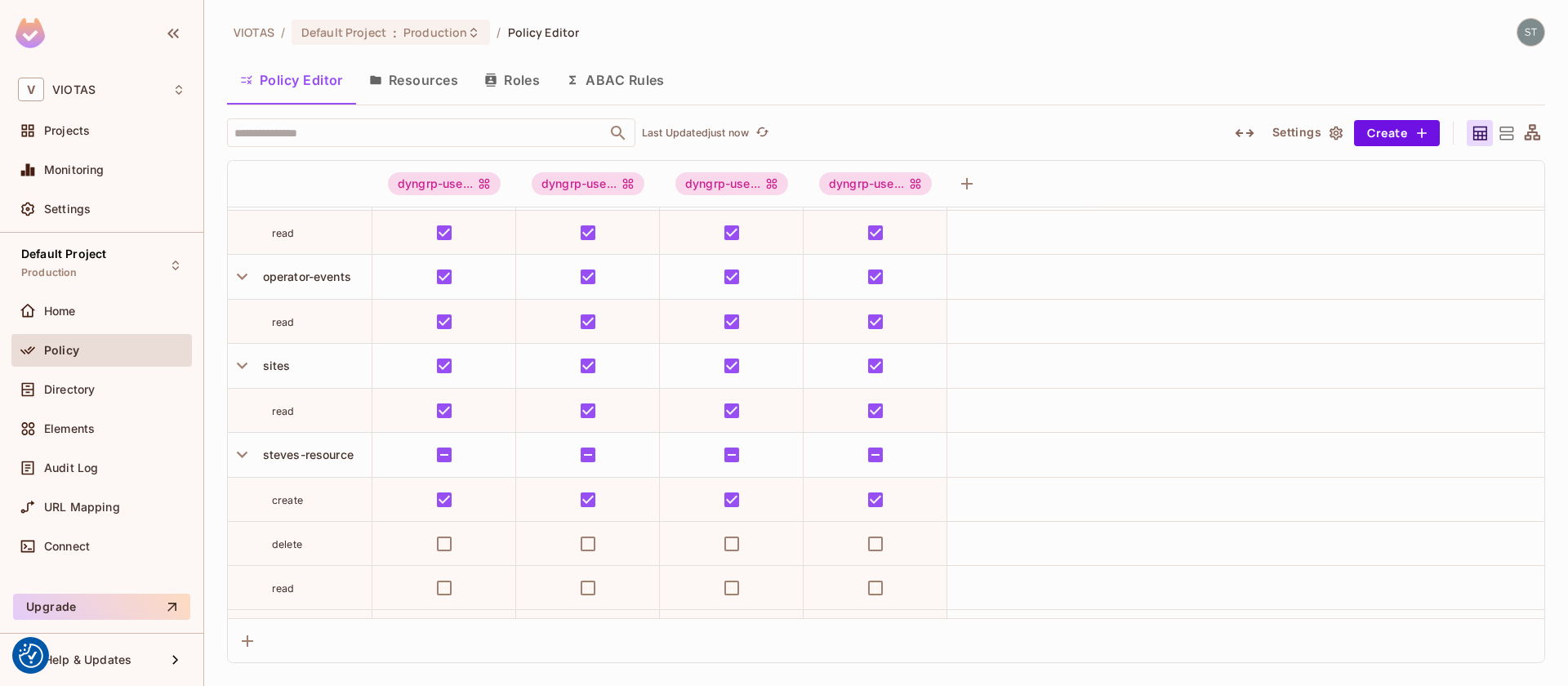
drag, startPoint x: 407, startPoint y: 76, endPoint x: 458, endPoint y: 87, distance: 52.2
click at [407, 76] on button "Resources" at bounding box center [414, 80] width 115 height 41
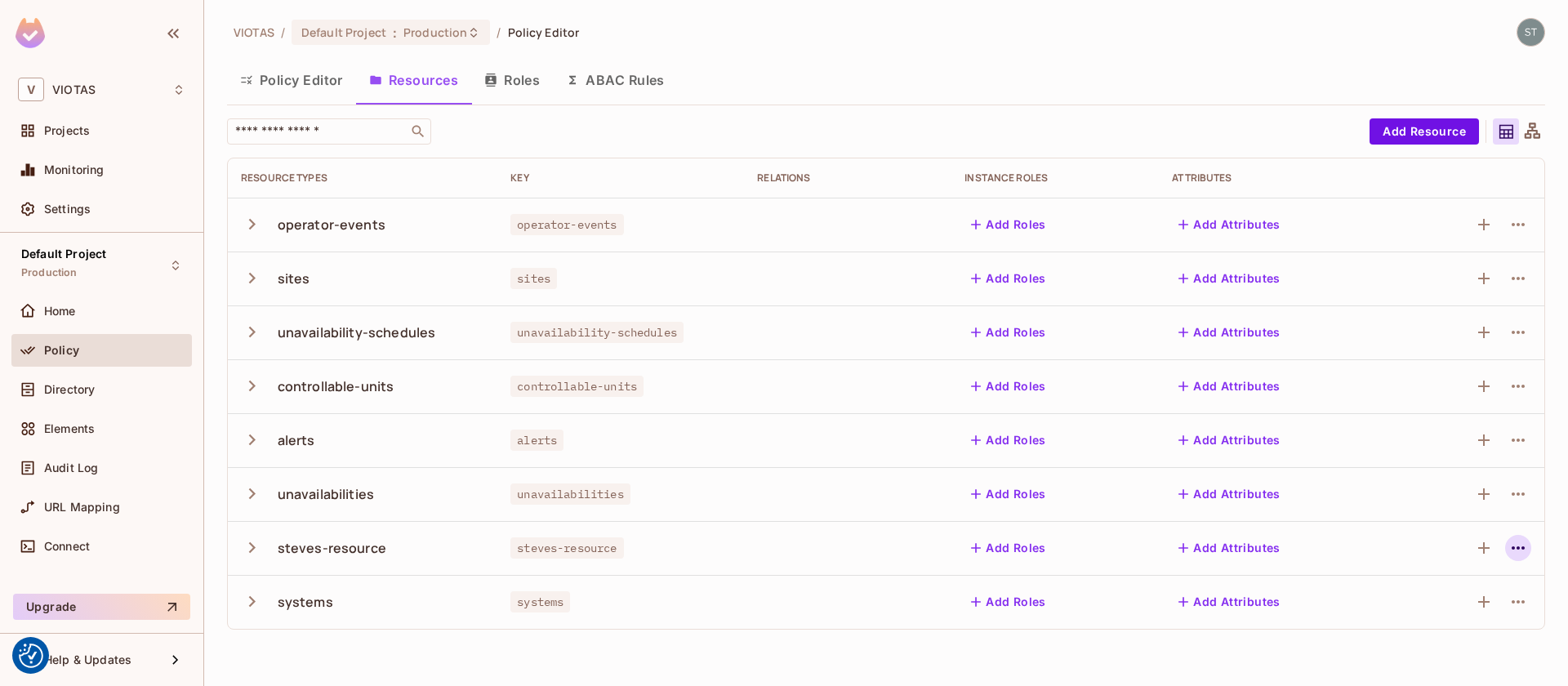
click at [1525, 551] on icon "button" at bounding box center [1519, 548] width 20 height 20
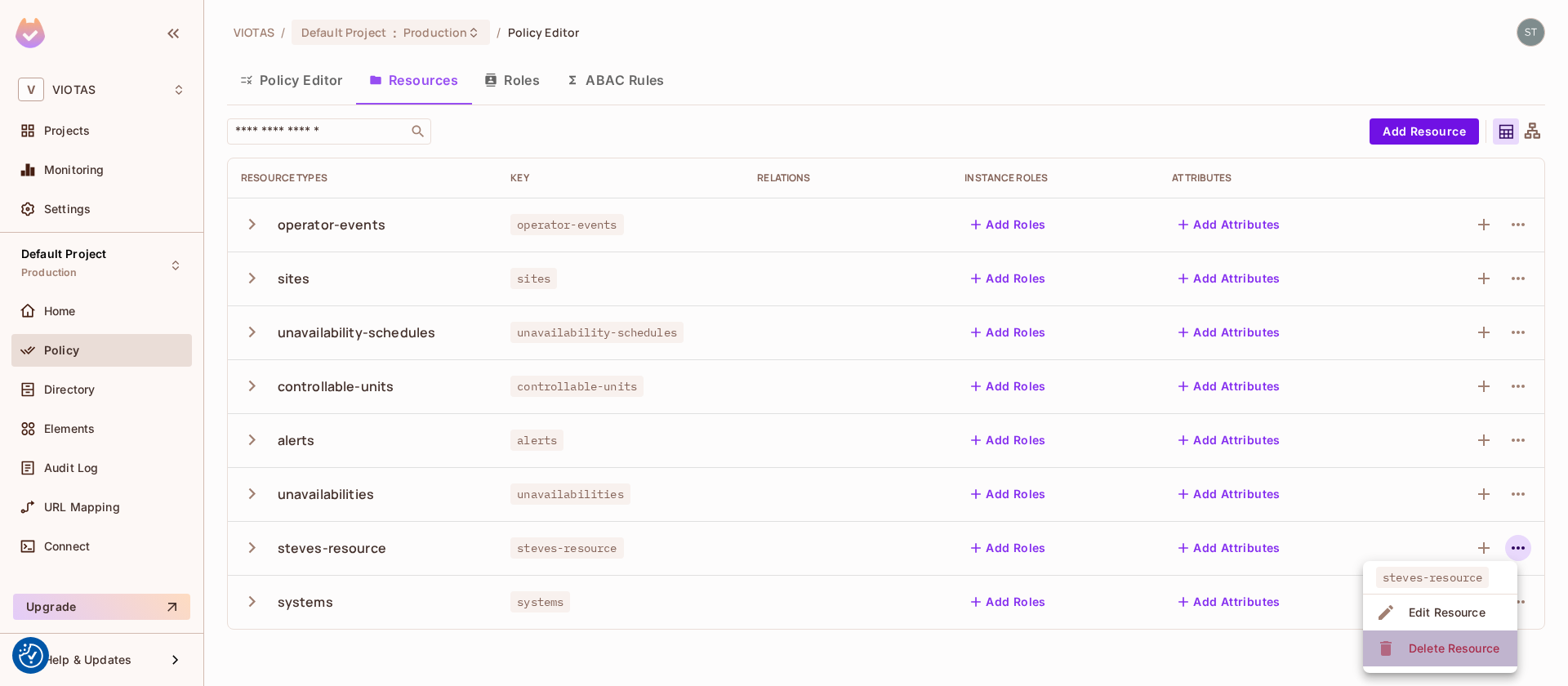
click at [1457, 646] on div "Delete Resource" at bounding box center [1454, 648] width 91 height 16
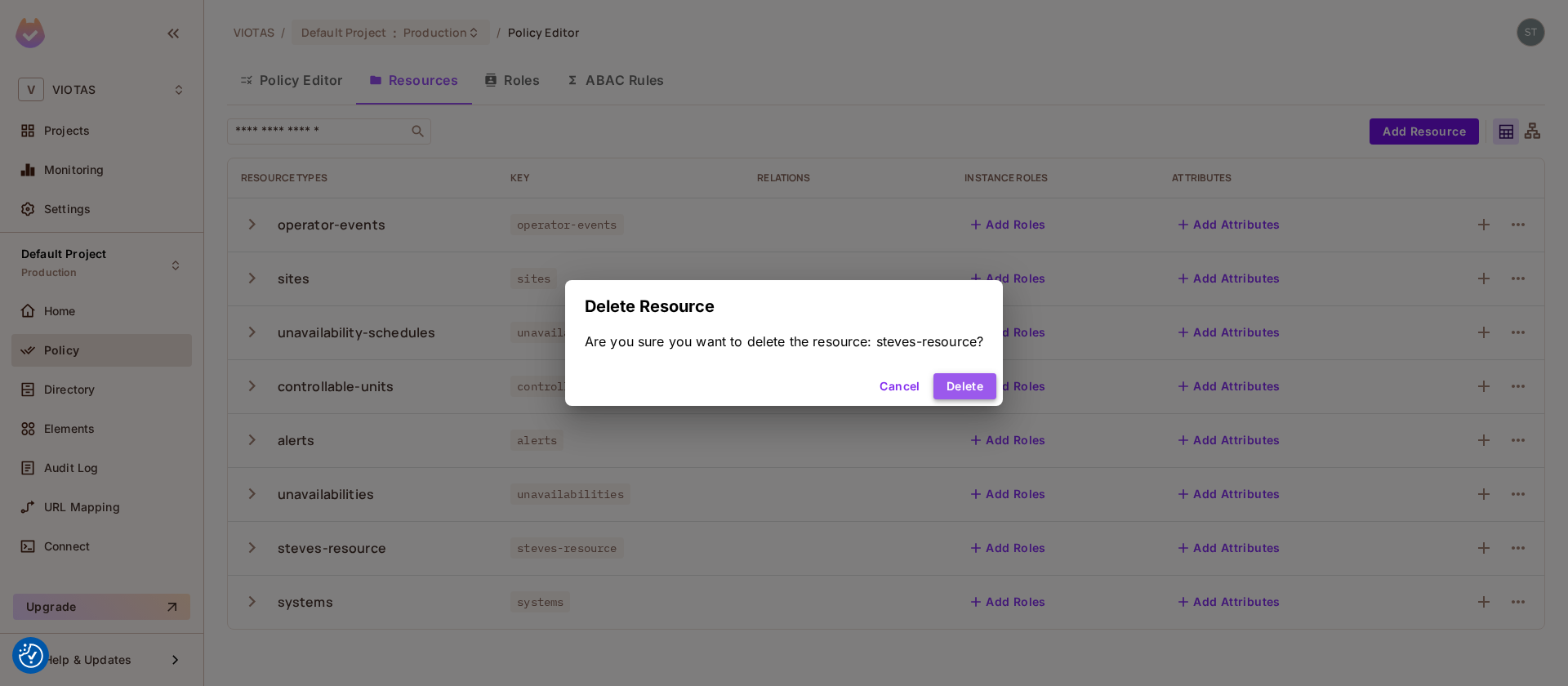
click at [982, 393] on button "Delete" at bounding box center [965, 386] width 63 height 26
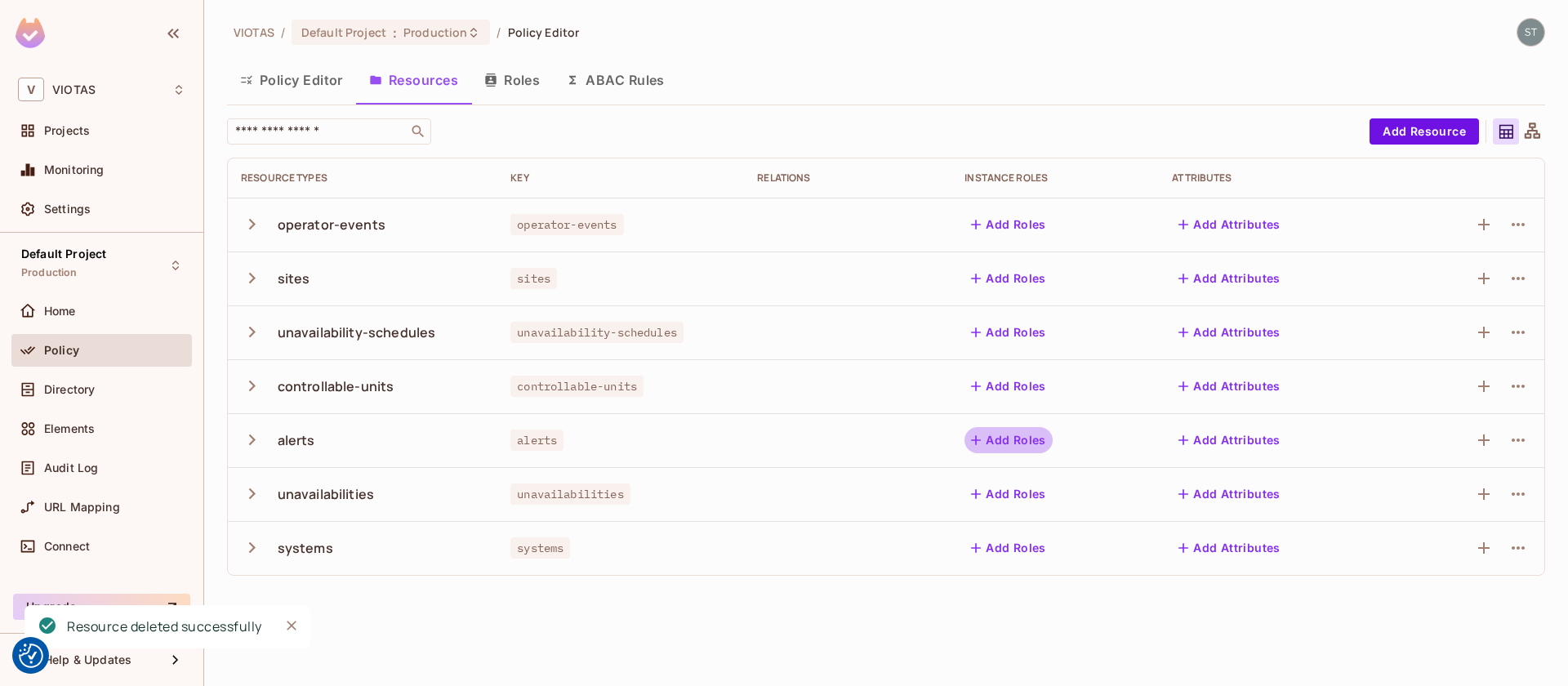
click at [981, 440] on icon "button" at bounding box center [976, 439] width 10 height 10
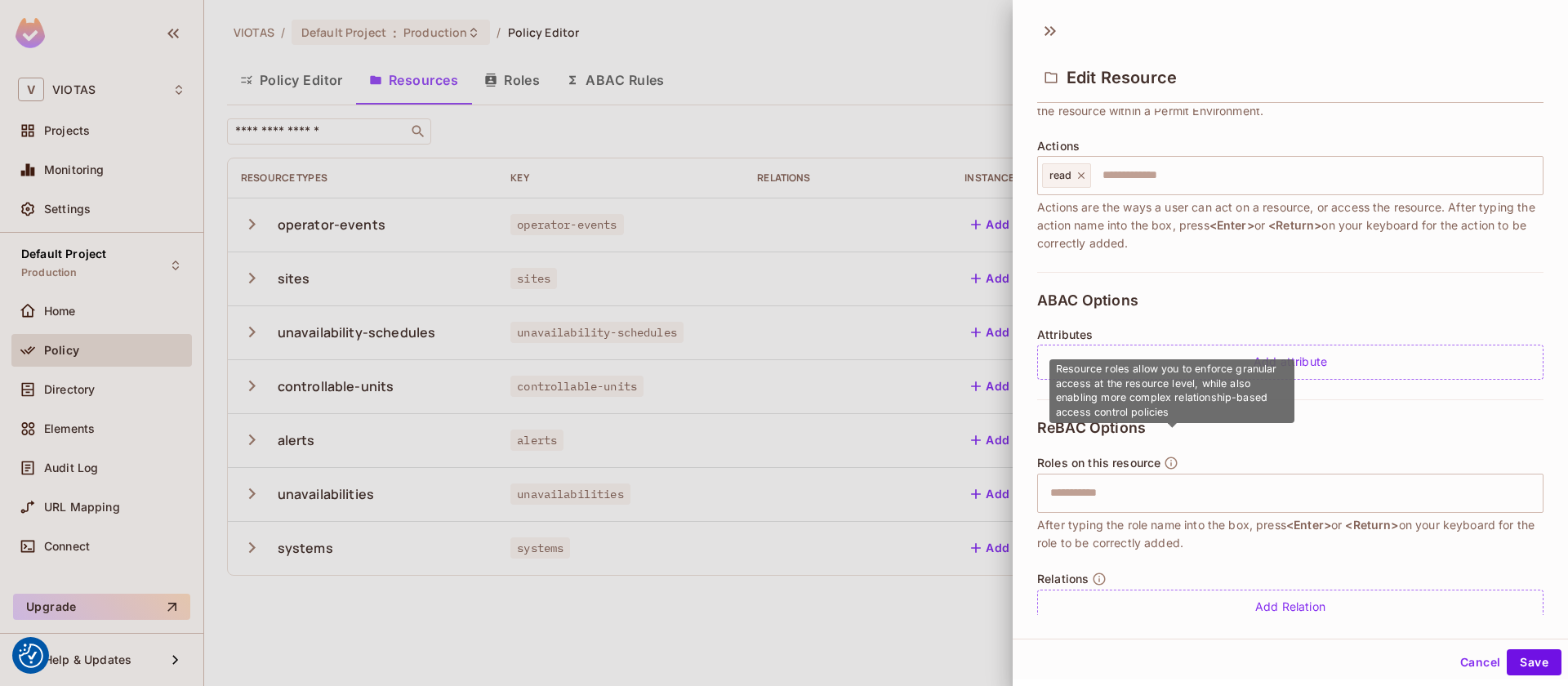
scroll to position [213, 0]
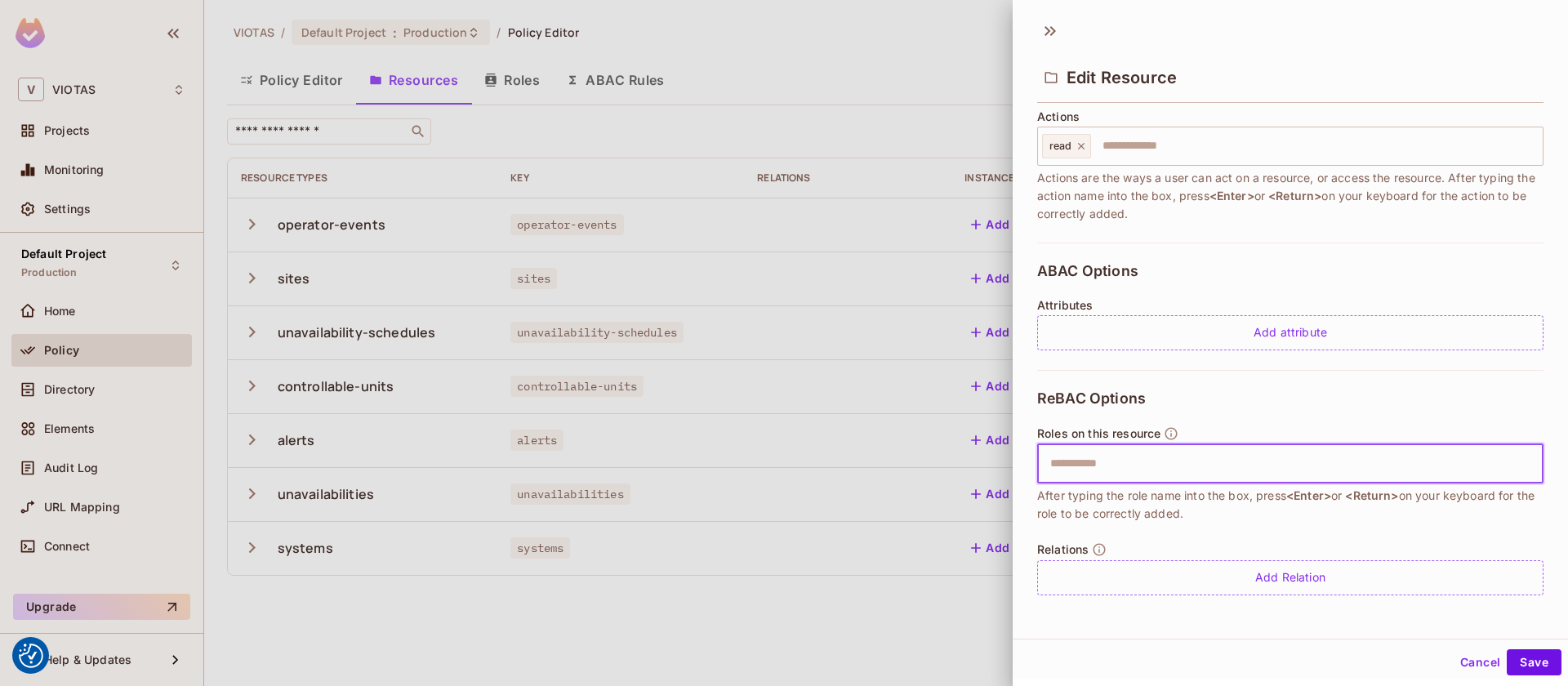
click at [1171, 466] on input "text" at bounding box center [1288, 464] width 496 height 32
type input "*"
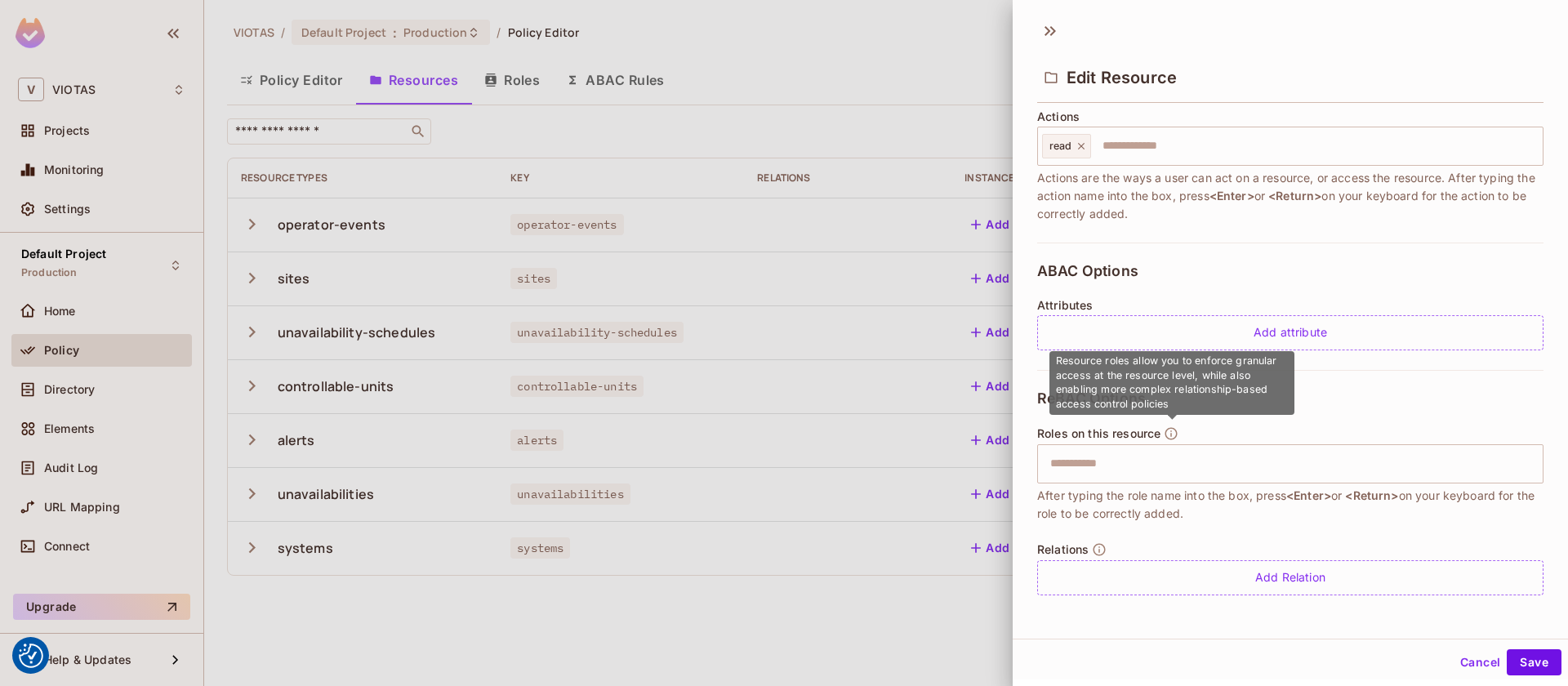
click at [1173, 433] on icon "button" at bounding box center [1171, 433] width 14 height 14
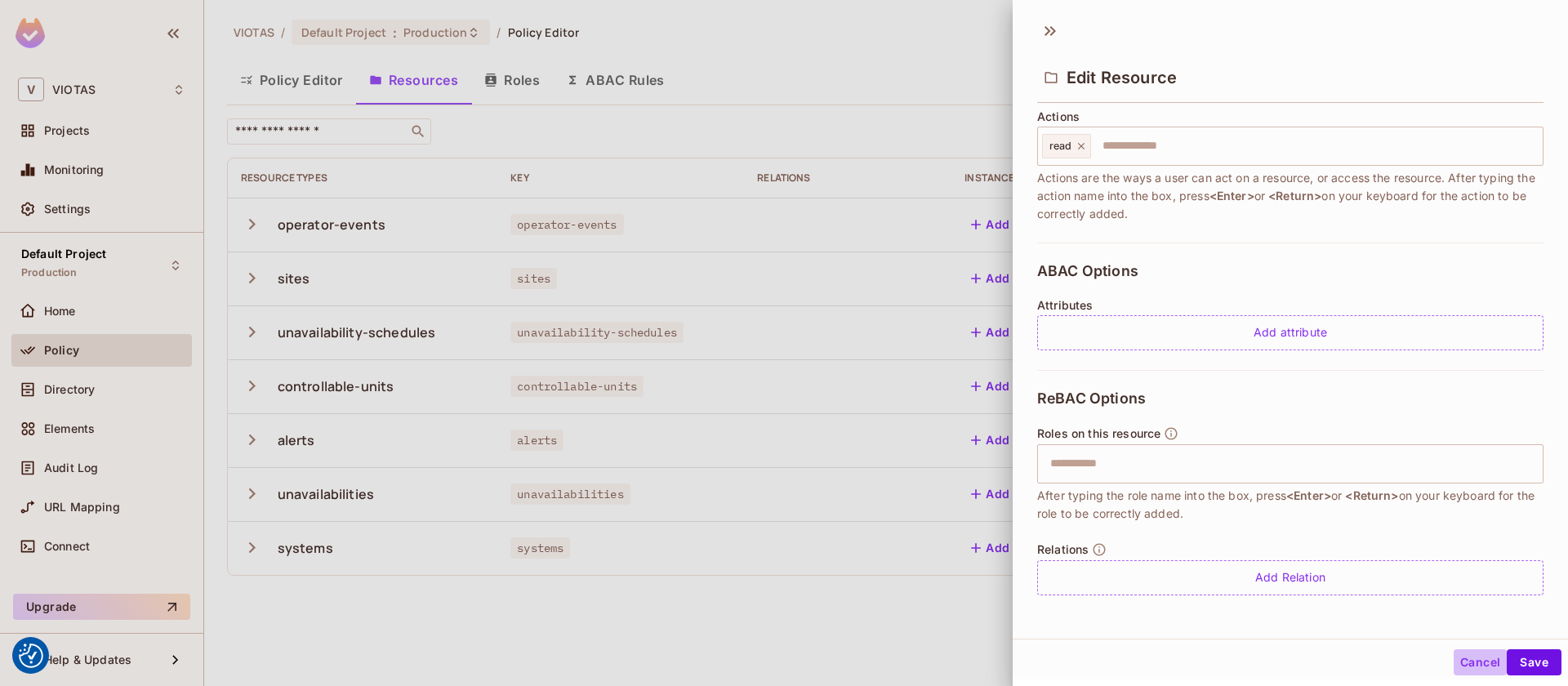
click at [1488, 662] on button "Cancel" at bounding box center [1480, 662] width 53 height 26
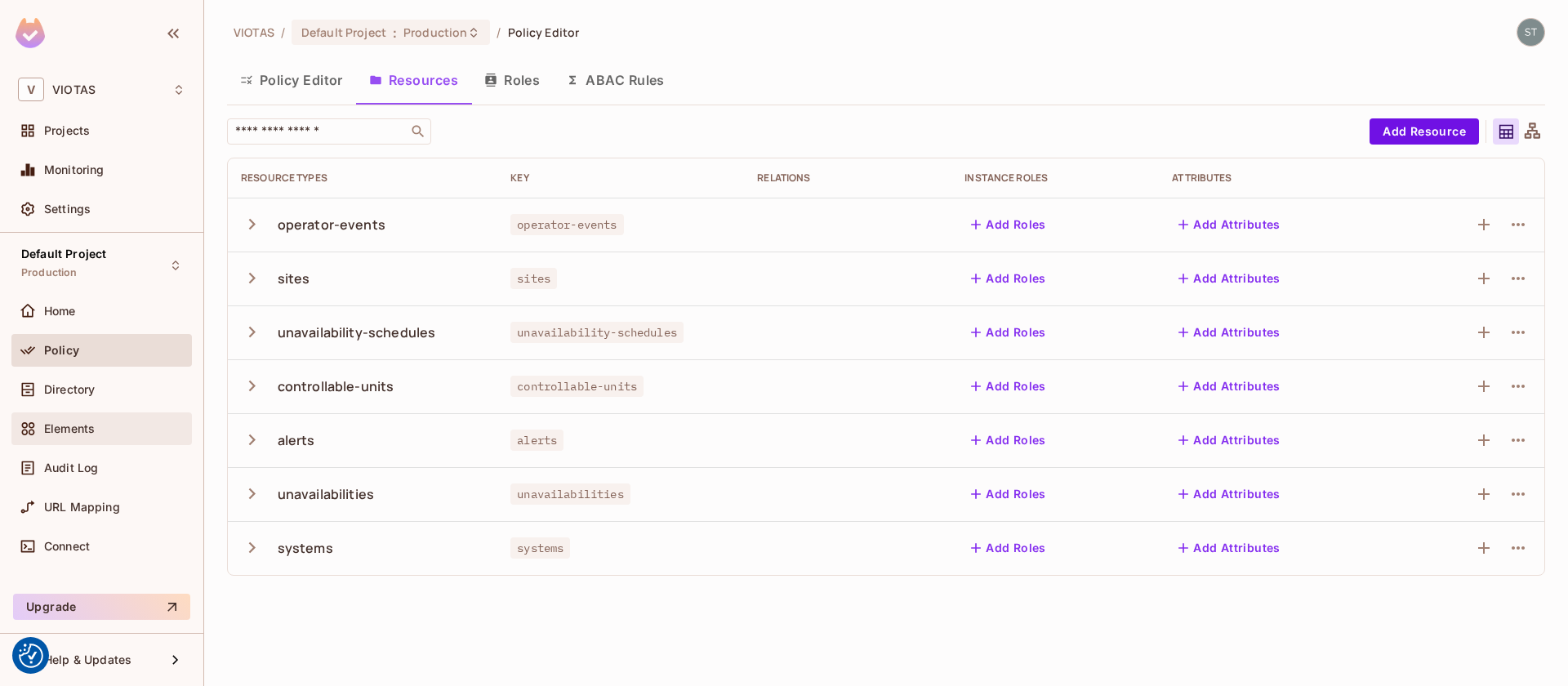
click at [53, 428] on span "Elements" at bounding box center [69, 429] width 50 height 13
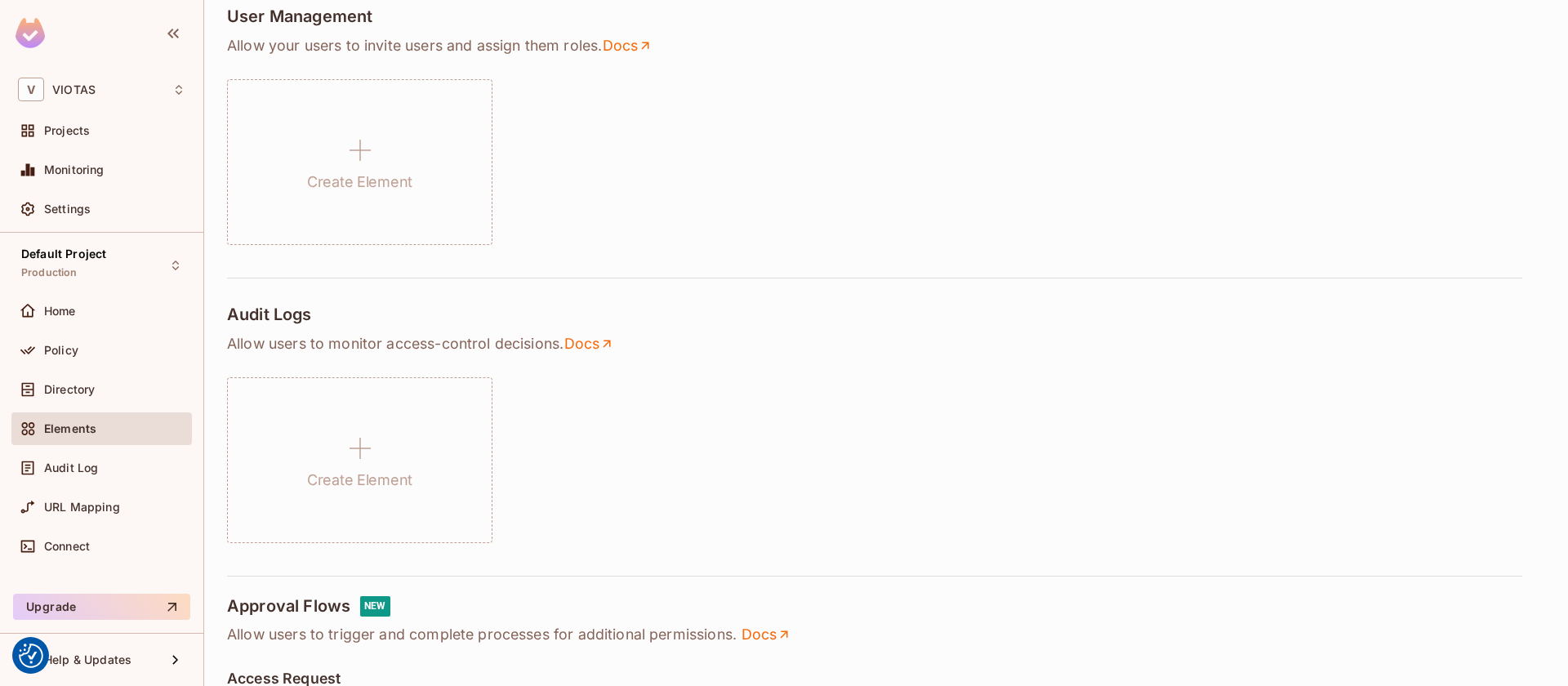
scroll to position [386, 0]
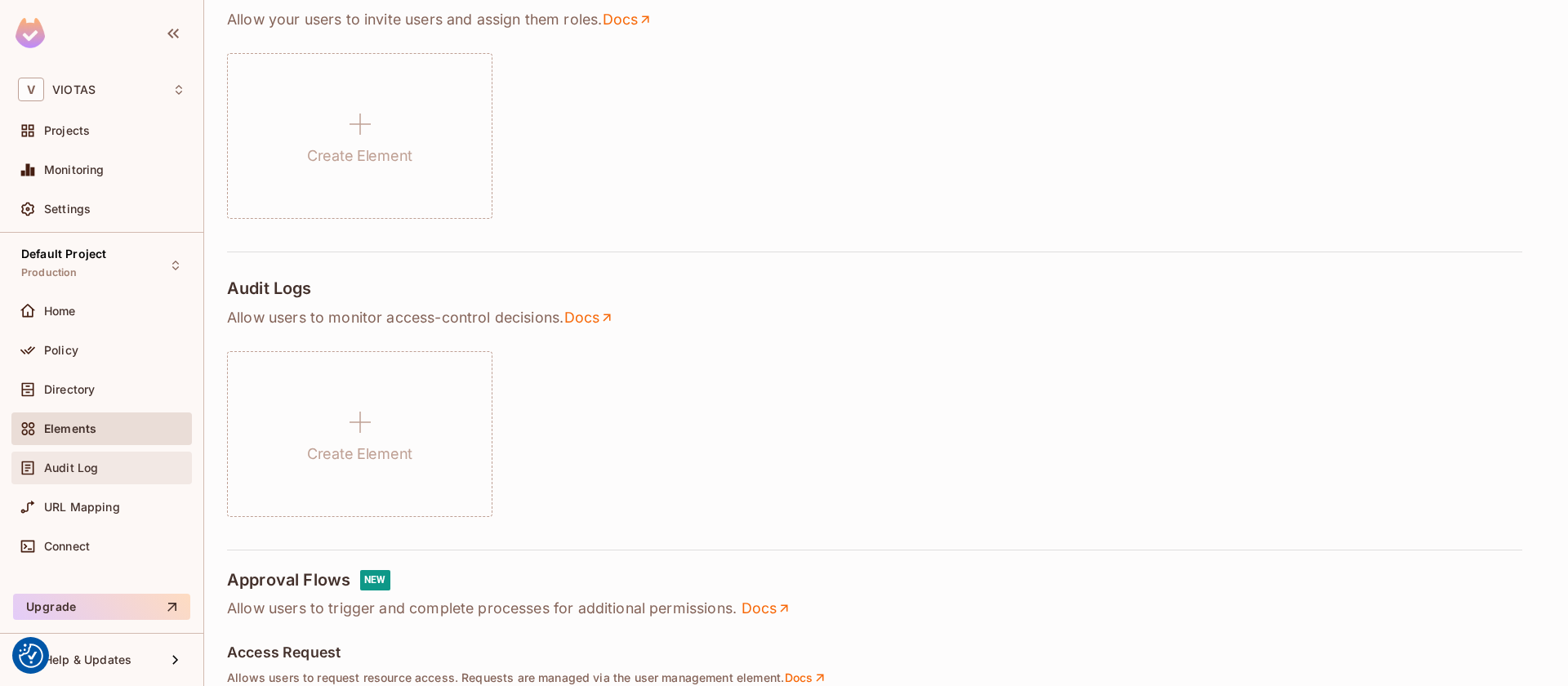
click at [83, 461] on span "Audit Log" at bounding box center [71, 467] width 54 height 13
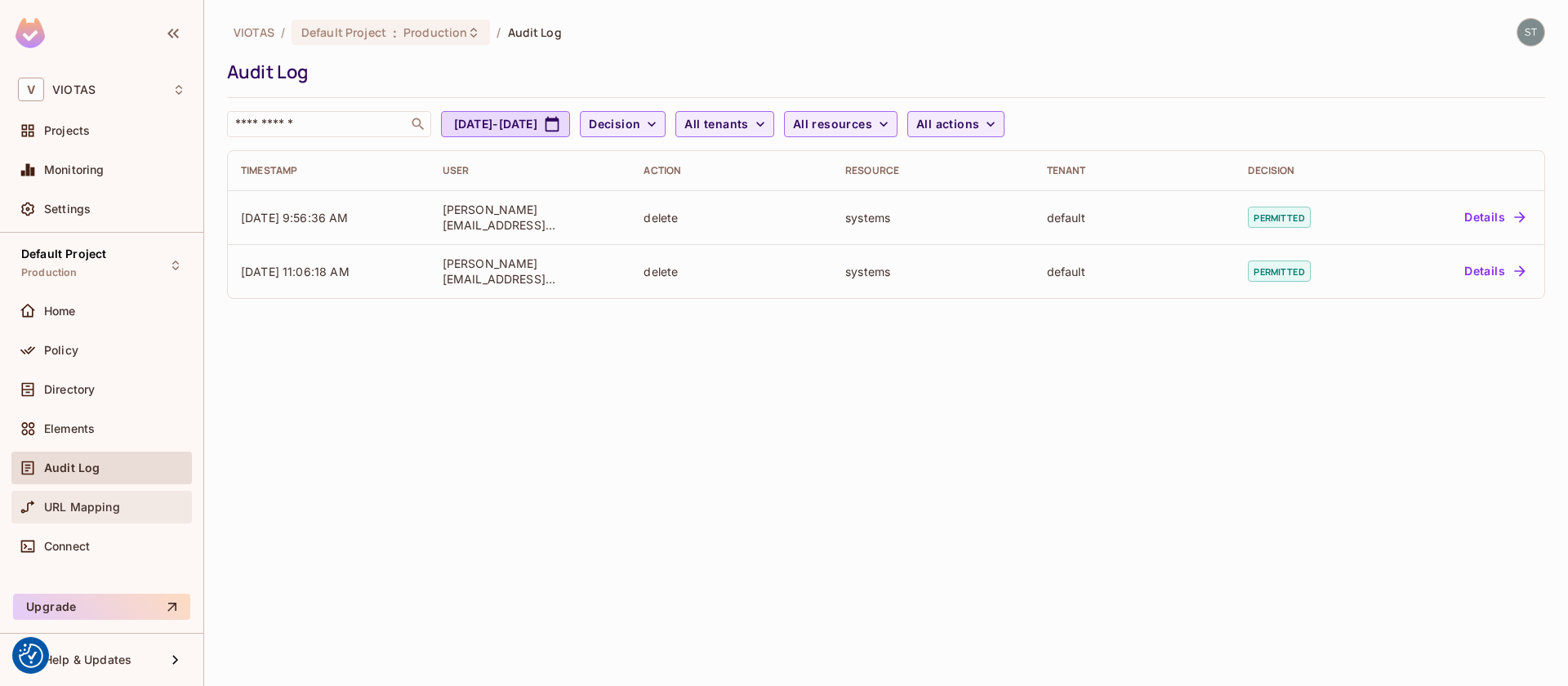
click at [109, 508] on span "URL Mapping" at bounding box center [82, 507] width 76 height 13
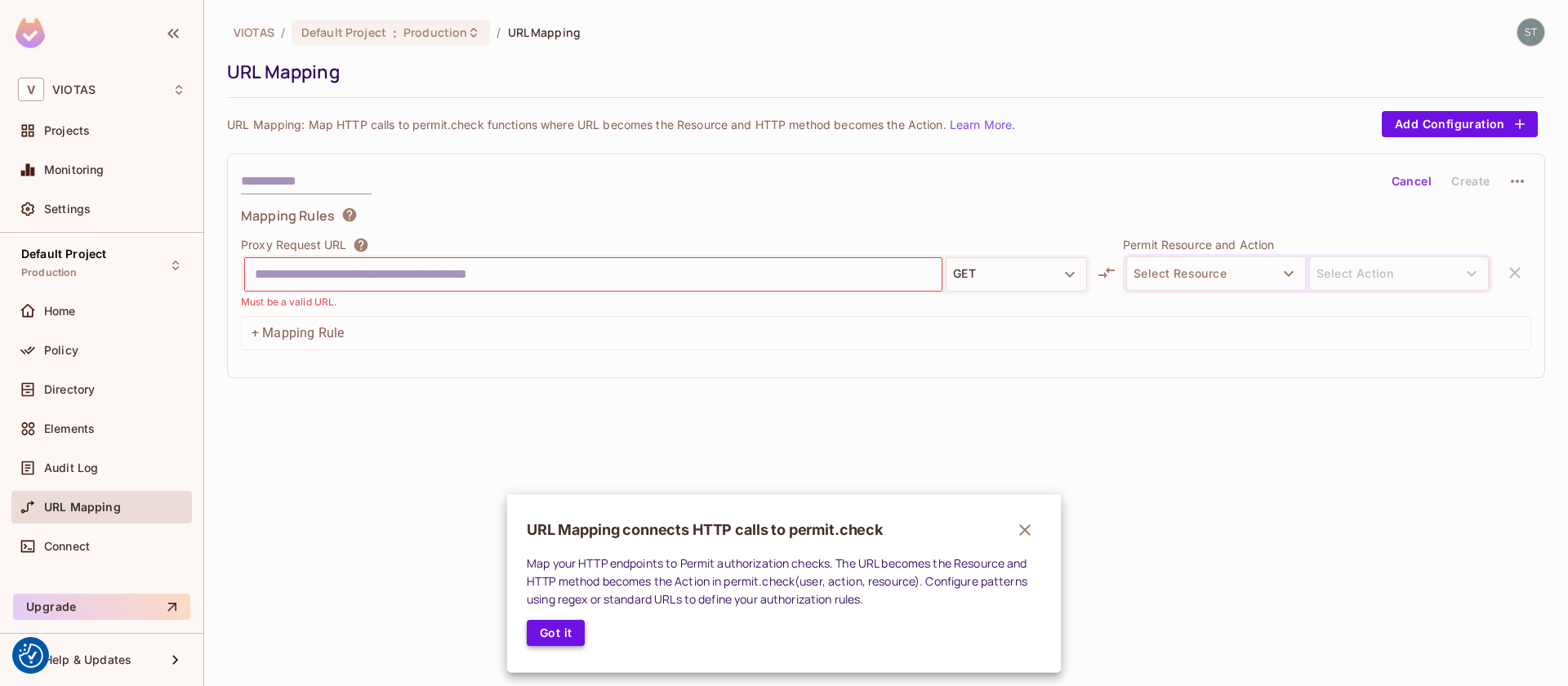
click at [562, 627] on button "Got it" at bounding box center [555, 632] width 58 height 26
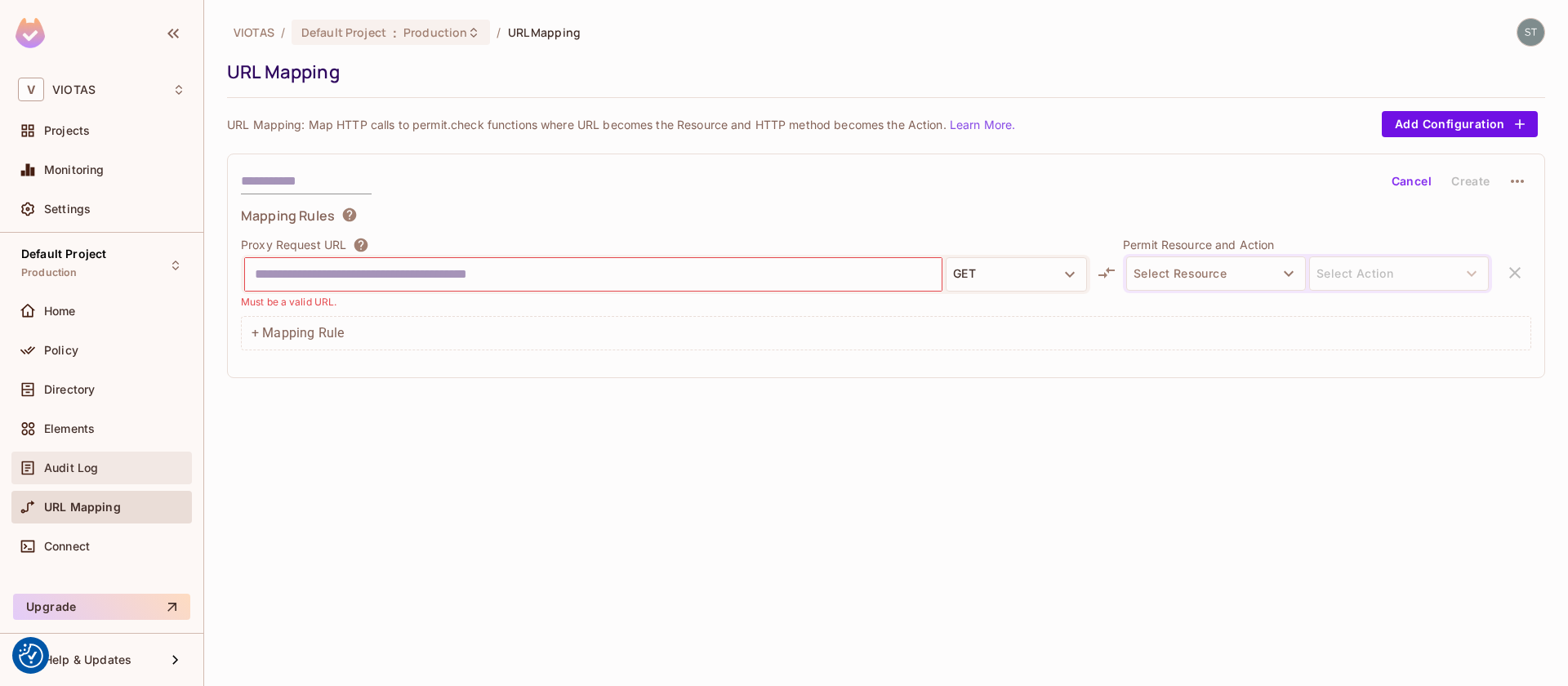
click at [77, 456] on div "Audit Log" at bounding box center [101, 468] width 180 height 32
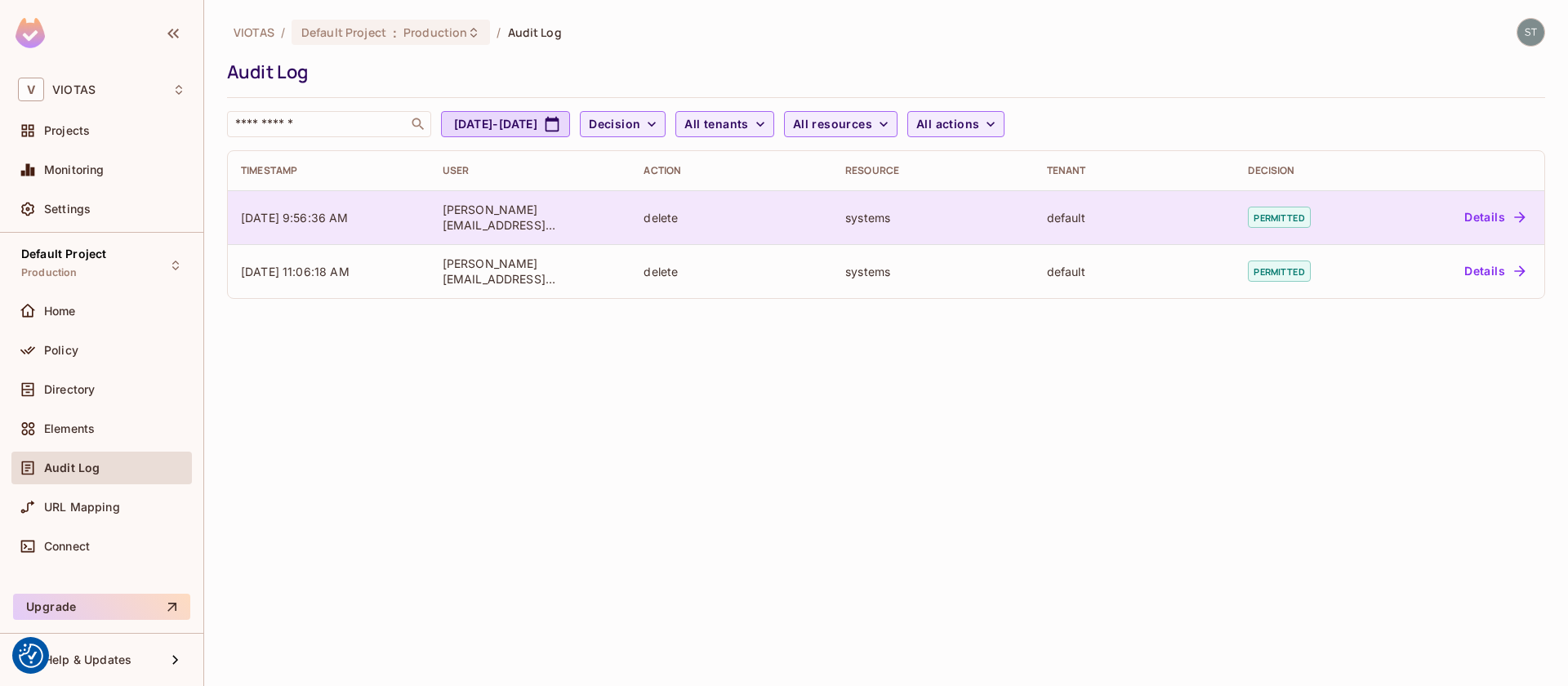
click at [562, 224] on td "[PERSON_NAME][EMAIL_ADDRESS][PERSON_NAME][DOMAIN_NAME]" at bounding box center [530, 217] width 202 height 54
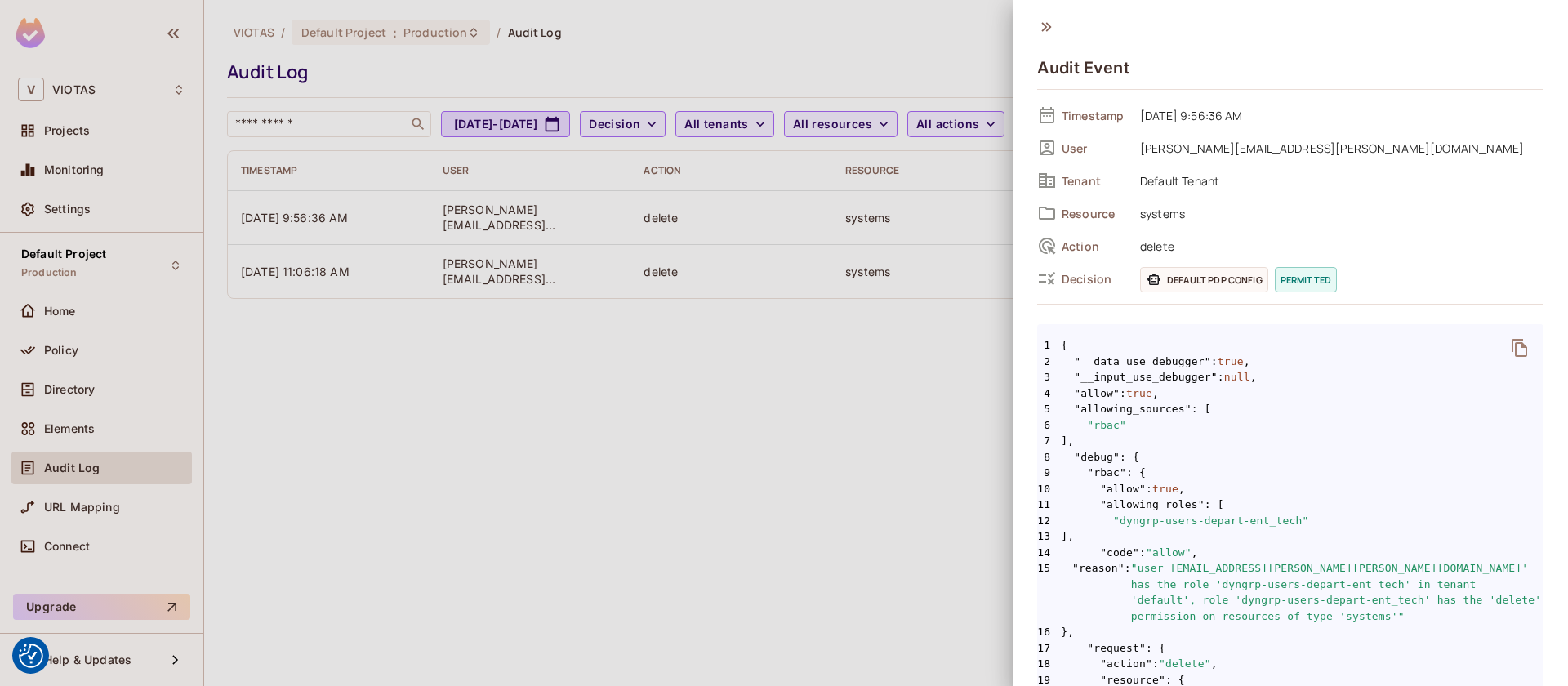
click at [899, 435] on div at bounding box center [784, 343] width 1568 height 686
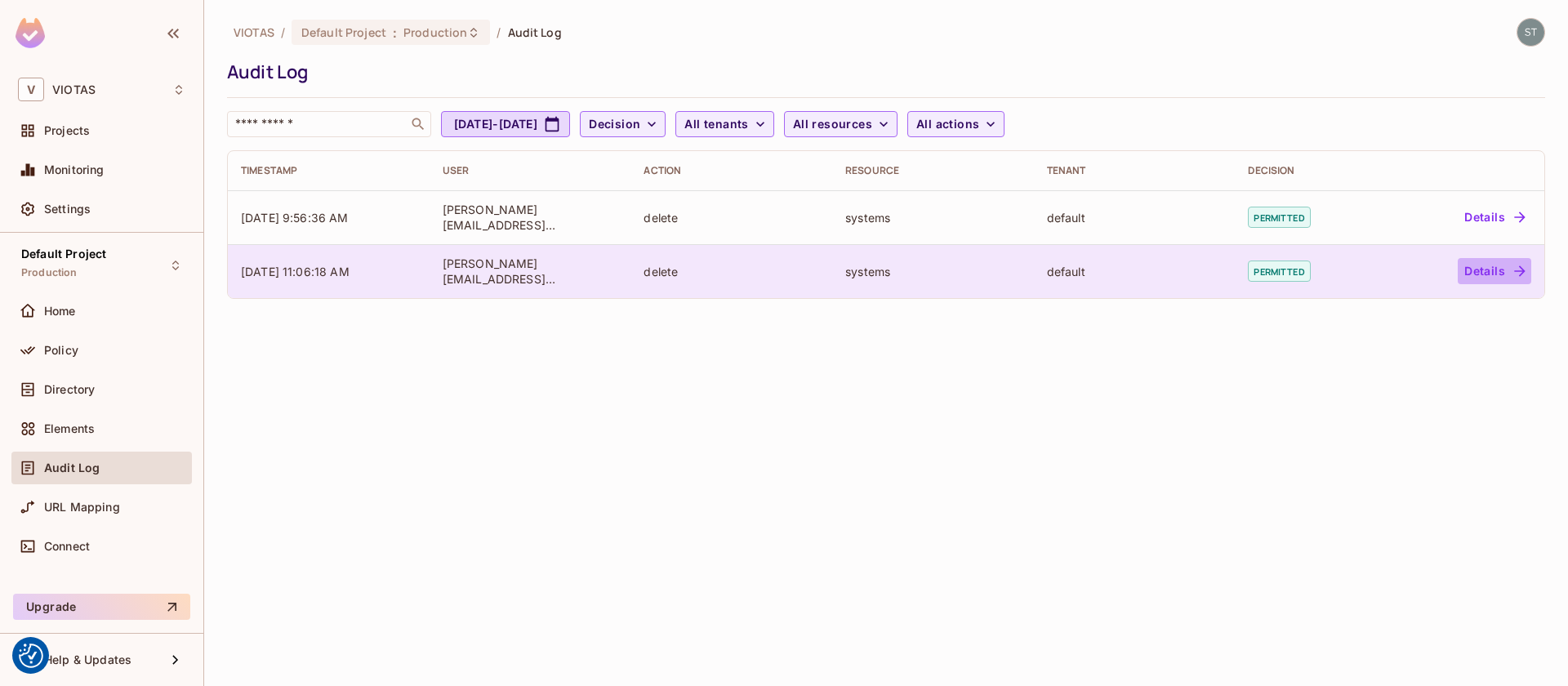
click at [1483, 264] on button "Details" at bounding box center [1494, 271] width 74 height 26
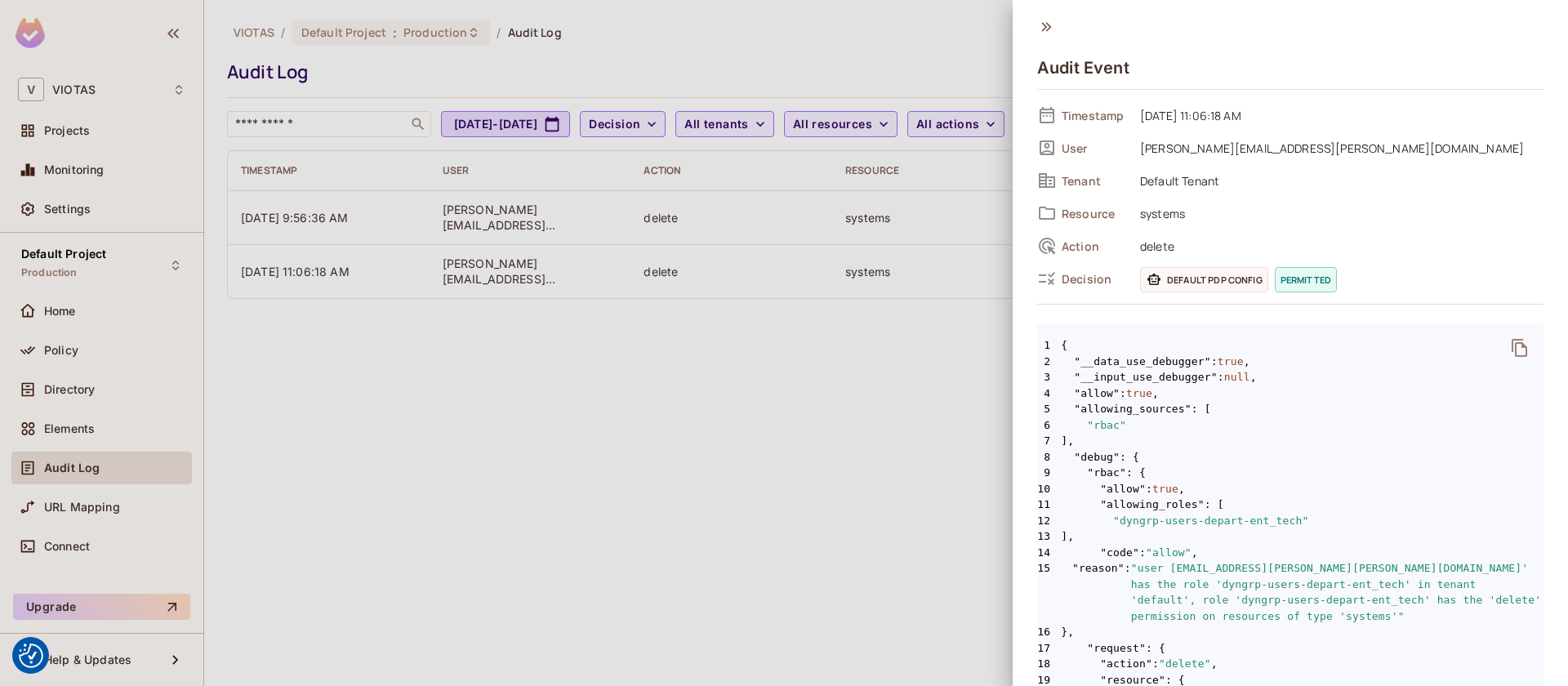
click at [807, 342] on div at bounding box center [784, 343] width 1568 height 686
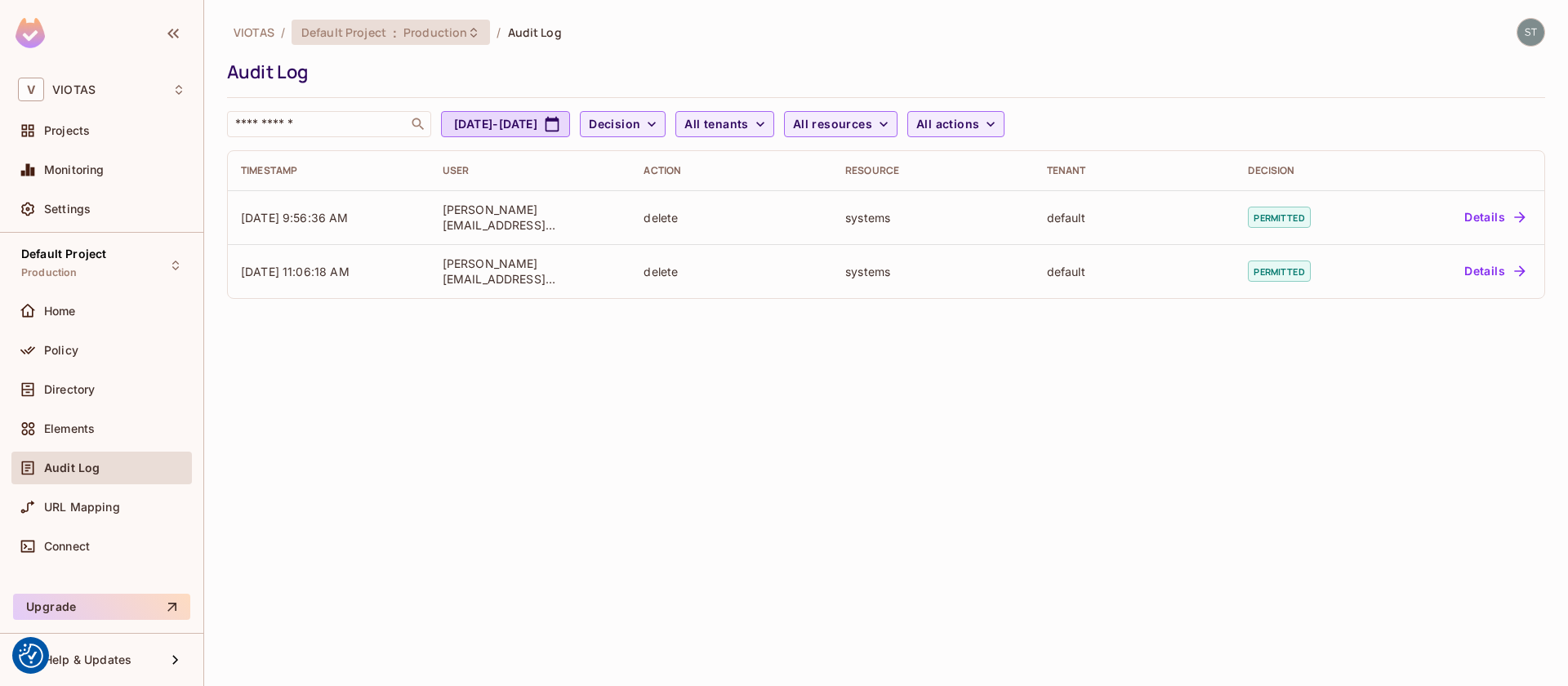
click at [478, 24] on div "Default Project : Production" at bounding box center [390, 32] width 198 height 25
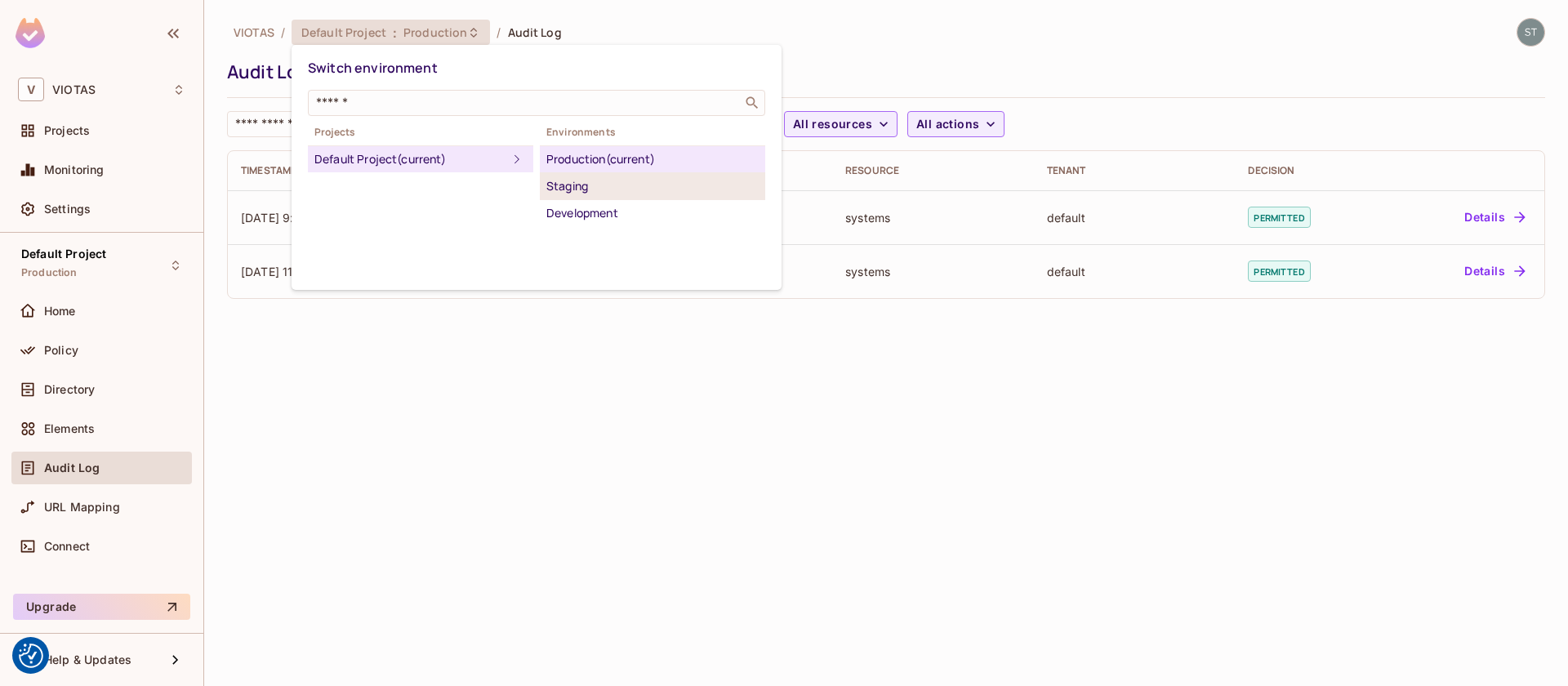
click at [549, 181] on div "Staging" at bounding box center [652, 187] width 213 height 20
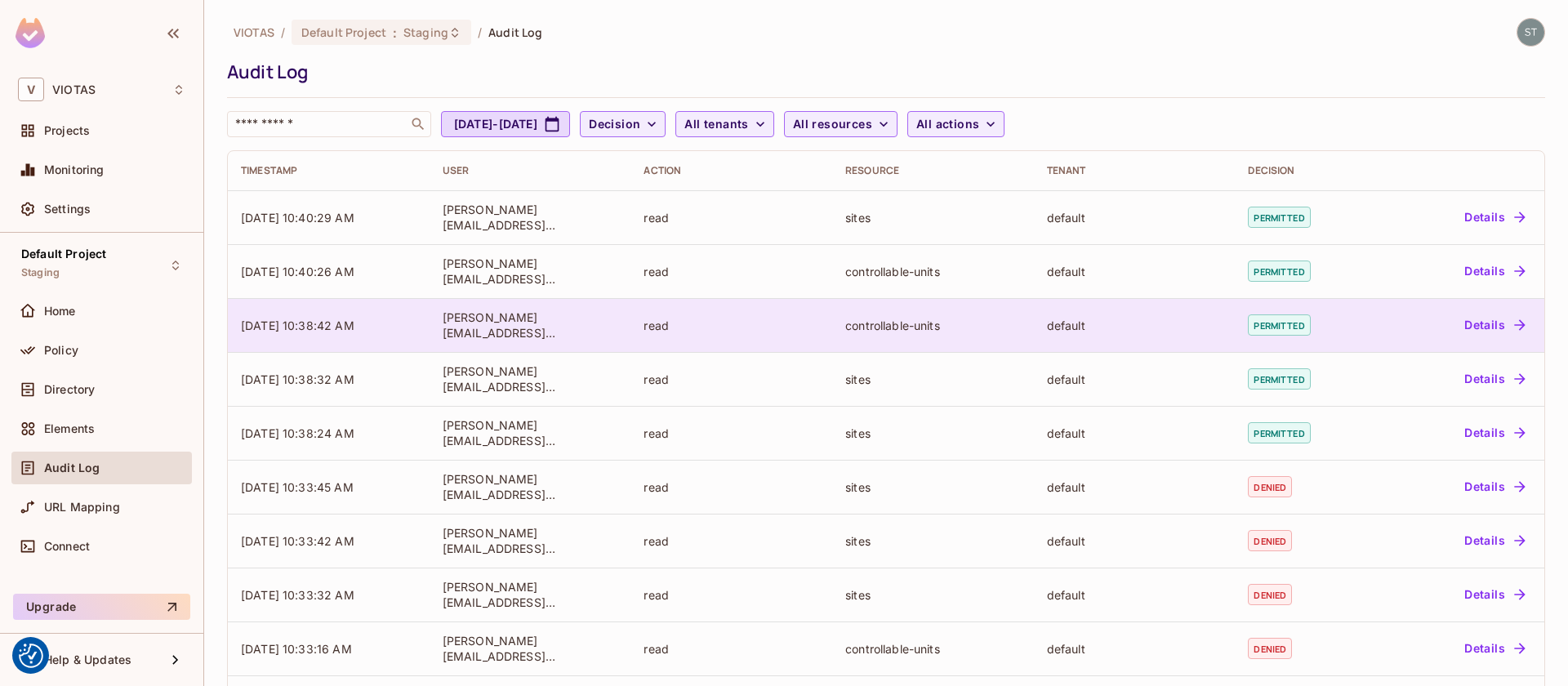
click at [736, 343] on td "read" at bounding box center [731, 325] width 202 height 54
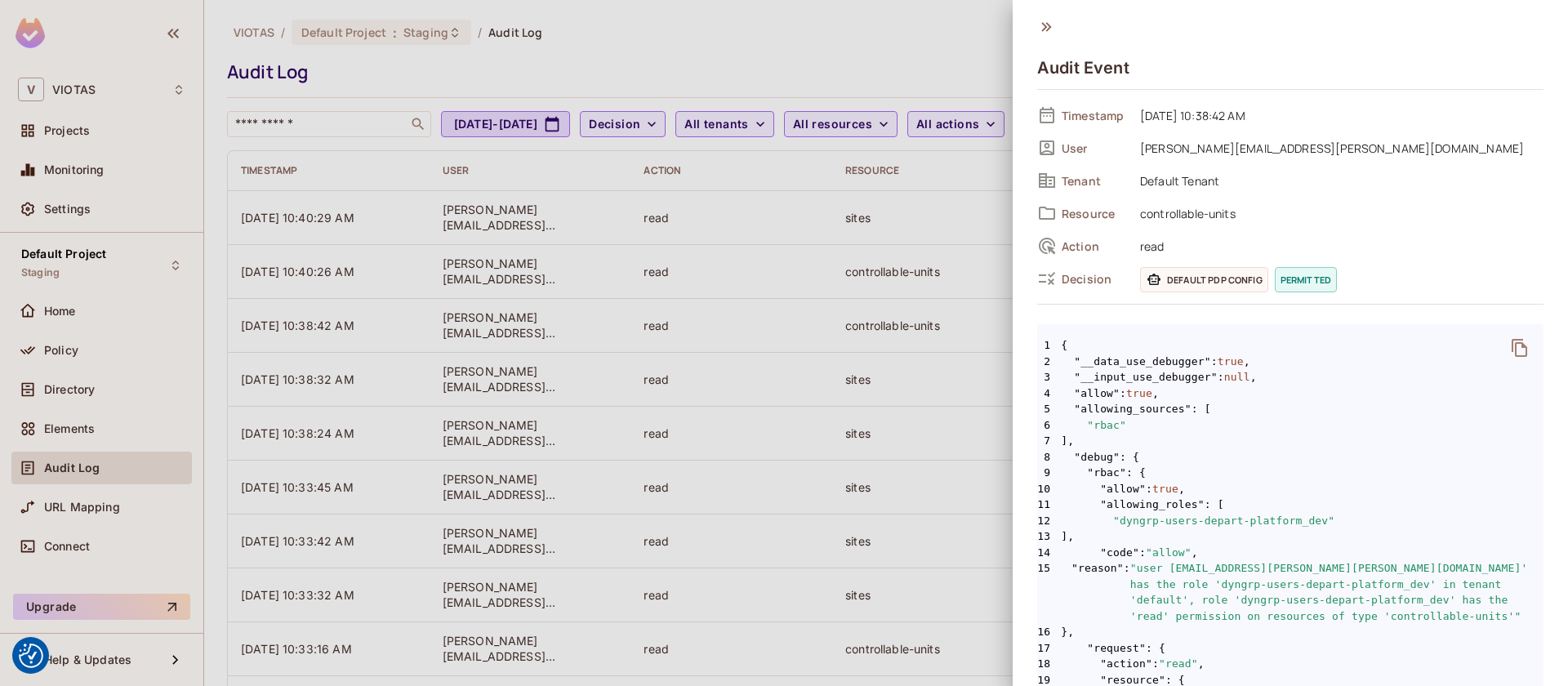
click at [736, 343] on div at bounding box center [784, 343] width 1568 height 686
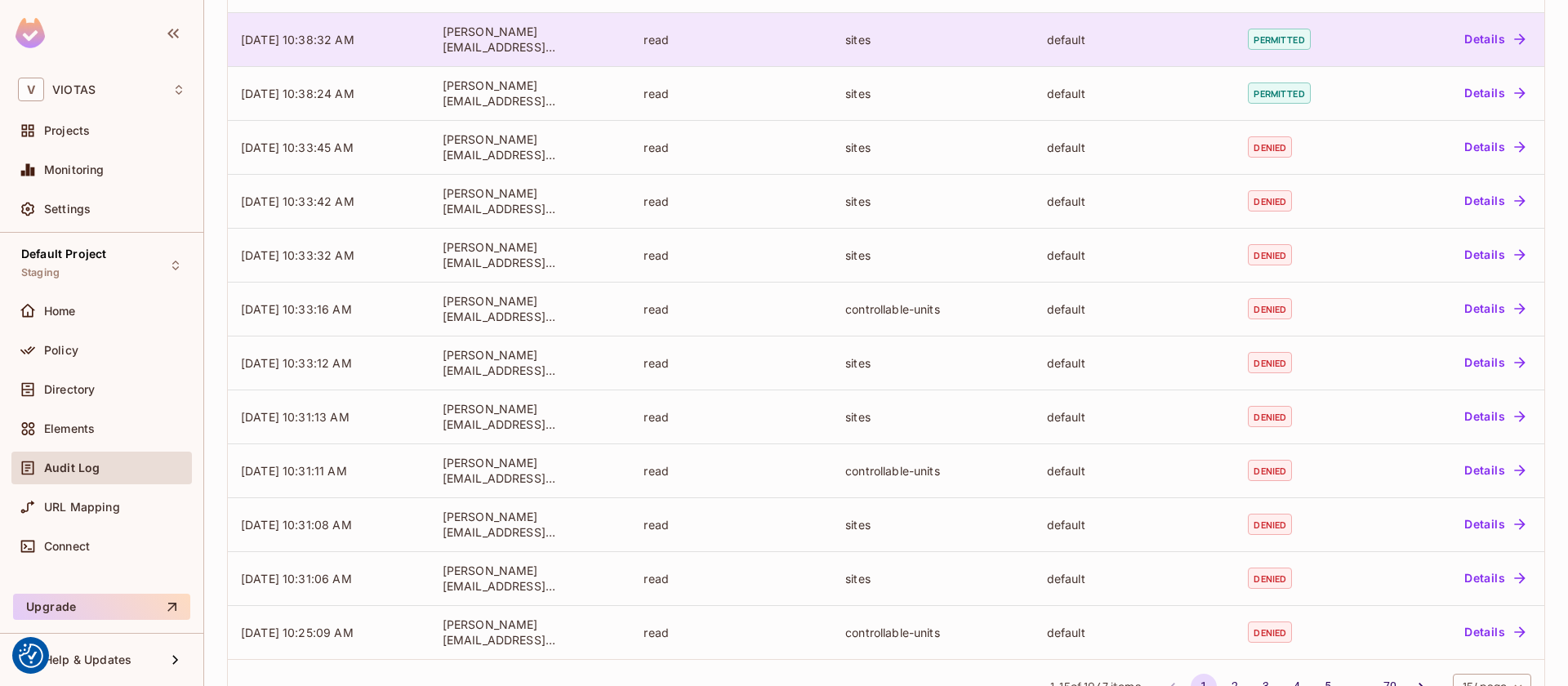
scroll to position [390, 0]
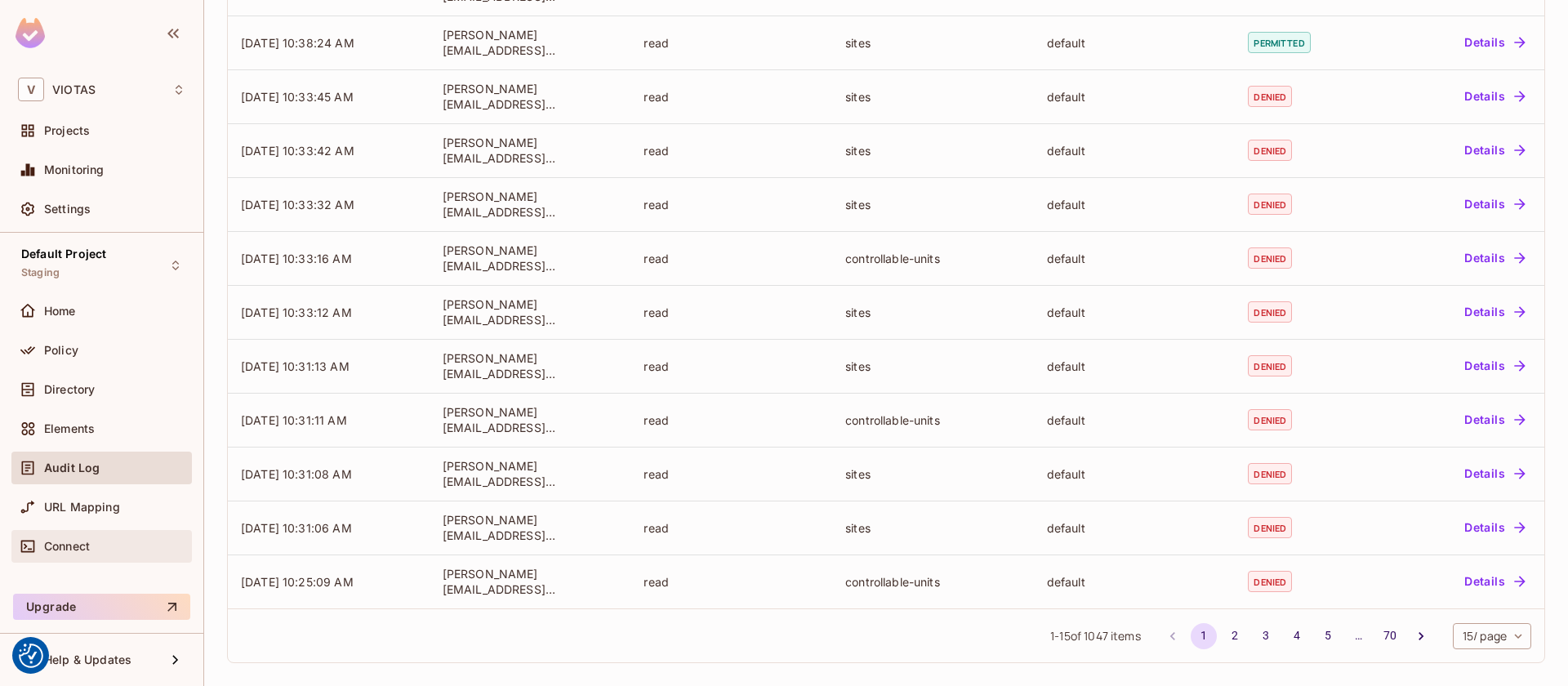
click at [78, 543] on span "Connect" at bounding box center [66, 546] width 46 height 13
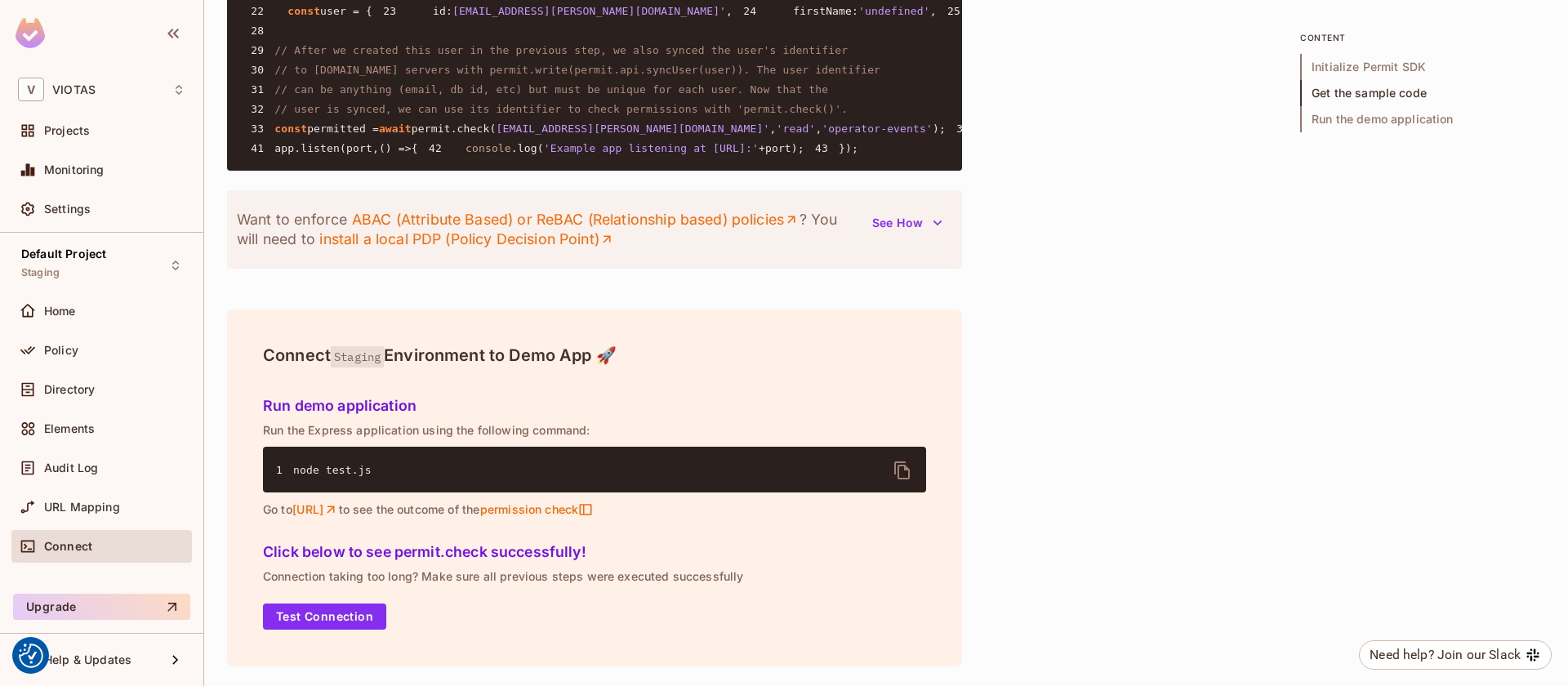
scroll to position [1949, 0]
click at [76, 497] on div "URL Mapping" at bounding box center [101, 507] width 168 height 20
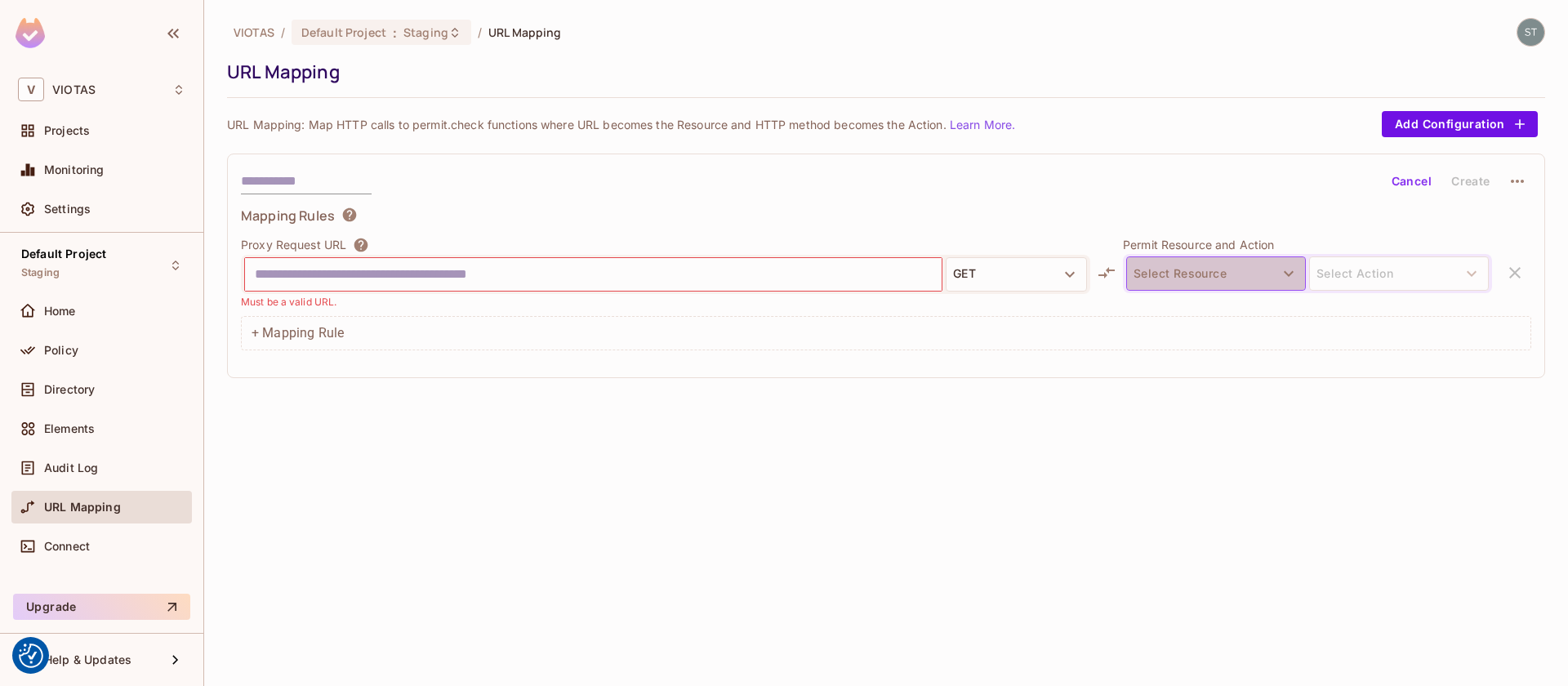
click at [1202, 274] on button "Select Resource" at bounding box center [1216, 274] width 179 height 34
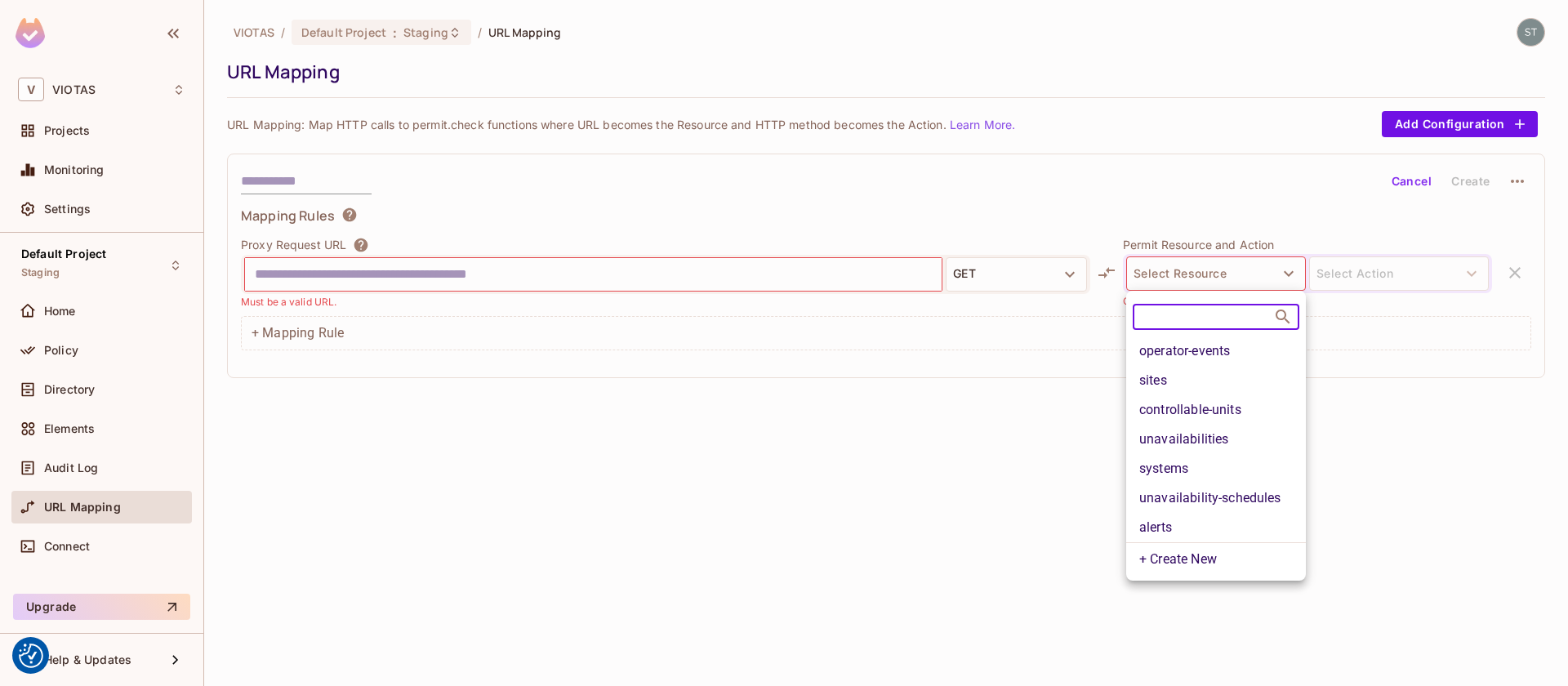
click at [821, 378] on div at bounding box center [784, 343] width 1568 height 686
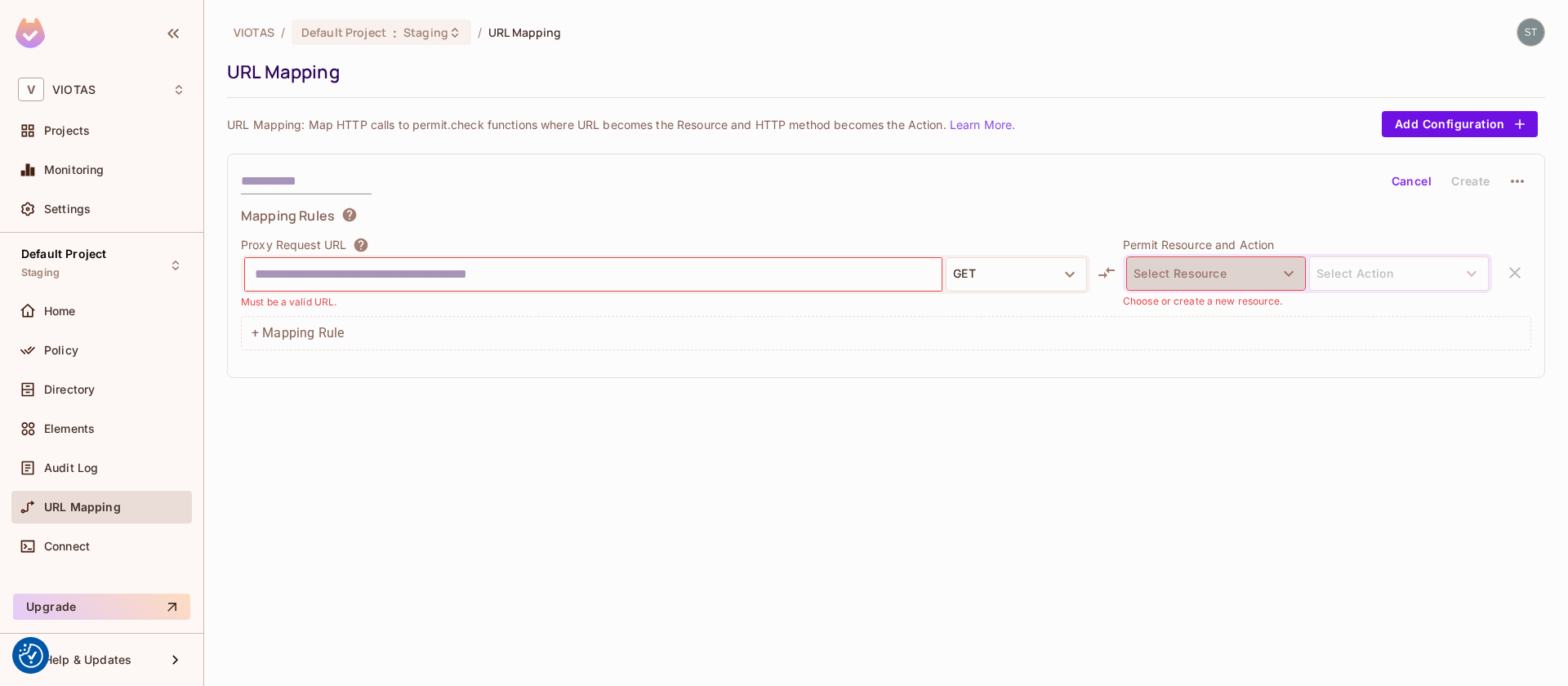
click at [1254, 281] on button "Select Resource" at bounding box center [1216, 274] width 179 height 34
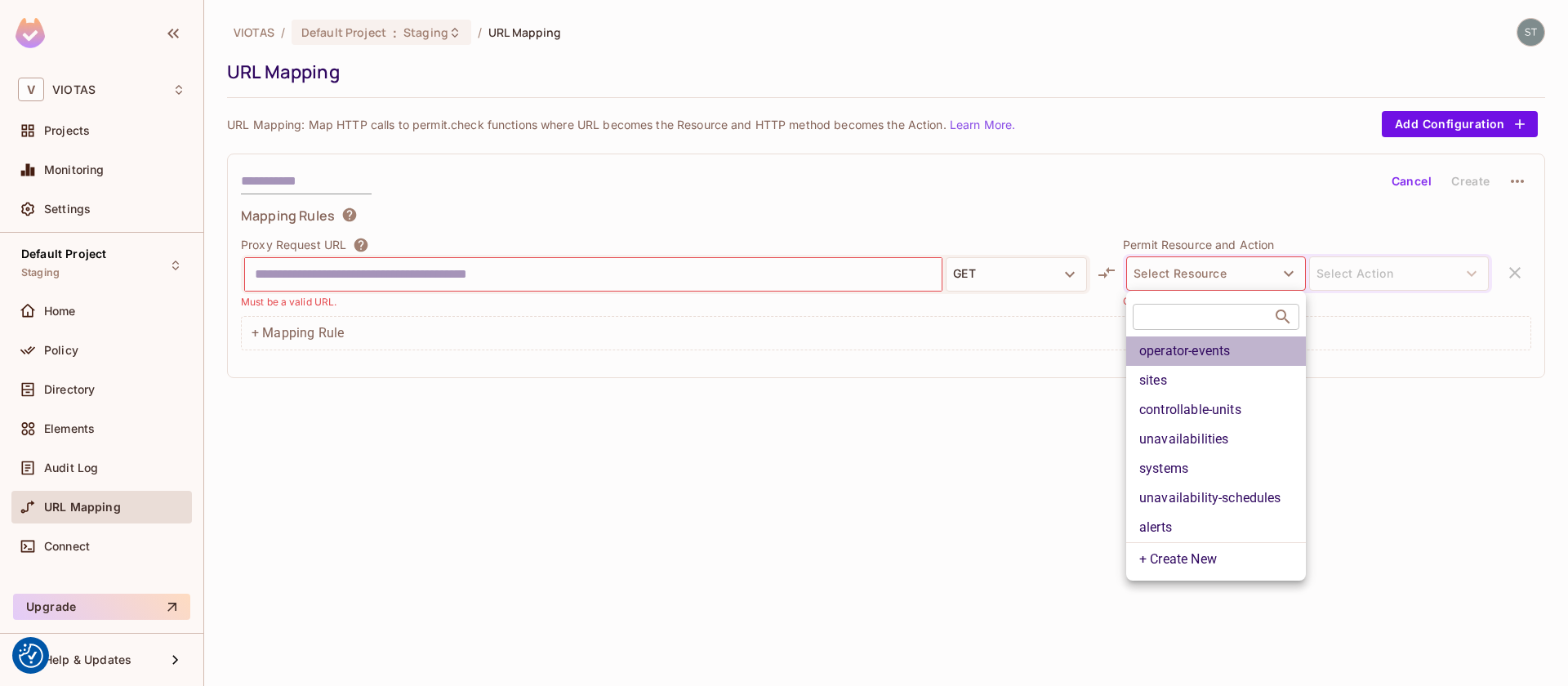
click at [1227, 352] on li "operator-events" at bounding box center [1216, 351] width 179 height 30
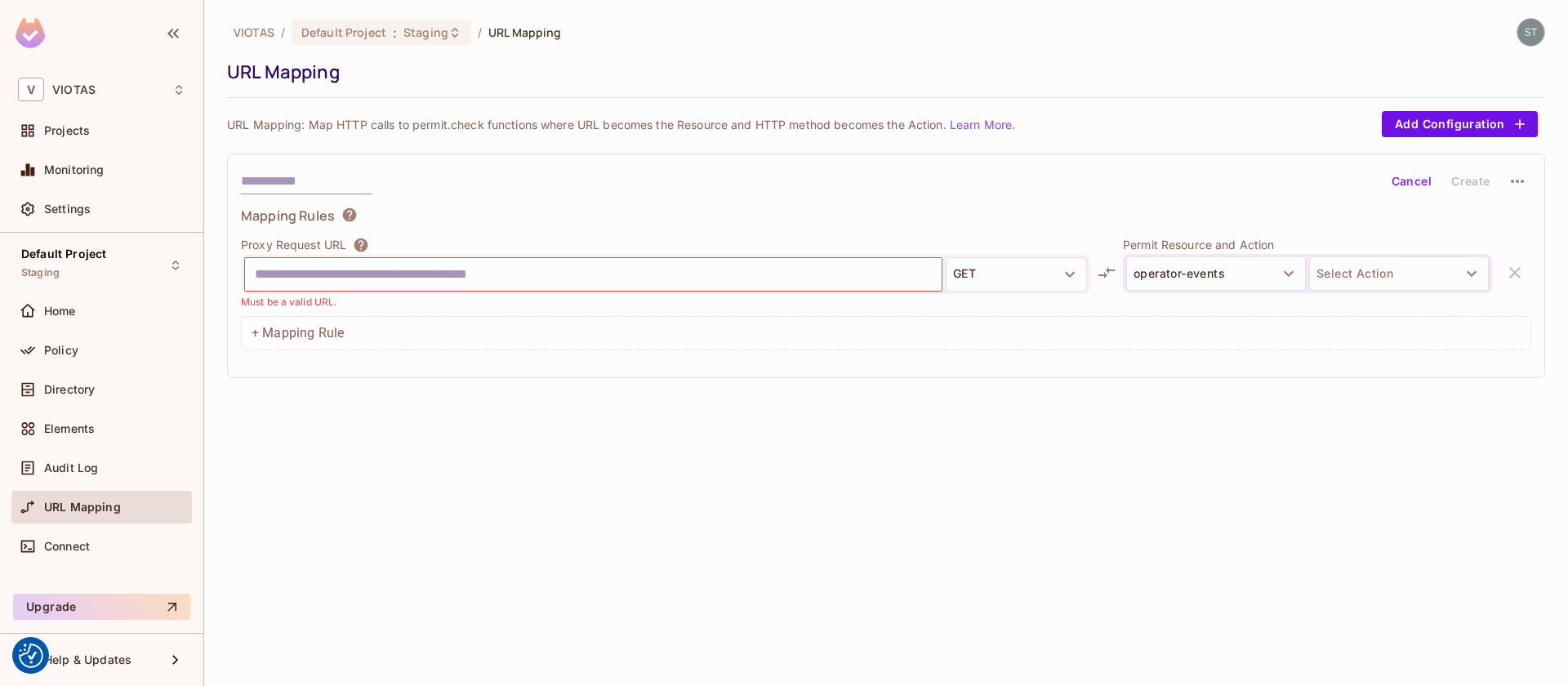
click at [1452, 278] on button "Select Action" at bounding box center [1399, 274] width 179 height 34
click at [1399, 317] on li "read" at bounding box center [1399, 311] width 179 height 30
click at [1511, 269] on div "Proxy Request URL GET Must be a valid URL. Permit Resource and Action operator-…" at bounding box center [886, 273] width 1291 height 74
click at [102, 472] on div "Audit Log" at bounding box center [115, 467] width 142 height 13
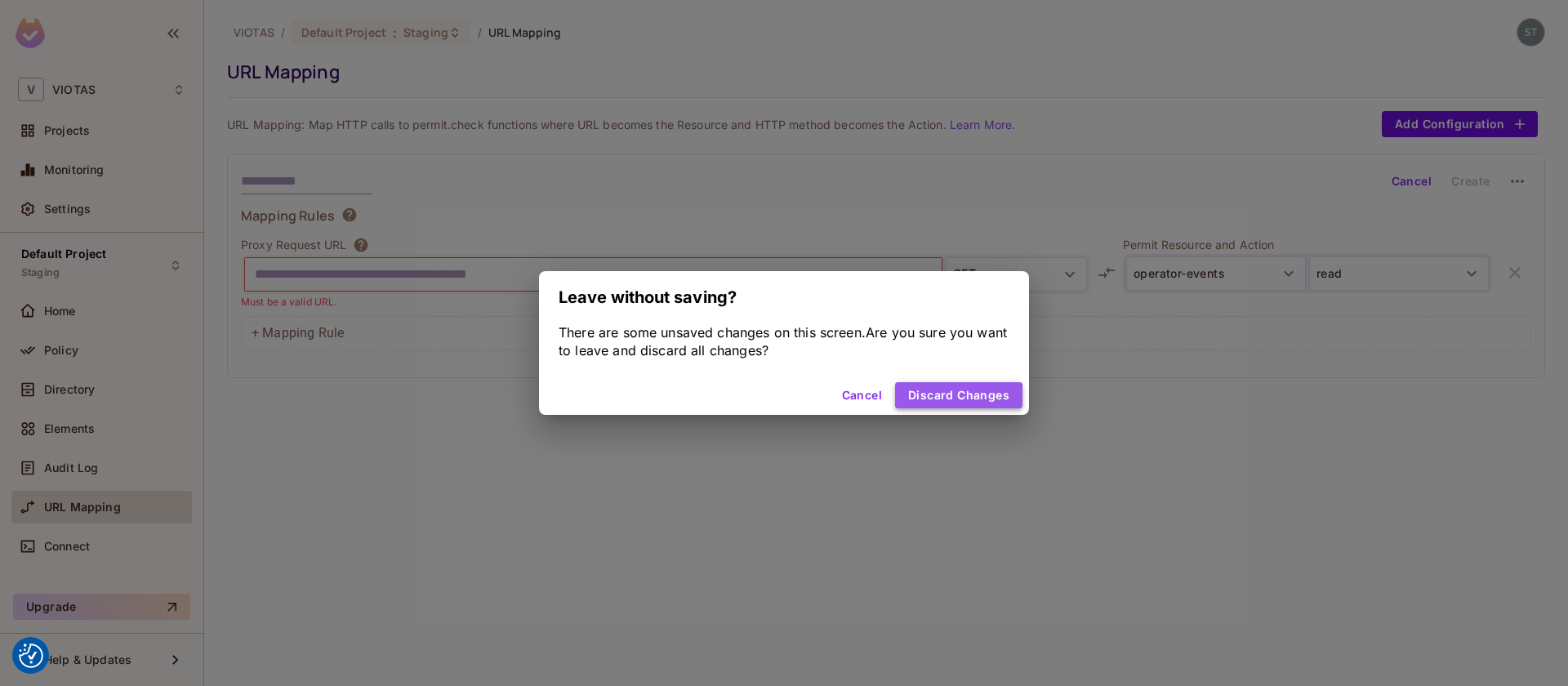
click at [921, 401] on button "Discard Changes" at bounding box center [959, 395] width 127 height 26
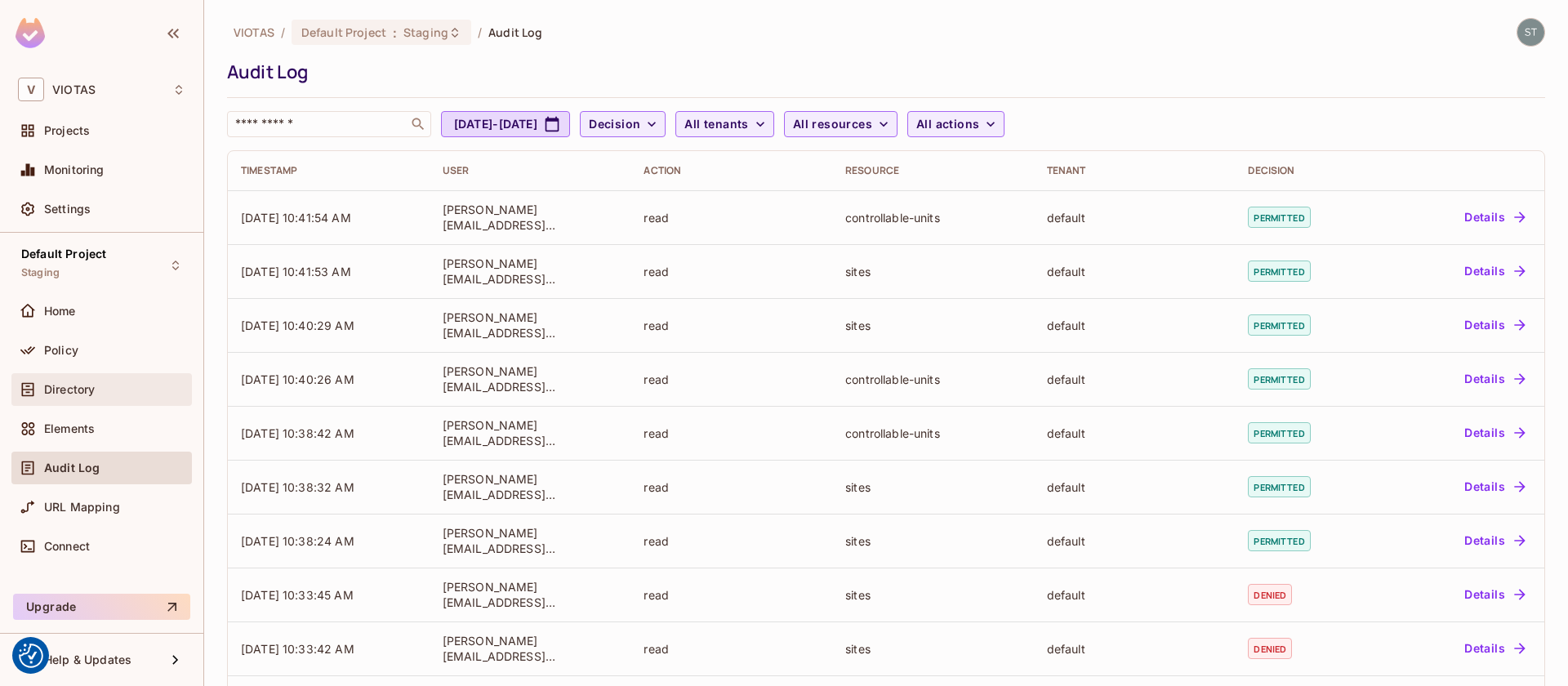
click at [69, 395] on span "Directory" at bounding box center [69, 389] width 50 height 13
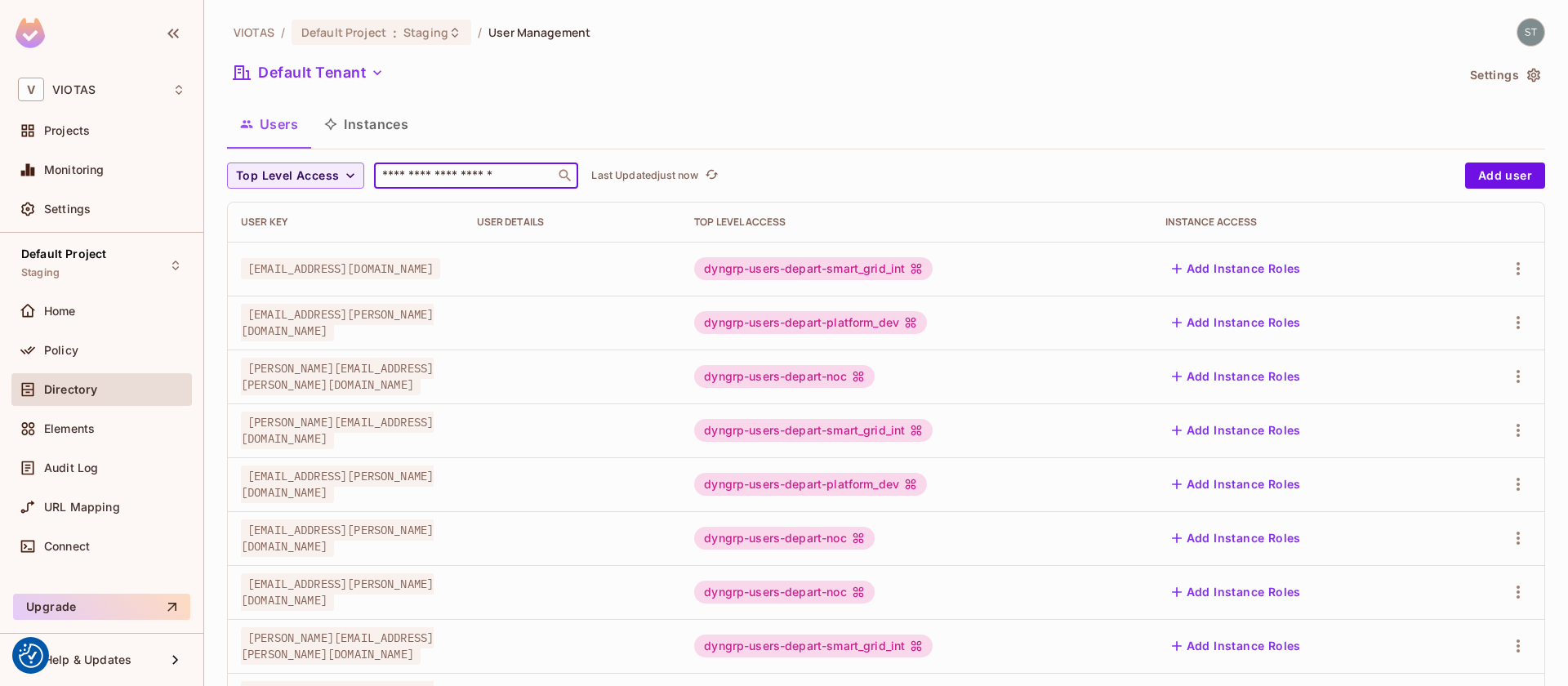
click at [433, 183] on input "text" at bounding box center [464, 176] width 171 height 16
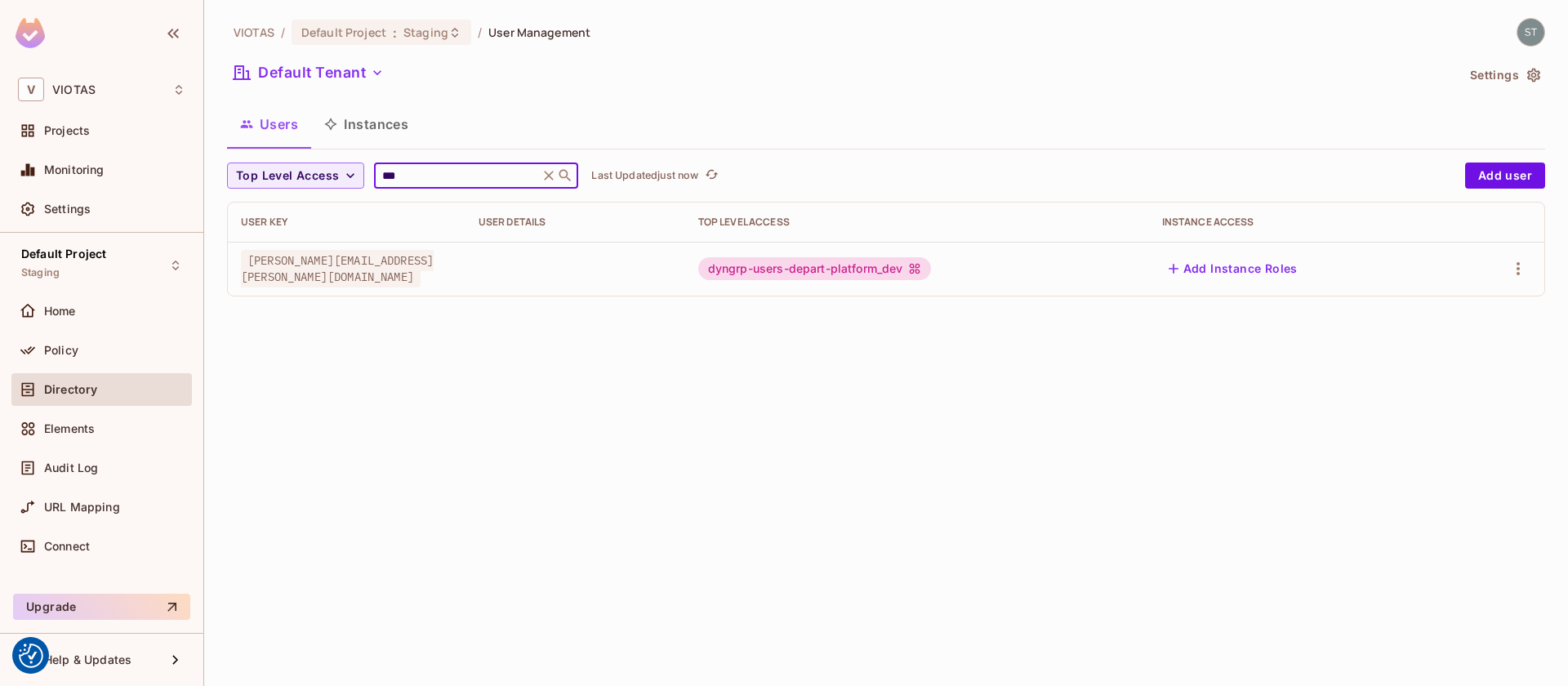
type input "***"
click at [454, 259] on td "[PERSON_NAME][EMAIL_ADDRESS][PERSON_NAME][DOMAIN_NAME]" at bounding box center [346, 269] width 238 height 54
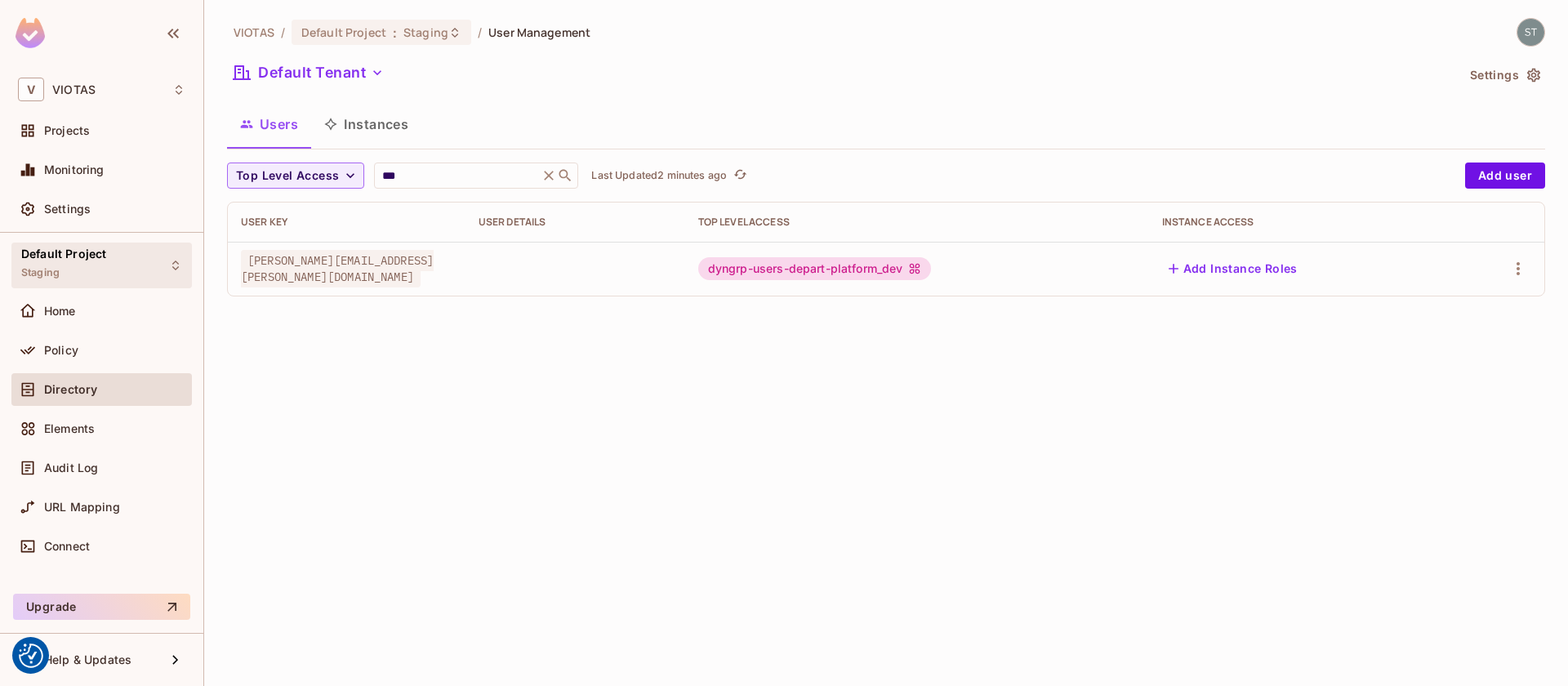
click at [52, 255] on span "Default Project" at bounding box center [64, 254] width 85 height 13
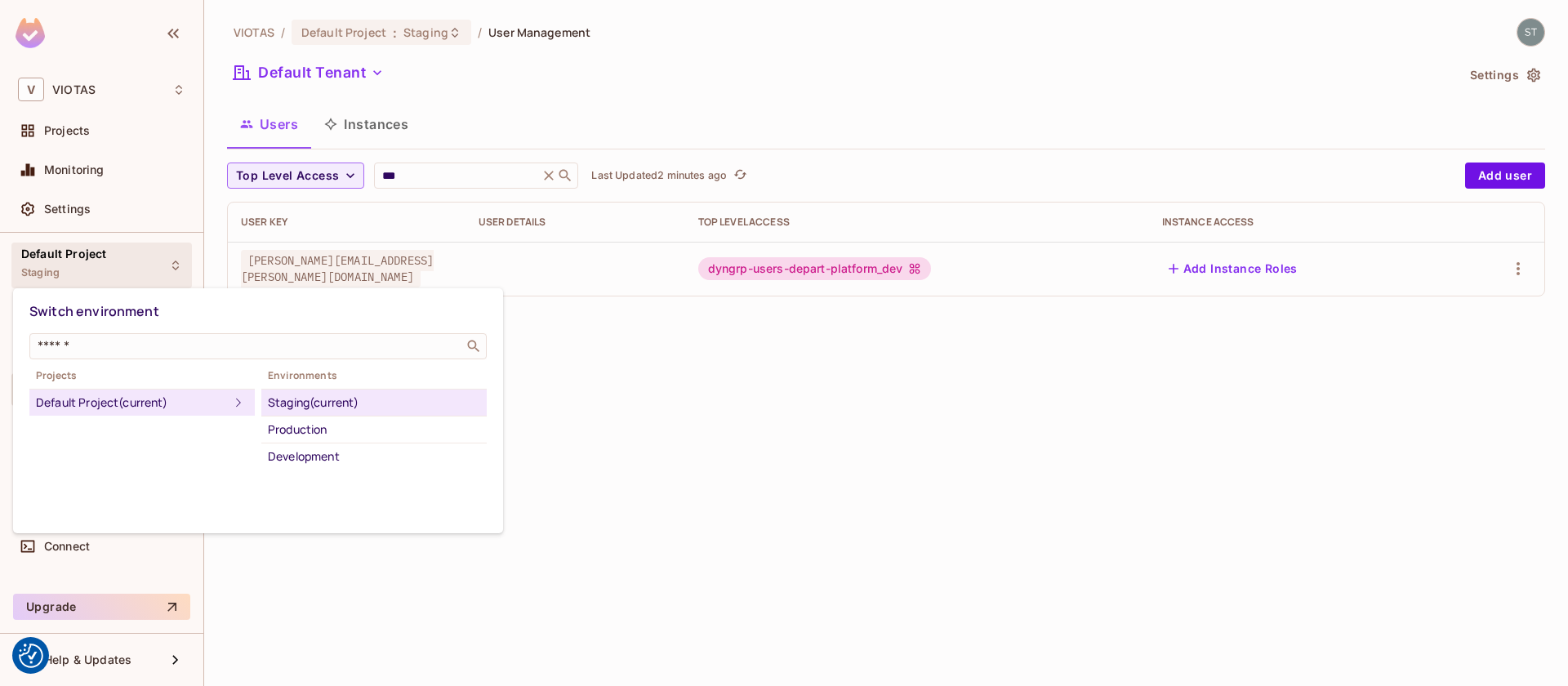
click at [119, 400] on div "Default Project (current)" at bounding box center [132, 403] width 193 height 20
click at [81, 268] on div at bounding box center [784, 343] width 1568 height 686
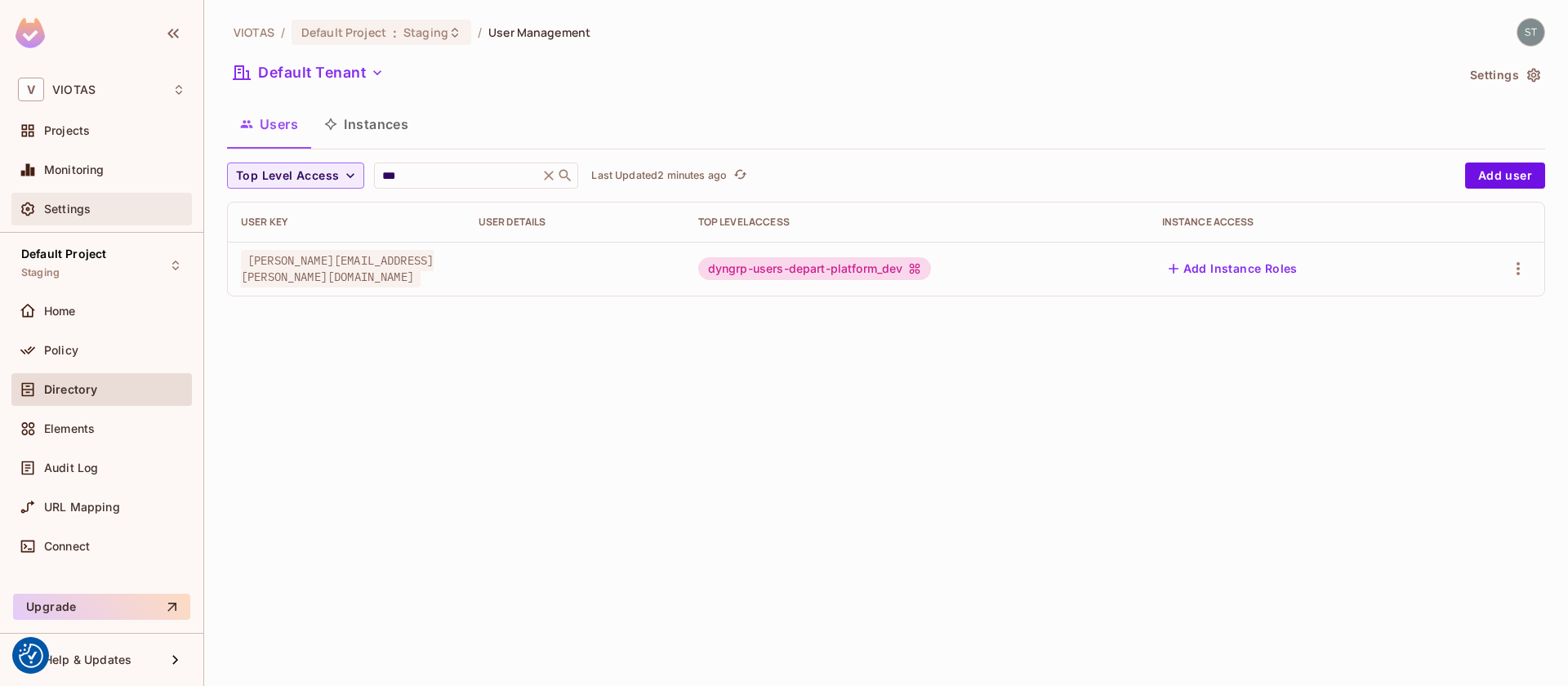
click at [97, 214] on div "Settings" at bounding box center [115, 209] width 142 height 13
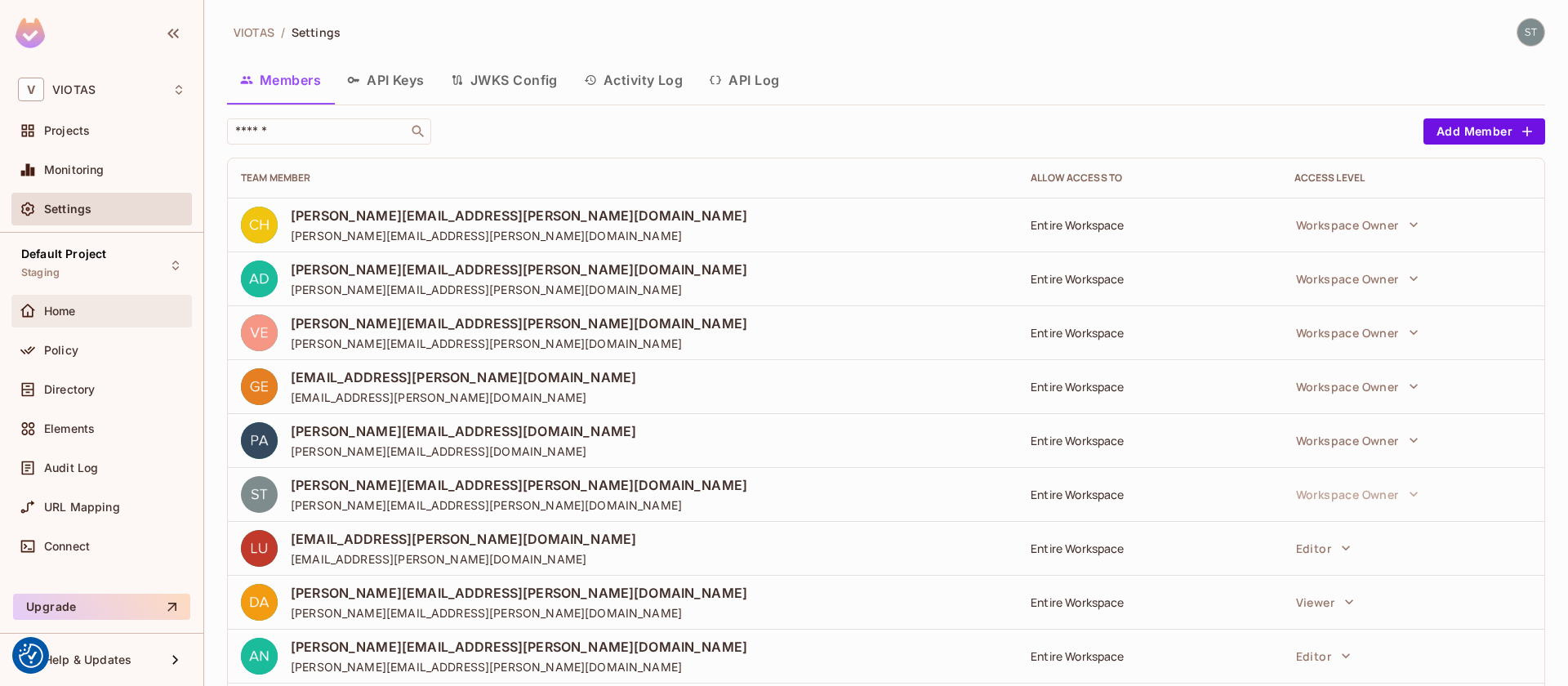
click at [64, 306] on span "Home" at bounding box center [60, 311] width 32 height 13
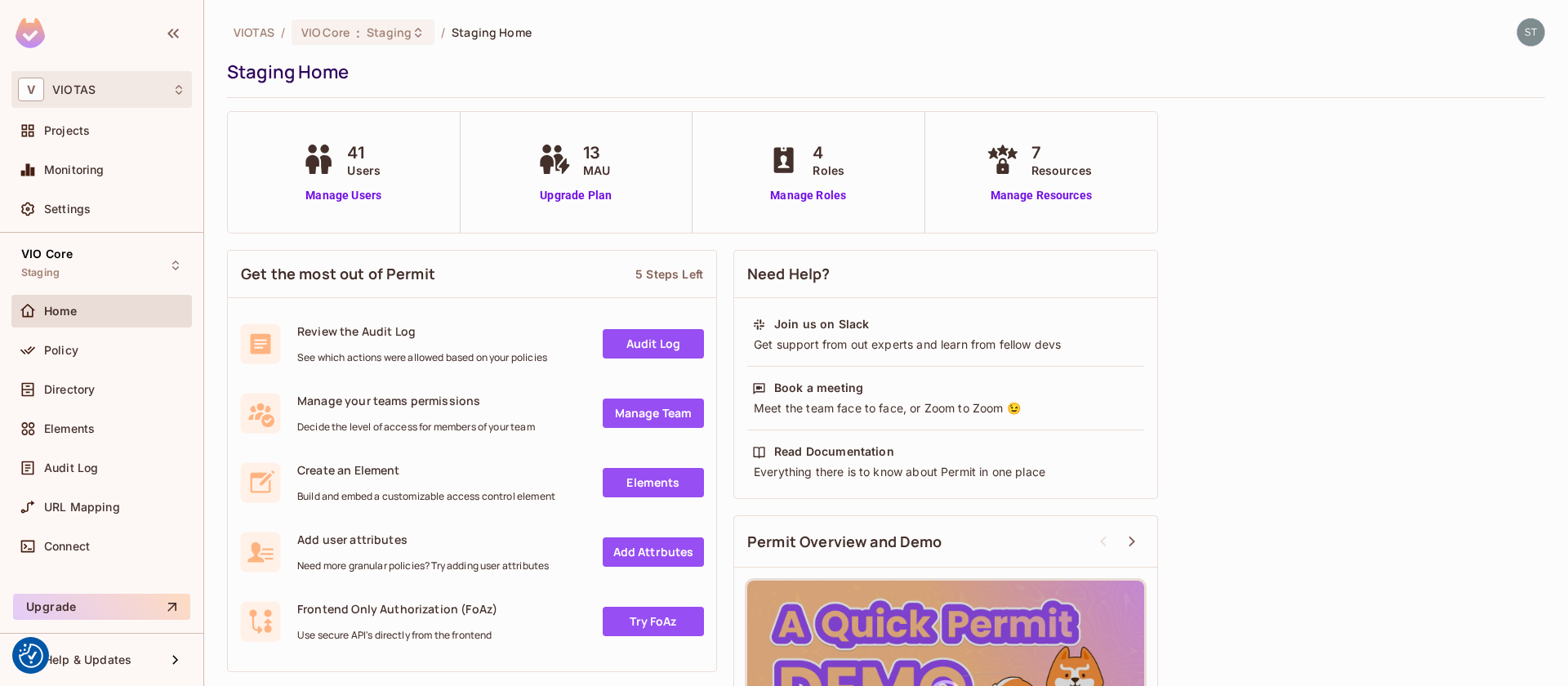
click at [177, 90] on icon at bounding box center [179, 90] width 13 height 13
click at [437, 85] on div at bounding box center [784, 343] width 1568 height 686
click at [73, 205] on span "Settings" at bounding box center [67, 209] width 47 height 13
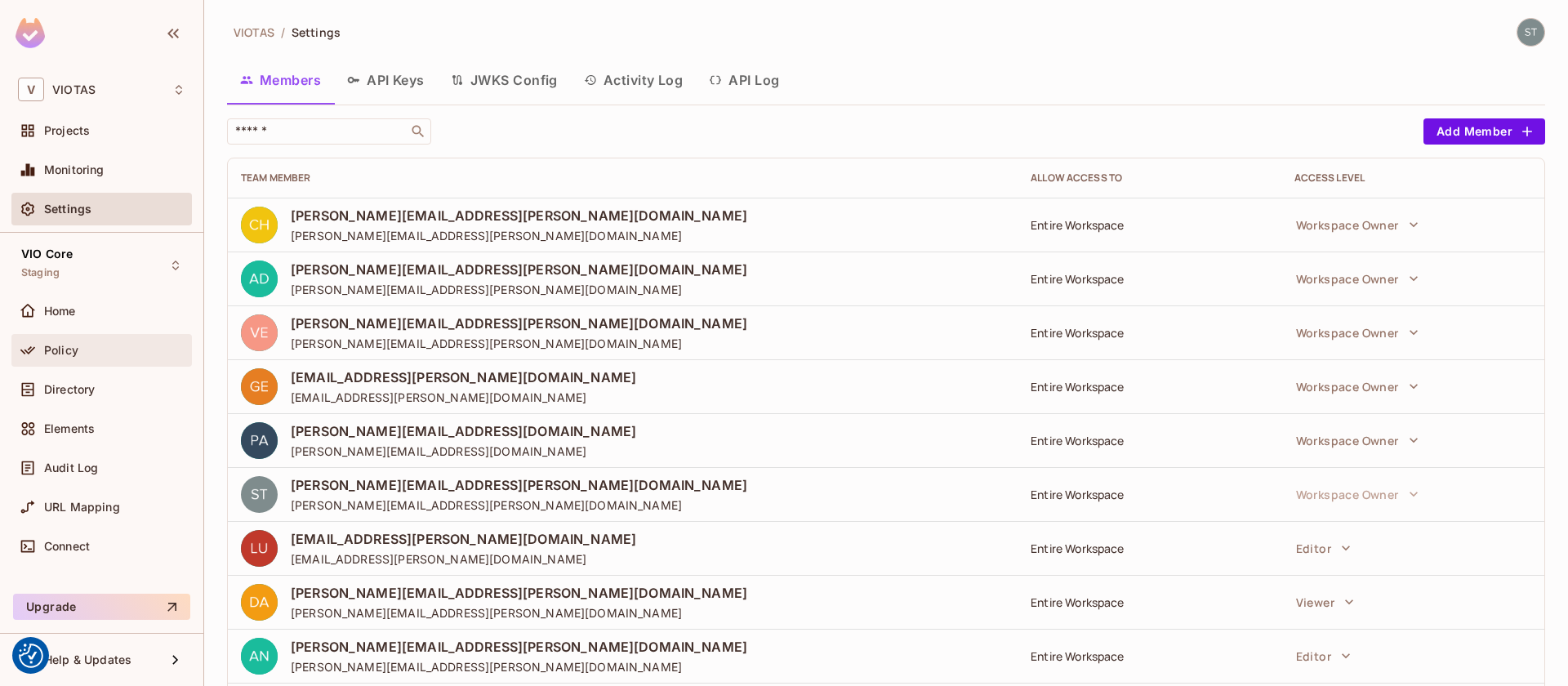
click at [74, 343] on span "Policy" at bounding box center [61, 350] width 34 height 13
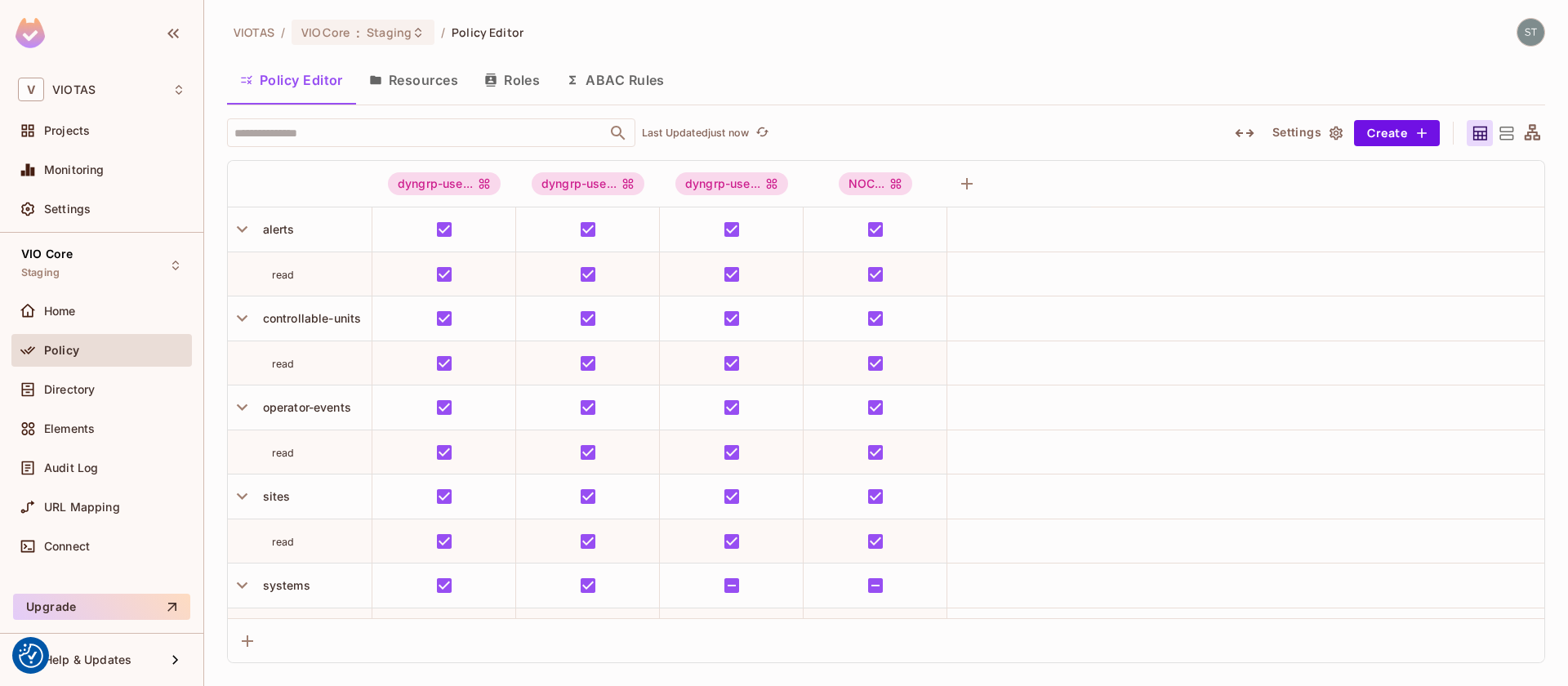
click at [516, 83] on button "Roles" at bounding box center [511, 80] width 82 height 41
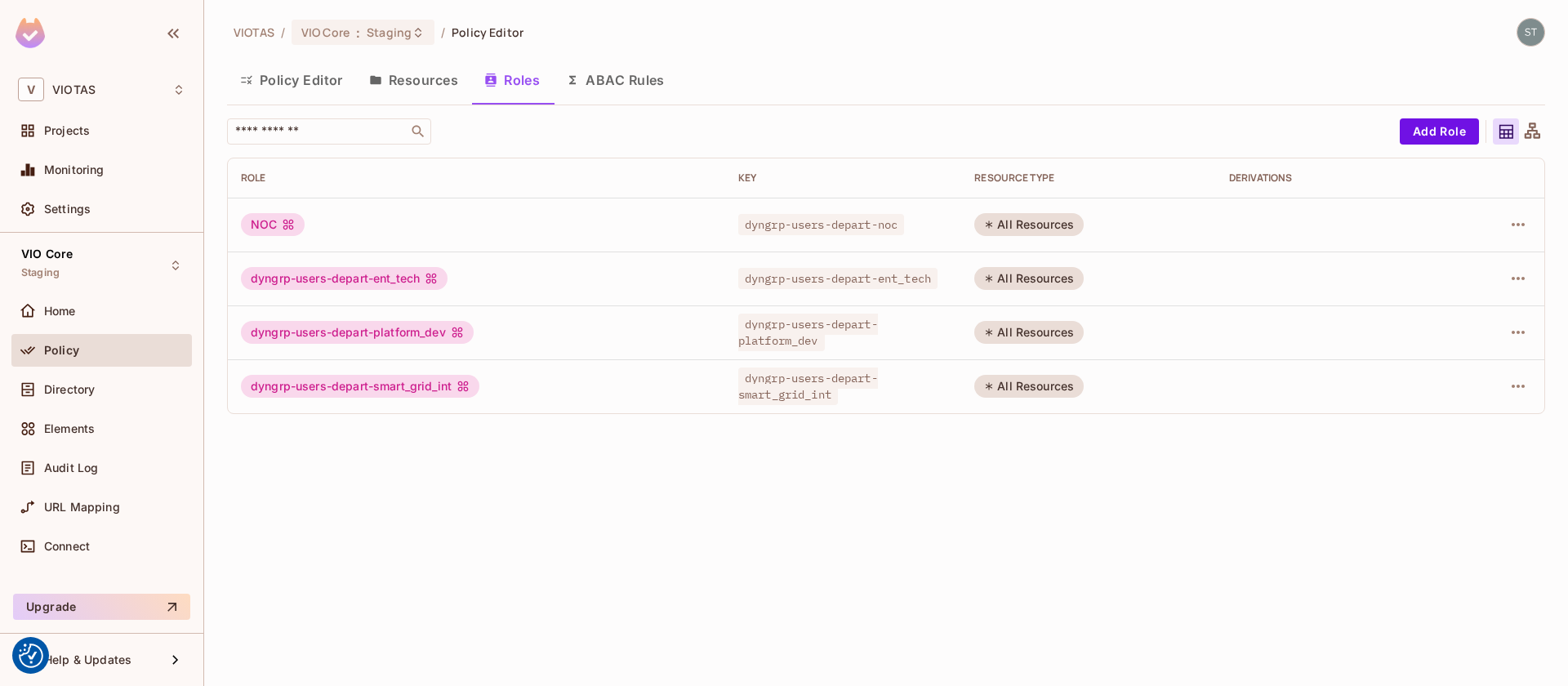
click at [434, 82] on button "Resources" at bounding box center [414, 80] width 115 height 41
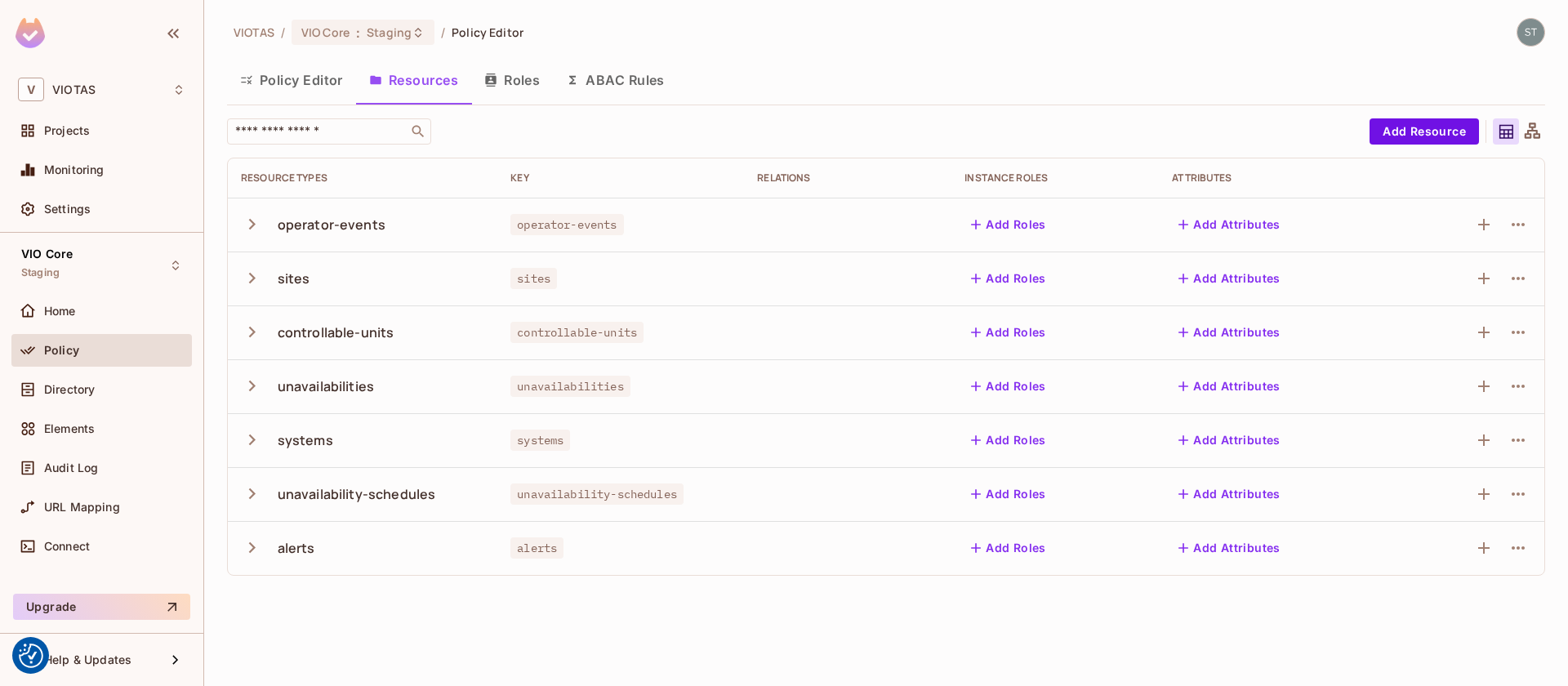
click at [288, 70] on button "Policy Editor" at bounding box center [292, 80] width 129 height 41
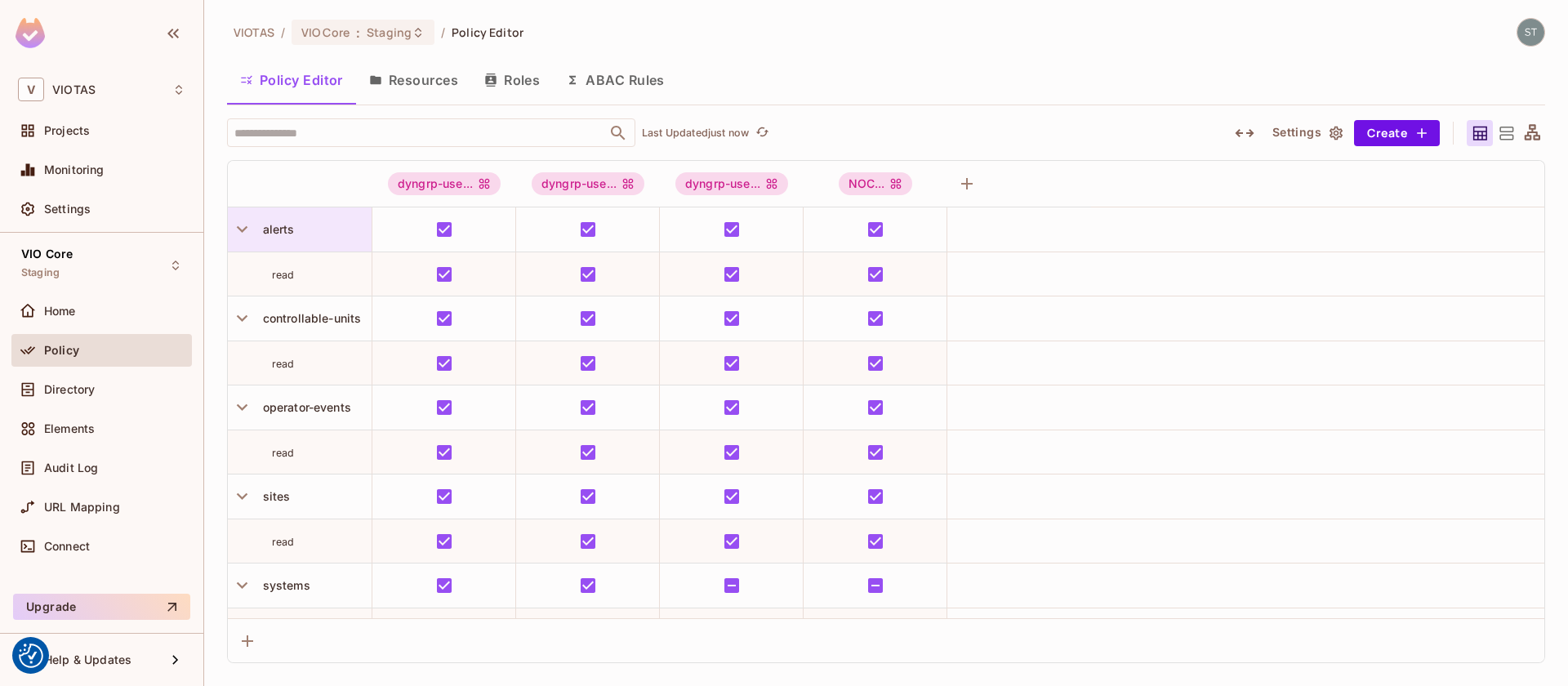
scroll to position [2, 0]
click at [247, 220] on icon "button" at bounding box center [242, 227] width 22 height 22
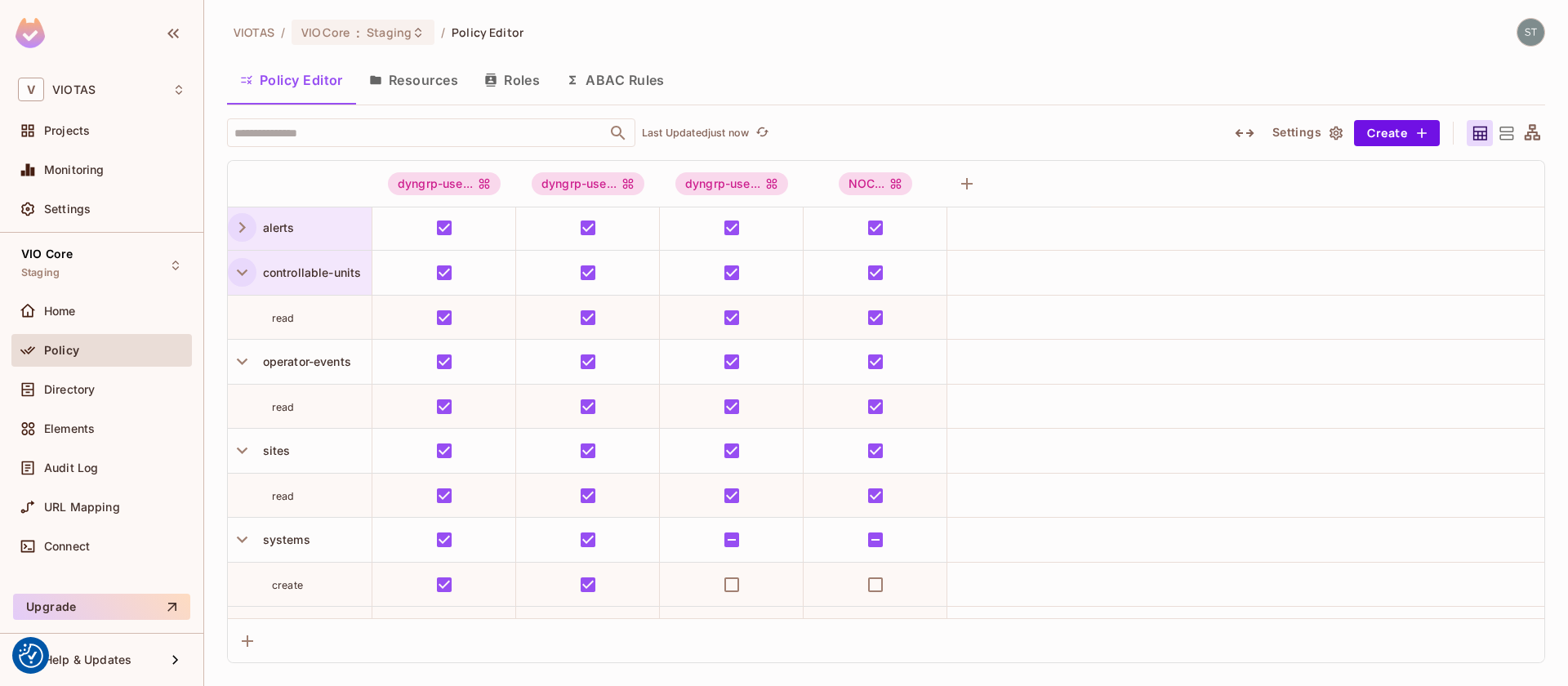
click at [239, 264] on icon "button" at bounding box center [242, 272] width 22 height 22
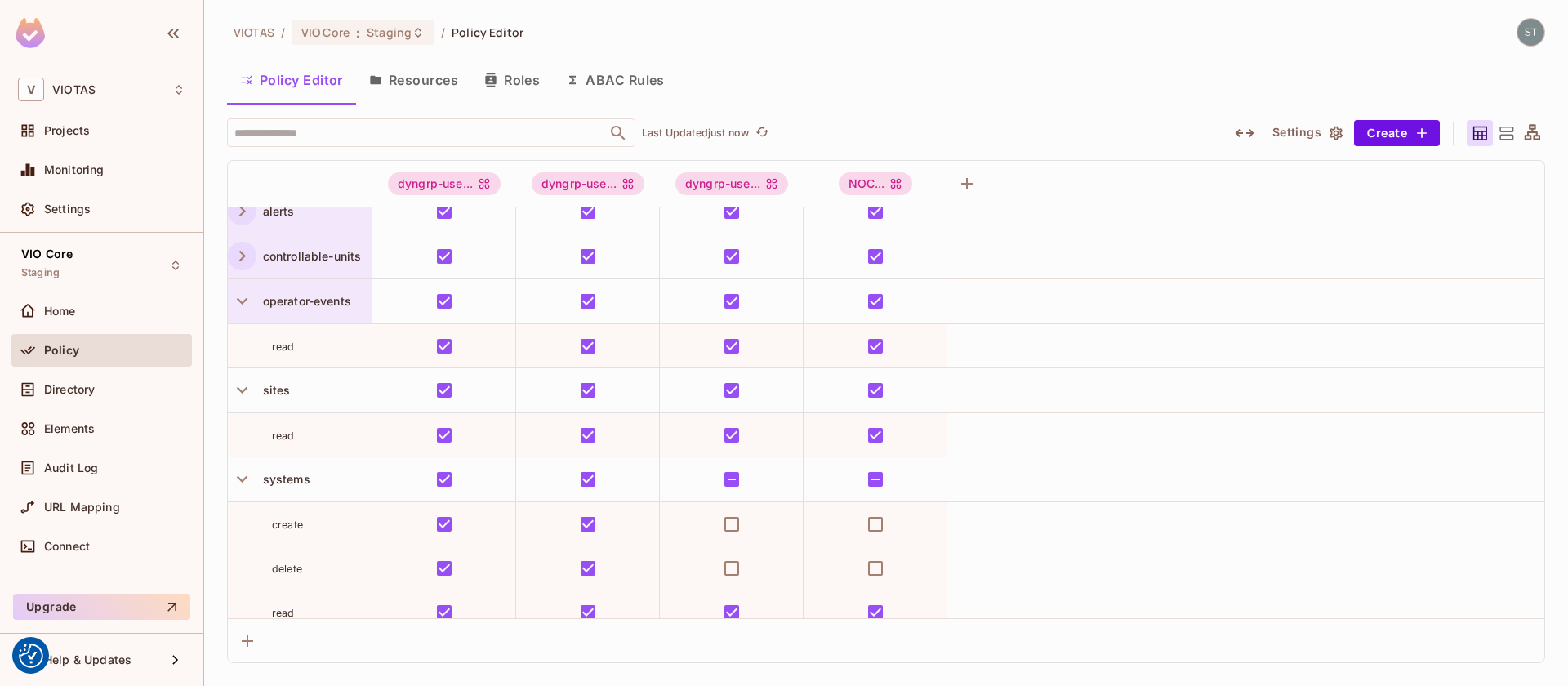
scroll to position [26, 0]
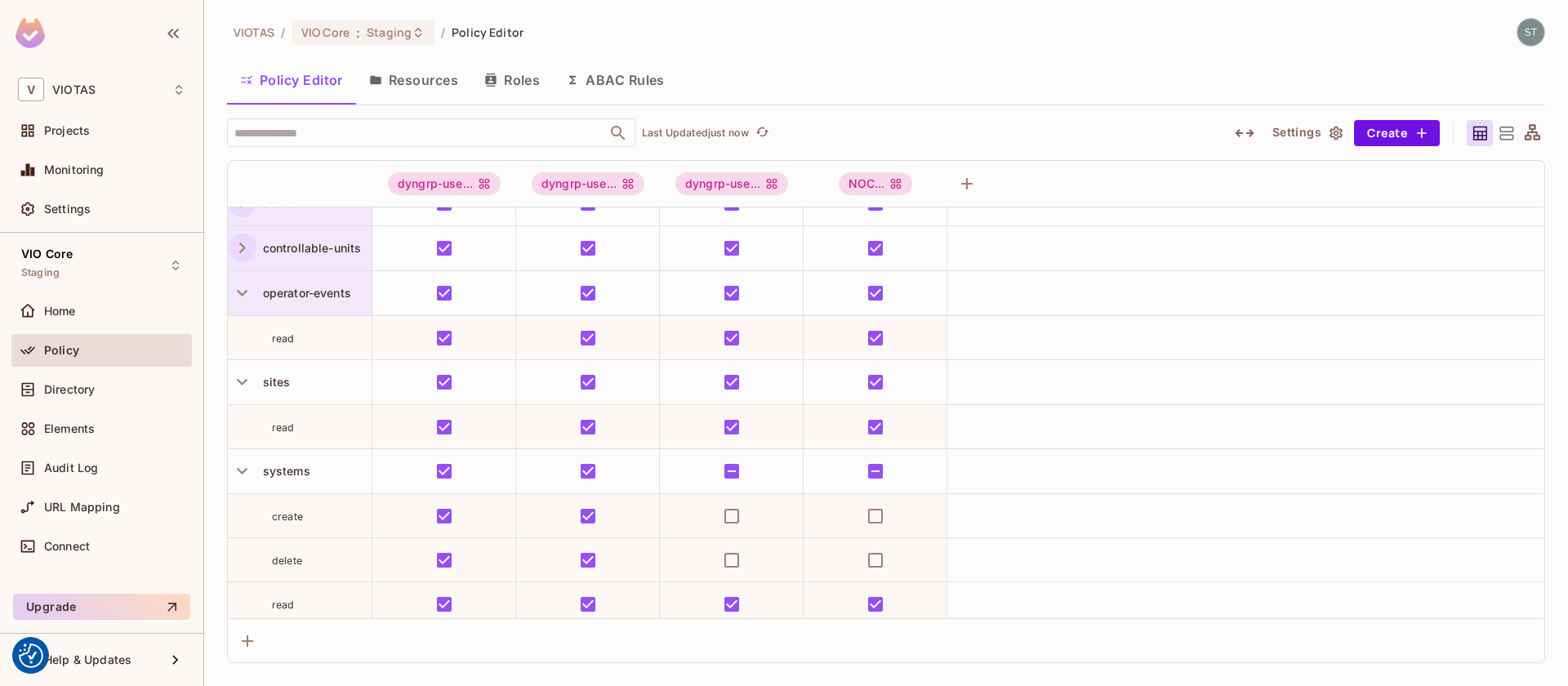
click at [242, 308] on div "operator-events" at bounding box center [300, 292] width 144 height 44
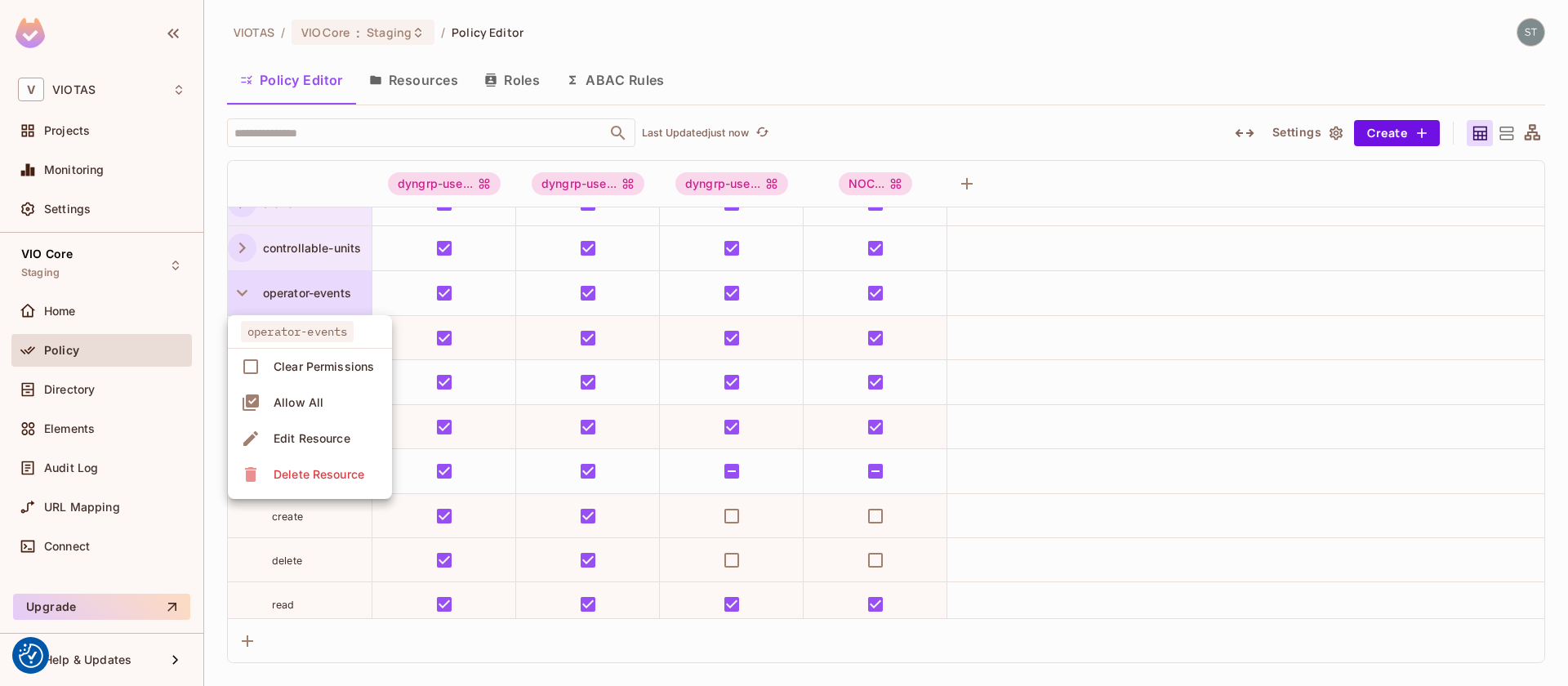
click at [242, 289] on div at bounding box center [784, 343] width 1568 height 686
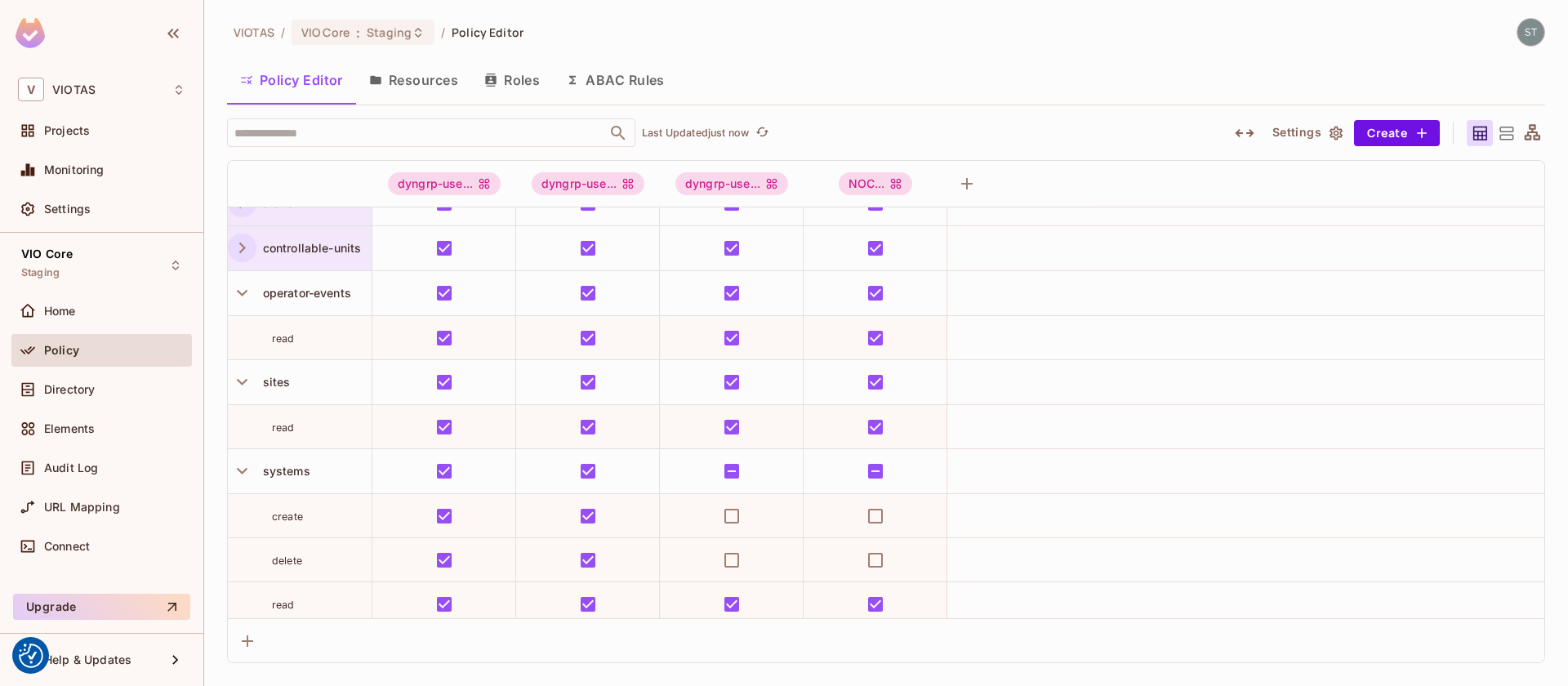
click at [241, 291] on icon "button" at bounding box center [242, 292] width 22 height 22
click at [242, 337] on icon "button" at bounding box center [242, 337] width 22 height 22
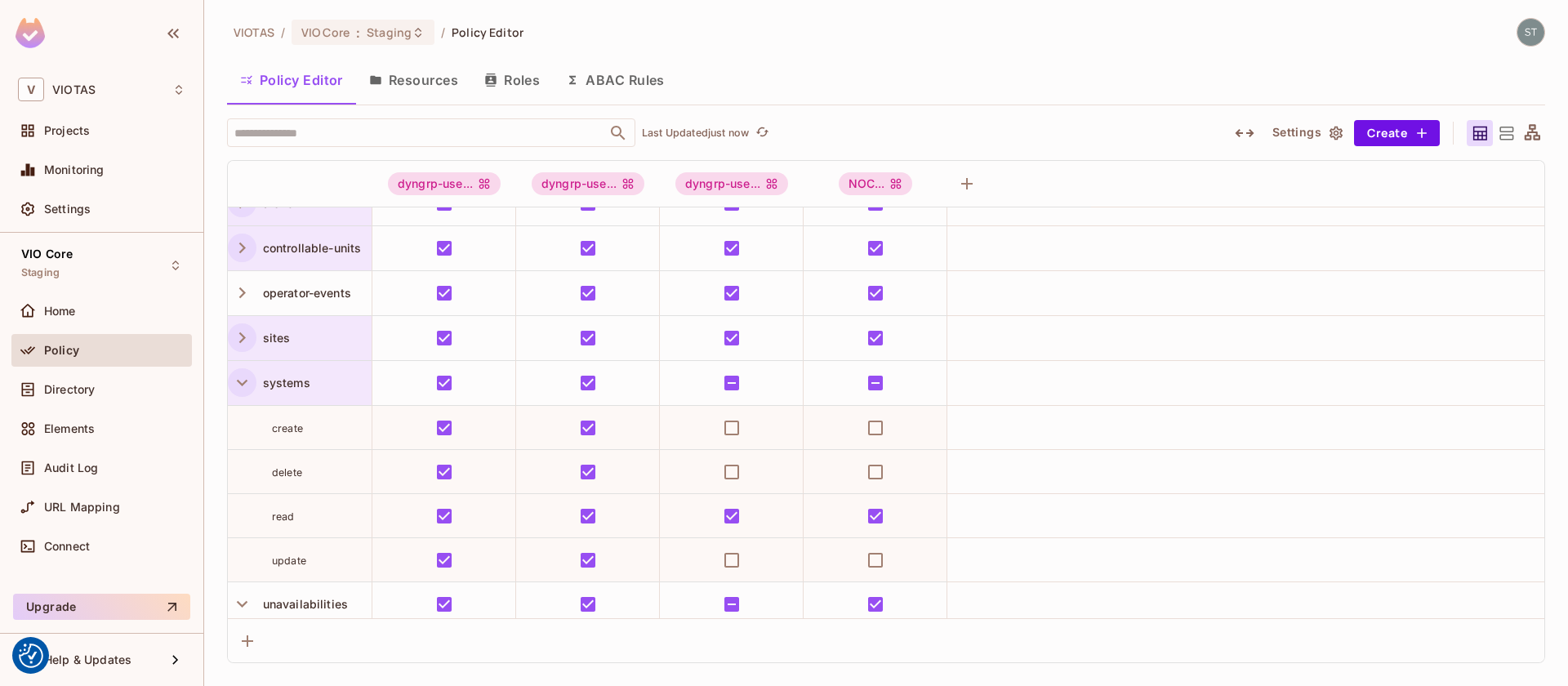
click at [239, 376] on icon "button" at bounding box center [242, 382] width 22 height 22
drag, startPoint x: 242, startPoint y: 421, endPoint x: 240, endPoint y: 413, distance: 8.2
click at [242, 421] on icon "button" at bounding box center [242, 427] width 22 height 22
click at [251, 470] on icon "button" at bounding box center [242, 472] width 22 height 22
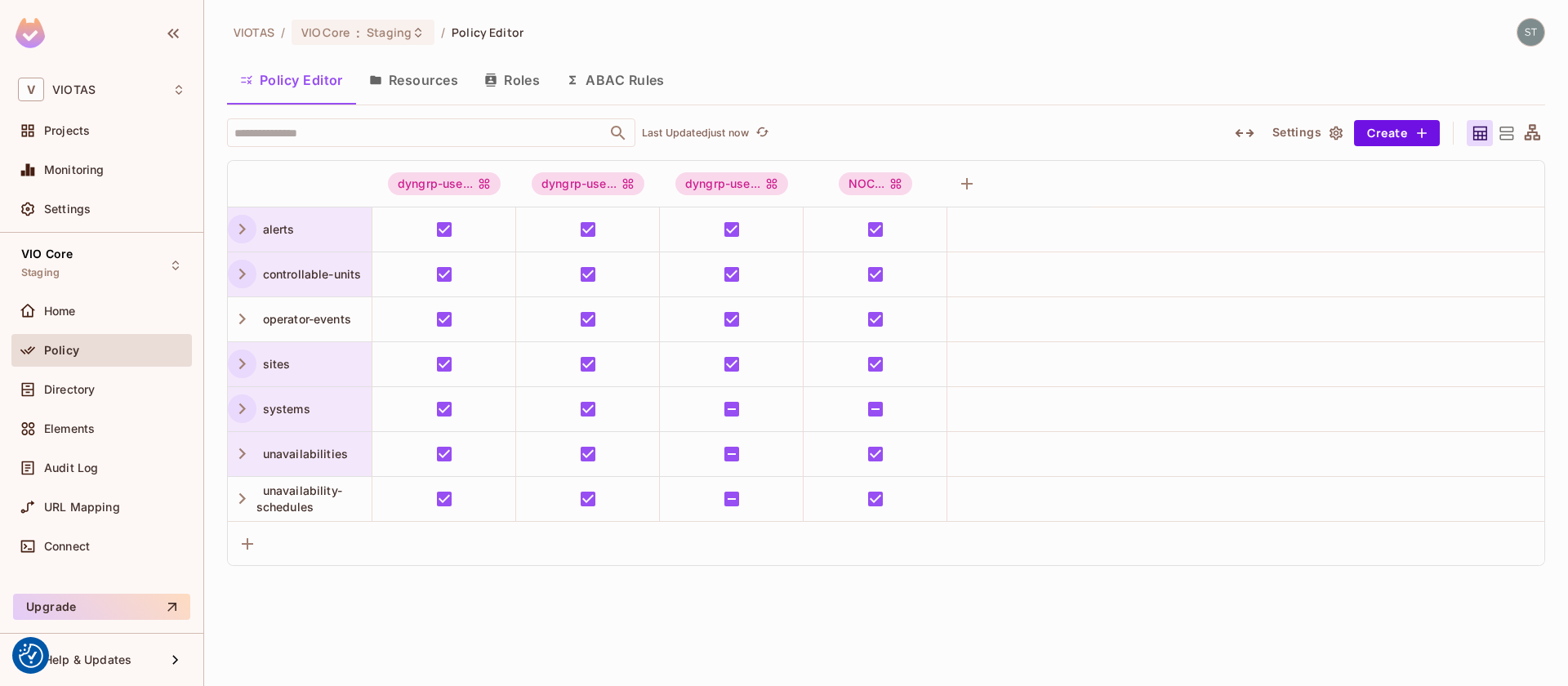
scroll to position [0, 0]
click at [419, 41] on div "VIO Core : Staging" at bounding box center [362, 32] width 143 height 25
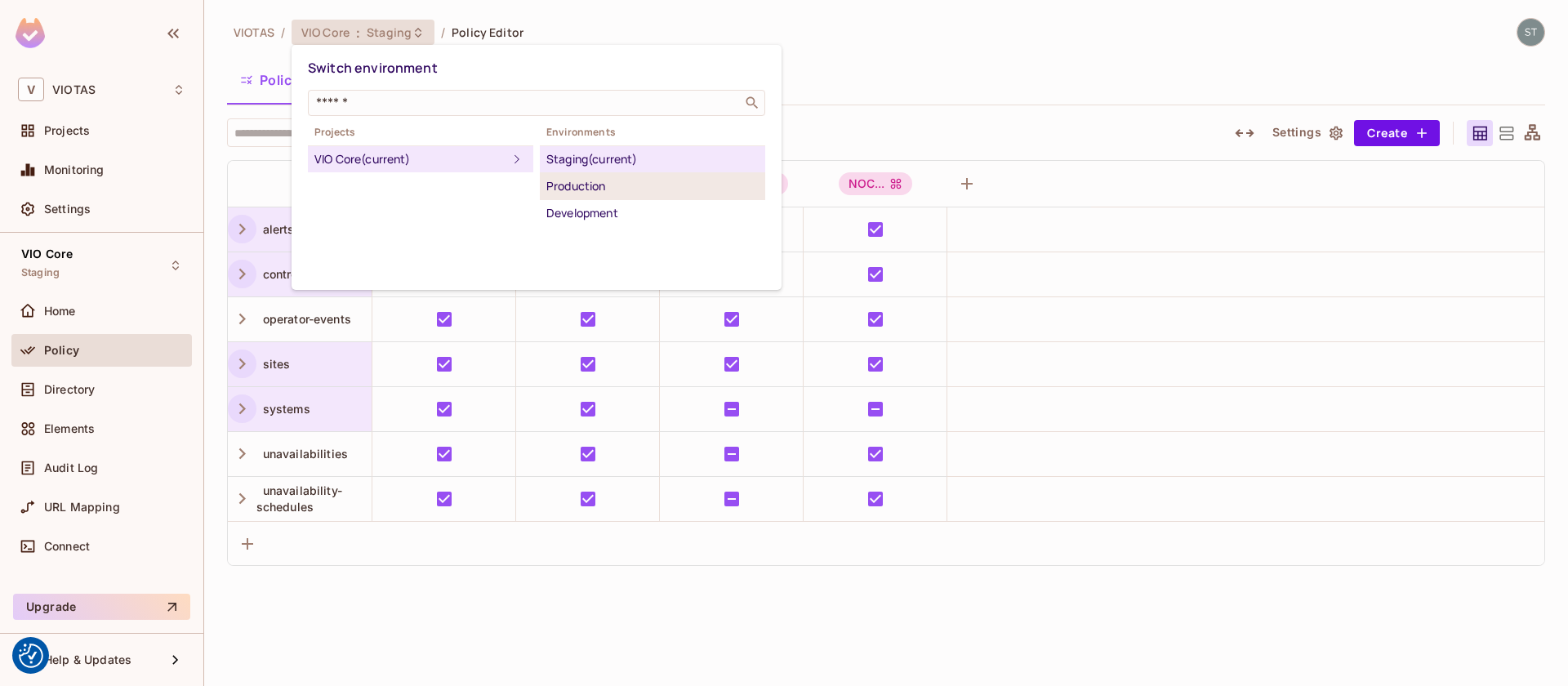
click at [561, 177] on div "Production" at bounding box center [652, 187] width 213 height 20
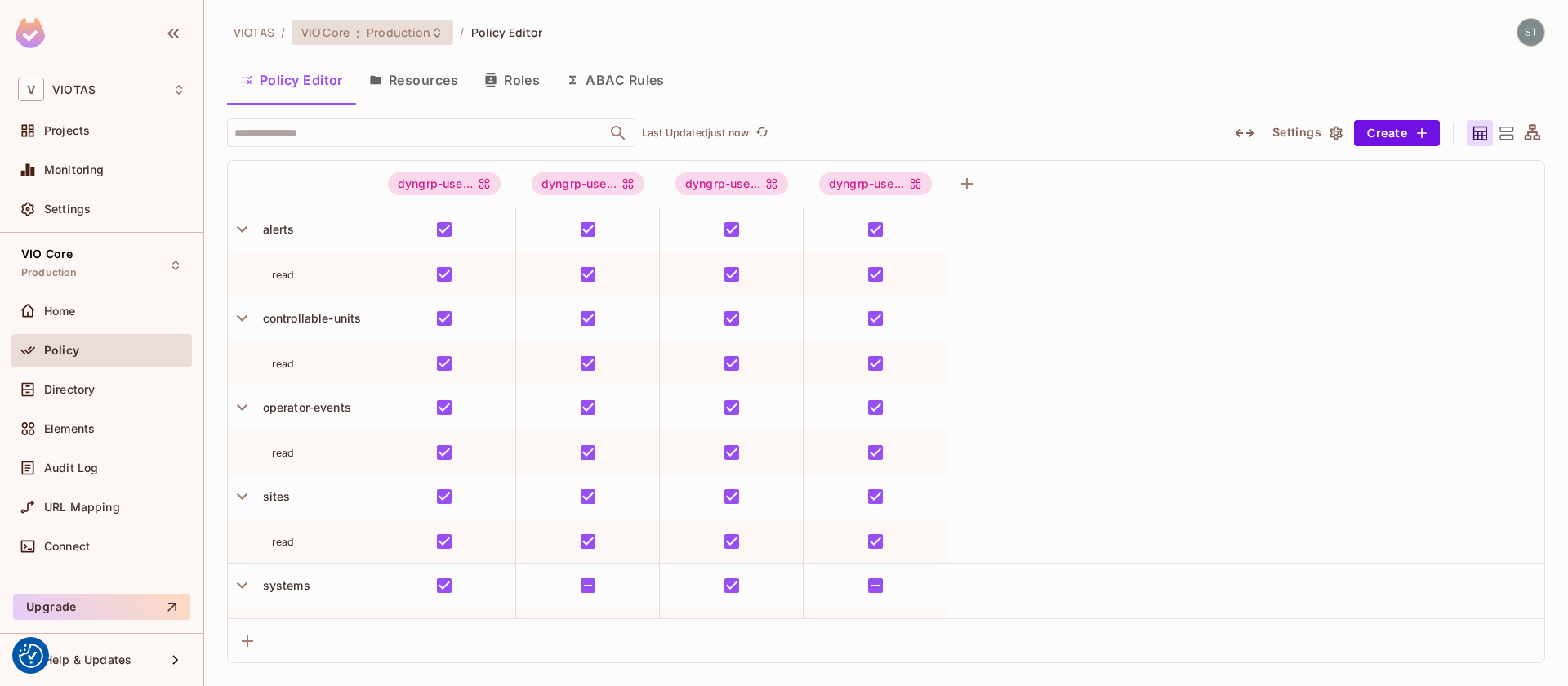
click at [440, 39] on div "VIO Core : Production" at bounding box center [372, 32] width 162 height 25
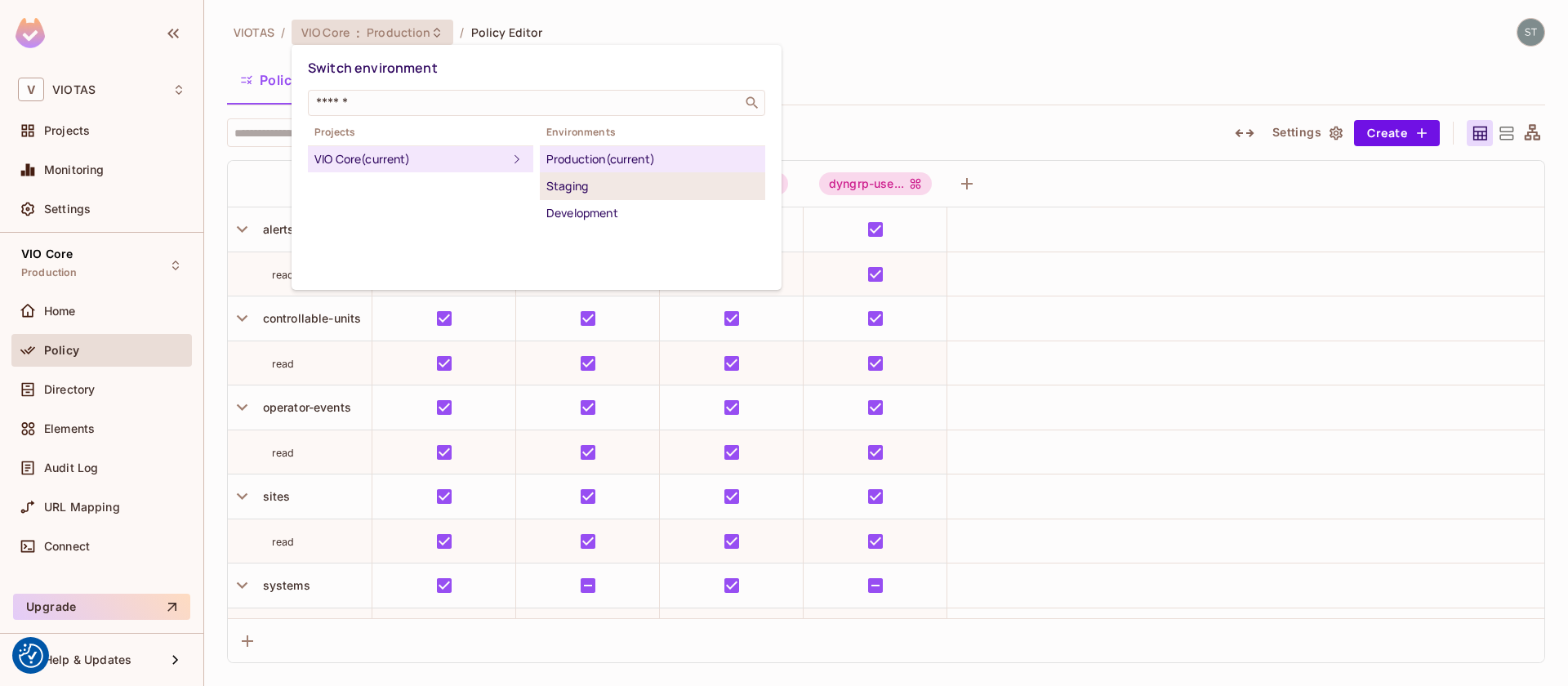
click at [576, 182] on div "Staging" at bounding box center [652, 187] width 213 height 20
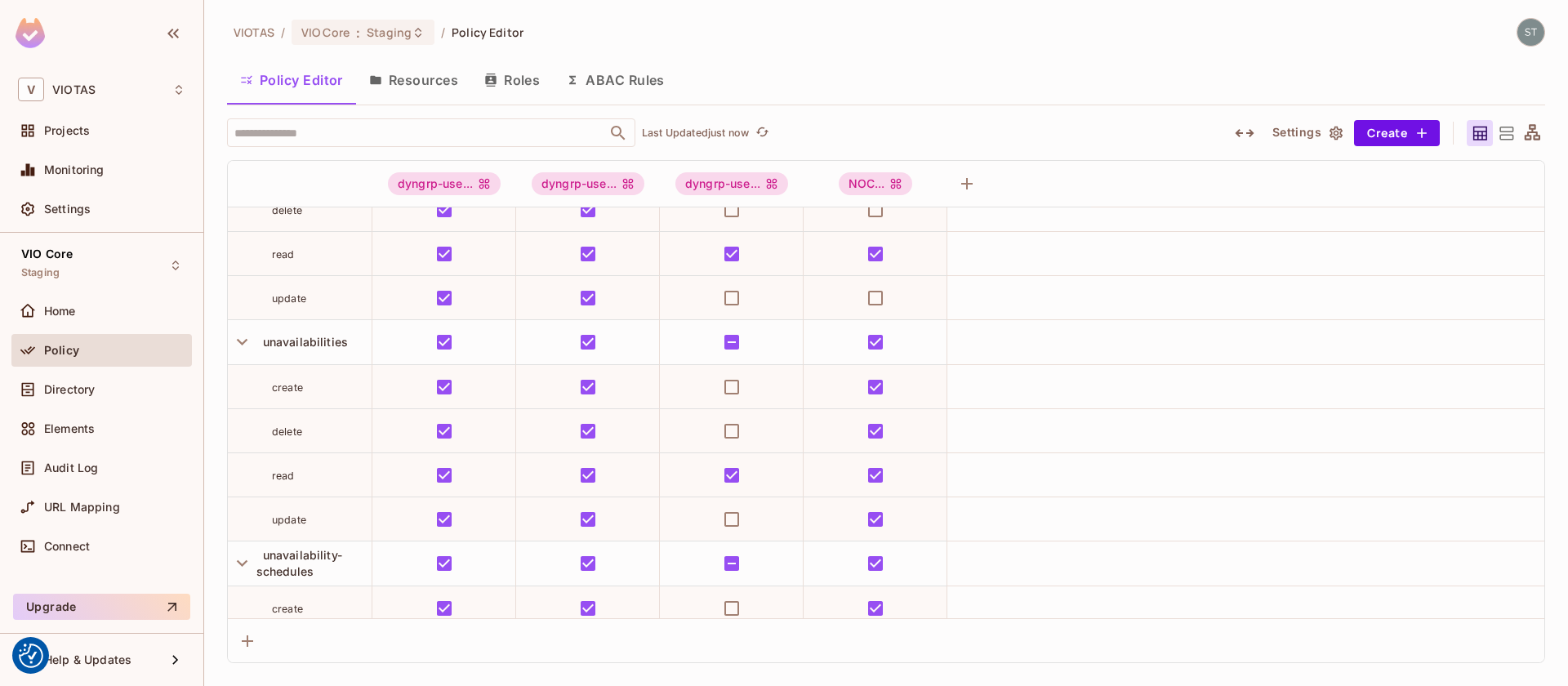
scroll to position [478, 0]
